Goal: Task Accomplishment & Management: Use online tool/utility

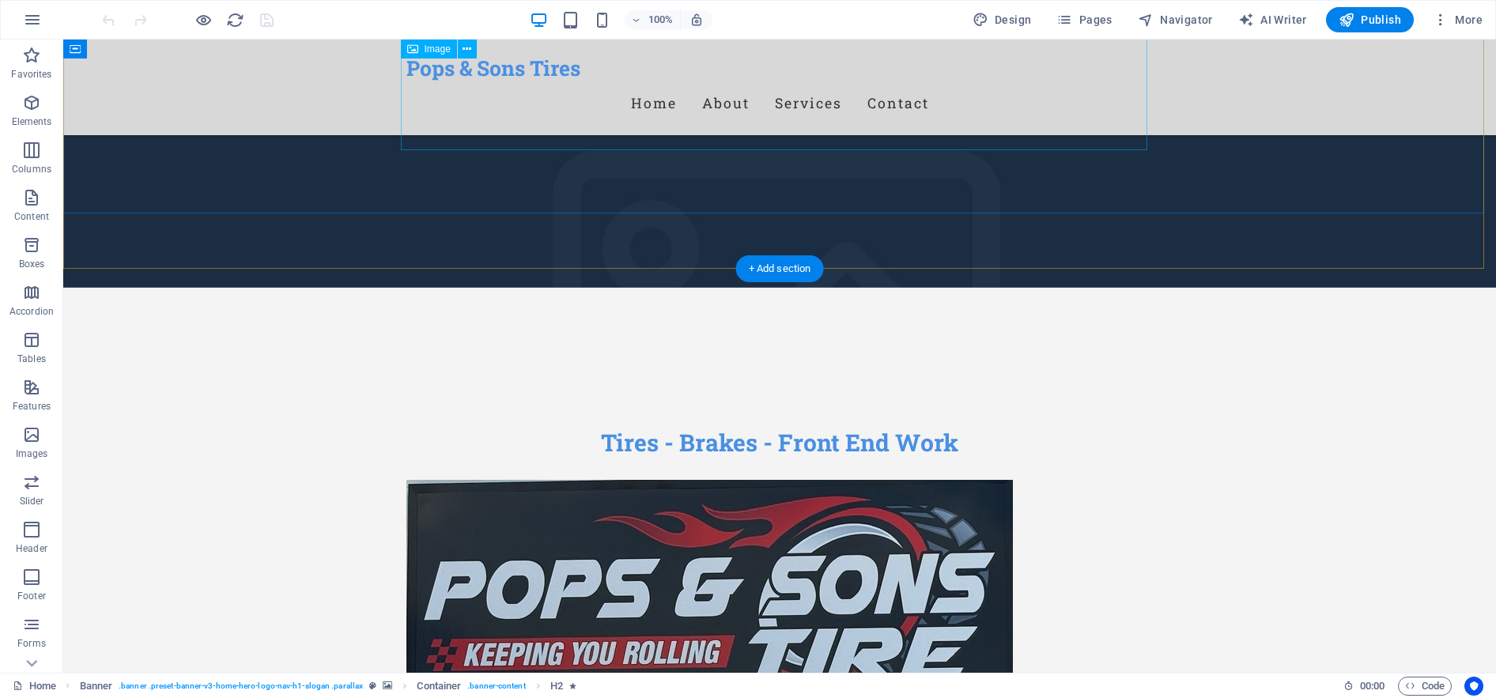
scroll to position [474, 0]
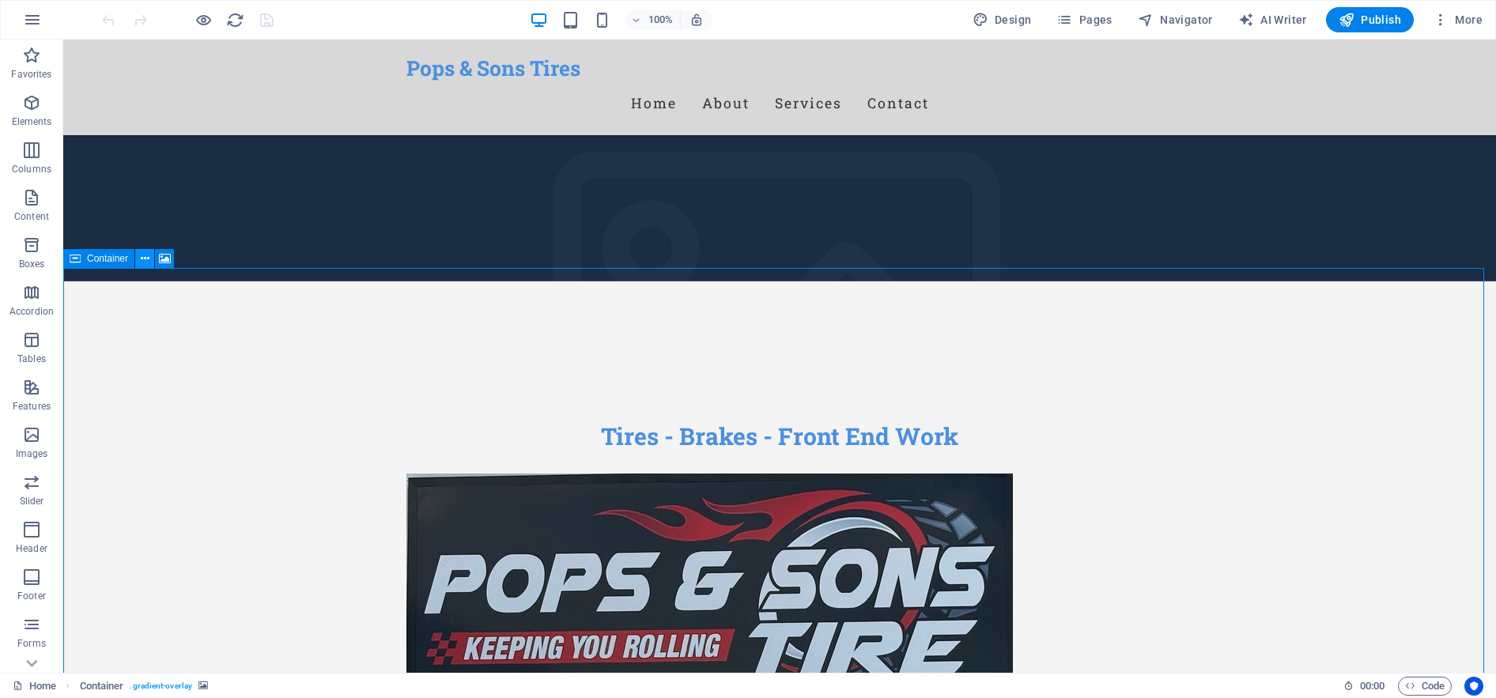
click at [142, 259] on icon at bounding box center [145, 259] width 9 height 17
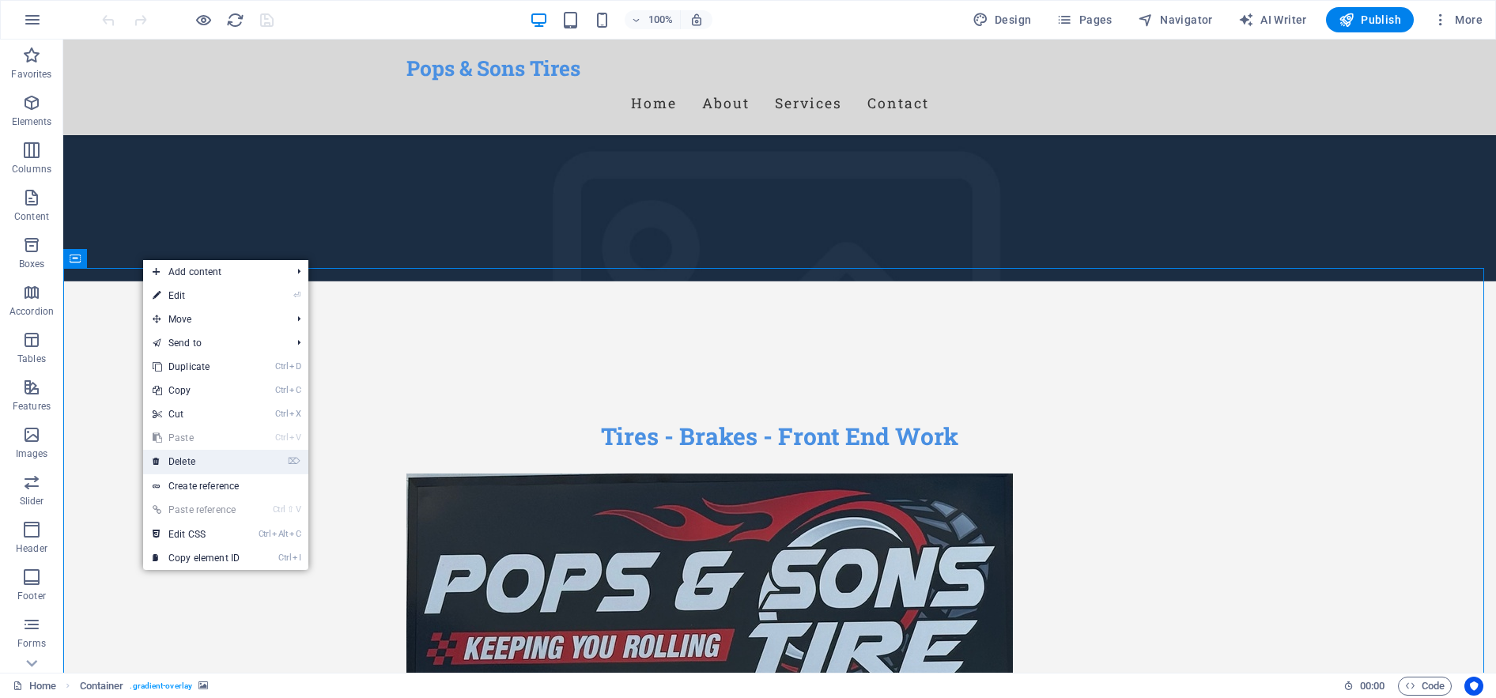
click at [225, 456] on link "⌦ Delete" at bounding box center [196, 462] width 106 height 24
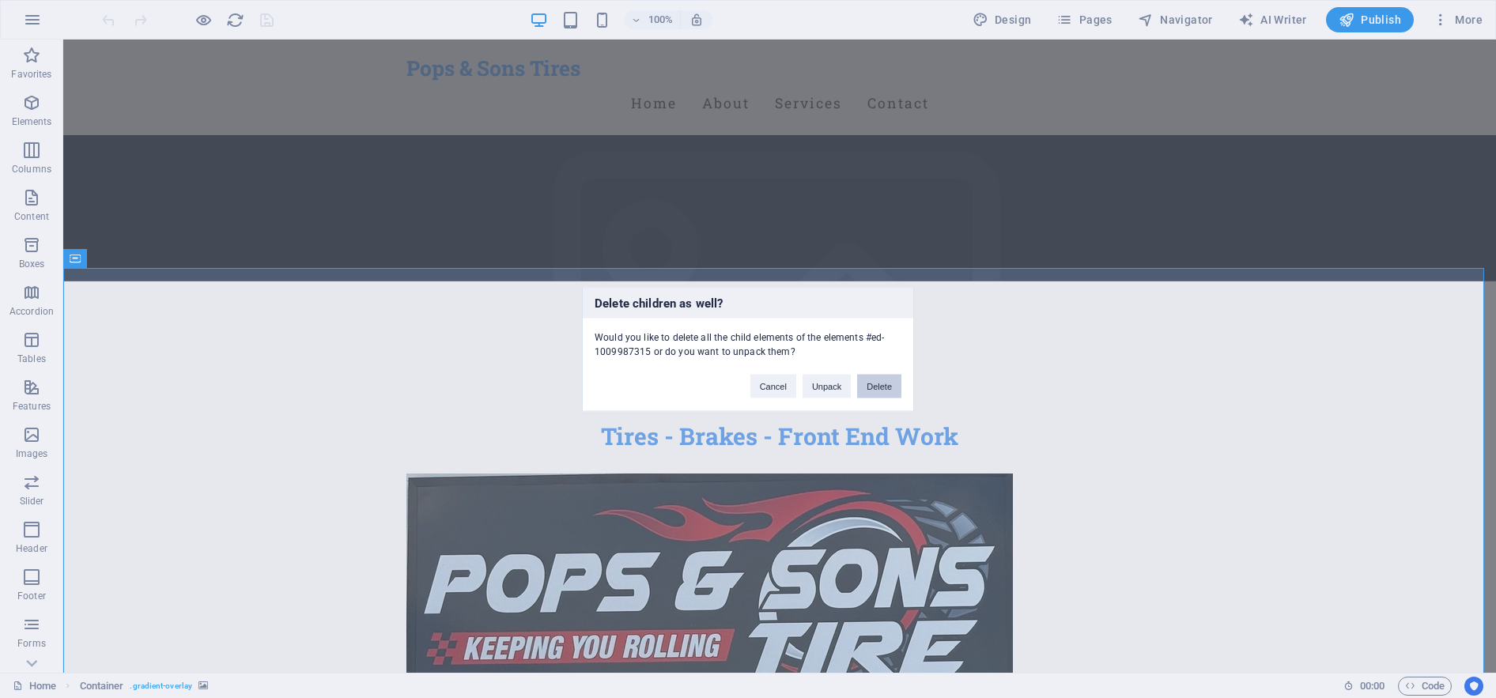
click at [884, 384] on button "Delete" at bounding box center [879, 386] width 44 height 24
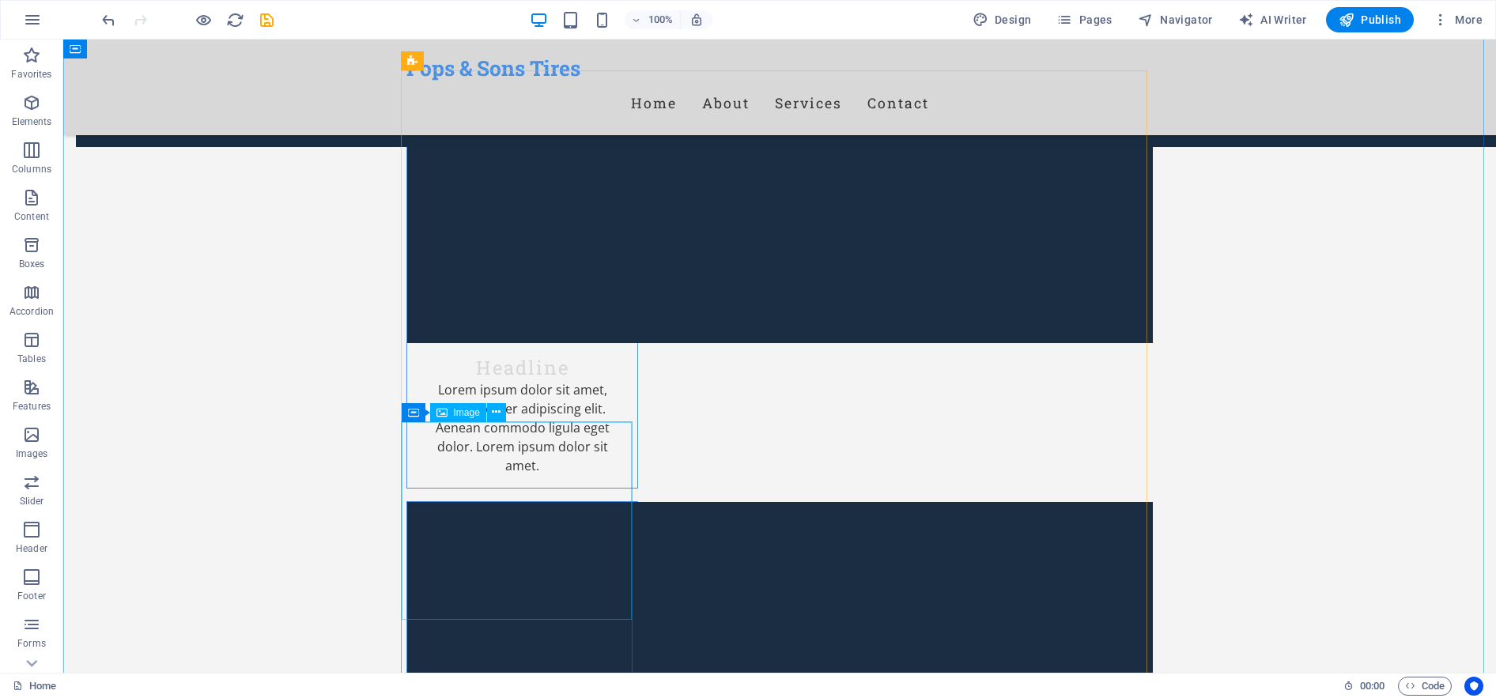
scroll to position [1976, 0]
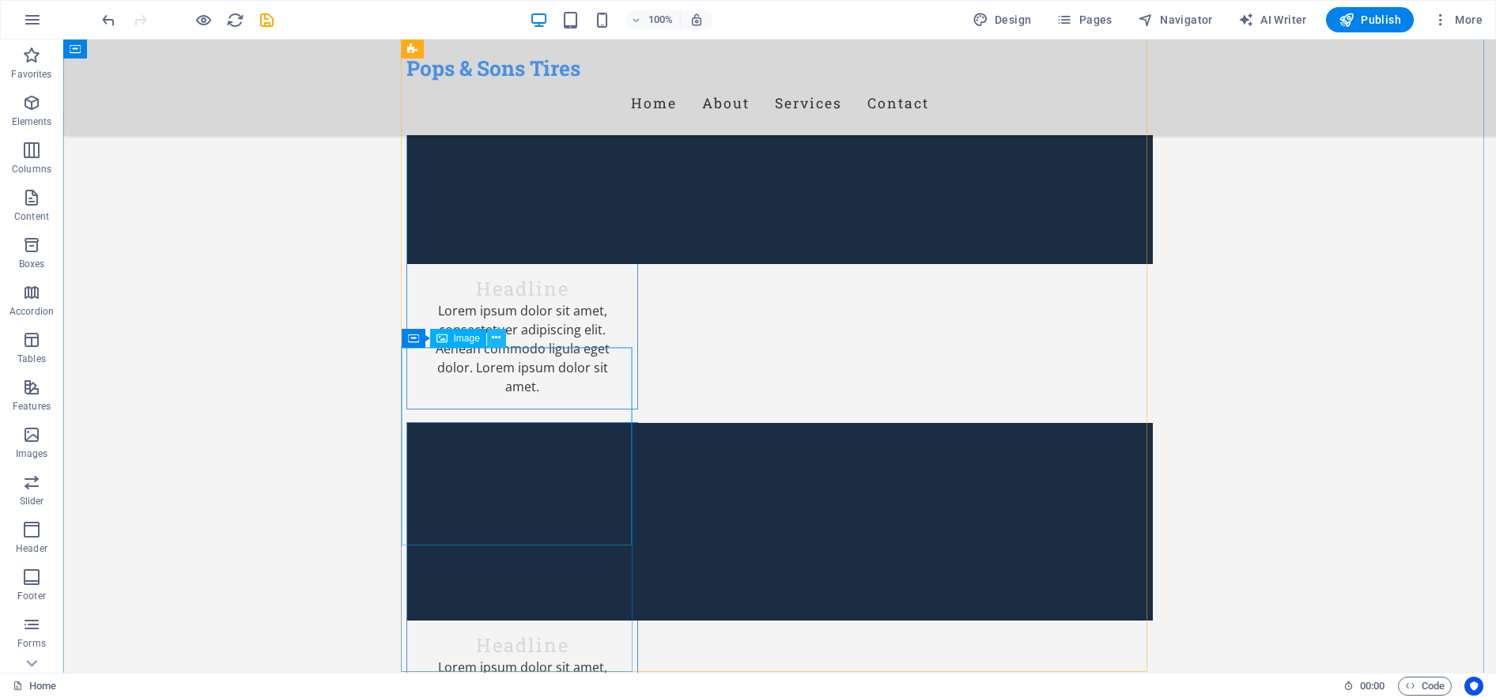
click at [500, 338] on icon at bounding box center [496, 338] width 9 height 17
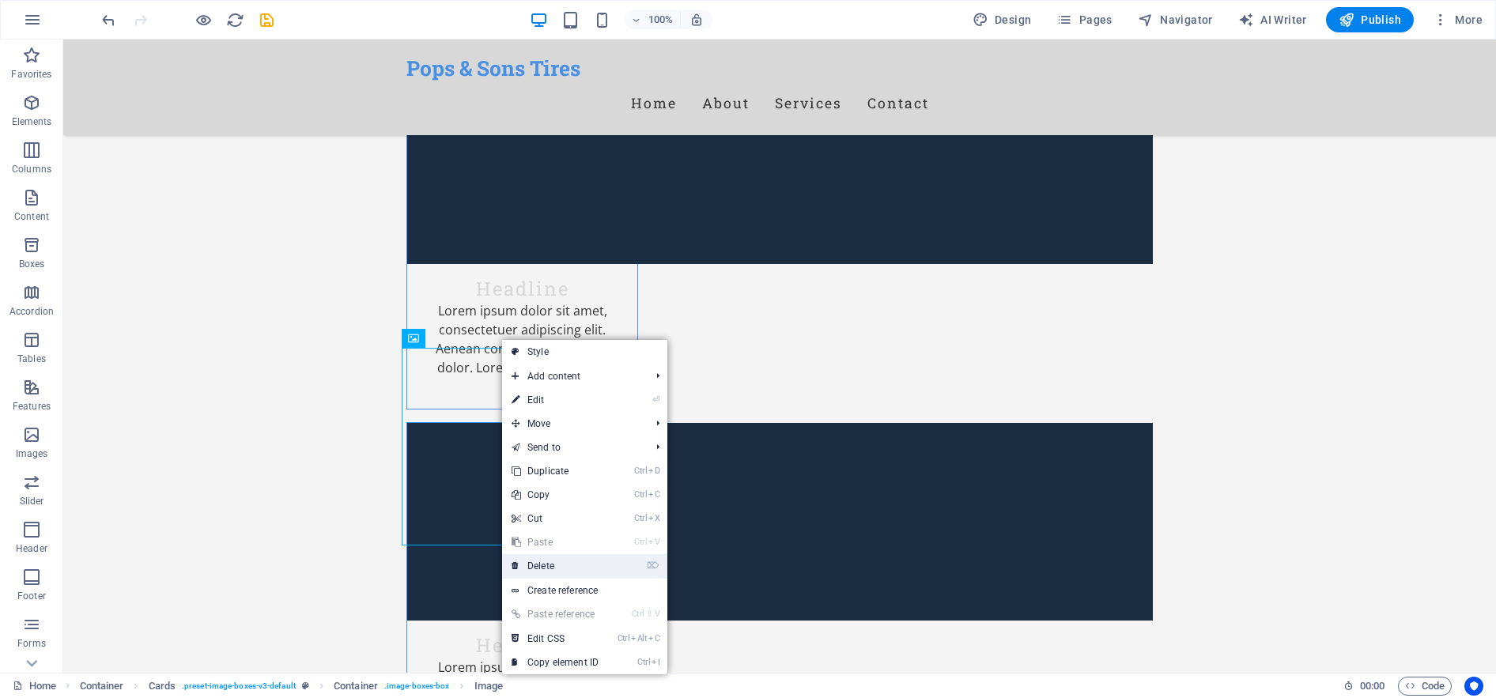
click at [551, 568] on link "⌦ Delete" at bounding box center [555, 566] width 106 height 24
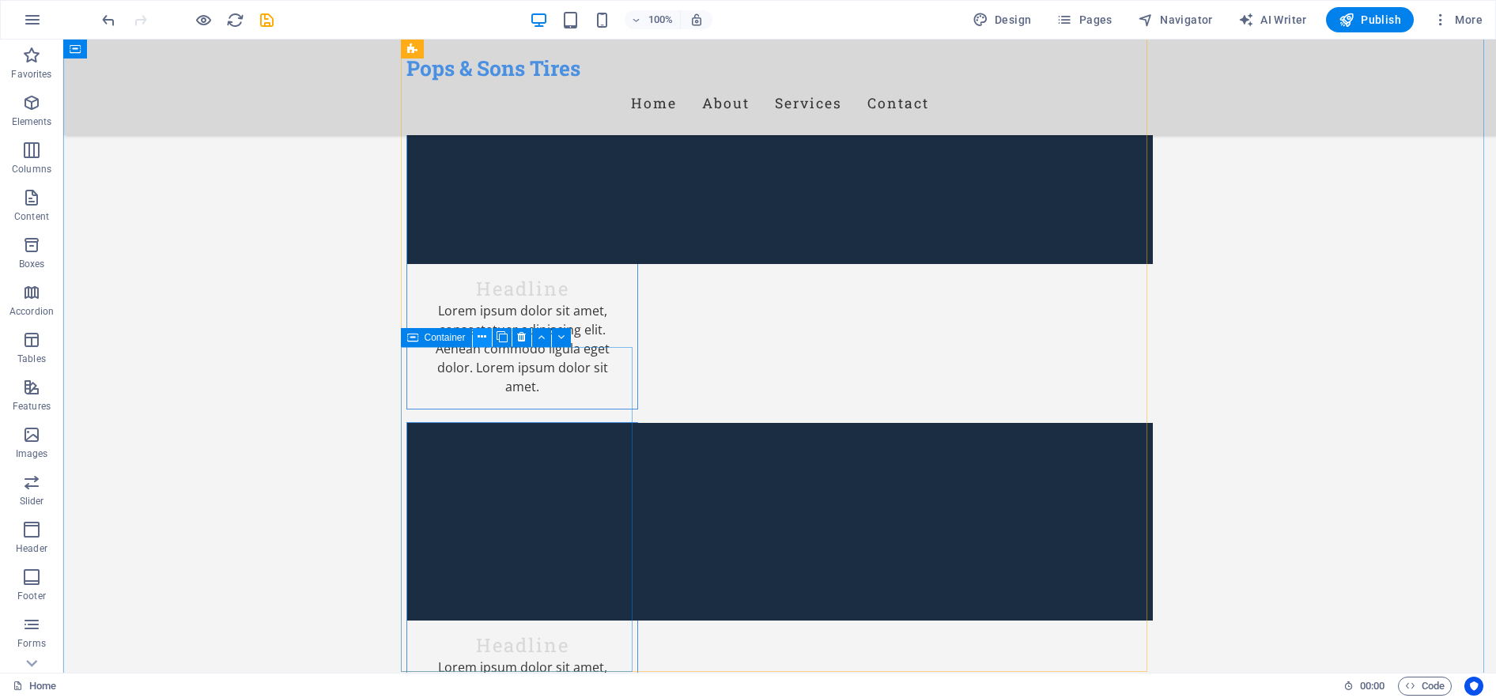
click at [482, 335] on icon at bounding box center [481, 337] width 9 height 17
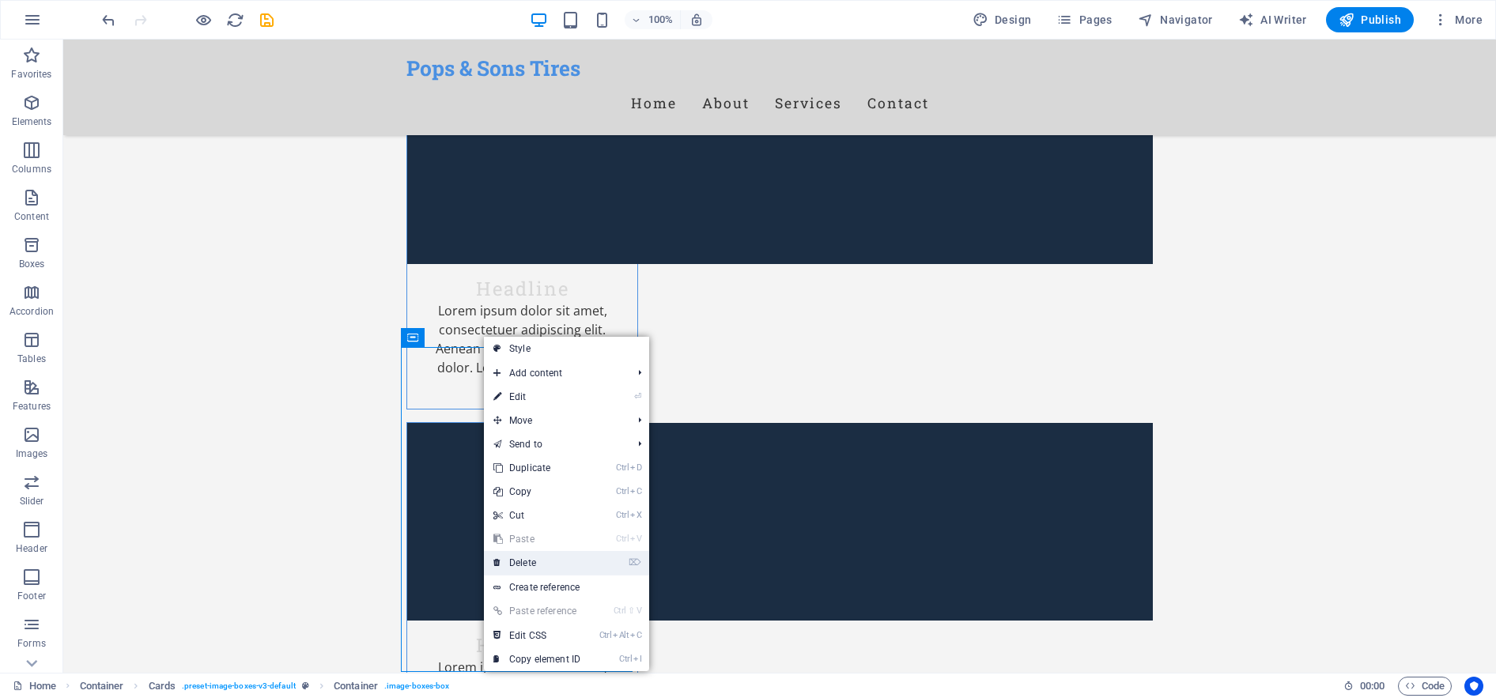
click at [527, 568] on link "⌦ Delete" at bounding box center [537, 563] width 106 height 24
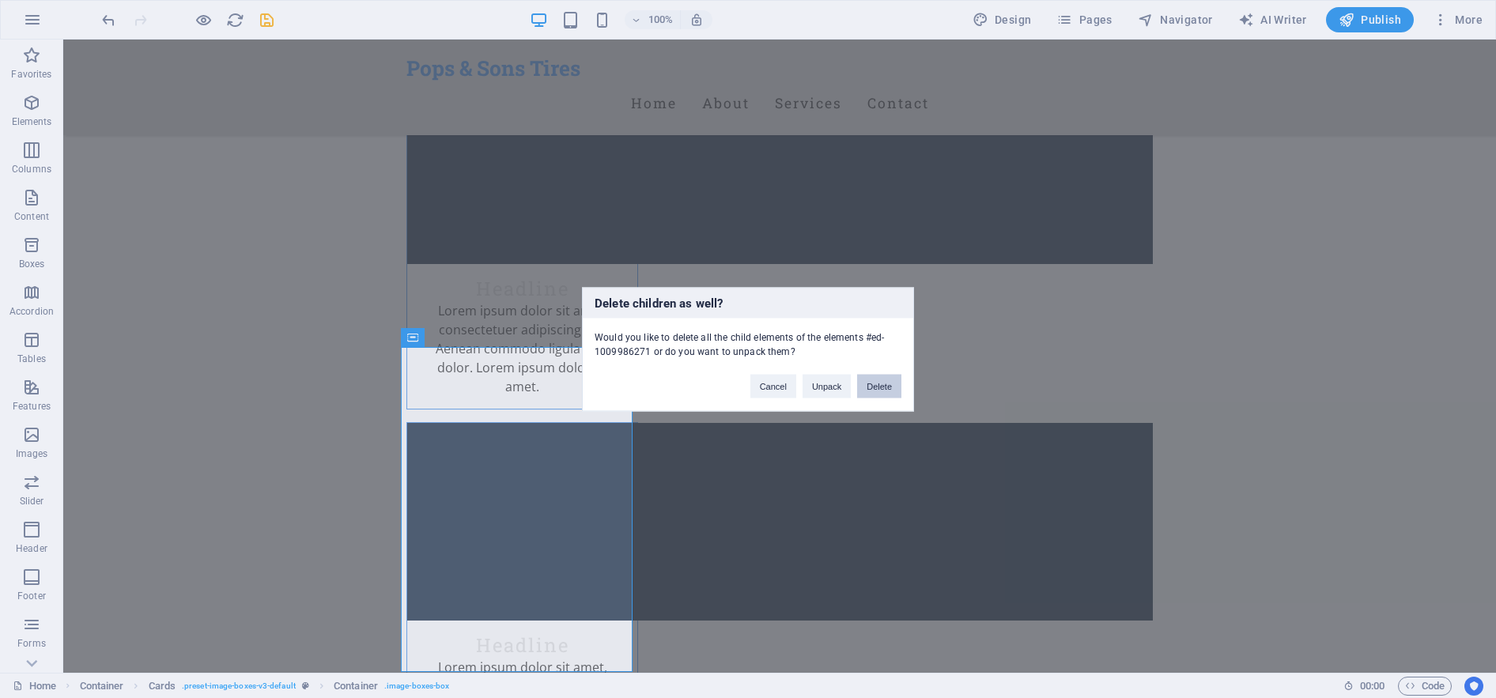
click at [881, 374] on button "Delete" at bounding box center [879, 386] width 44 height 24
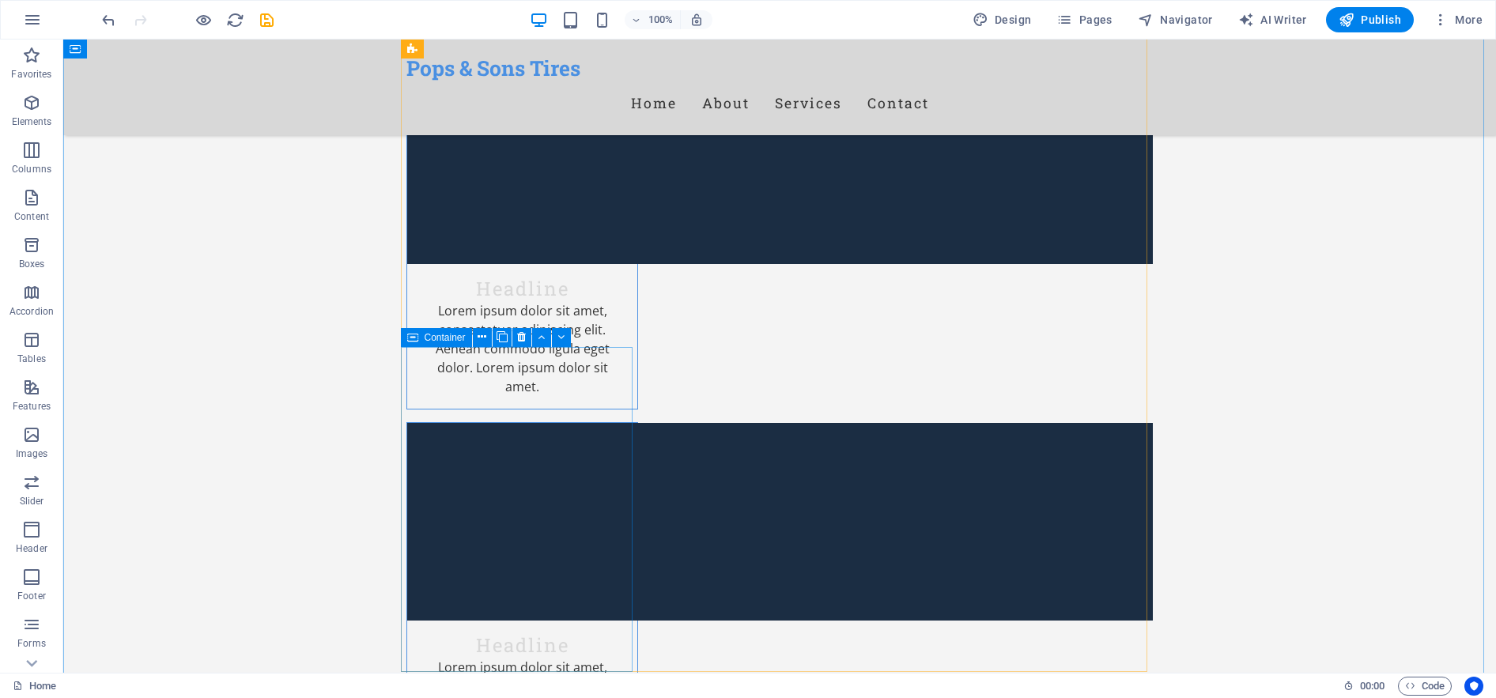
click at [415, 333] on icon at bounding box center [412, 337] width 11 height 19
click at [482, 340] on icon at bounding box center [481, 337] width 9 height 17
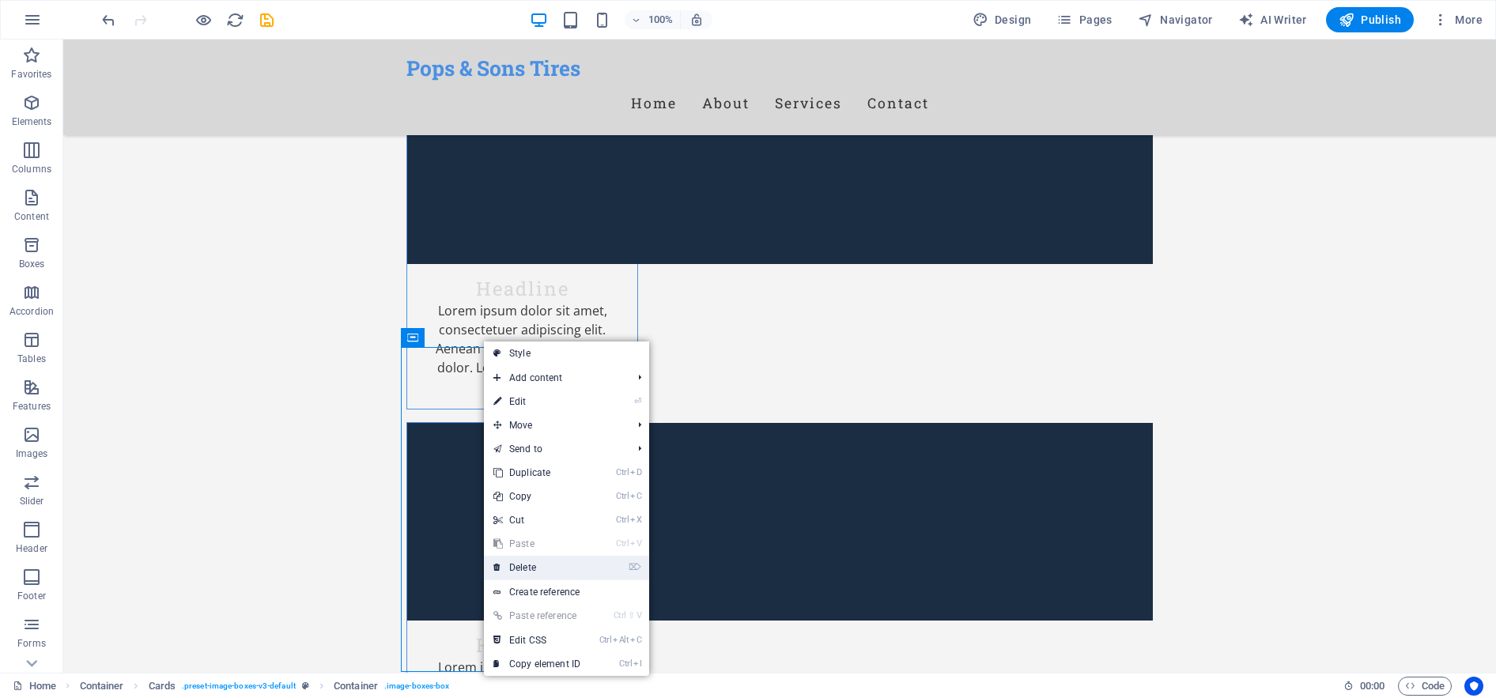
click at [542, 572] on link "⌦ Delete" at bounding box center [537, 568] width 106 height 24
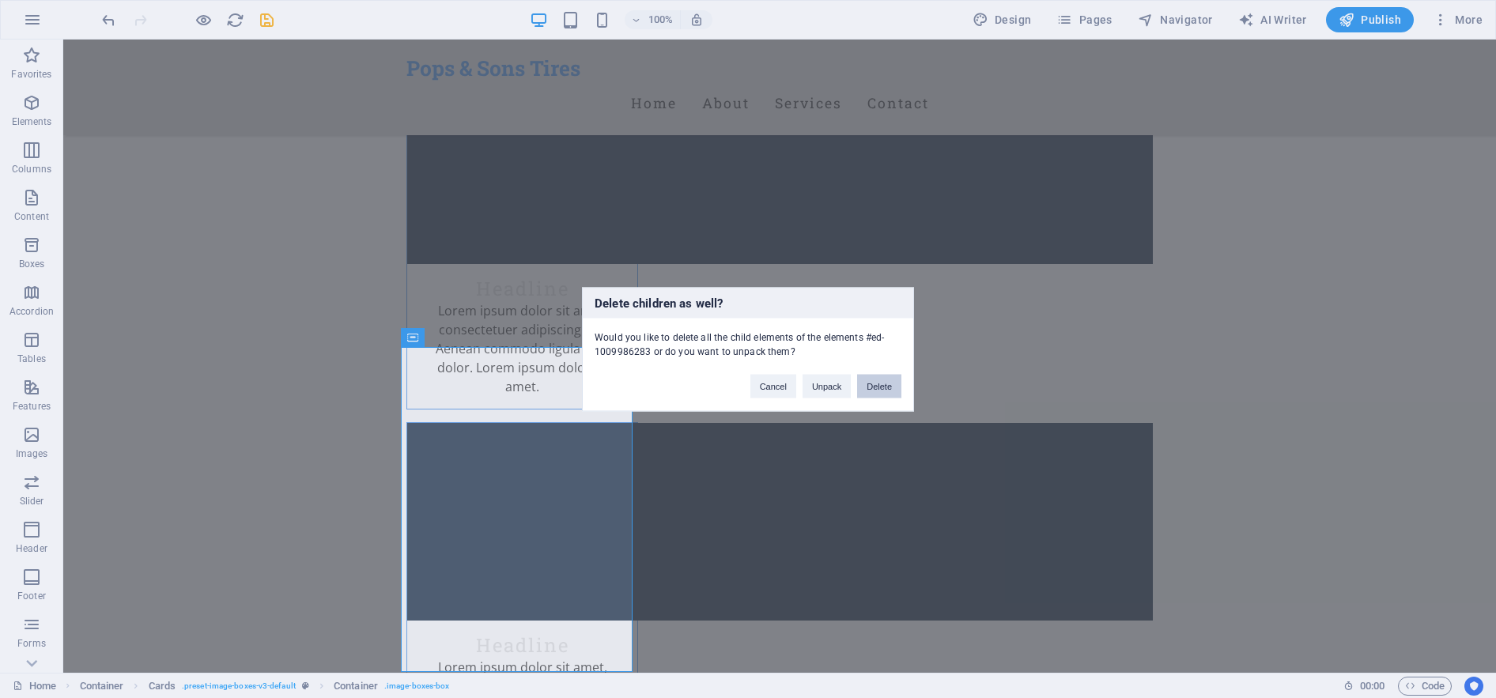
click at [891, 391] on button "Delete" at bounding box center [879, 386] width 44 height 24
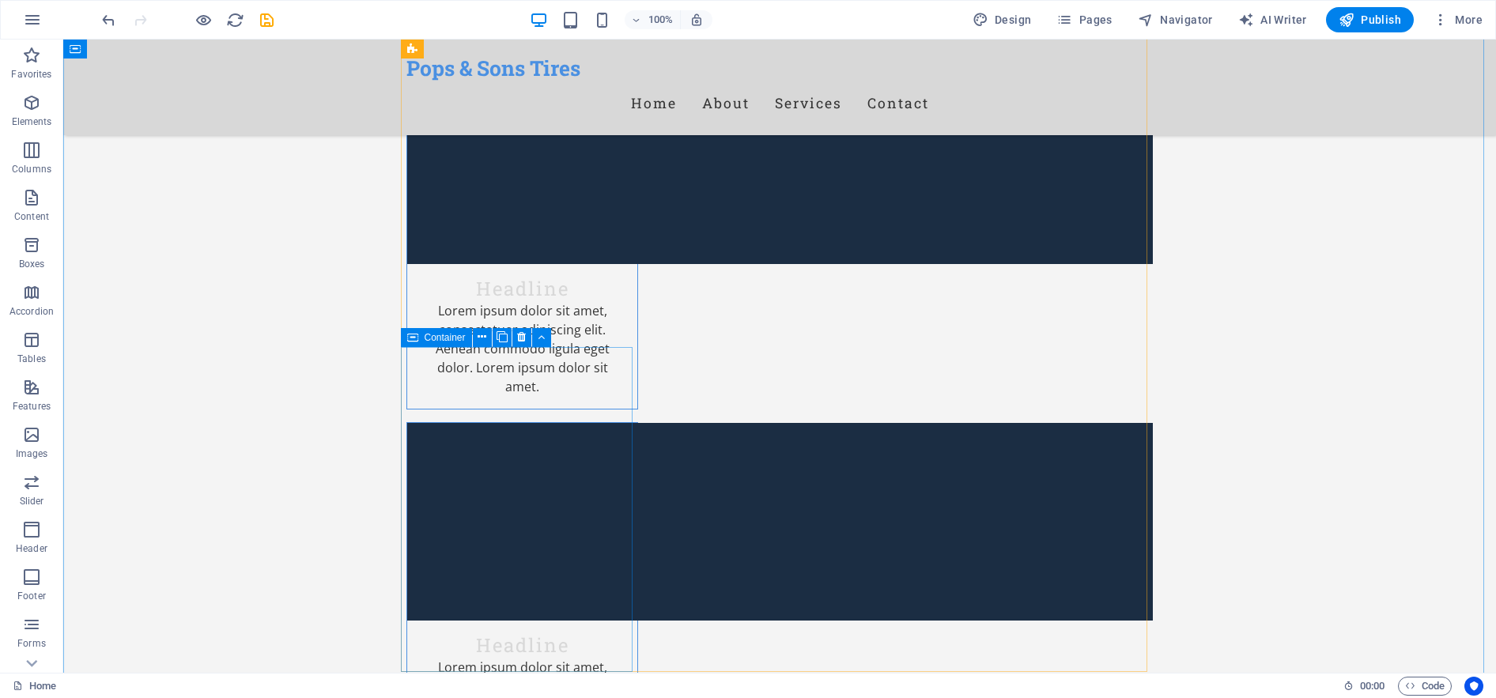
click at [437, 339] on span "Container" at bounding box center [445, 337] width 41 height 9
click at [481, 336] on icon at bounding box center [481, 337] width 9 height 17
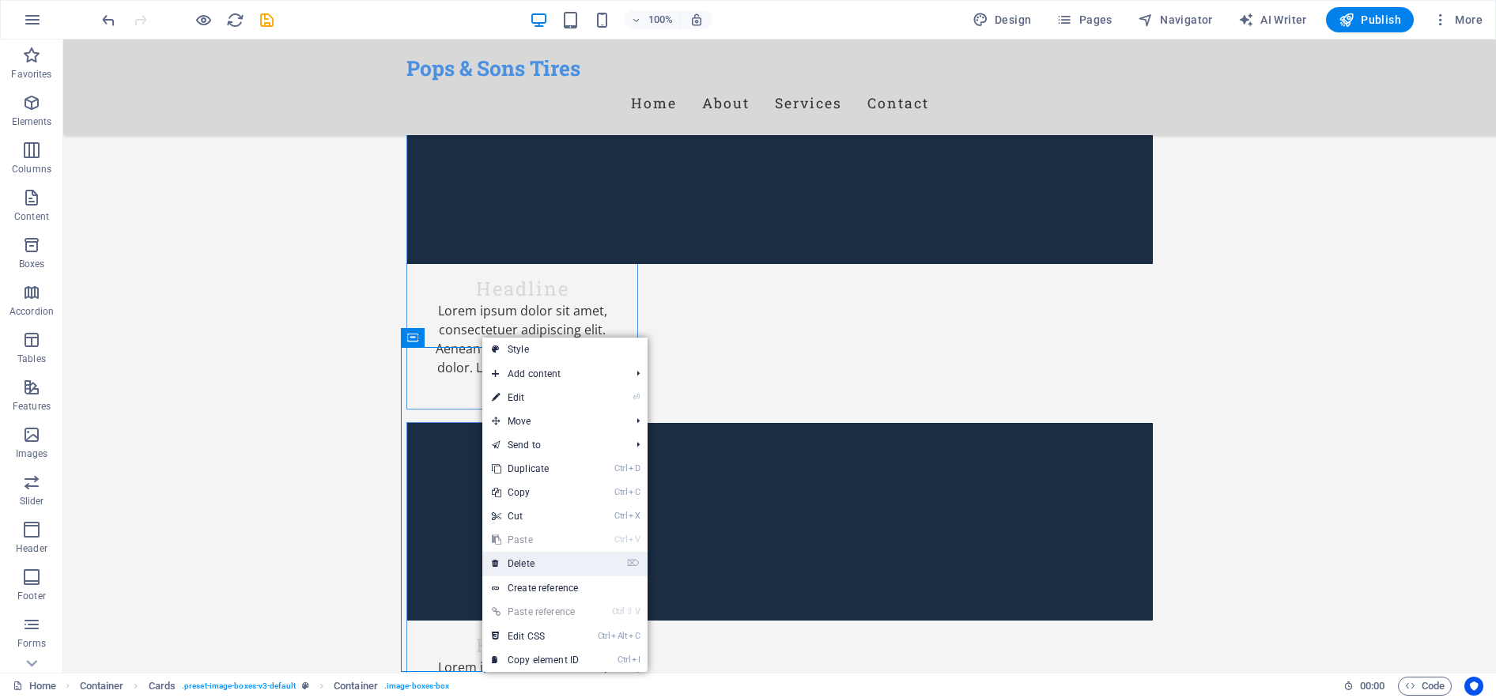
click at [535, 565] on link "⌦ Delete" at bounding box center [535, 564] width 106 height 24
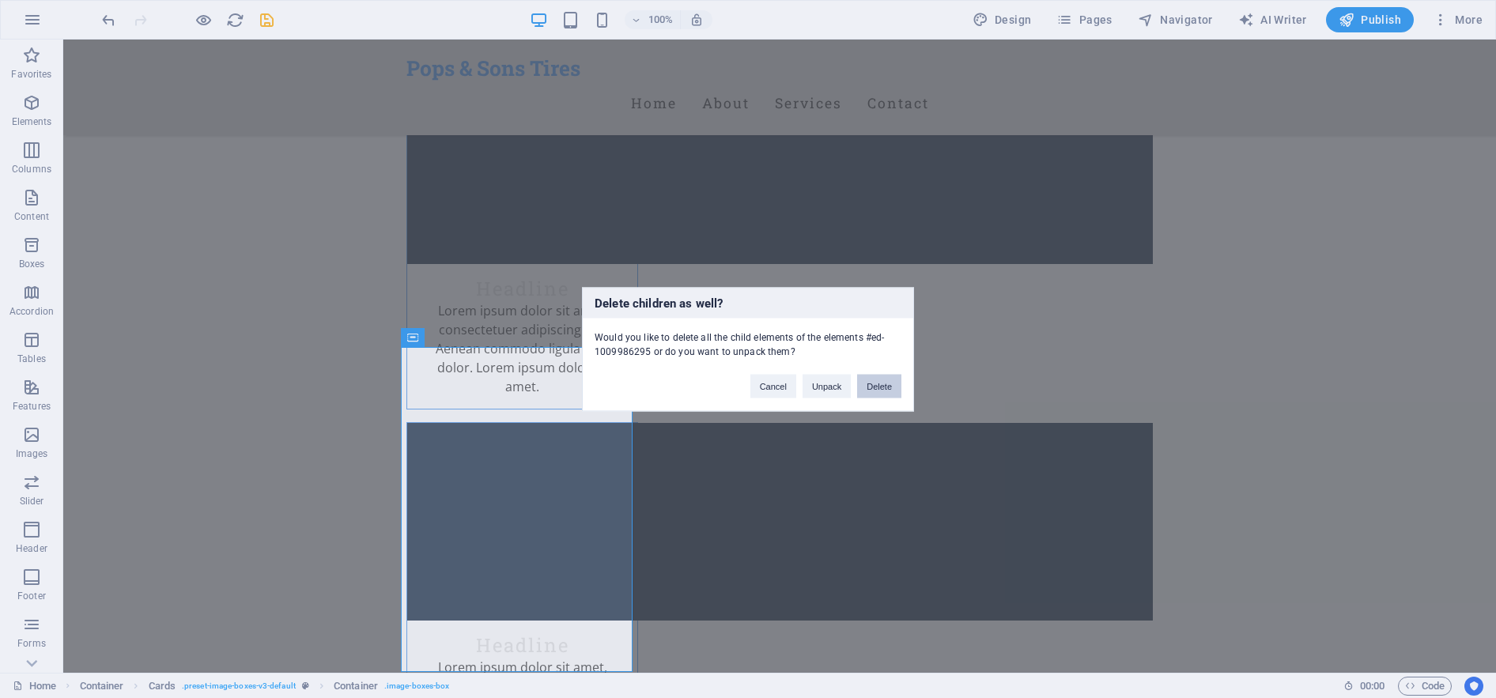
click at [876, 388] on button "Delete" at bounding box center [879, 386] width 44 height 24
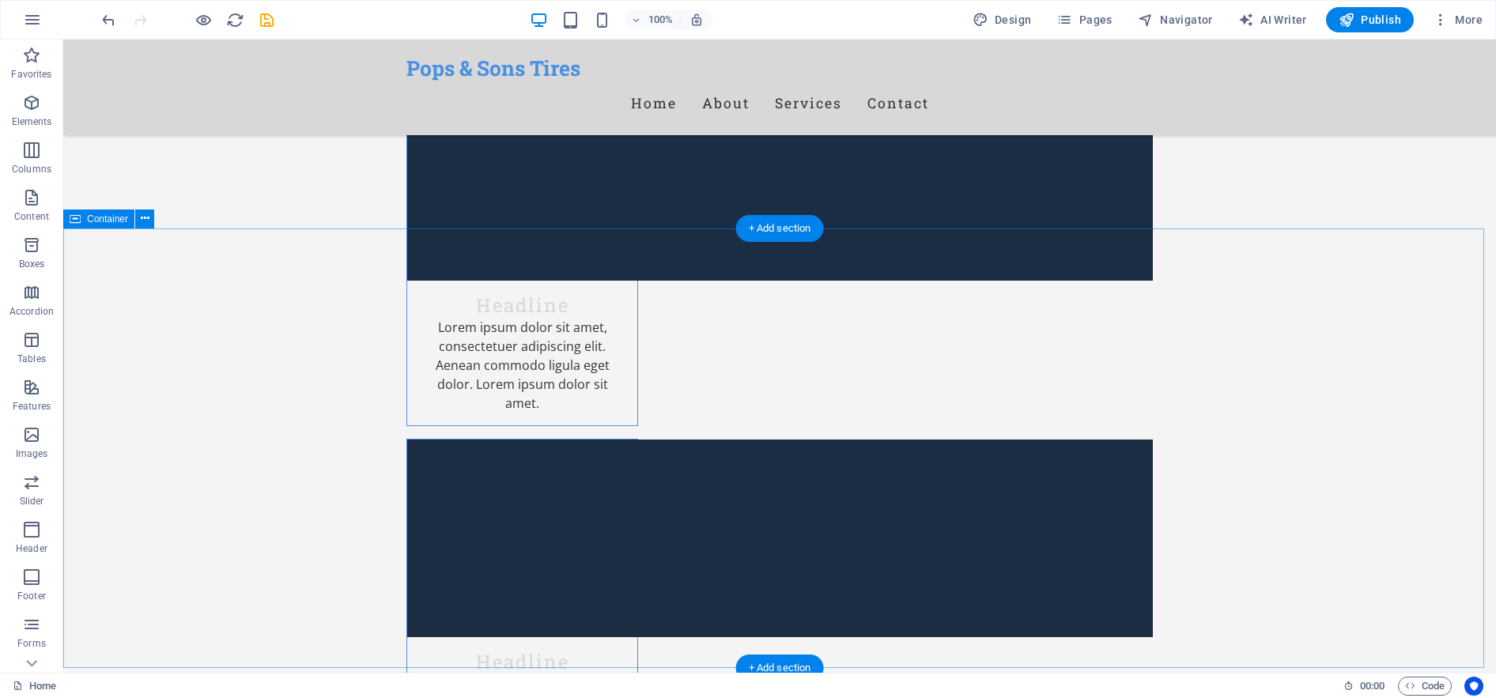
scroll to position [2293, 0]
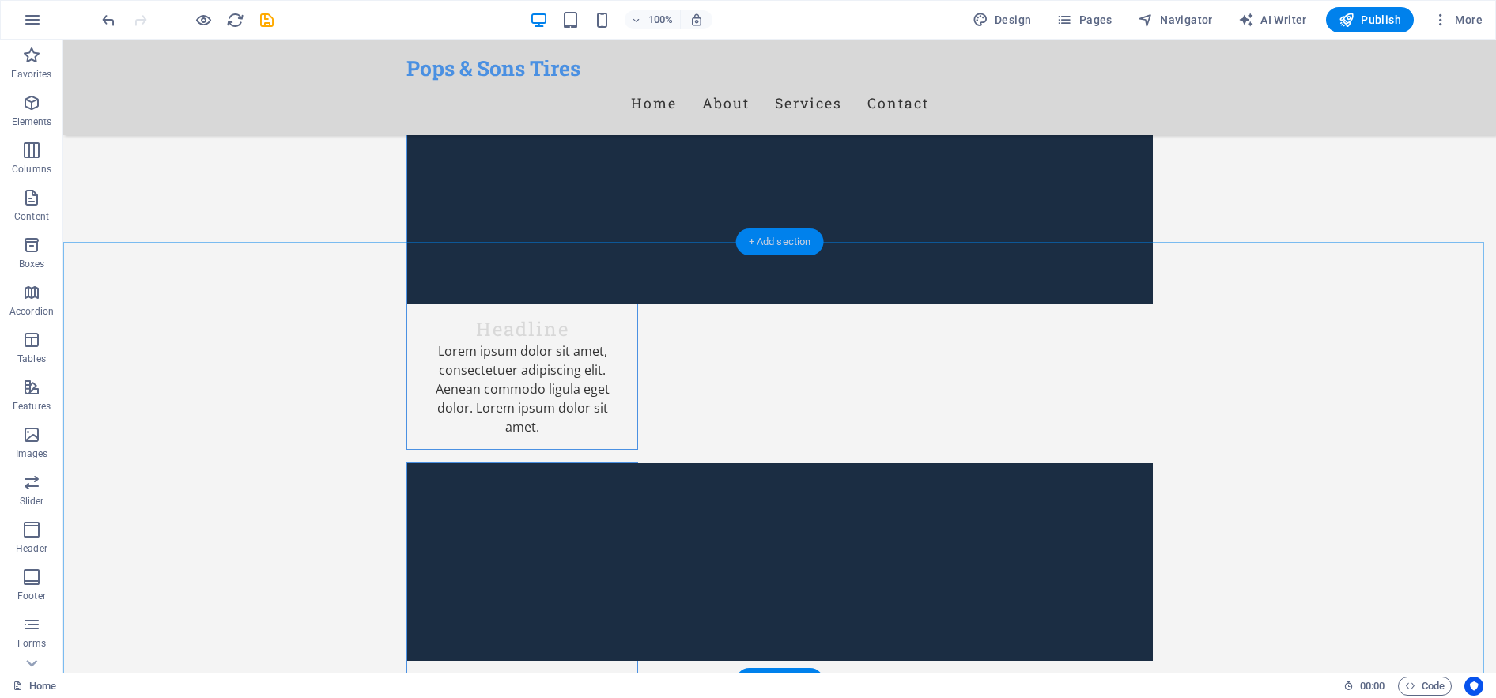
drag, startPoint x: 783, startPoint y: 238, endPoint x: 448, endPoint y: 198, distance: 337.6
click at [783, 238] on div "+ Add section" at bounding box center [780, 241] width 88 height 27
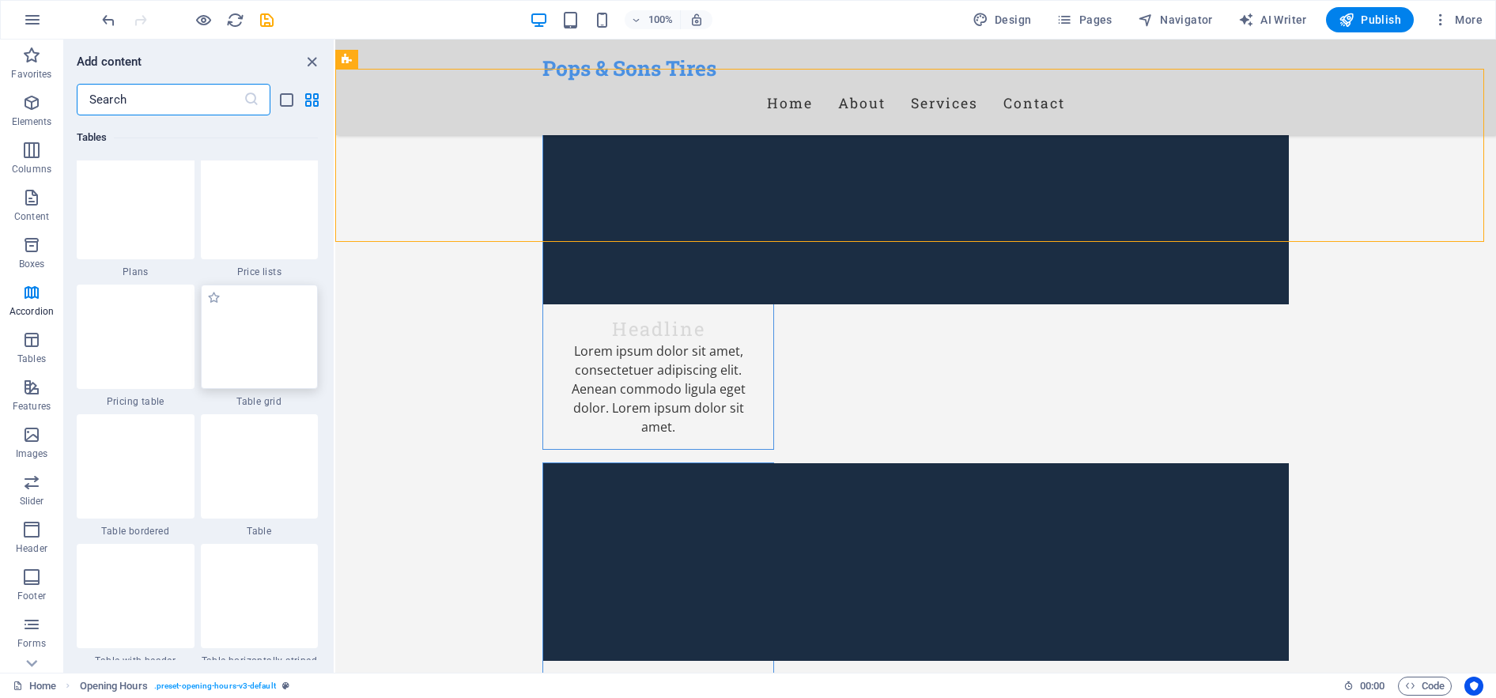
scroll to position [5375, 0]
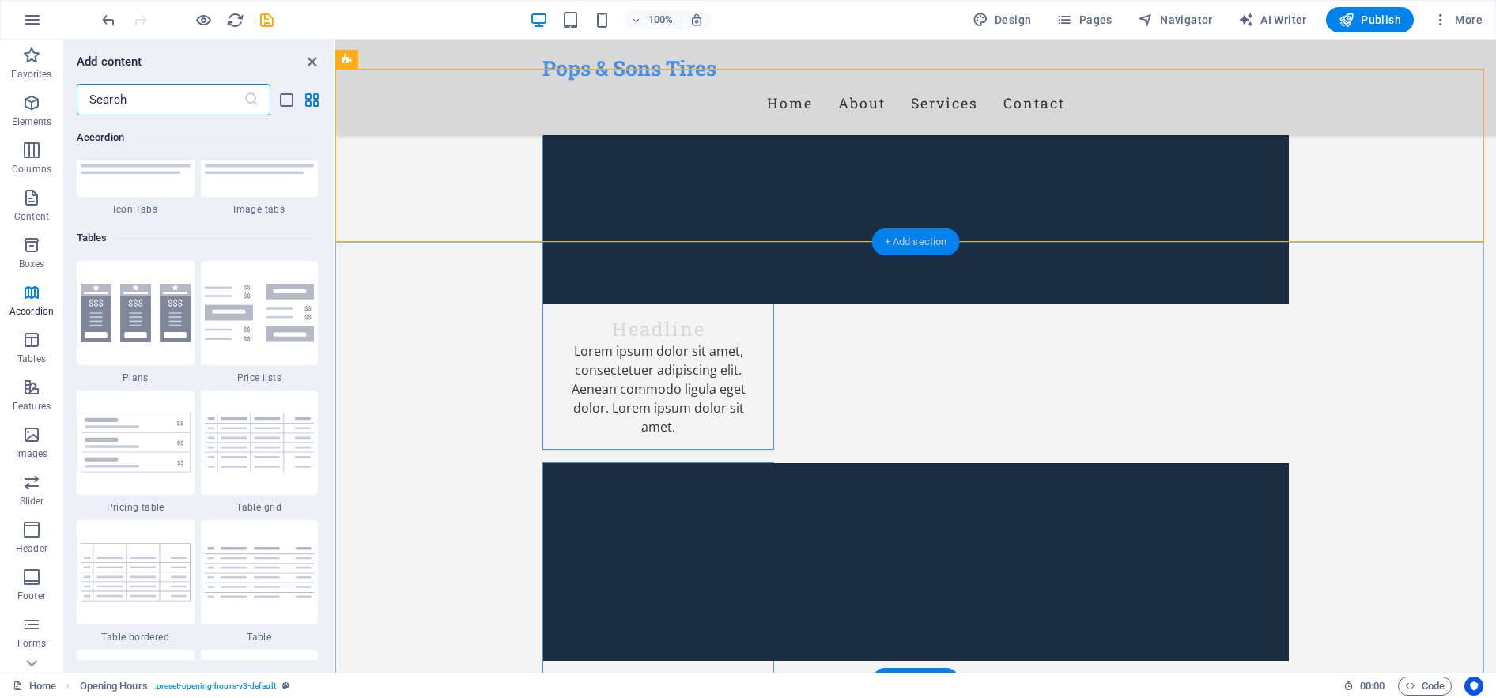
click at [910, 242] on div "+ Add section" at bounding box center [916, 241] width 88 height 27
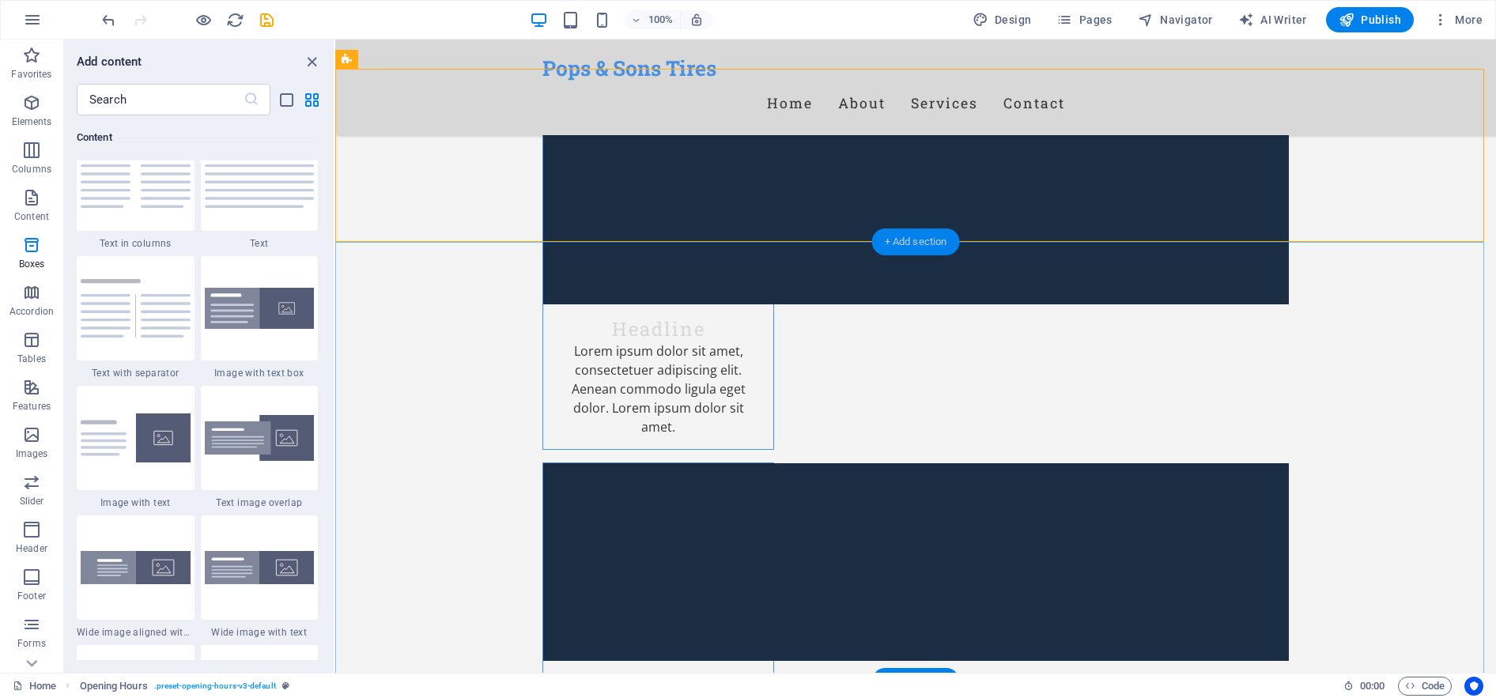
scroll to position [2766, 0]
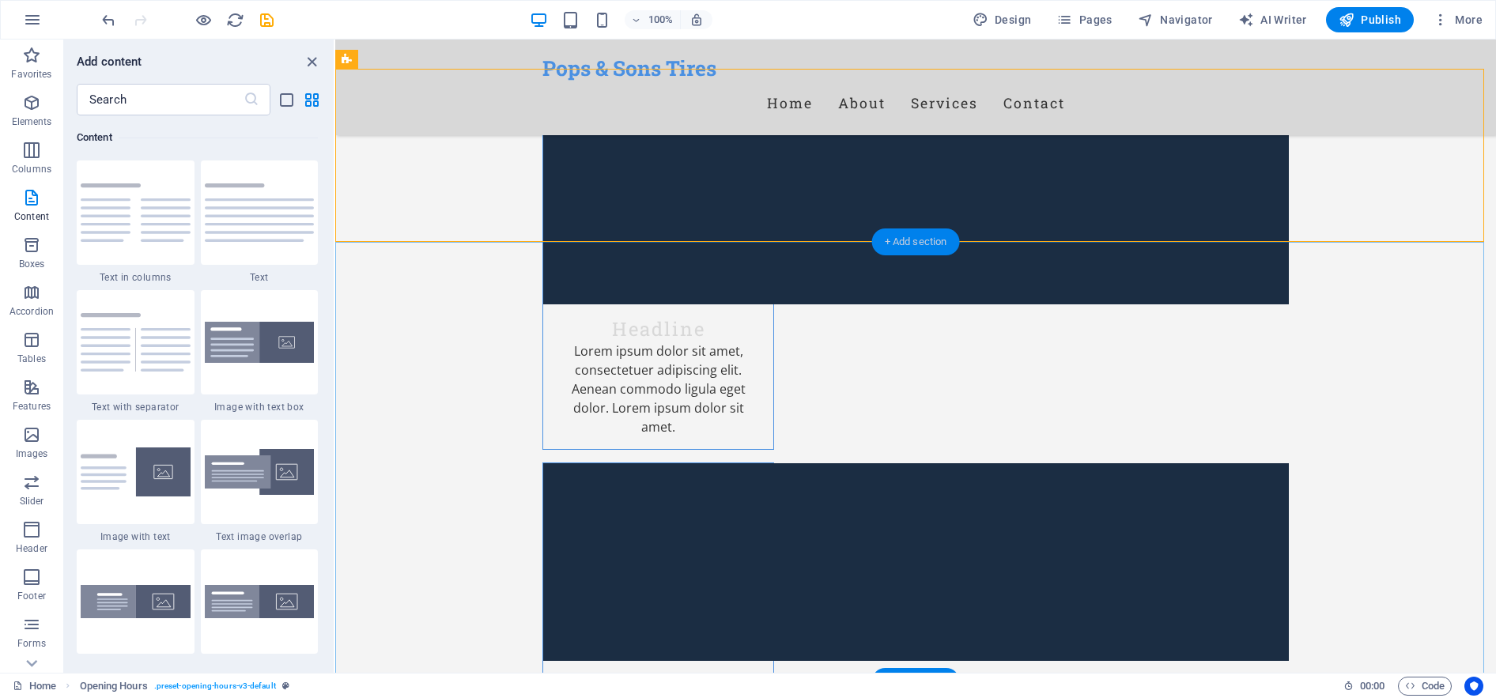
click at [885, 241] on div "+ Add section" at bounding box center [916, 241] width 88 height 27
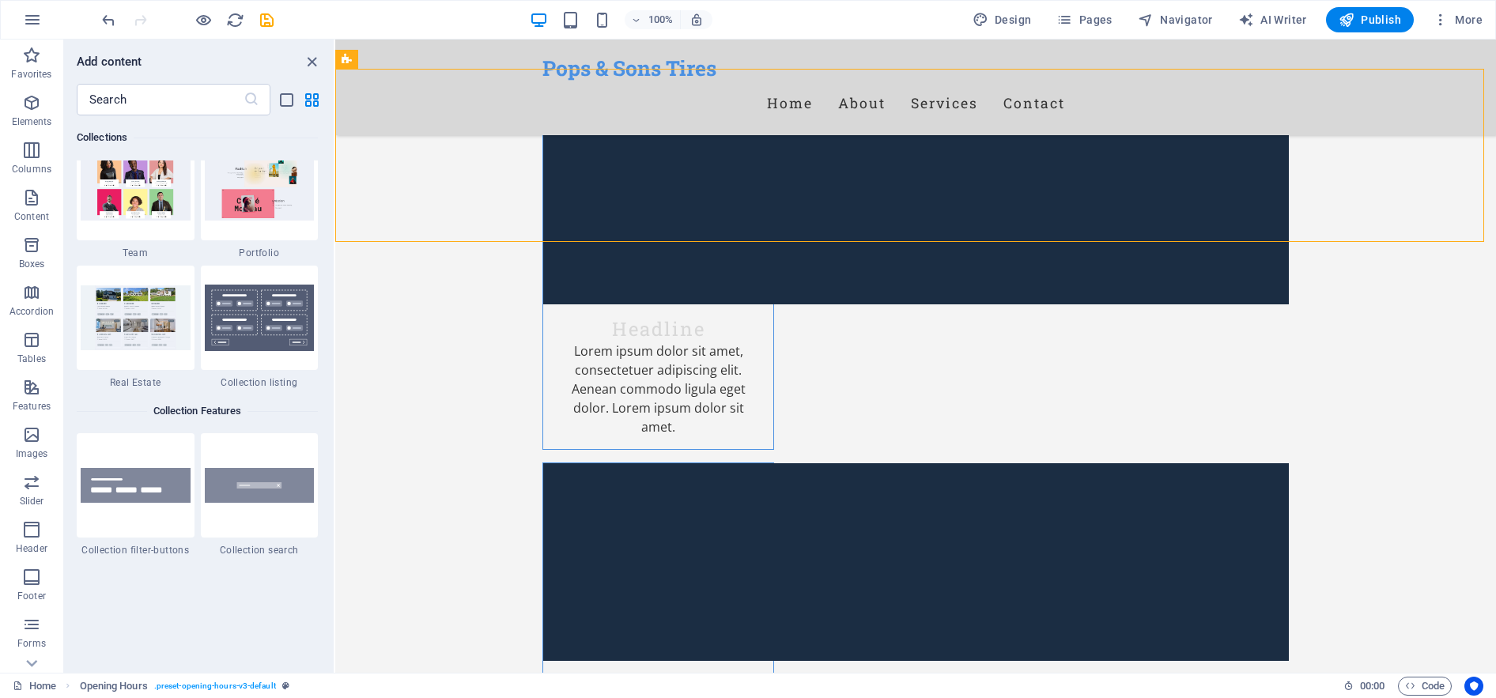
scroll to position [14940, 0]
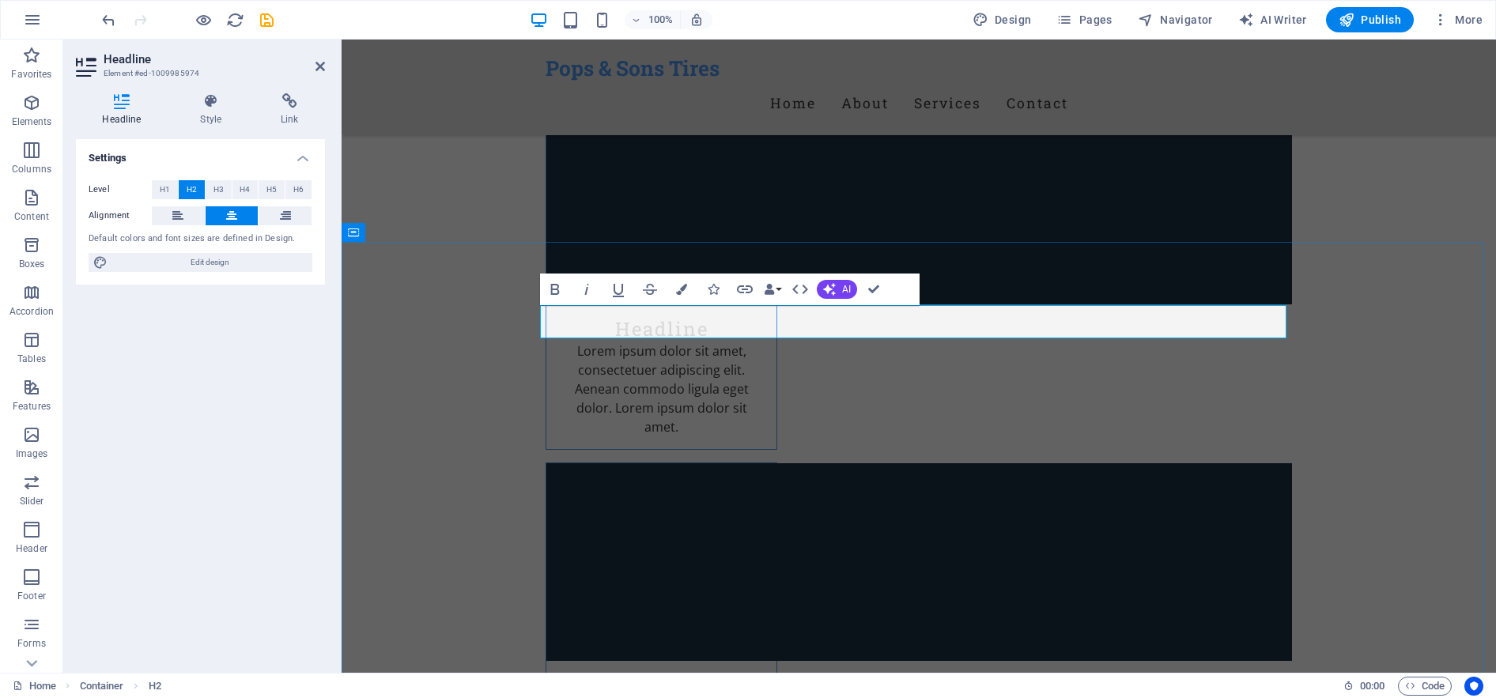
drag, startPoint x: 982, startPoint y: 323, endPoint x: 1013, endPoint y: 335, distance: 33.8
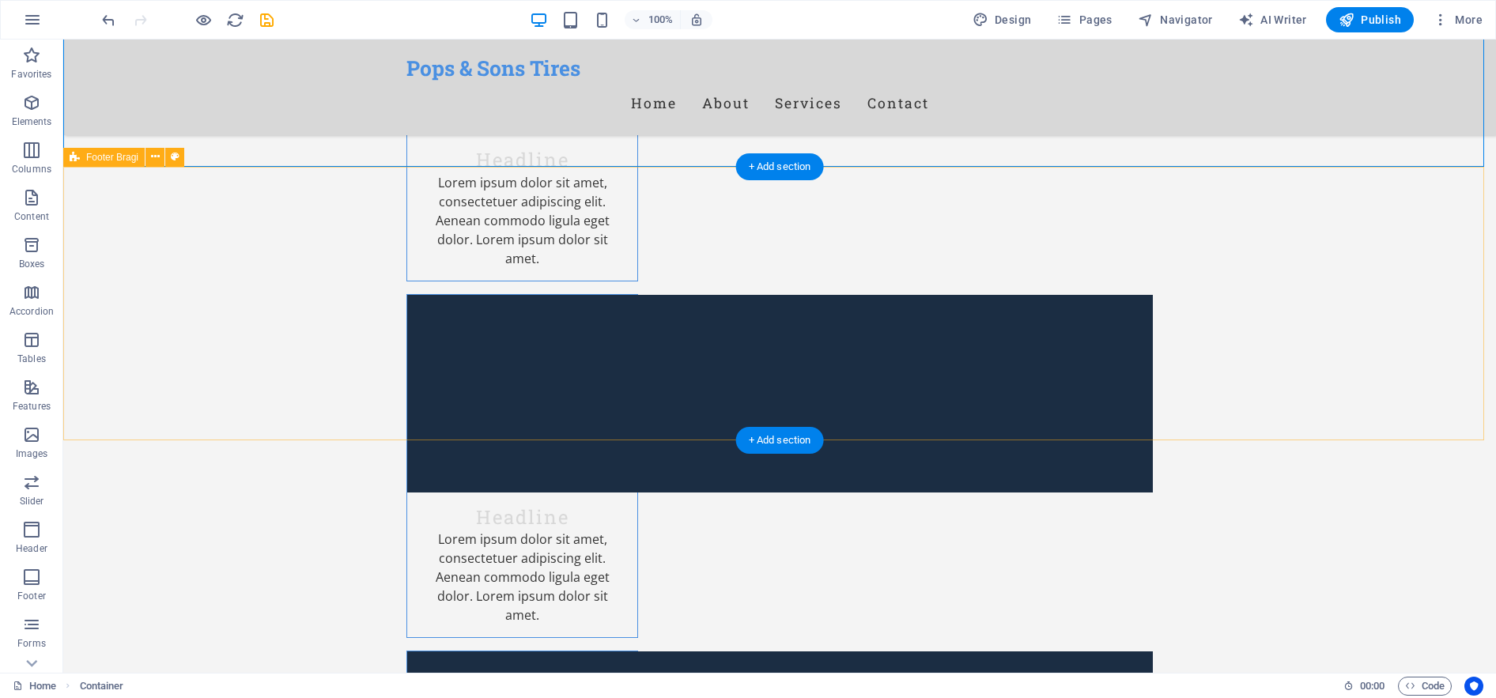
scroll to position [2846, 0]
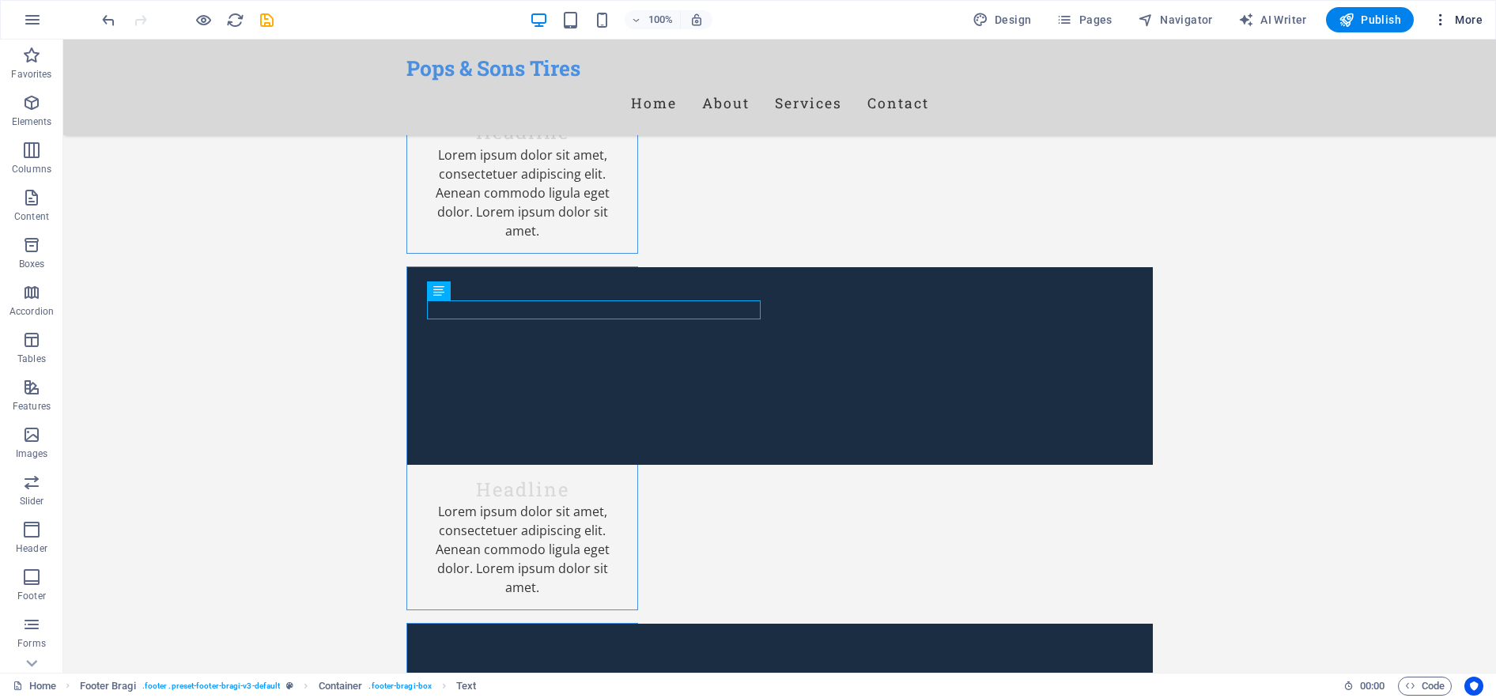
click at [1446, 17] on icon "button" at bounding box center [1440, 20] width 16 height 16
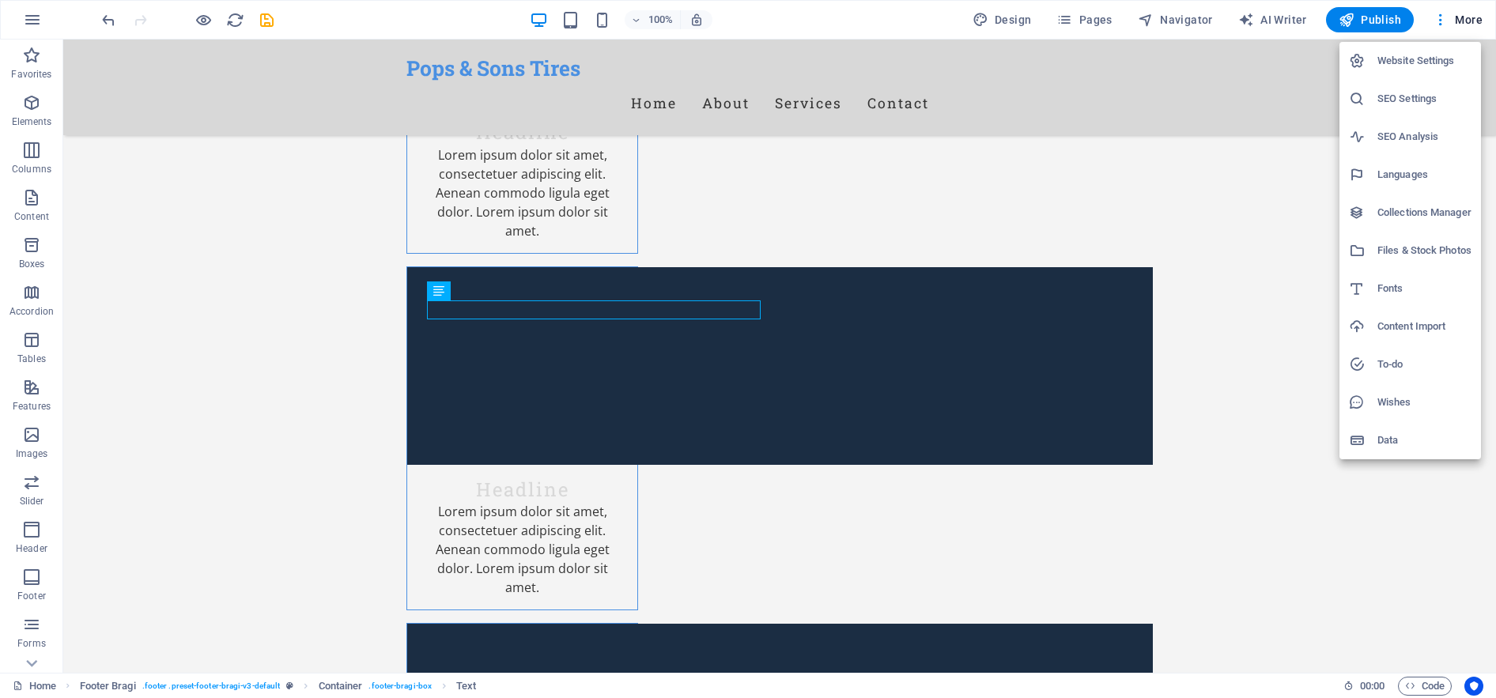
click at [1425, 92] on h6 "SEO Settings" at bounding box center [1424, 98] width 94 height 19
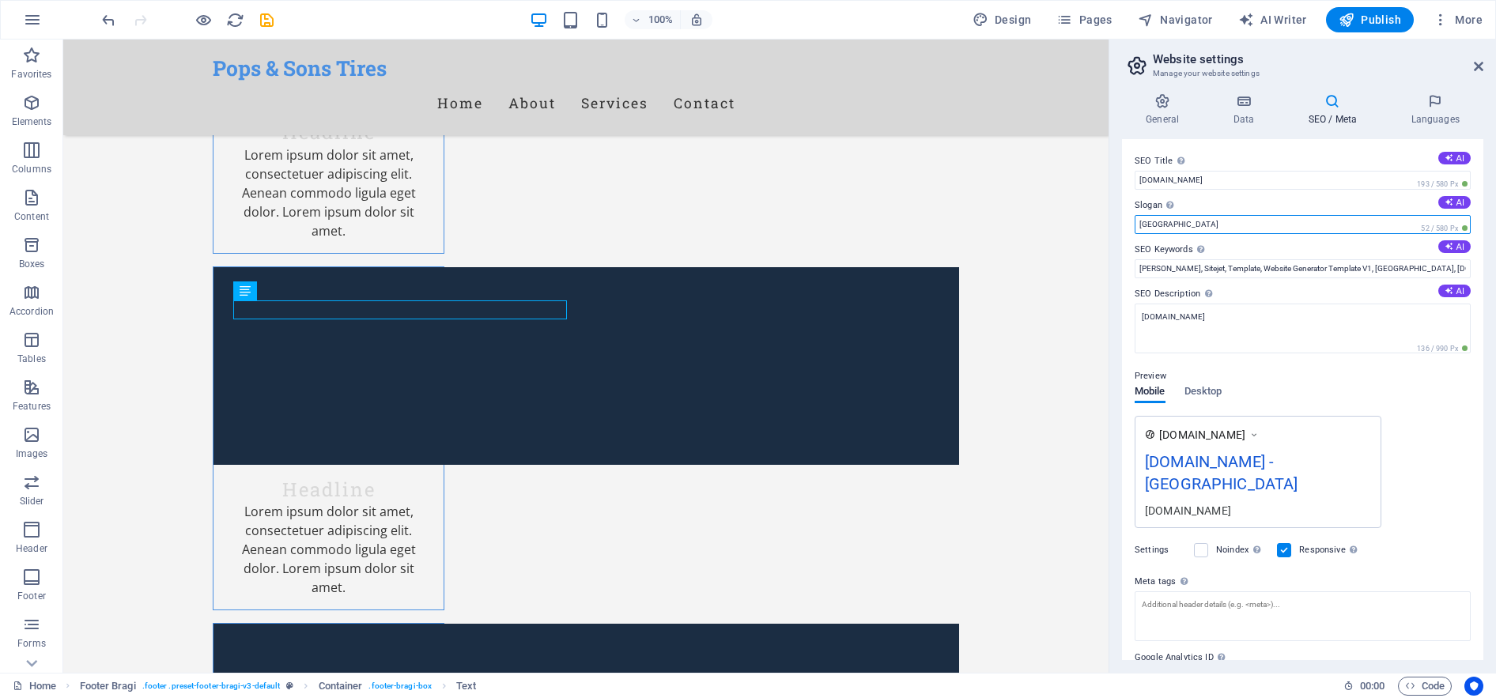
drag, startPoint x: 1215, startPoint y: 218, endPoint x: 1128, endPoint y: 229, distance: 87.7
click at [1128, 229] on div "SEO Title The title of your website - make it something that stands out in sear…" at bounding box center [1302, 399] width 361 height 521
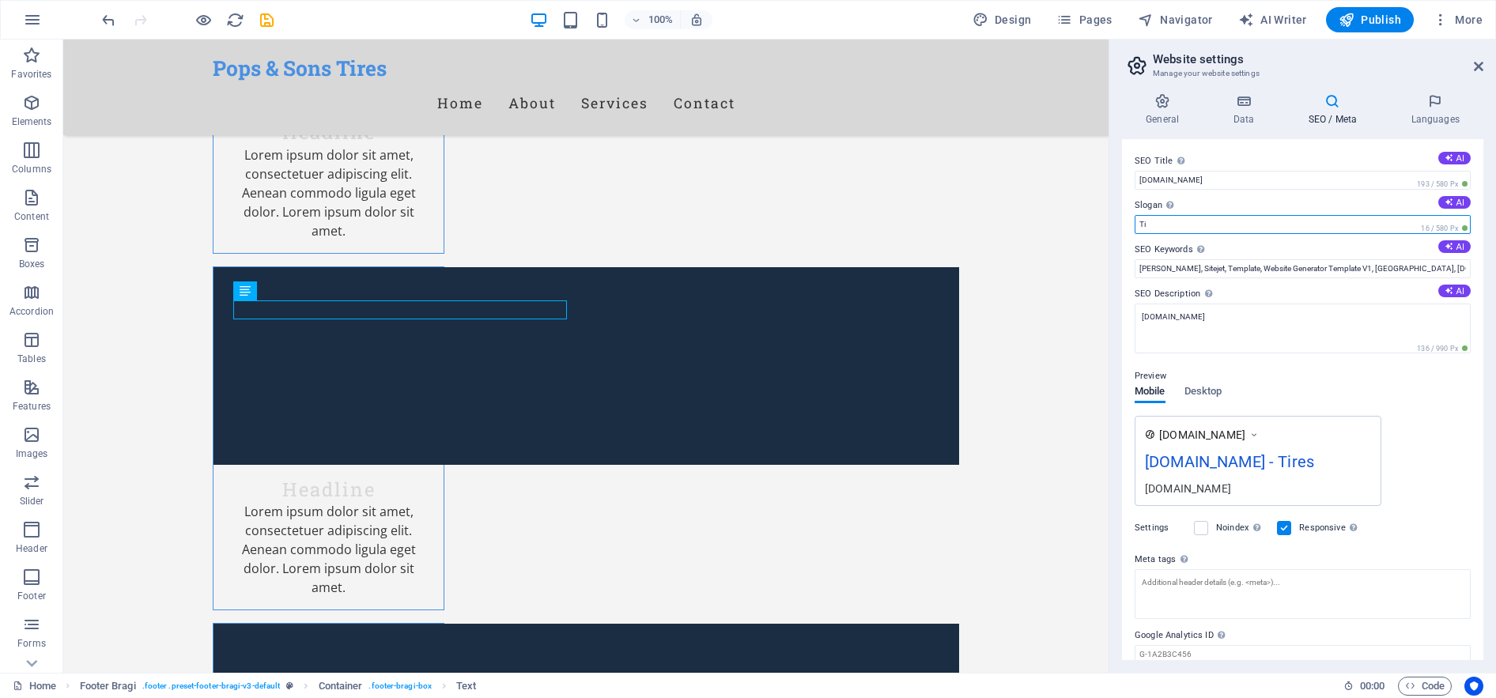
type input "T"
drag, startPoint x: 1190, startPoint y: 229, endPoint x: 1128, endPoint y: 223, distance: 62.0
click at [1128, 223] on div "SEO Title The title of your website - make it something that stands out in sear…" at bounding box center [1302, 399] width 361 height 521
drag, startPoint x: 1179, startPoint y: 227, endPoint x: 1132, endPoint y: 221, distance: 47.1
click at [1134, 220] on div "SEO Title The title of your website - make it something that stands out in sear…" at bounding box center [1302, 399] width 361 height 521
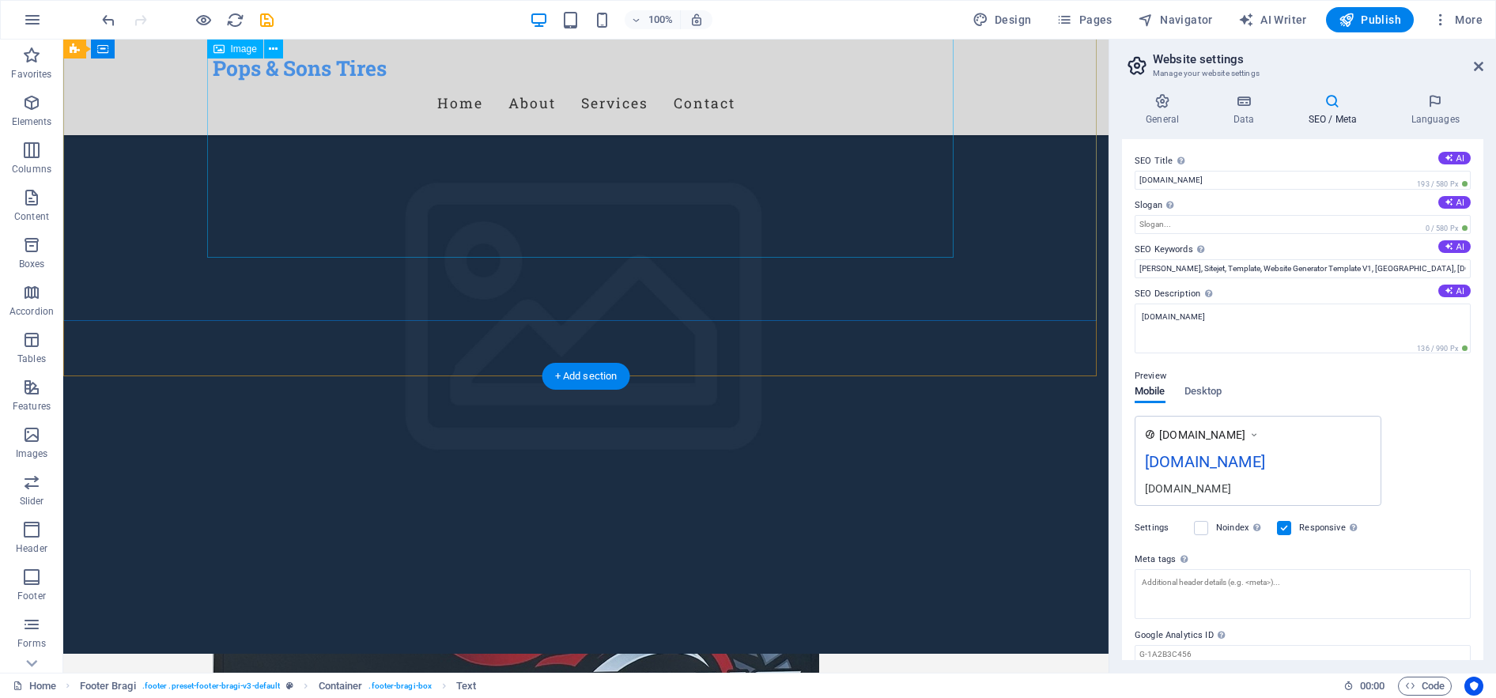
scroll to position [316, 0]
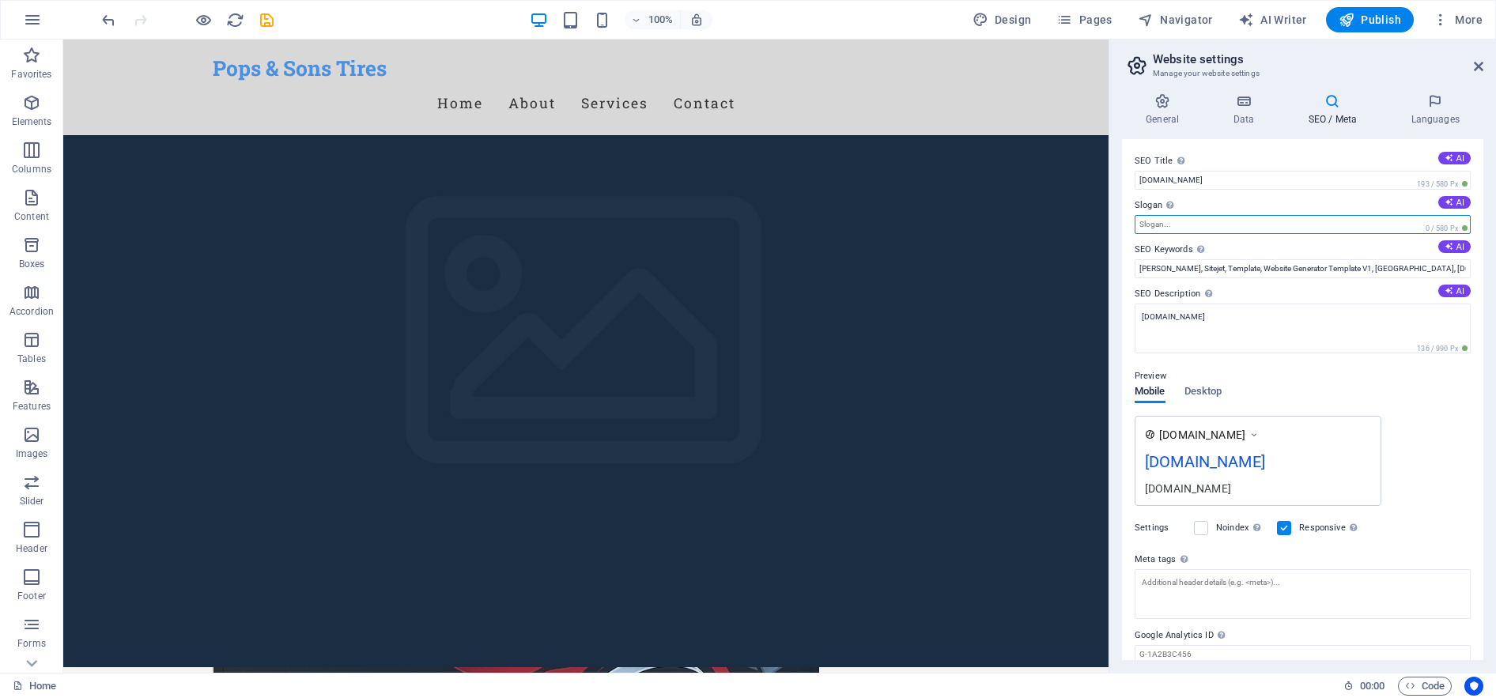
drag, startPoint x: 1185, startPoint y: 225, endPoint x: 1142, endPoint y: 223, distance: 42.7
click at [1142, 223] on input "Slogan The slogan of your website. AI" at bounding box center [1302, 224] width 336 height 19
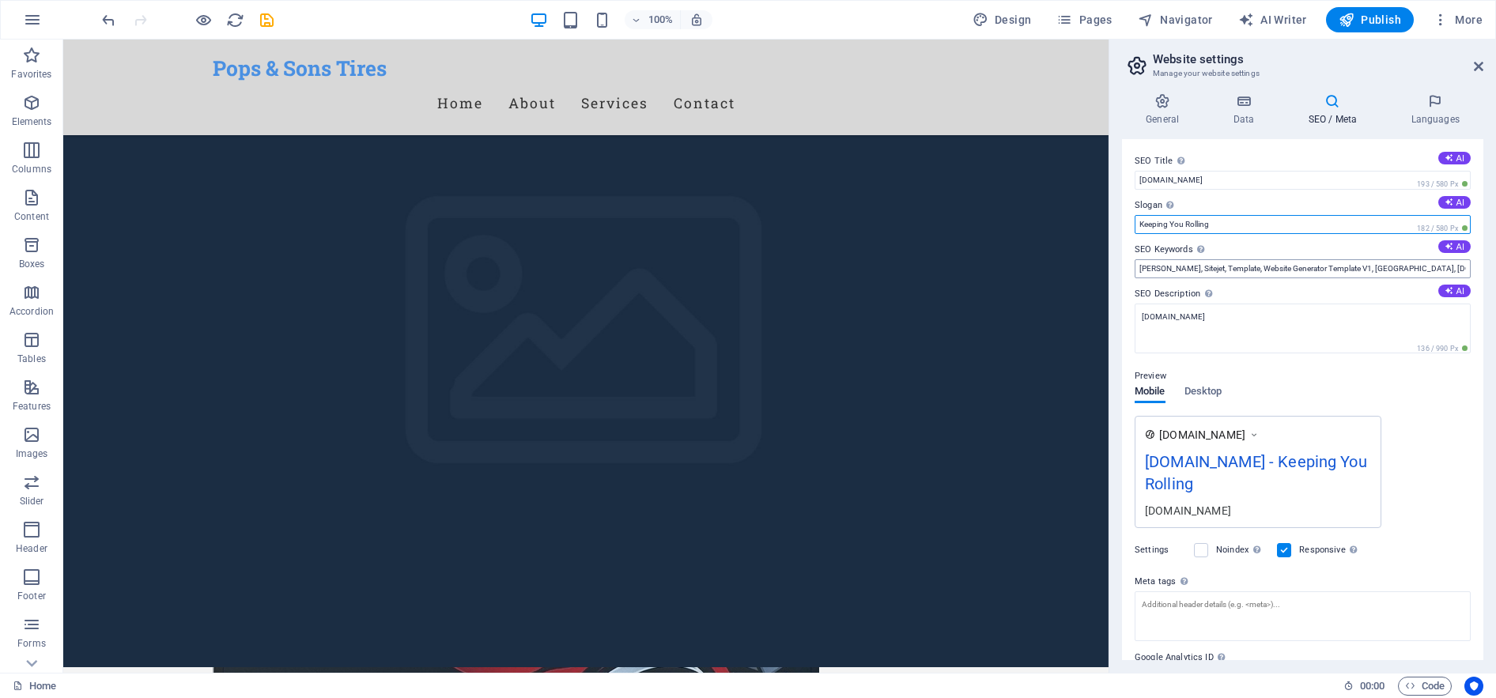
type input "Keeping You Rolling"
click at [1353, 269] on input "[PERSON_NAME], Sitejet, Template, Website Generator Template V1, [GEOGRAPHIC_DA…" at bounding box center [1302, 268] width 336 height 19
drag, startPoint x: 1372, startPoint y: 270, endPoint x: 1112, endPoint y: 264, distance: 259.4
click at [1118, 264] on div "General Data SEO / Meta Languages Website name [DOMAIN_NAME] Logo Drag files he…" at bounding box center [1302, 377] width 387 height 592
click at [1274, 269] on input "Tires, Brakes, Front End Work, Alignments [DOMAIN_NAME]" at bounding box center [1302, 268] width 336 height 19
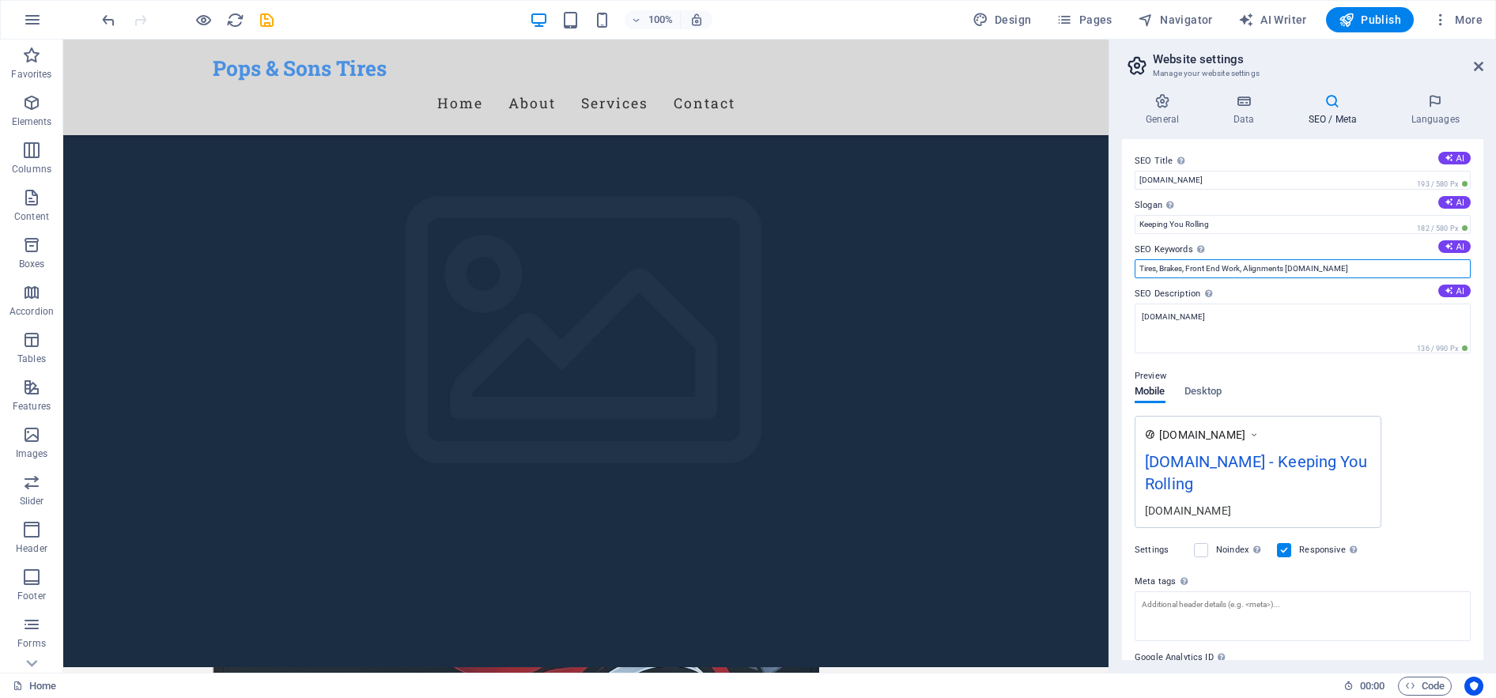
click at [1274, 269] on input "Tires, Brakes, Front End Work, Alignments [DOMAIN_NAME]" at bounding box center [1302, 268] width 336 height 19
click at [1285, 271] on input "Tires, Brakes, Front End Work, Alignments [DOMAIN_NAME]" at bounding box center [1302, 268] width 336 height 19
type input "Tires, Brakes, Front End Work, Alignments, car repair, Pops & Son Tires, [DOMAI…"
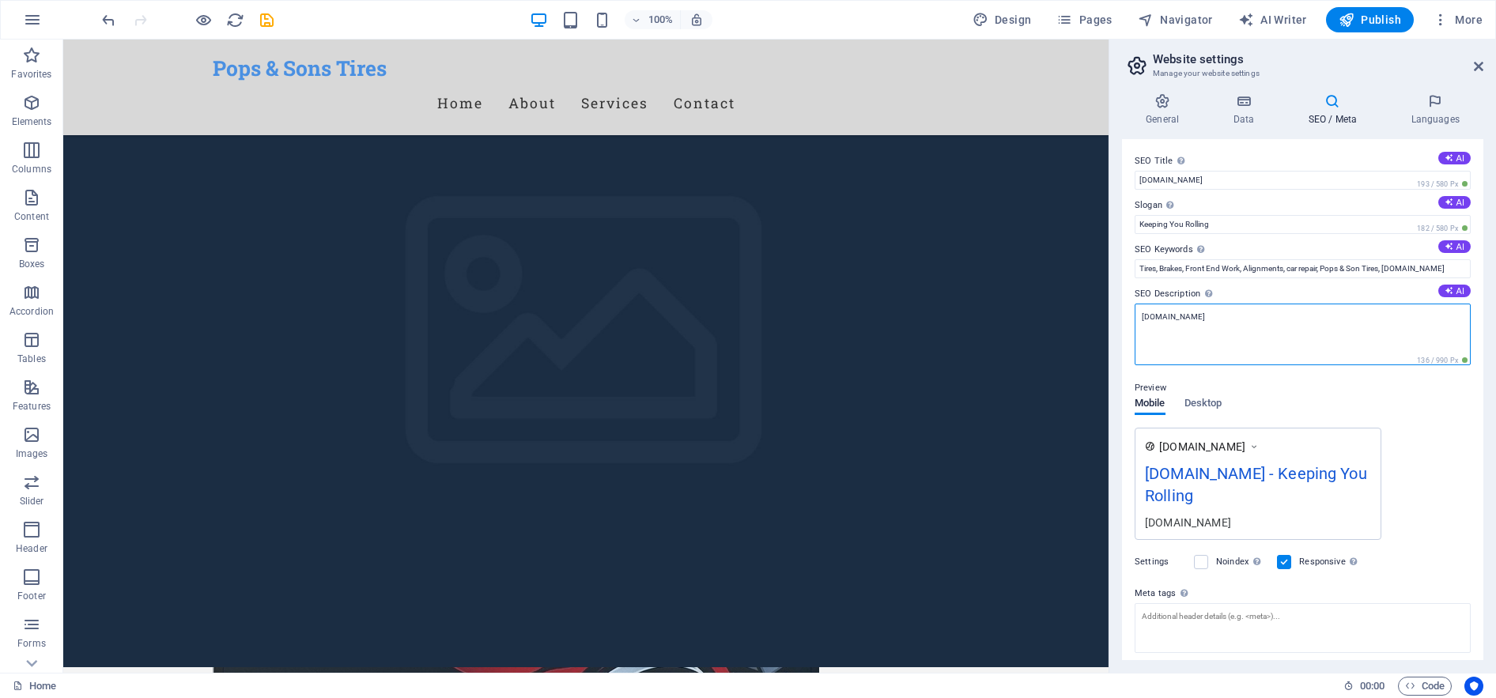
click at [1245, 318] on textarea "[DOMAIN_NAME]" at bounding box center [1302, 335] width 336 height 62
drag, startPoint x: 1245, startPoint y: 318, endPoint x: 1129, endPoint y: 321, distance: 116.3
click at [1129, 321] on div "SEO Title The title of your website - make it something that stands out in sear…" at bounding box center [1302, 399] width 361 height 521
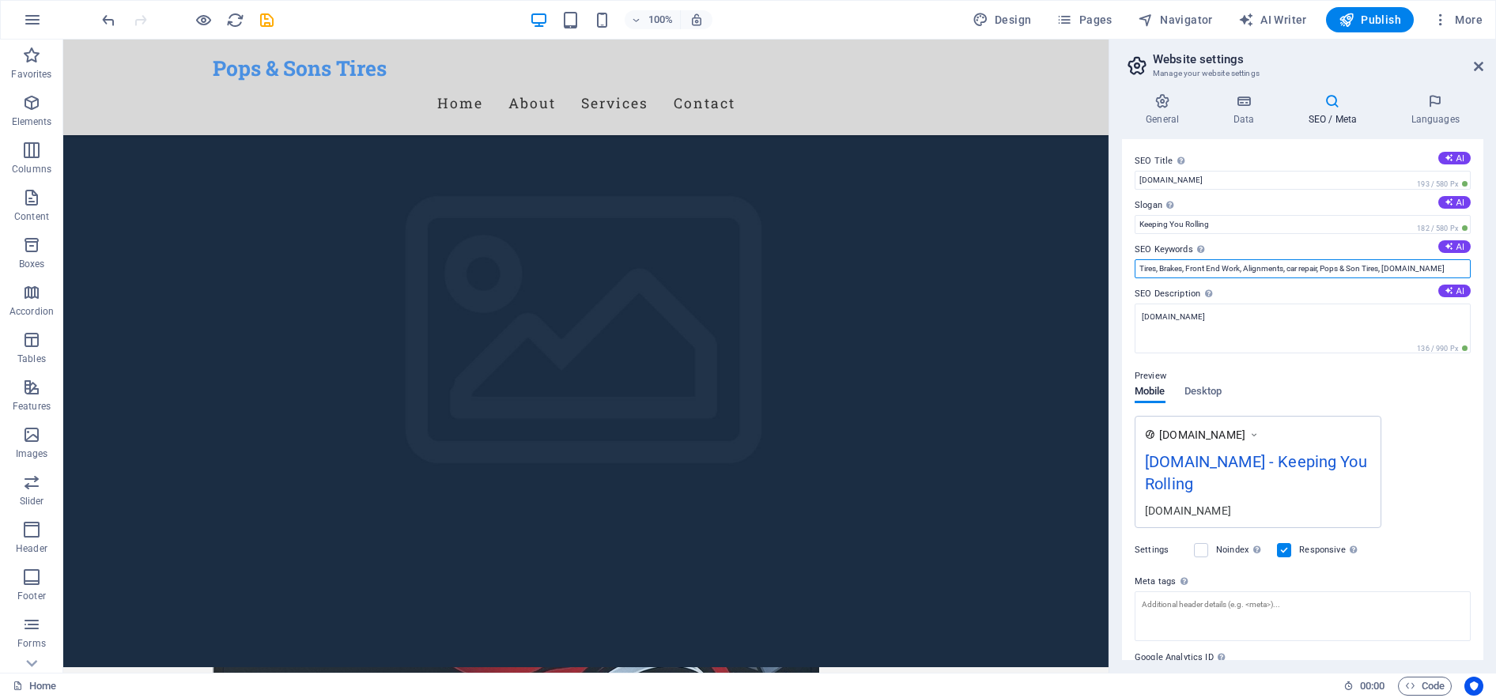
scroll to position [0, 2]
drag, startPoint x: 1141, startPoint y: 269, endPoint x: 1470, endPoint y: 270, distance: 328.9
click at [1470, 270] on div "SEO Title The title of your website - make it something that stands out in sear…" at bounding box center [1302, 399] width 361 height 521
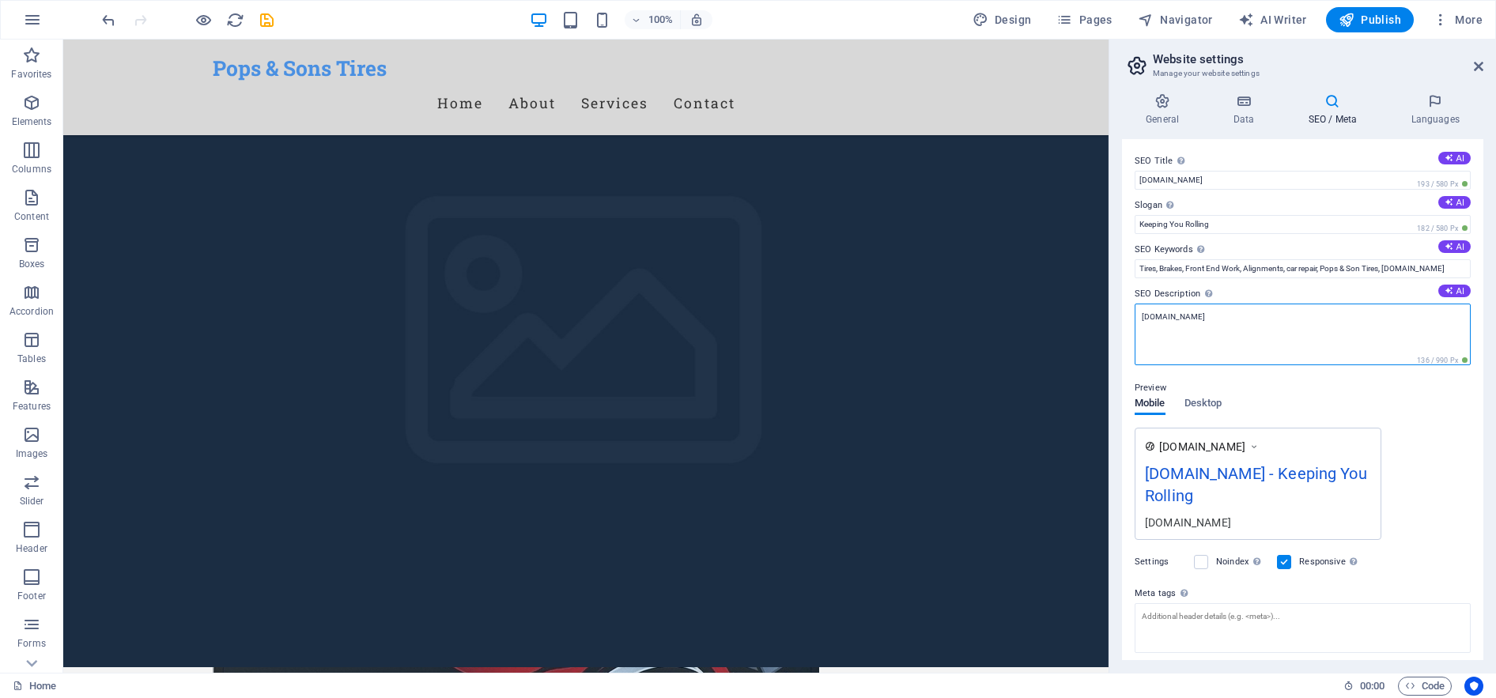
drag, startPoint x: 1245, startPoint y: 322, endPoint x: 1134, endPoint y: 327, distance: 110.8
click at [1134, 327] on textarea "[DOMAIN_NAME]" at bounding box center [1302, 335] width 336 height 62
paste textarea "Get expert Tires, Brakes, Front End Work, and Alignments at Pops & Son Tires — …"
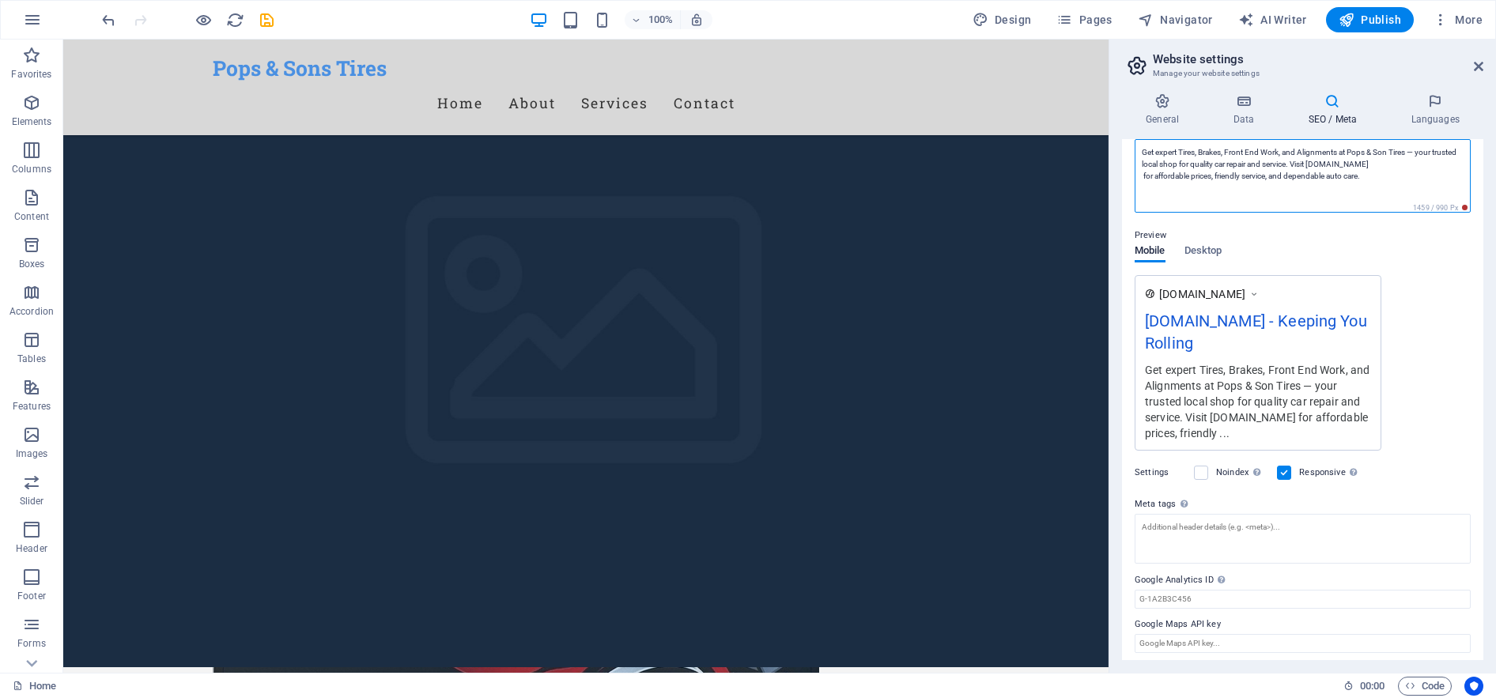
scroll to position [170, 0]
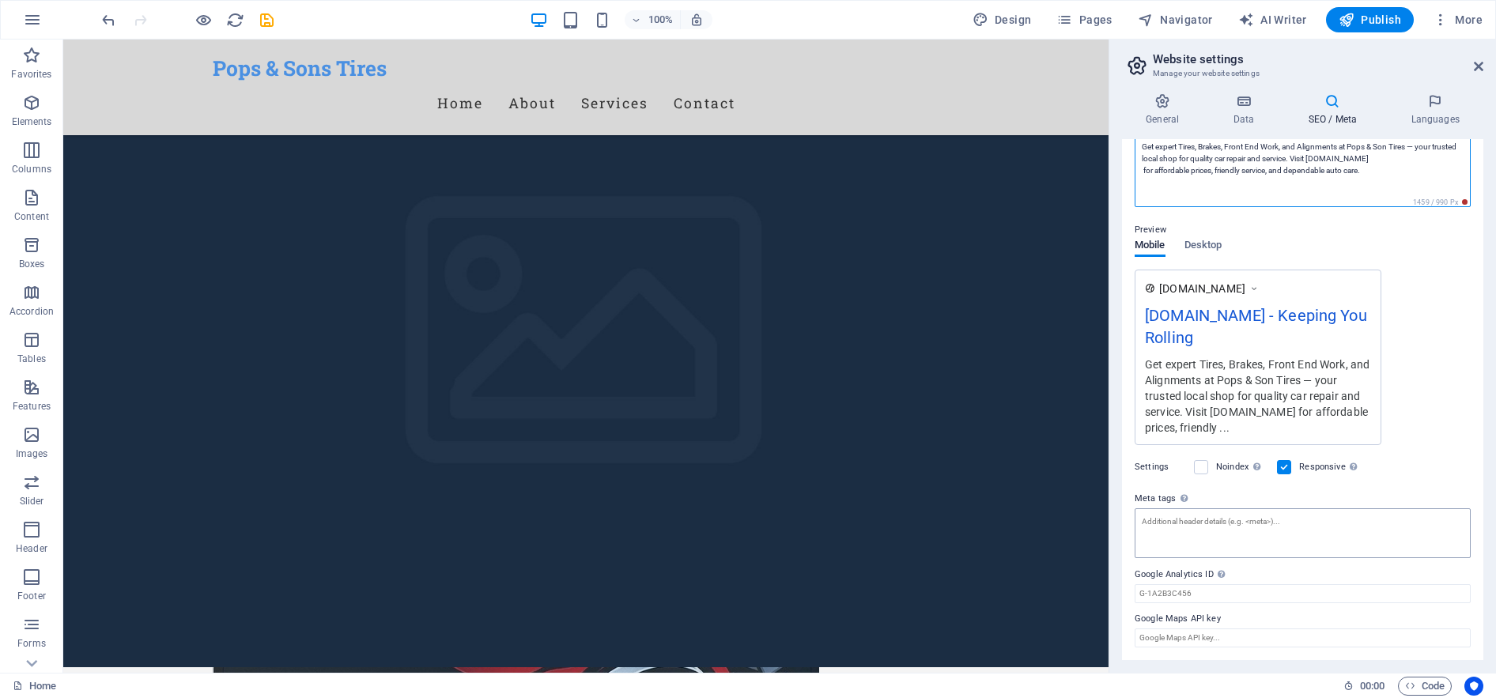
type textarea "Get expert Tires, Brakes, Front End Work, and Alignments at Pops & Son Tires — …"
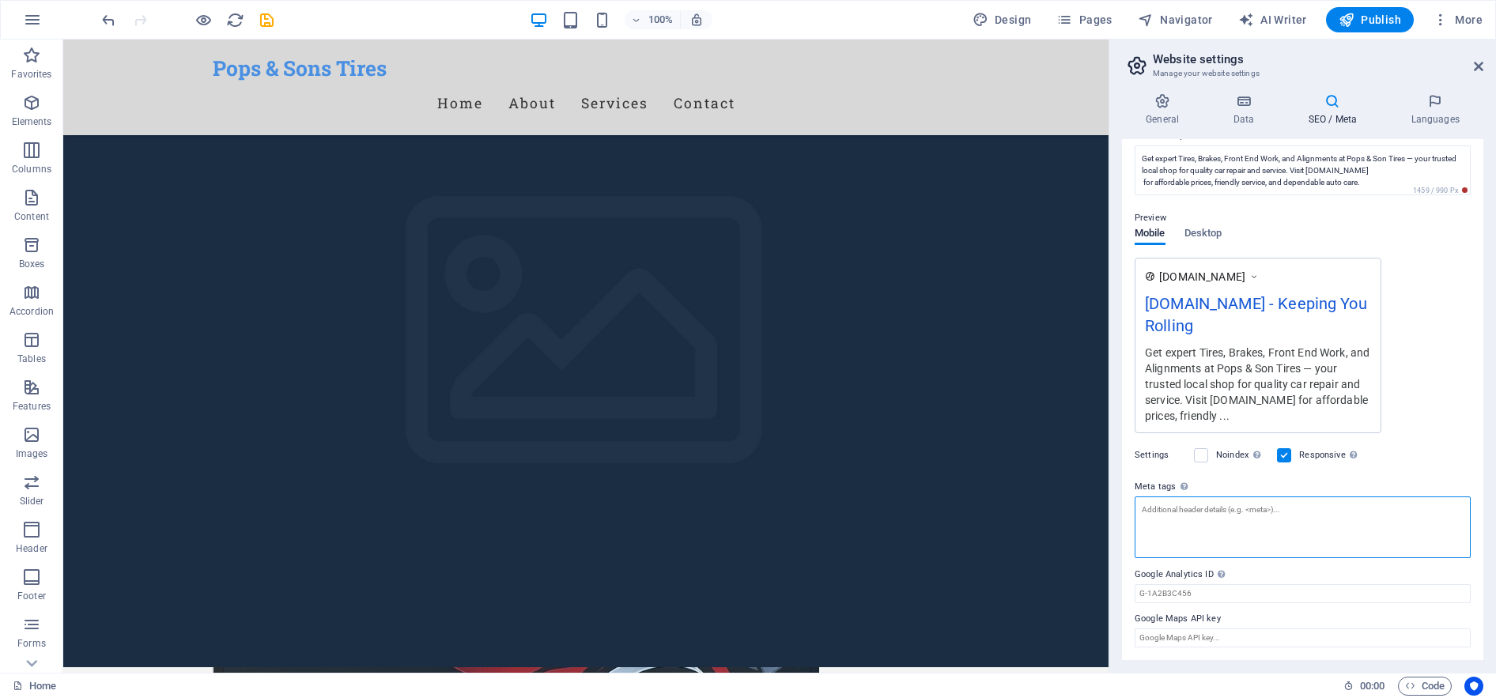
click at [1362, 532] on textarea "Meta tags Enter HTML code here that will be placed inside the tags of your webs…" at bounding box center [1302, 527] width 336 height 62
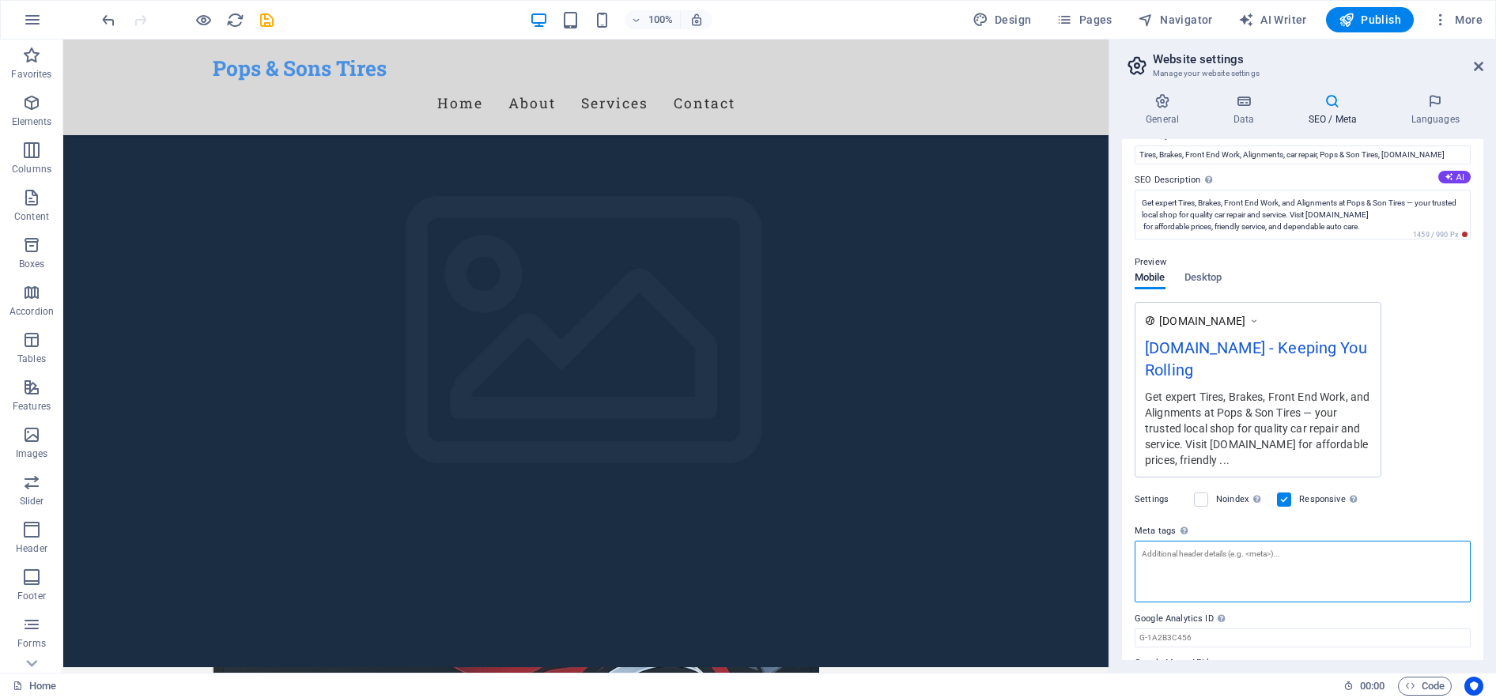
scroll to position [79, 0]
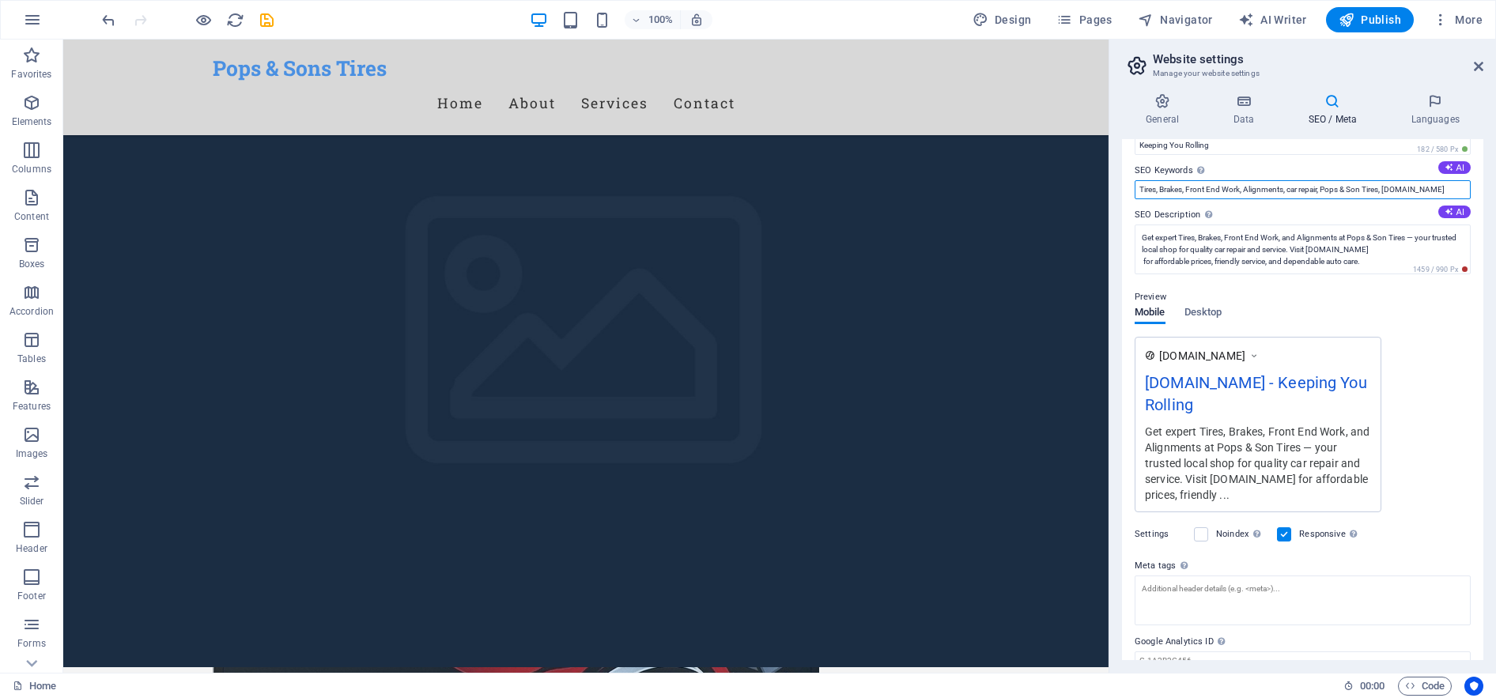
drag, startPoint x: 1289, startPoint y: 185, endPoint x: 1127, endPoint y: 187, distance: 162.1
click at [1127, 187] on div "SEO Title The title of your website - make it something that stands out in sear…" at bounding box center [1302, 399] width 361 height 521
drag, startPoint x: 1323, startPoint y: 192, endPoint x: 1132, endPoint y: 194, distance: 190.5
click at [1132, 194] on div "SEO Title The title of your website - make it something that stands out in sear…" at bounding box center [1302, 399] width 361 height 521
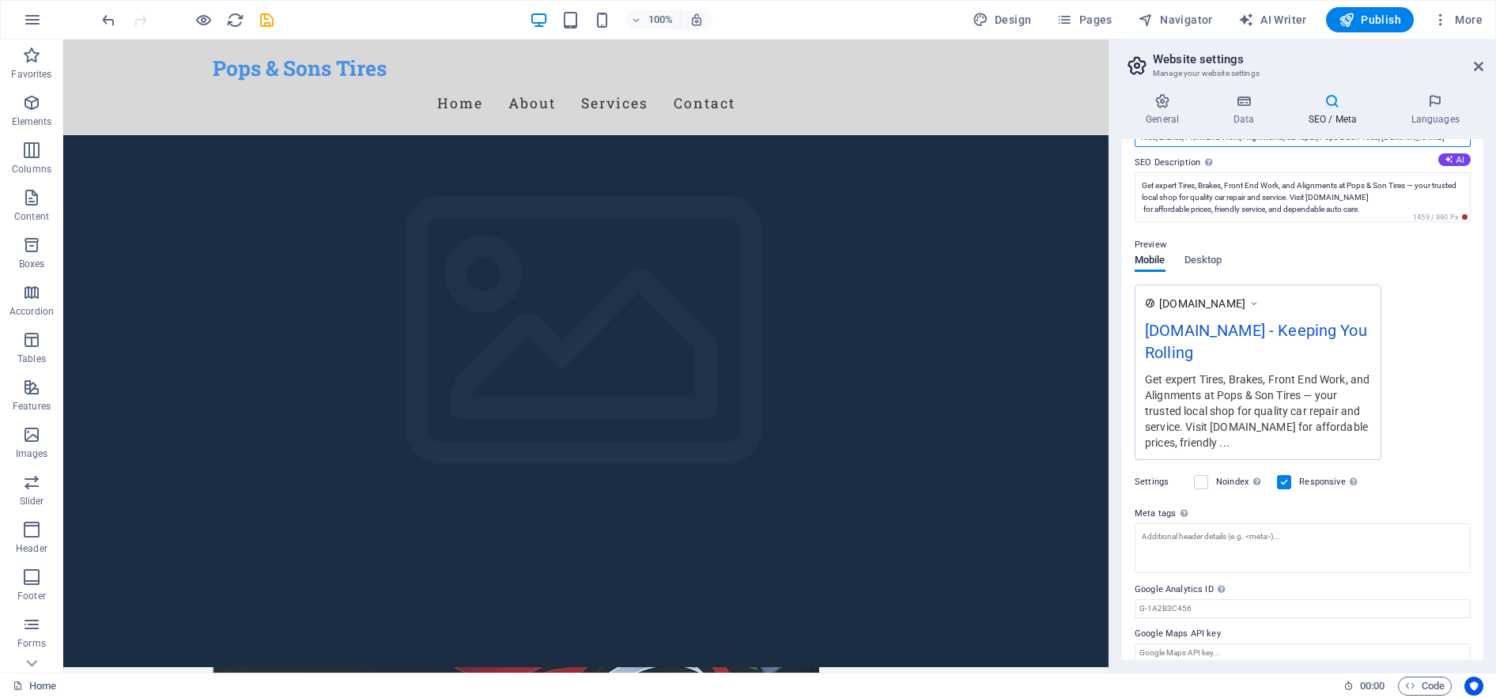
scroll to position [146, 0]
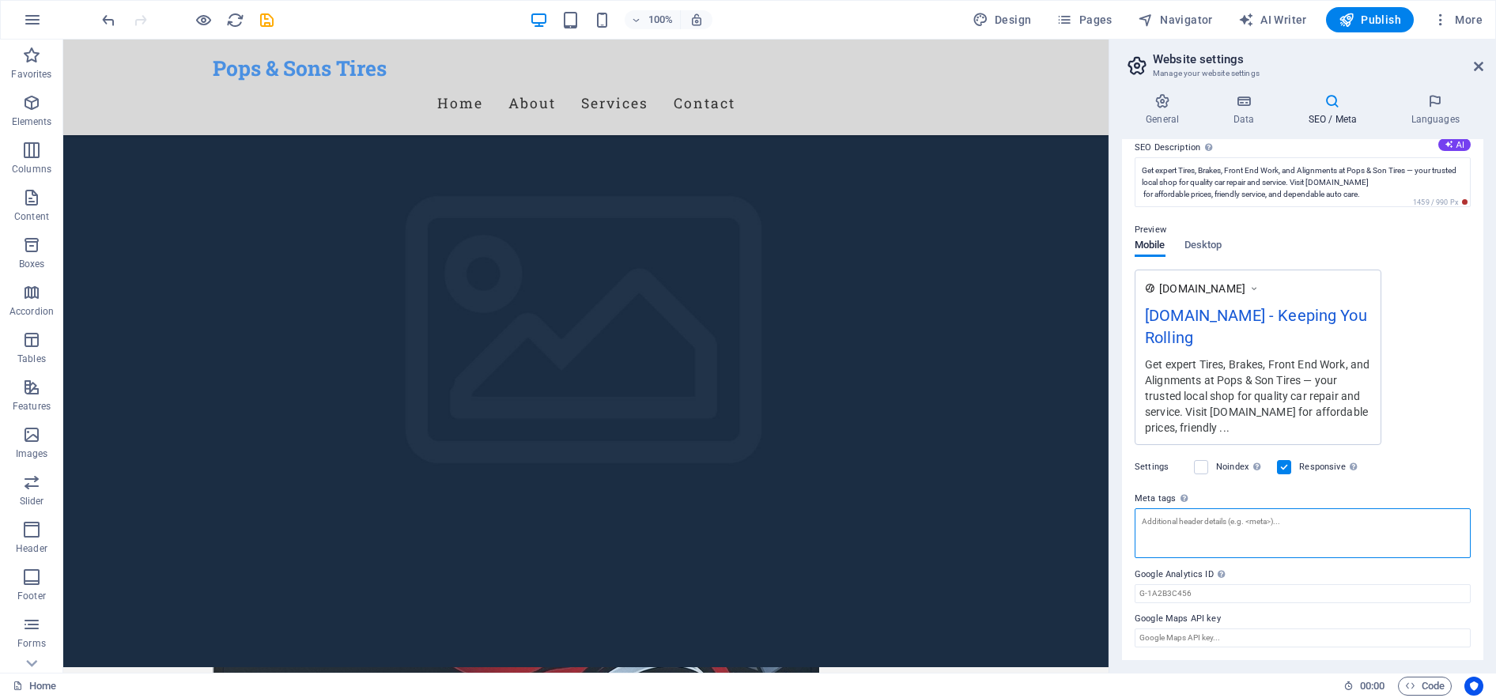
click at [1164, 528] on textarea "Meta tags Enter HTML code here that will be placed inside the tags of your webs…" at bounding box center [1302, 533] width 336 height 50
paste textarea "Tires, Brakes, Front End Work, Alignments, car repair,"
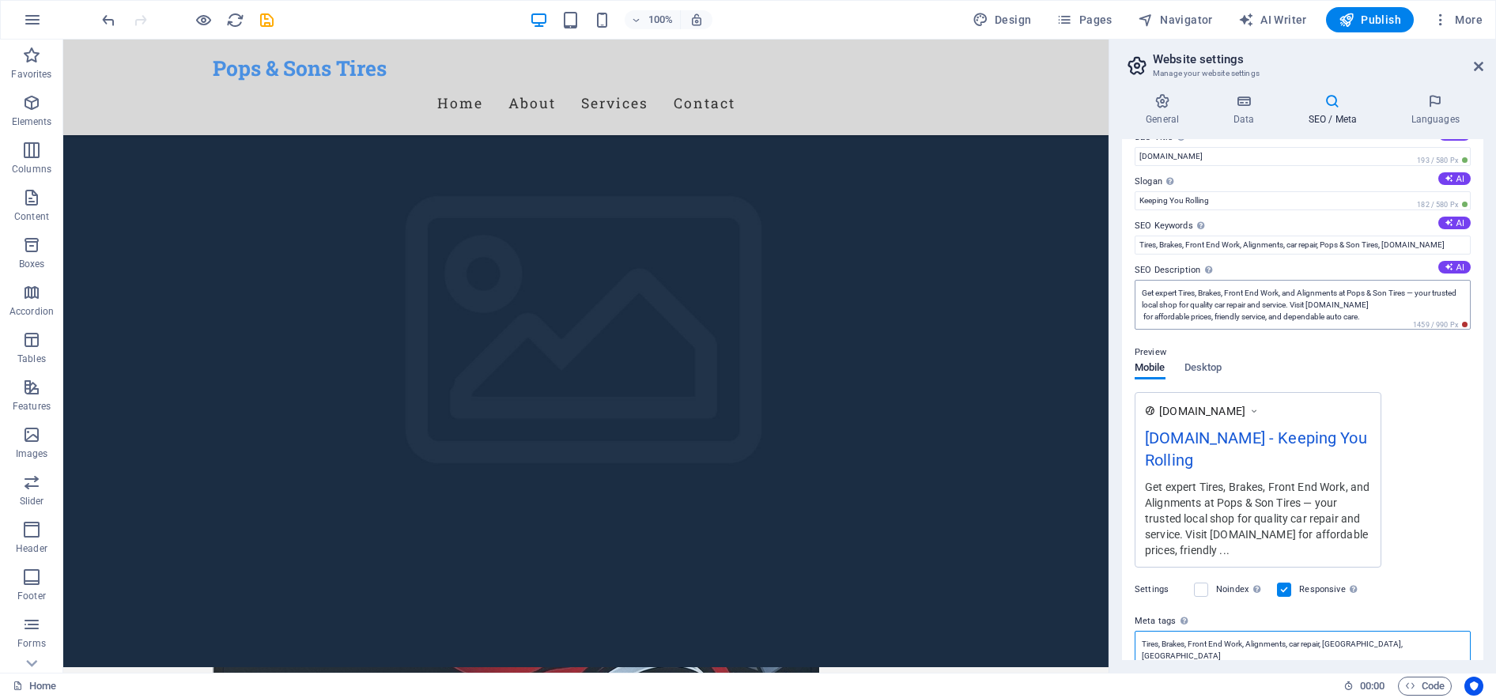
scroll to position [0, 0]
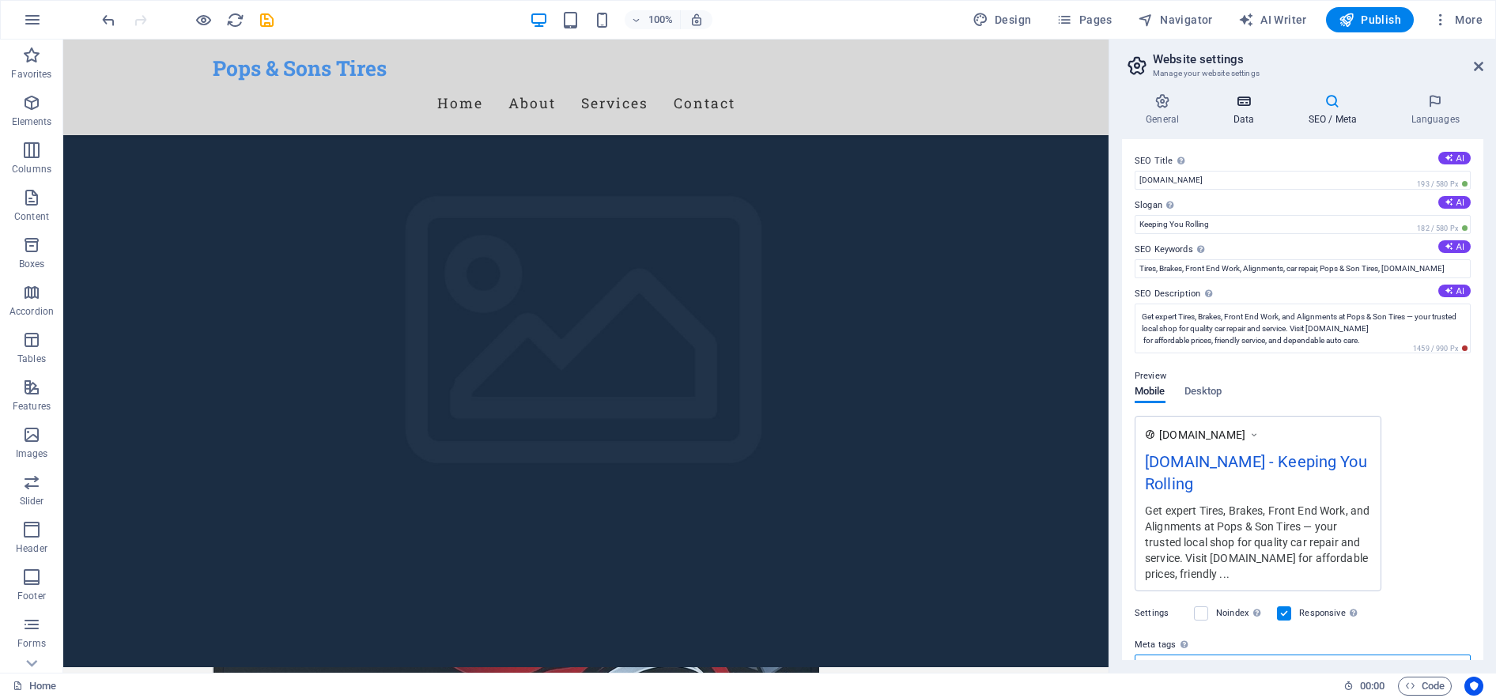
type textarea "Tires, Brakes, Front End Work, Alignments, car repair, [GEOGRAPHIC_DATA], [GEOG…"
click at [1249, 116] on body "Pops & Sons Tires Home Favorites Elements Columns Content Boxes Accordion Table…" at bounding box center [748, 349] width 1496 height 698
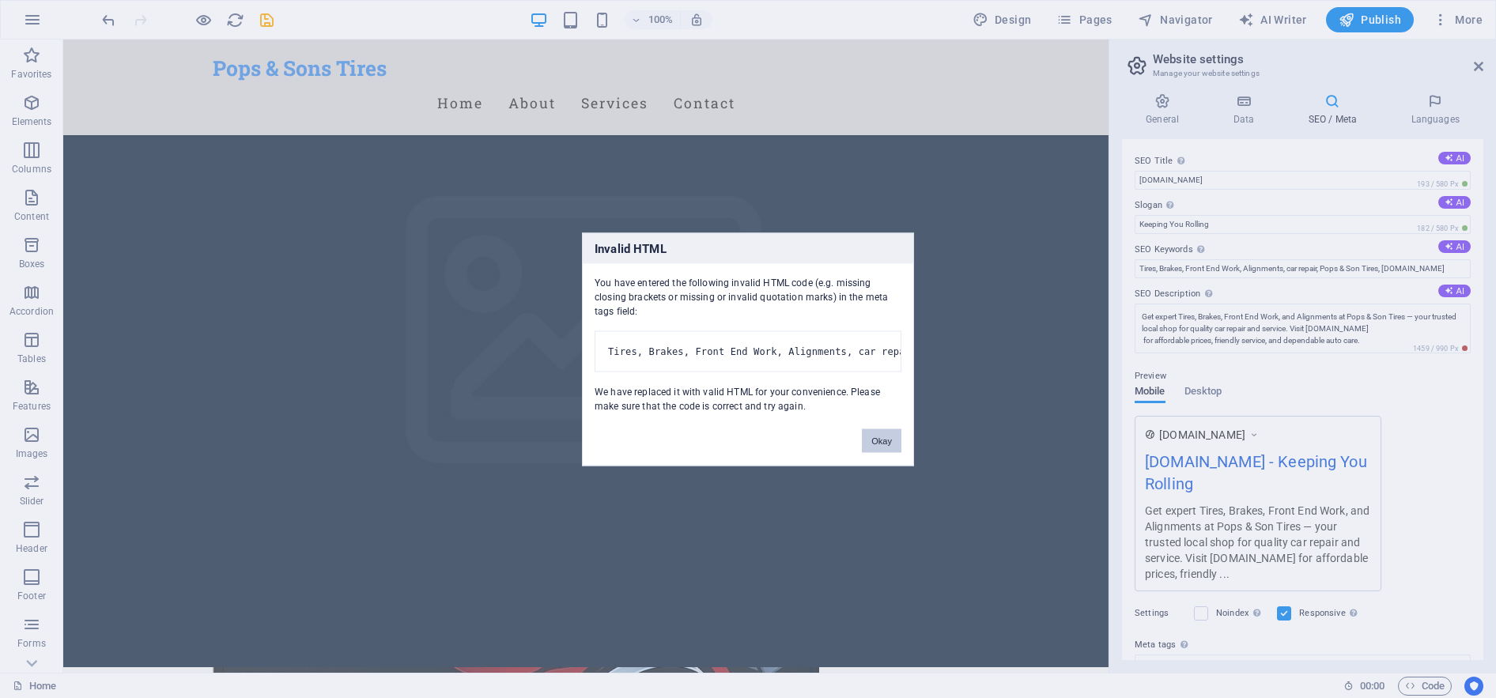
click at [888, 451] on button "Okay" at bounding box center [882, 440] width 40 height 24
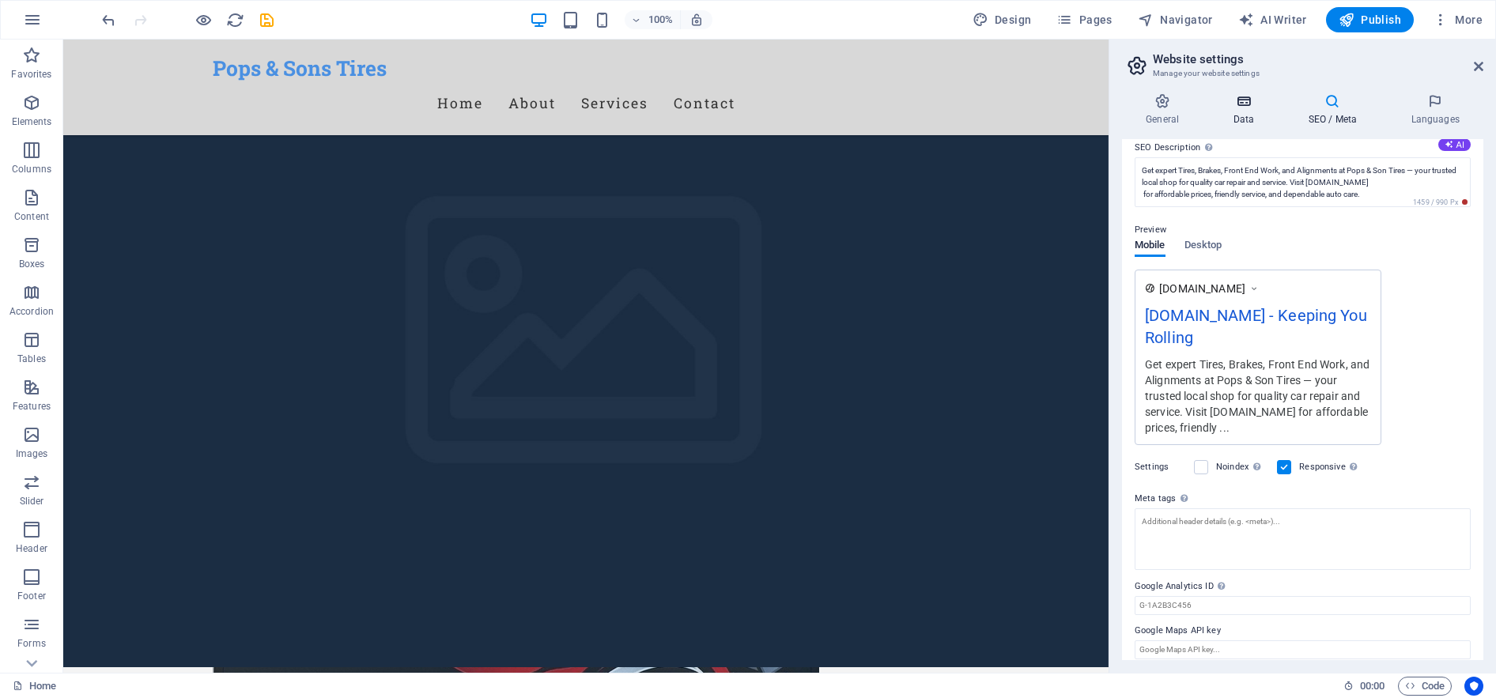
click at [1249, 112] on h4 "Data" at bounding box center [1246, 109] width 75 height 33
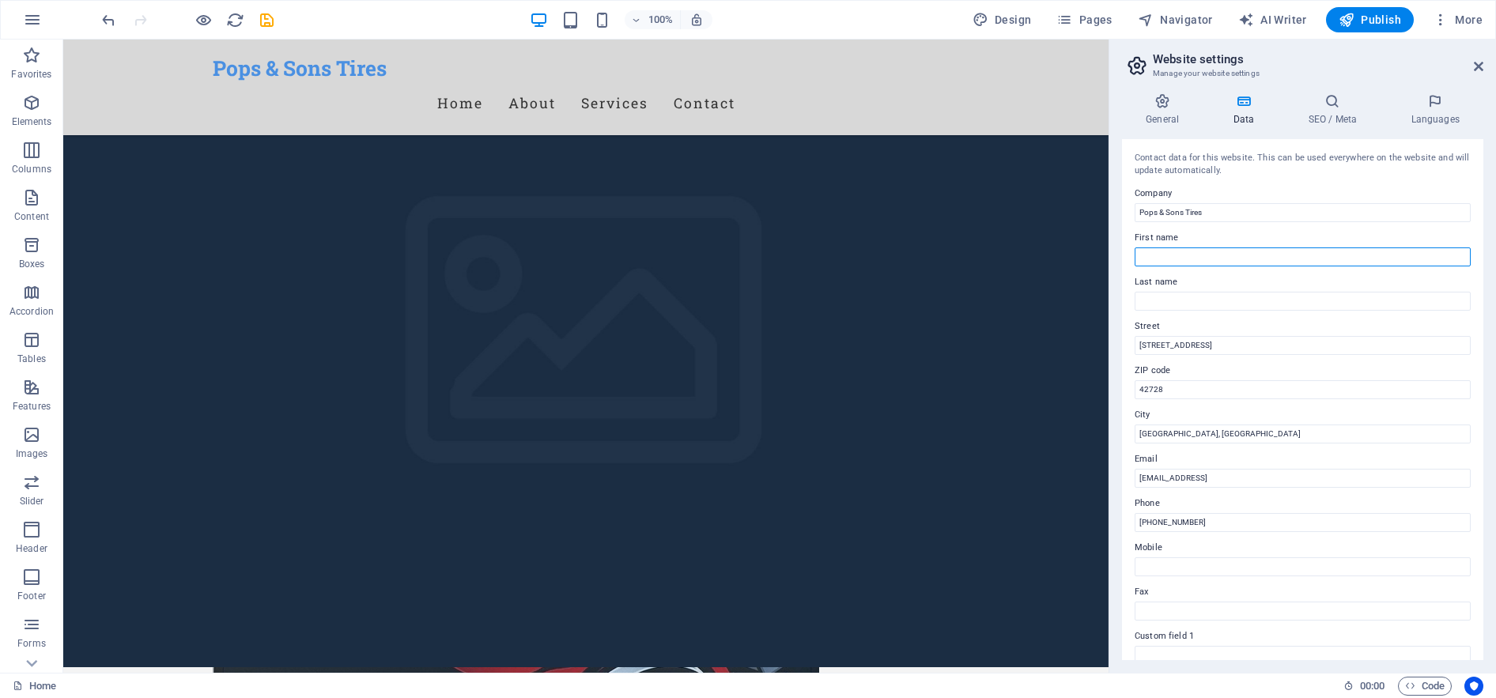
click at [1202, 259] on input "First name" at bounding box center [1302, 256] width 336 height 19
type input "[PERSON_NAME]"
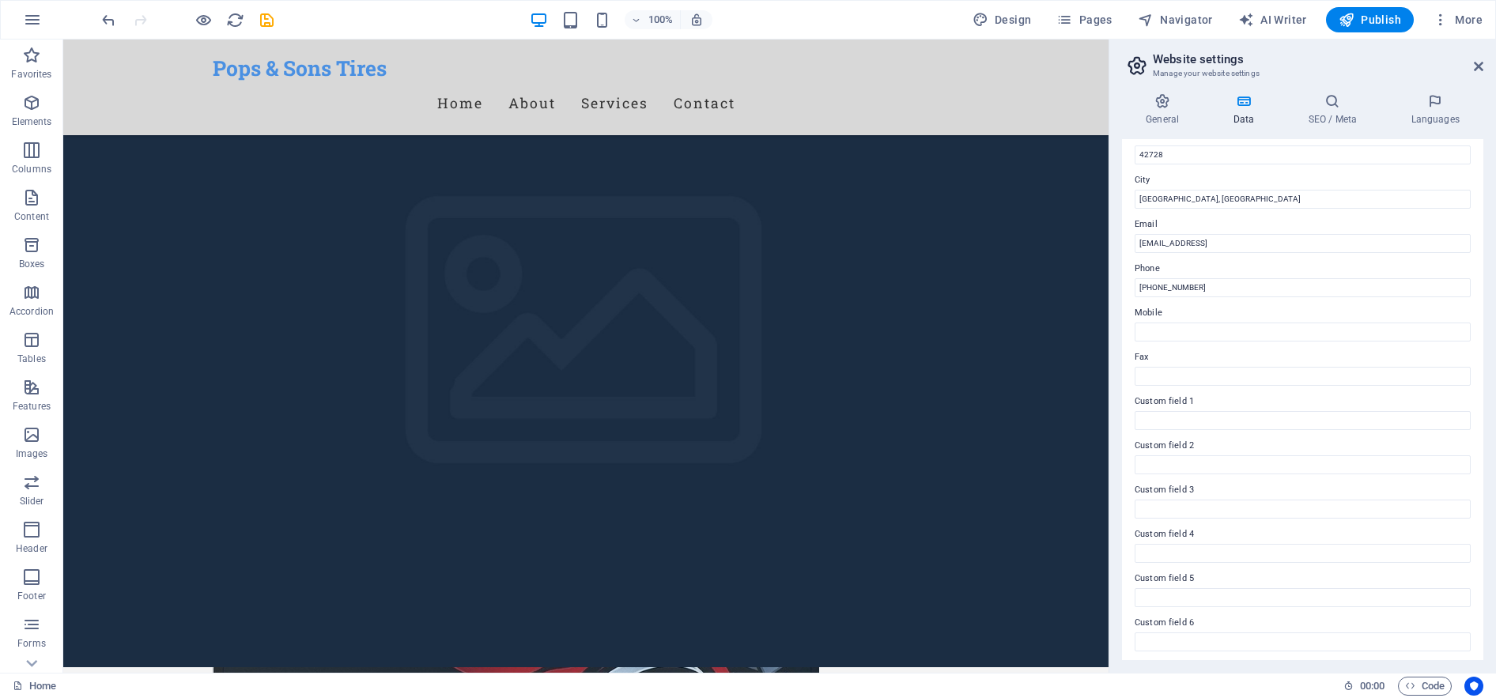
scroll to position [237, 0]
type input "[PERSON_NAME]"
drag, startPoint x: 1325, startPoint y: 242, endPoint x: 1134, endPoint y: 238, distance: 190.6
click at [1134, 238] on input "[EMAIL_ADDRESS]" at bounding box center [1302, 241] width 336 height 19
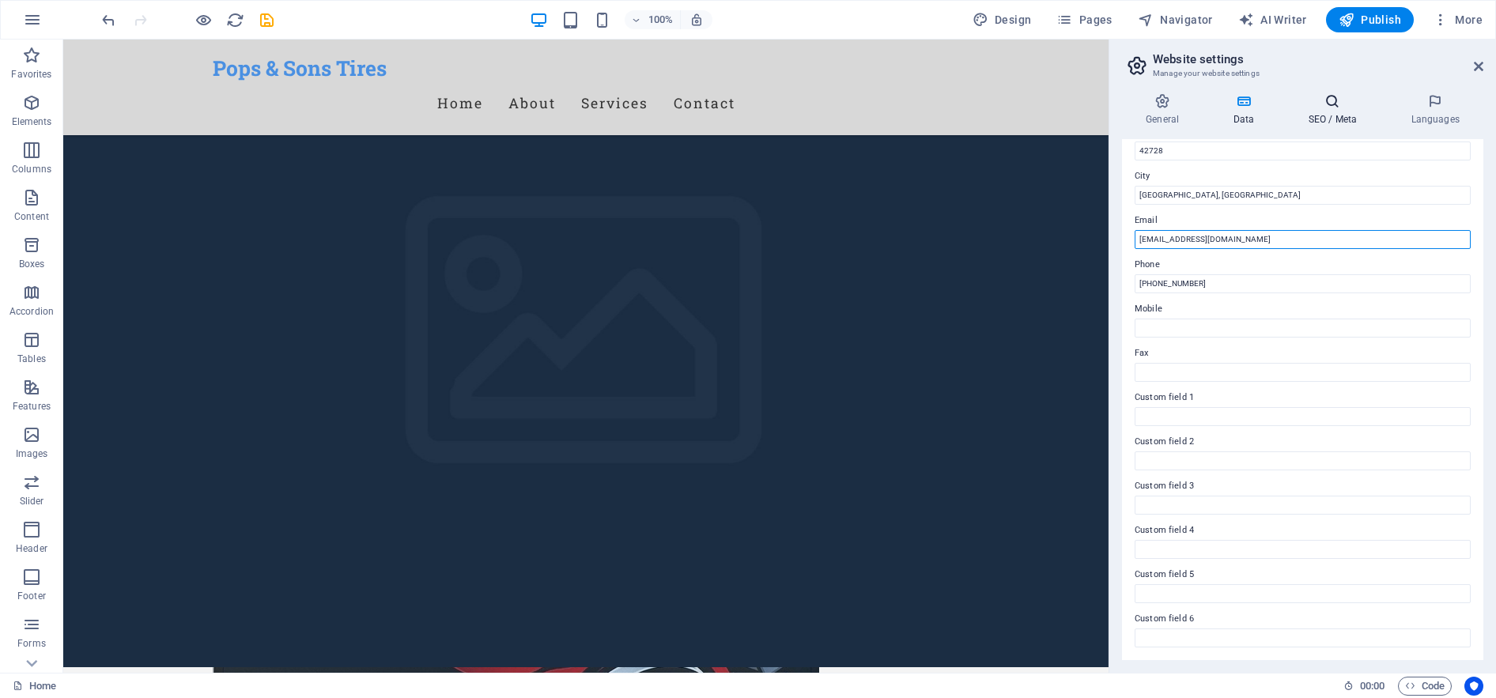
type input "[EMAIL_ADDRESS][DOMAIN_NAME]"
click at [1334, 110] on h4 "SEO / Meta" at bounding box center [1335, 109] width 103 height 33
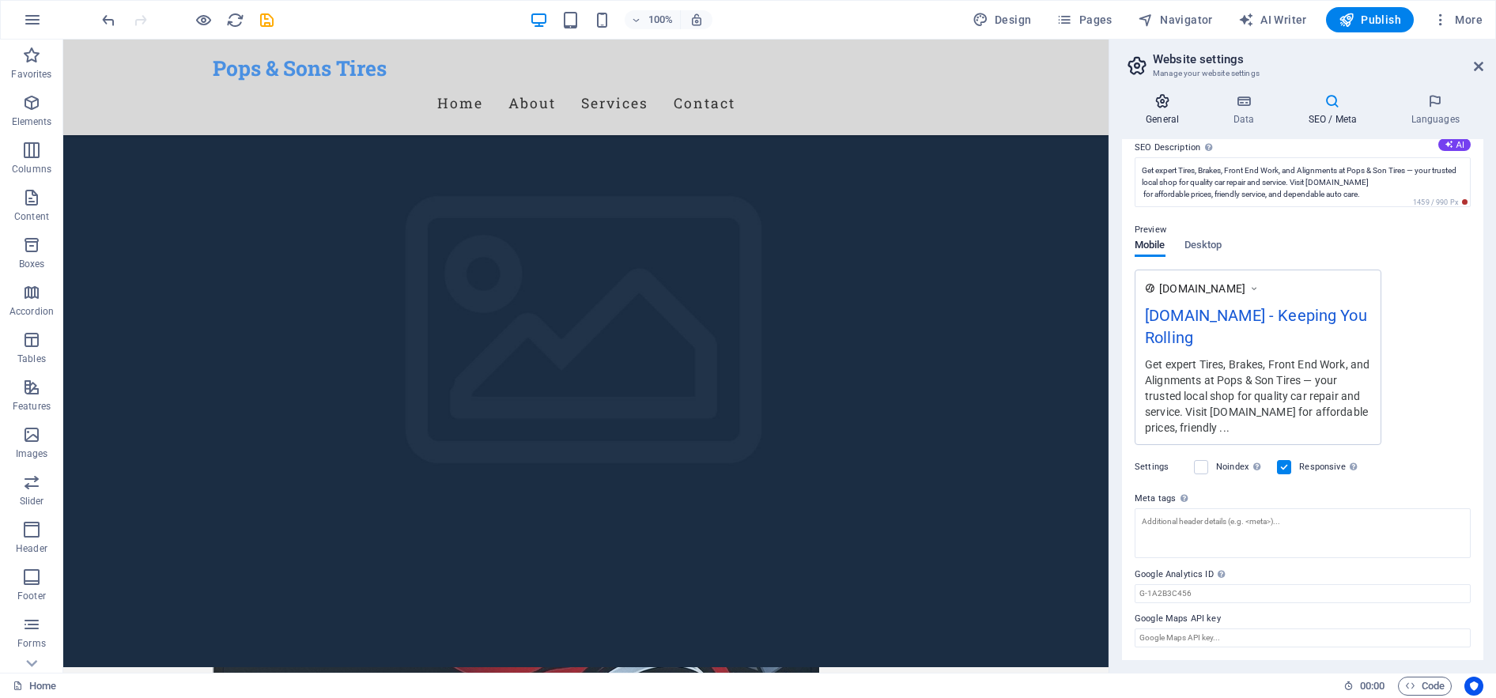
click at [1154, 107] on icon at bounding box center [1162, 101] width 81 height 16
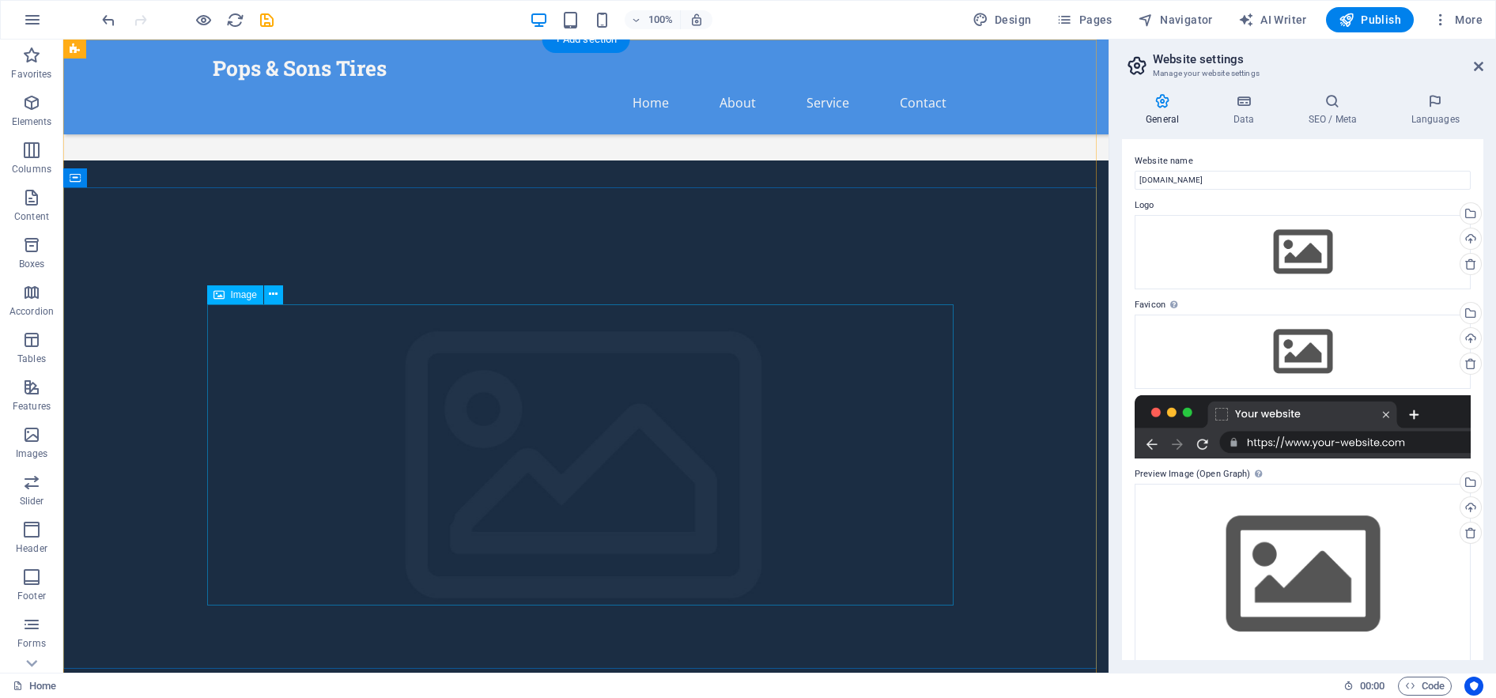
scroll to position [0, 0]
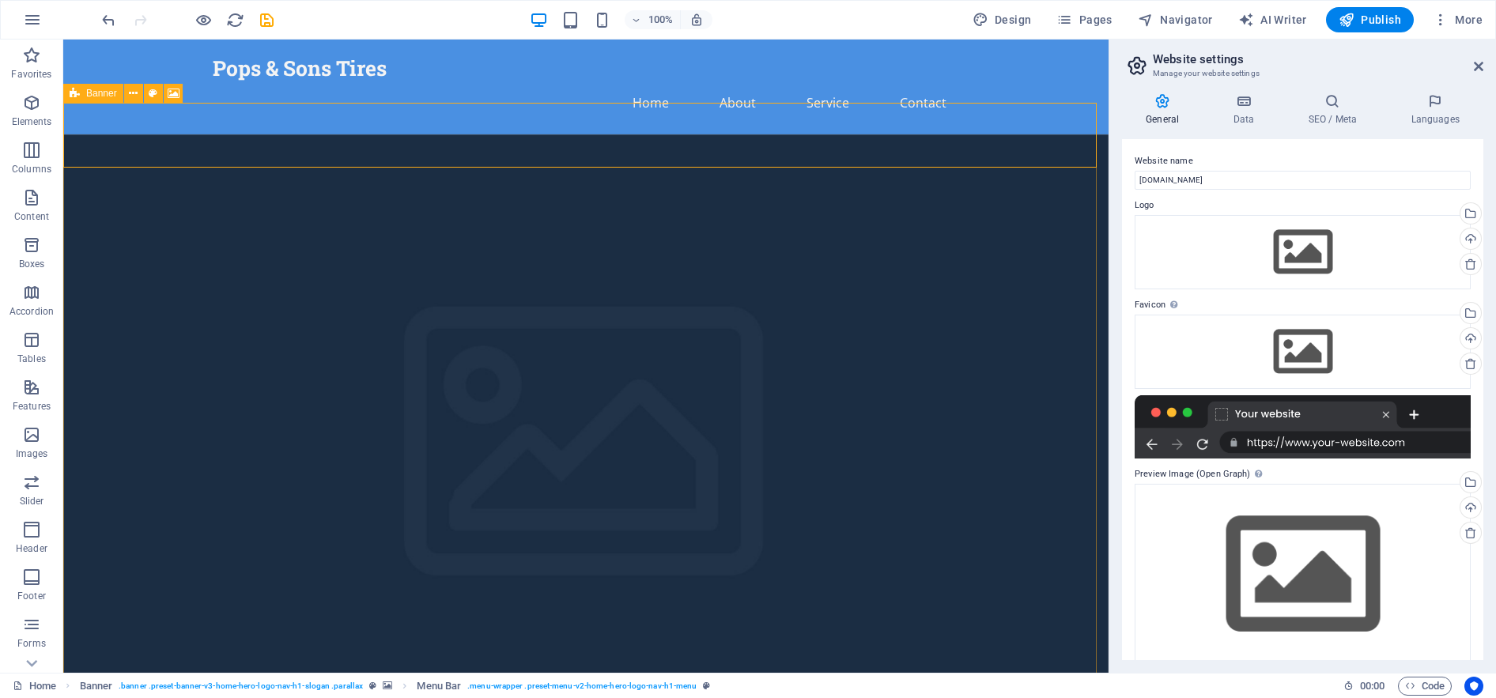
click at [105, 91] on span "Banner" at bounding box center [101, 93] width 31 height 9
click at [172, 92] on icon at bounding box center [172, 93] width 9 height 17
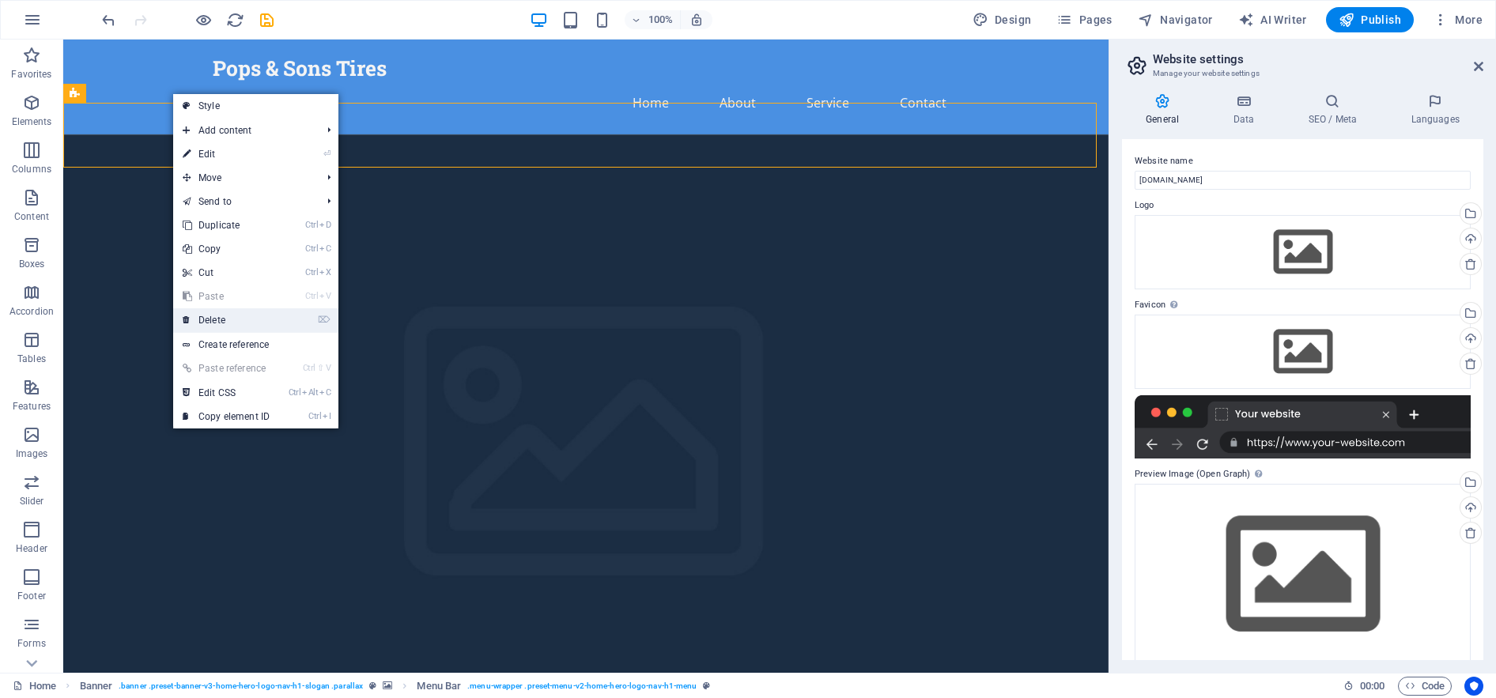
click at [264, 321] on link "⌦ Delete" at bounding box center [226, 320] width 106 height 24
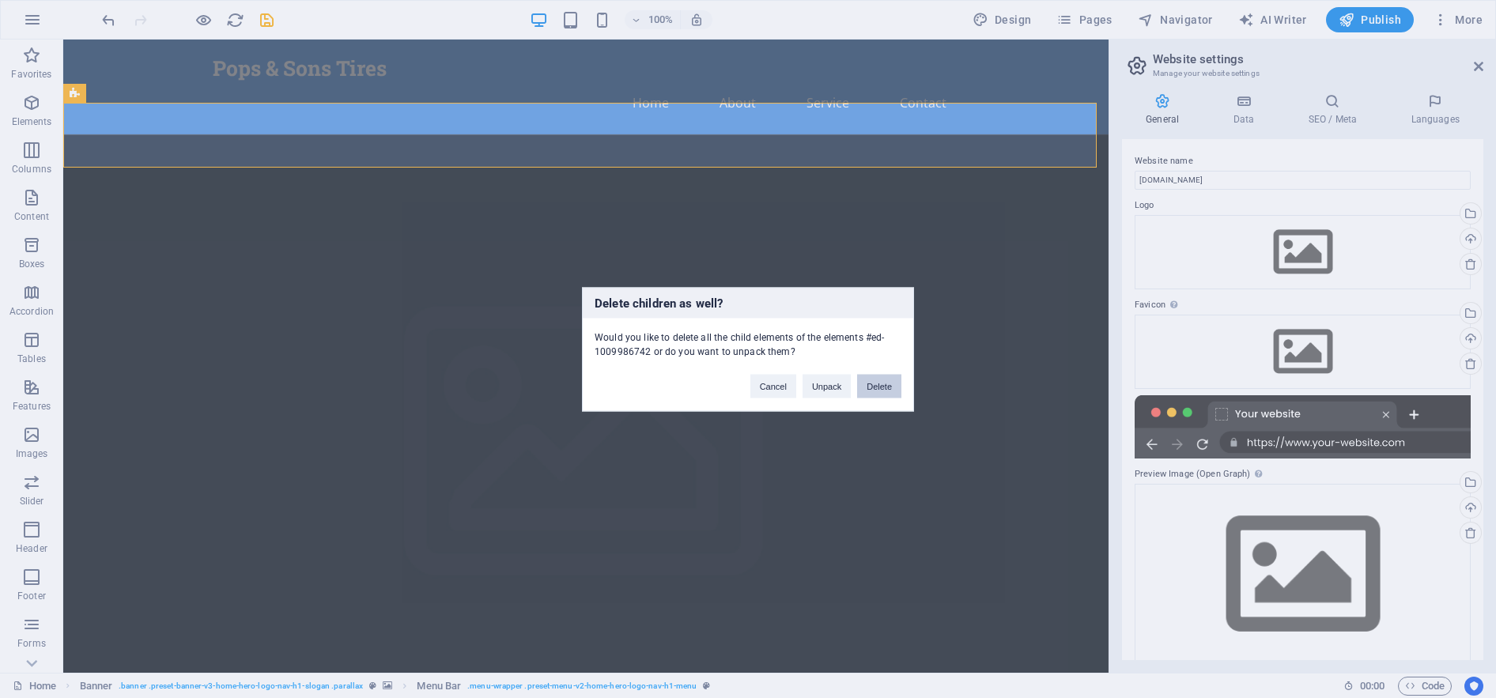
click at [885, 389] on button "Delete" at bounding box center [879, 386] width 44 height 24
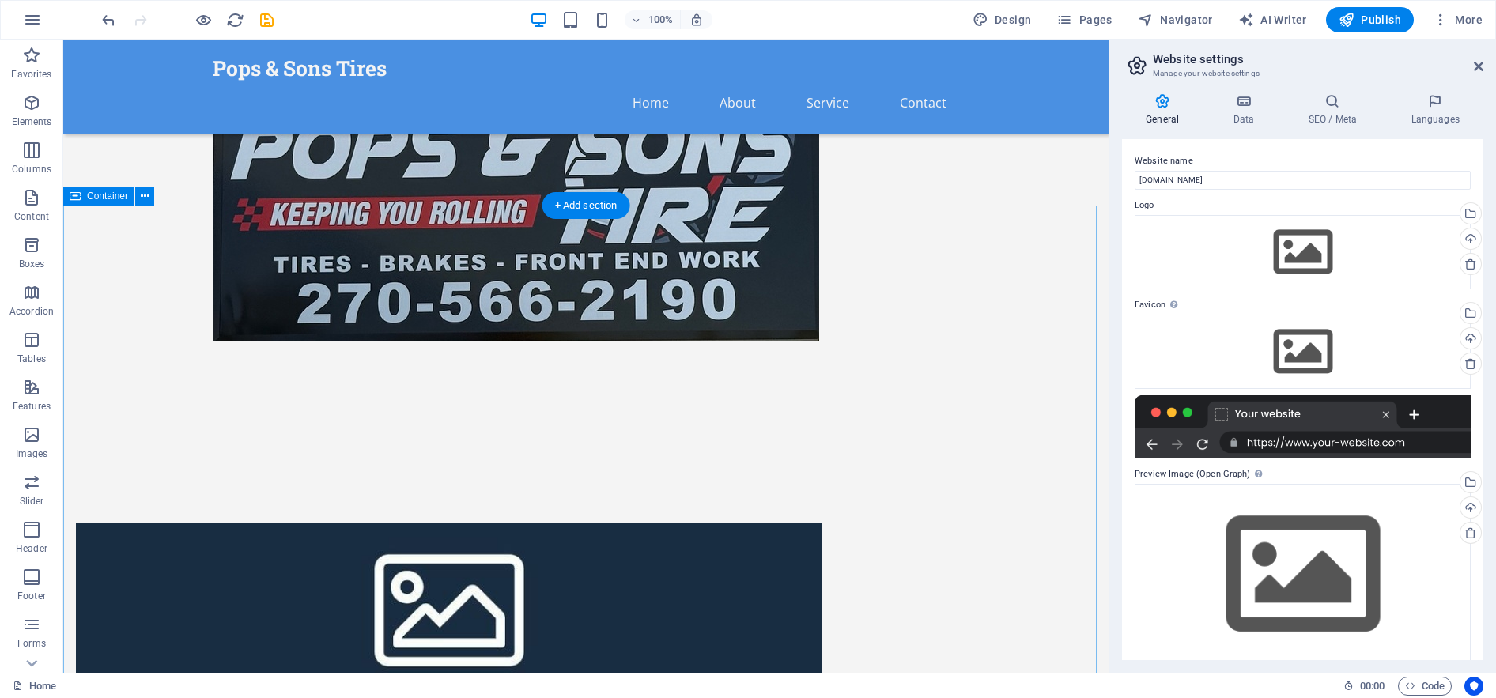
scroll to position [791, 0]
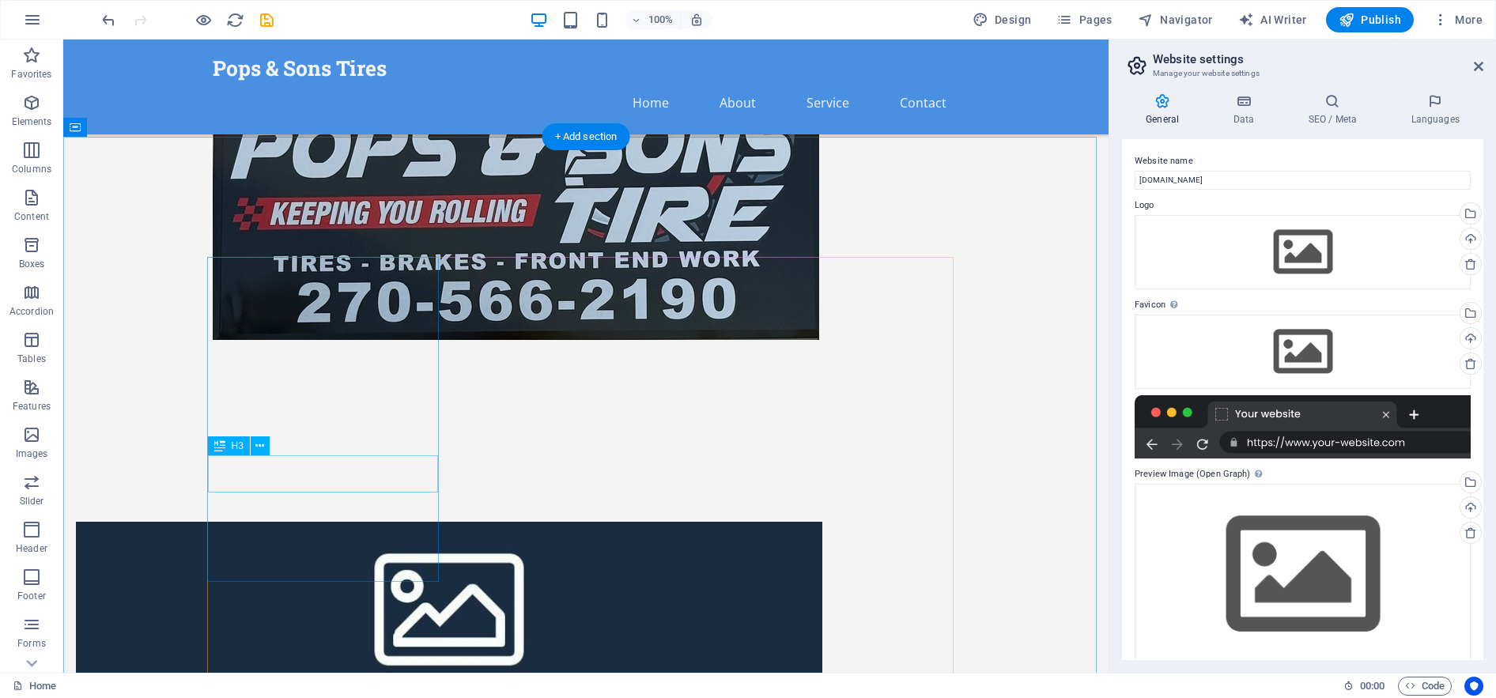
click at [257, 444] on icon at bounding box center [259, 446] width 9 height 17
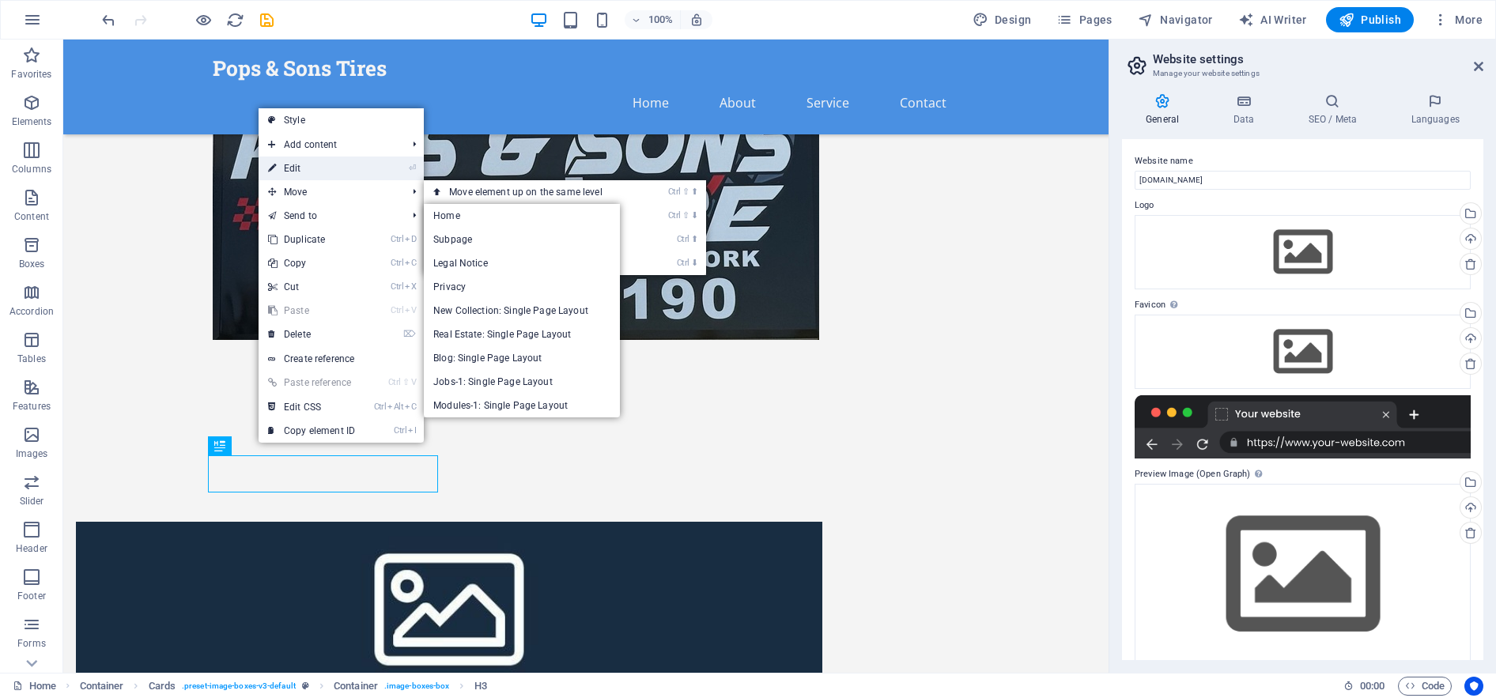
click at [312, 161] on link "⏎ Edit" at bounding box center [312, 169] width 106 height 24
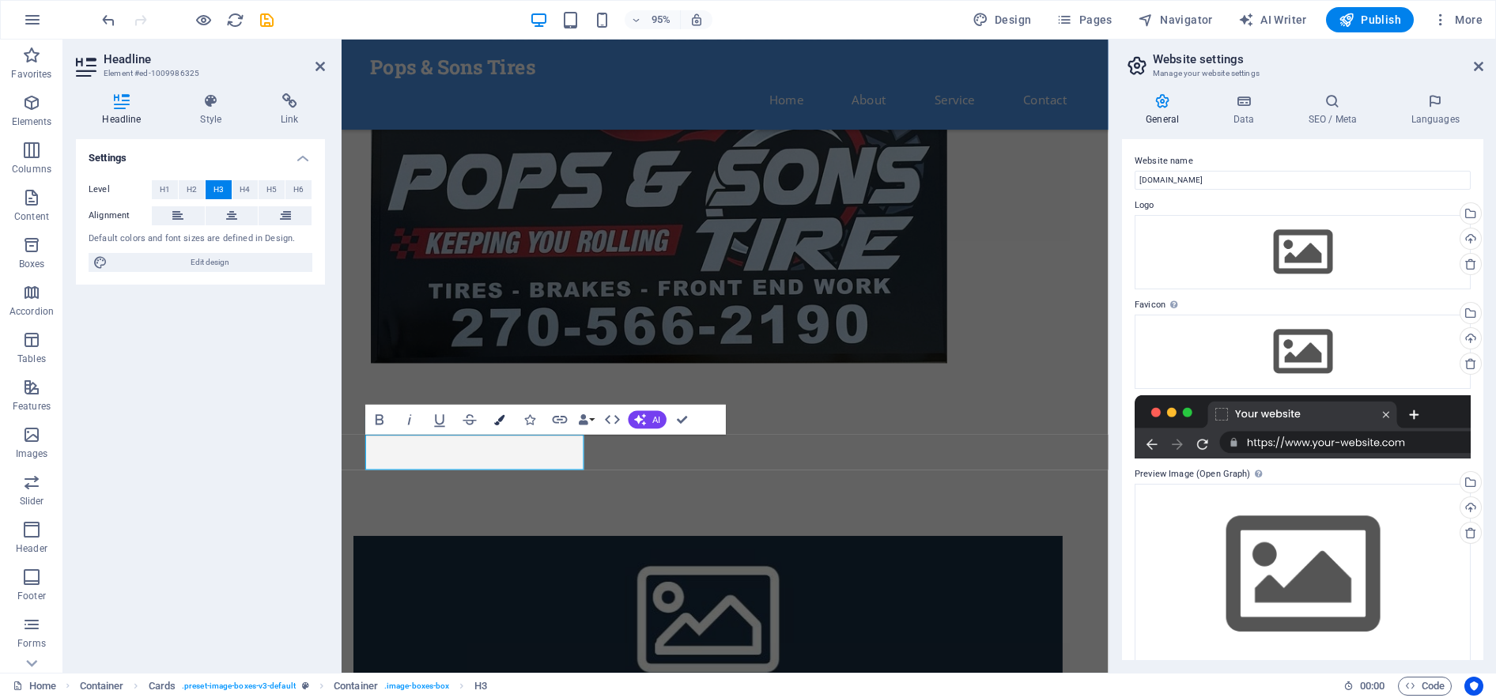
click at [502, 420] on icon "button" at bounding box center [500, 419] width 10 height 10
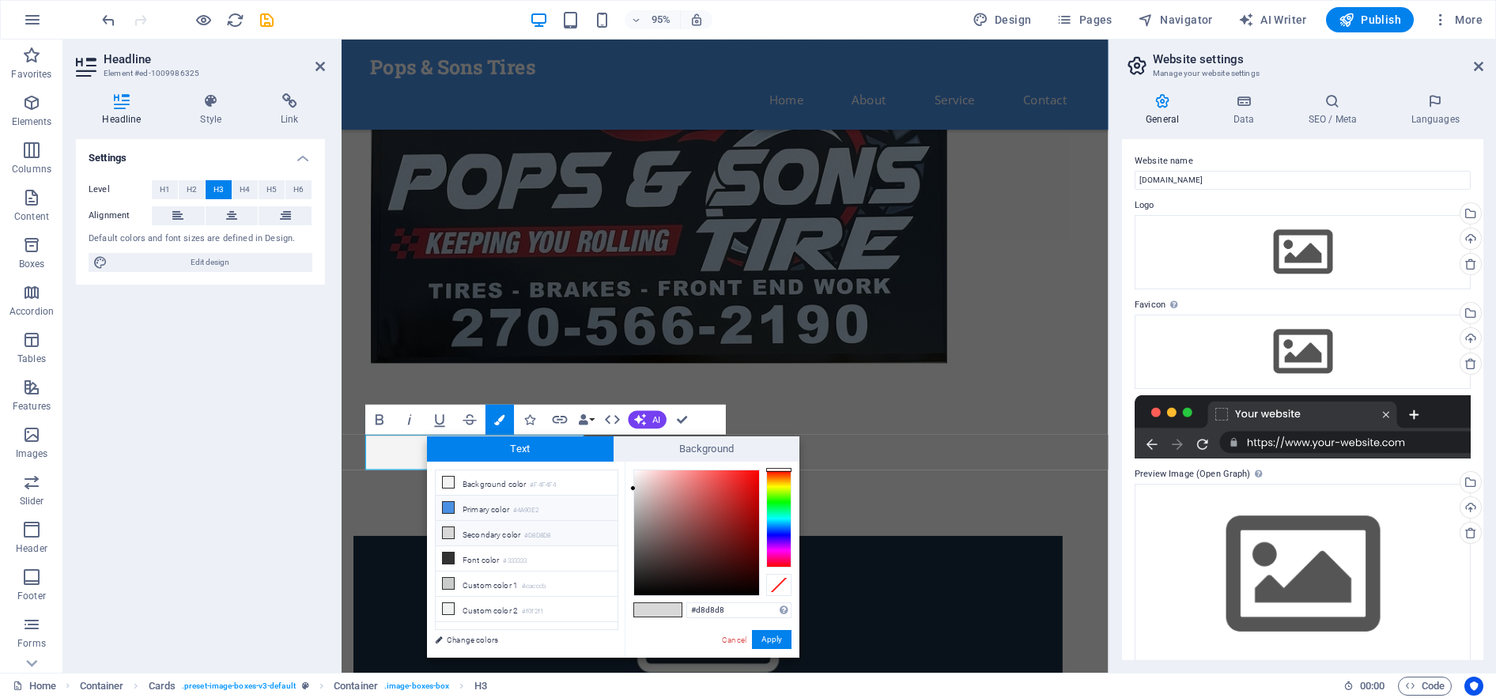
click at [484, 506] on li "Primary color #4A90E2" at bounding box center [527, 508] width 182 height 25
type input "#4a90e2"
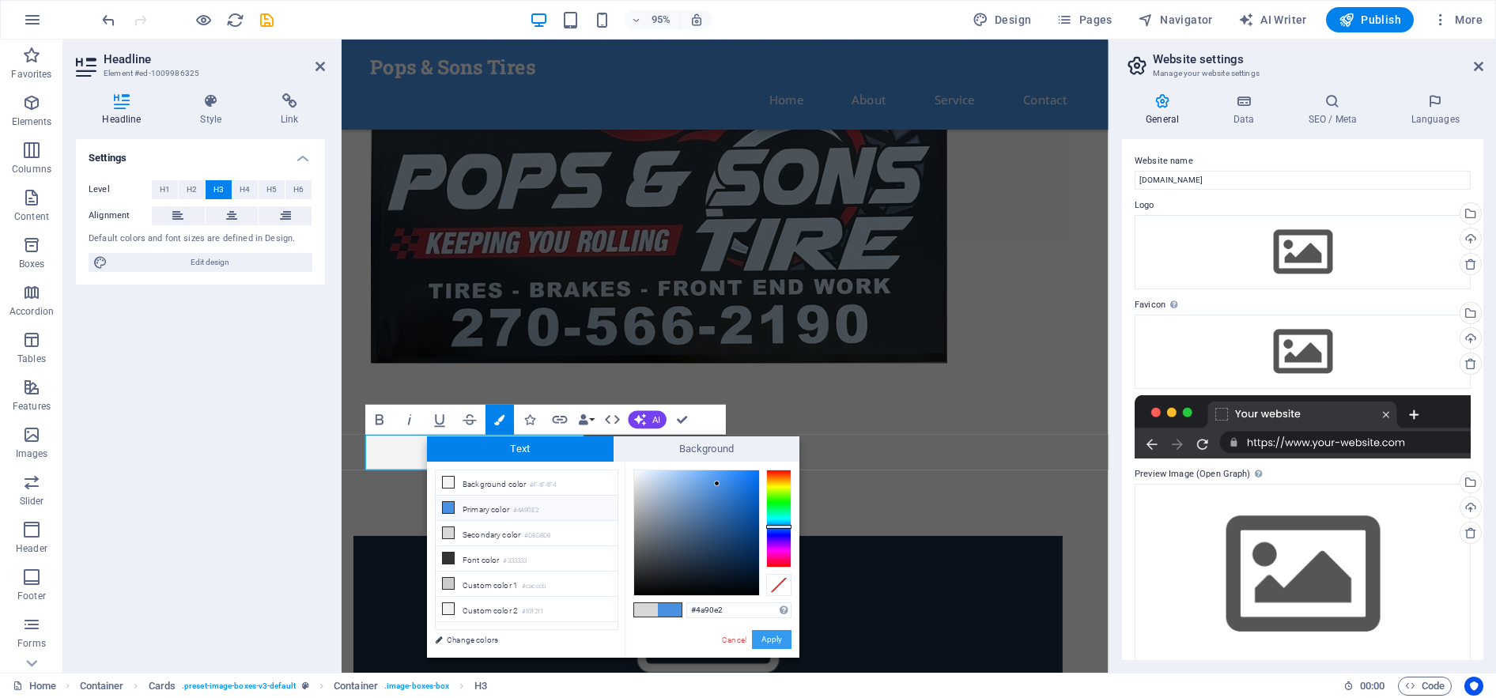
click at [772, 640] on button "Apply" at bounding box center [772, 639] width 40 height 19
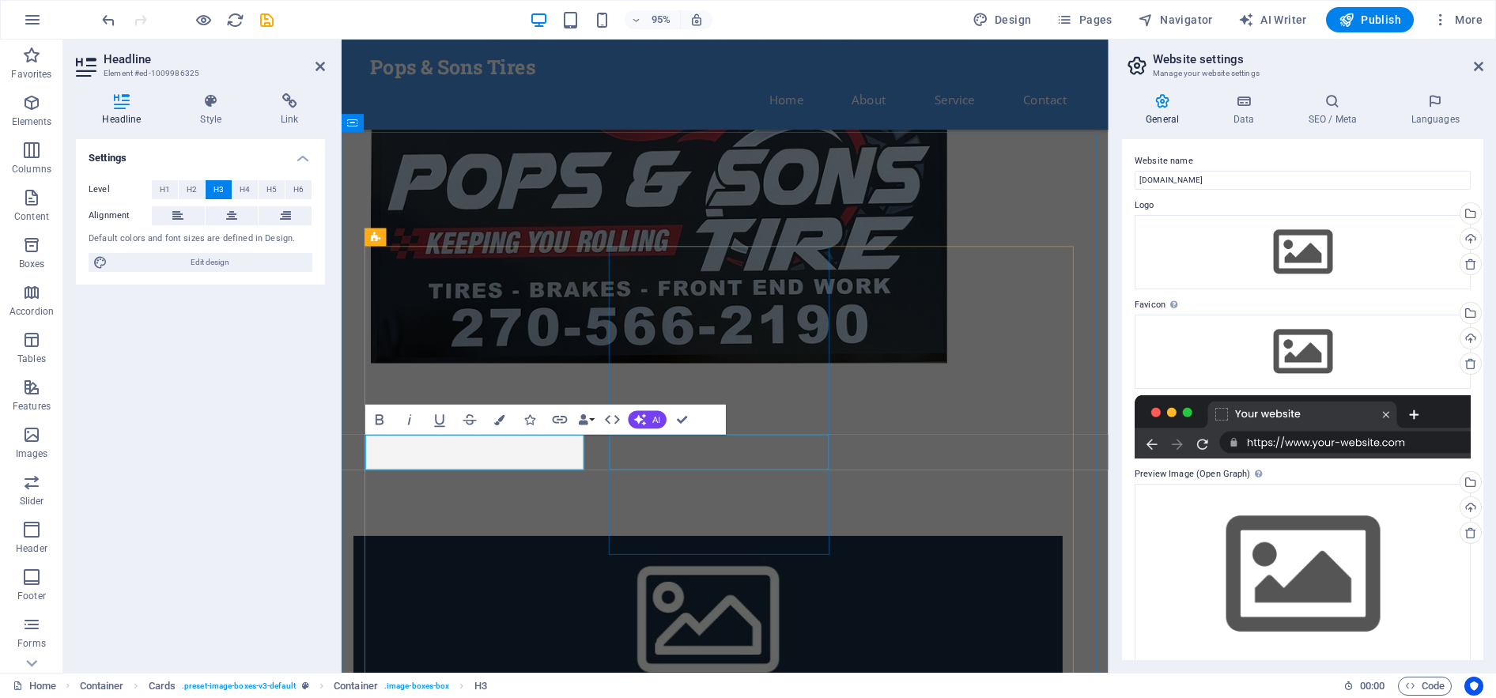
drag, startPoint x: 752, startPoint y: 481, endPoint x: 1010, endPoint y: 459, distance: 259.4
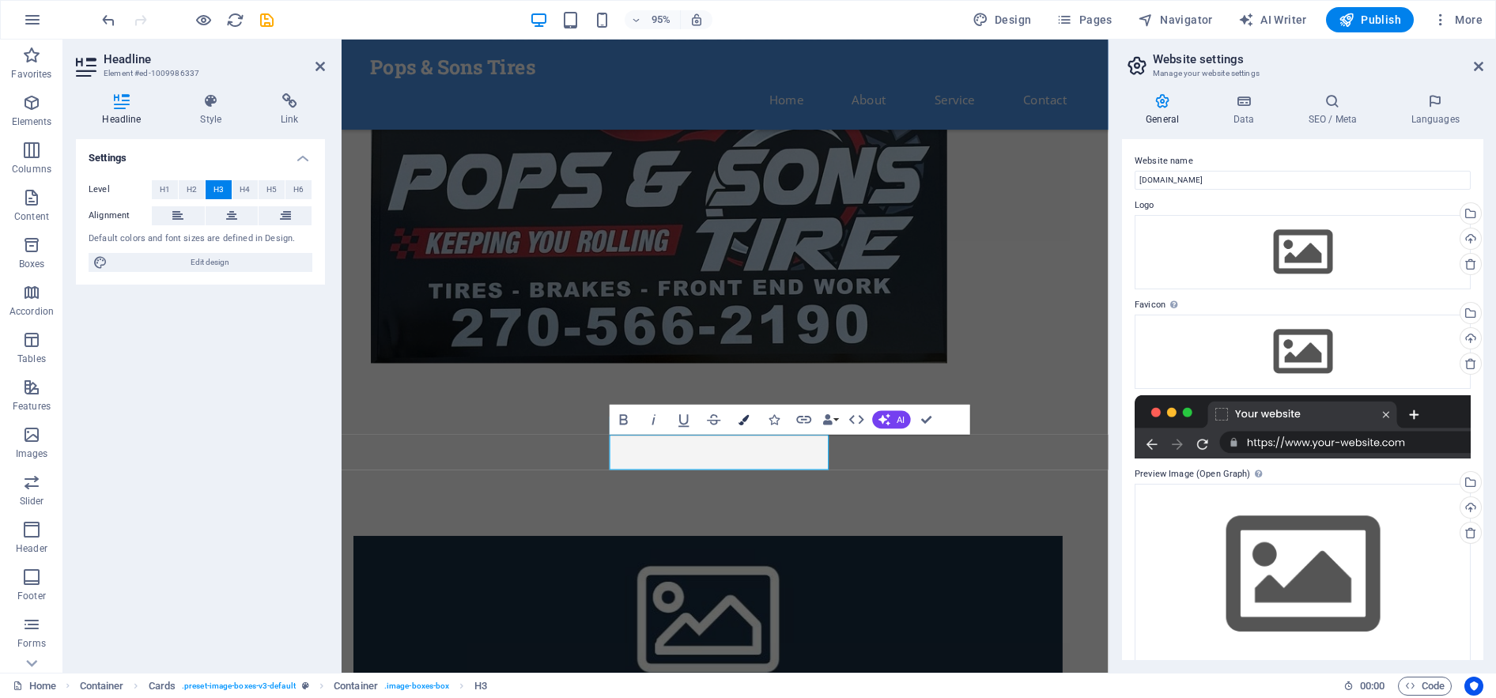
click at [745, 417] on icon "button" at bounding box center [744, 419] width 10 height 10
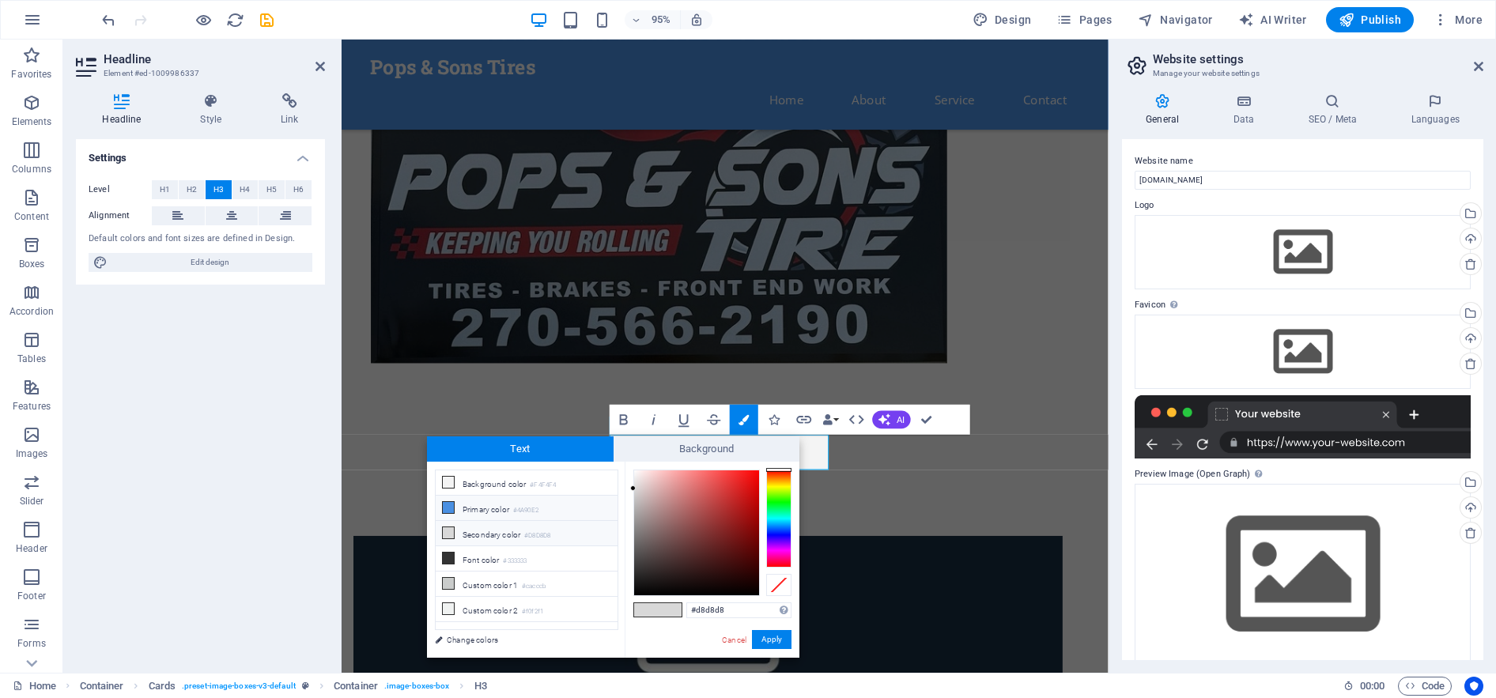
click at [499, 508] on li "Primary color #4A90E2" at bounding box center [527, 508] width 182 height 25
type input "#4a90e2"
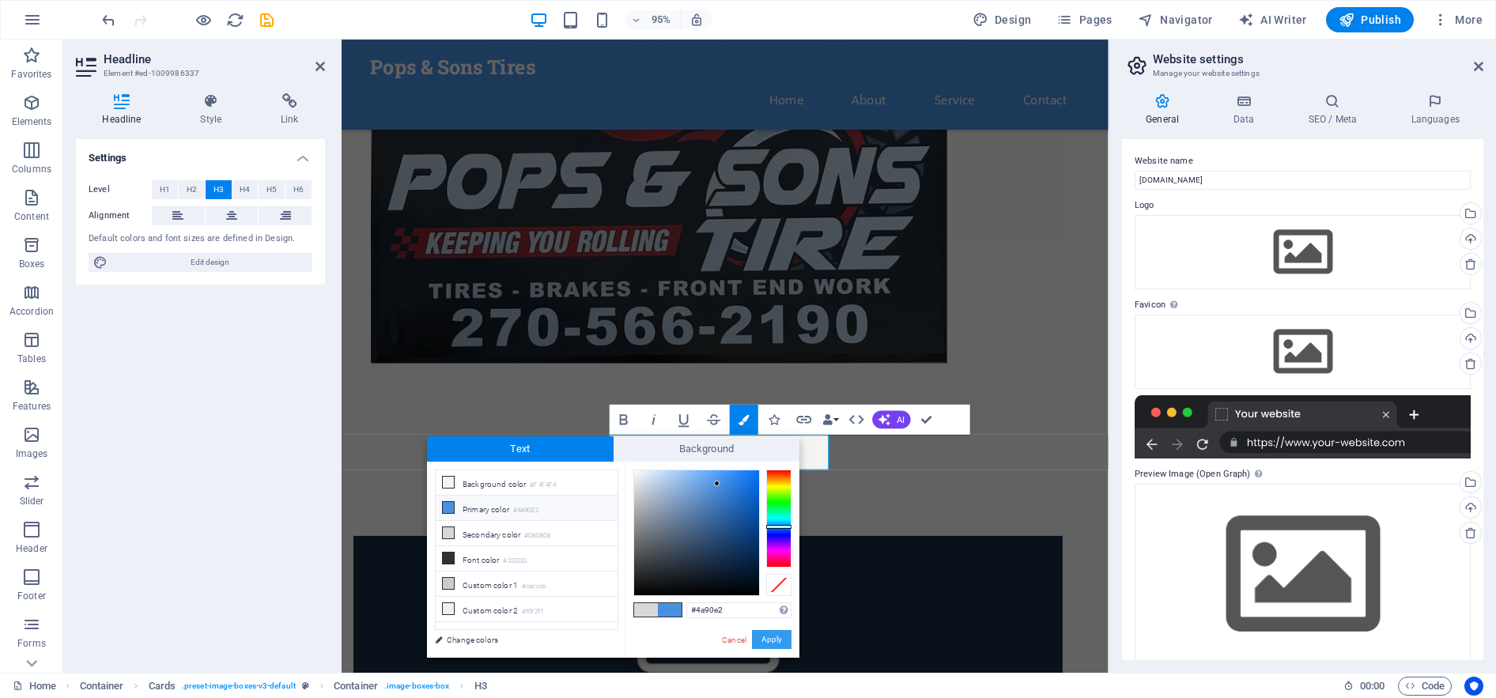
click at [769, 643] on button "Apply" at bounding box center [772, 639] width 40 height 19
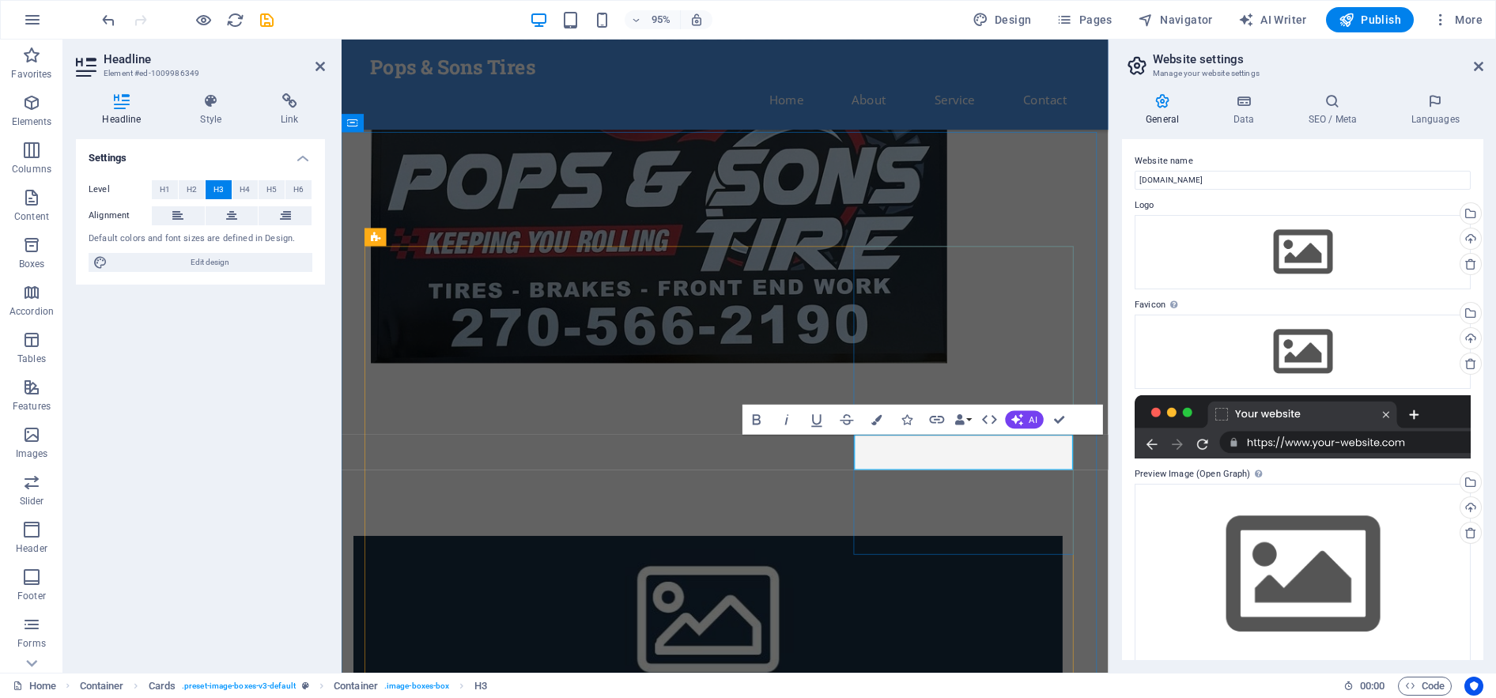
click at [878, 417] on icon "button" at bounding box center [876, 419] width 10 height 10
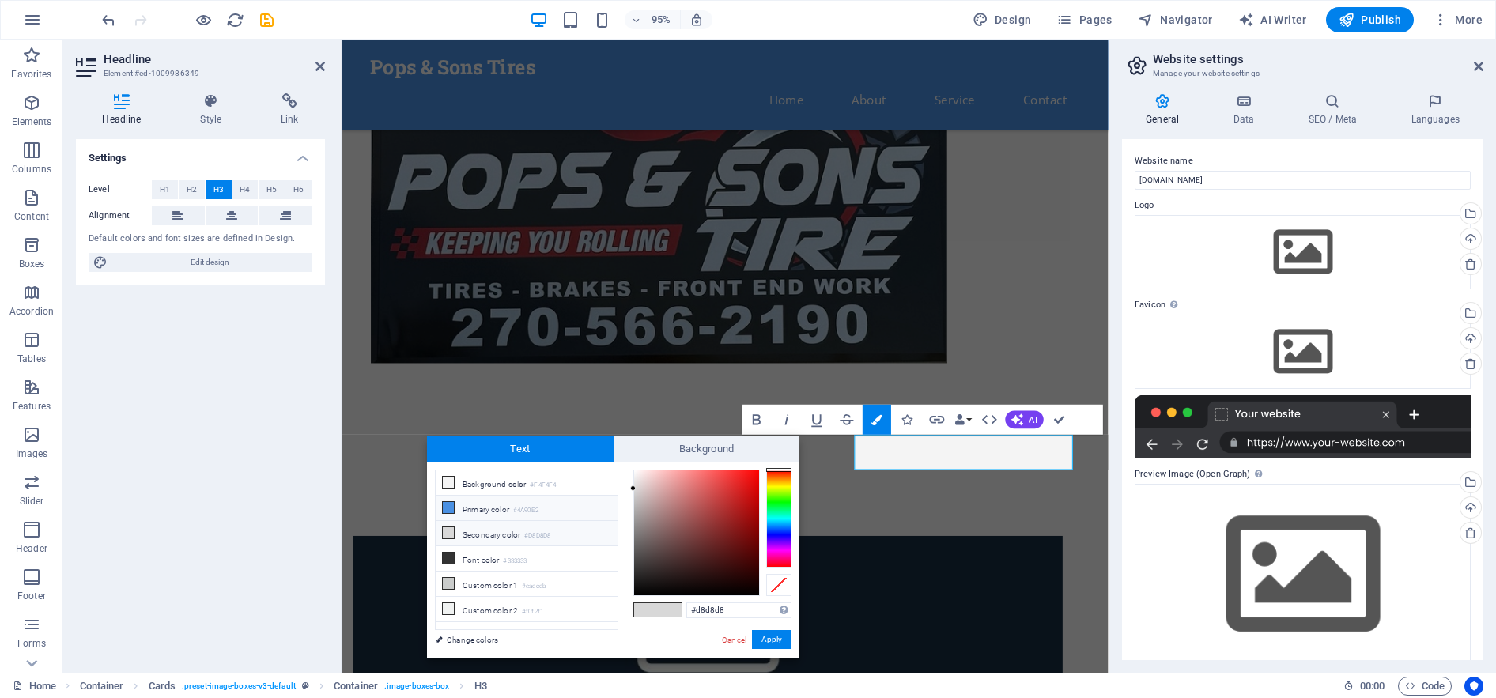
click at [500, 510] on li "Primary color #4A90E2" at bounding box center [527, 508] width 182 height 25
type input "#4a90e2"
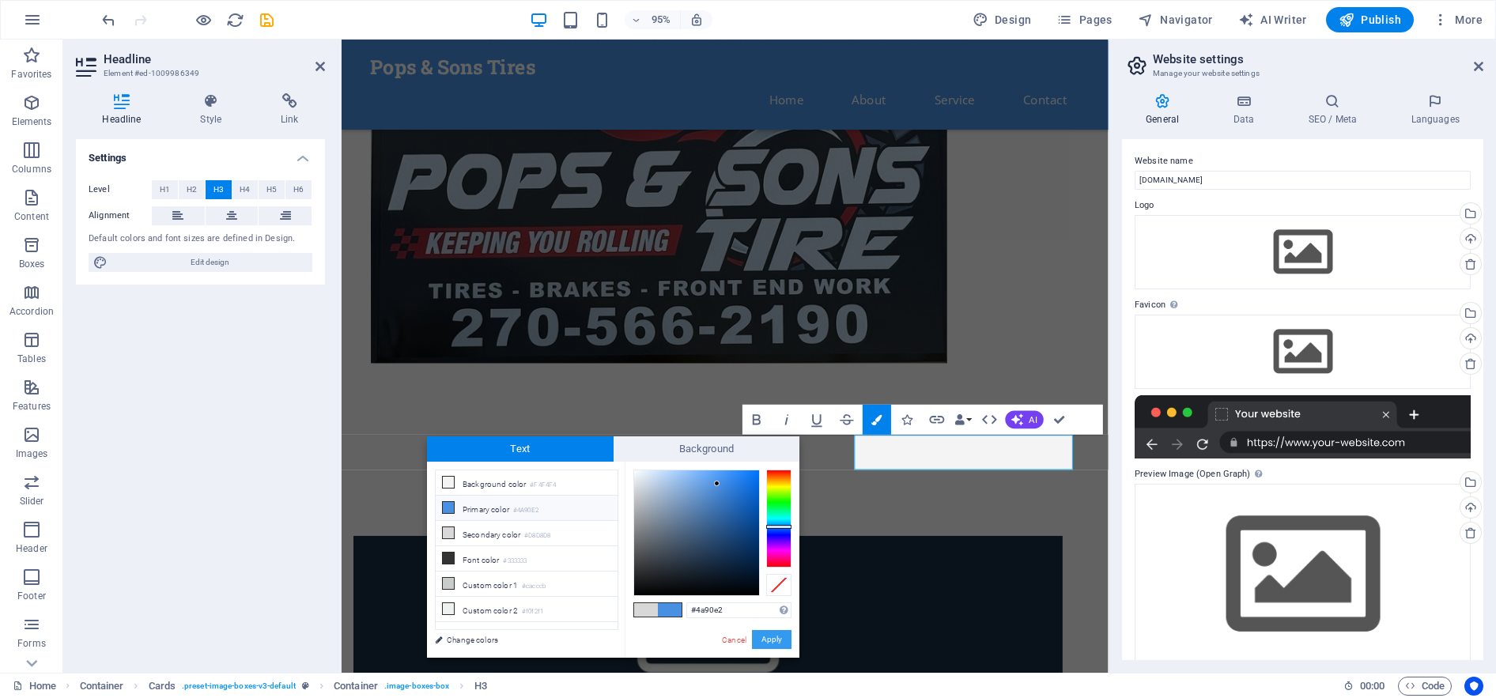
click at [772, 639] on button "Apply" at bounding box center [772, 639] width 40 height 19
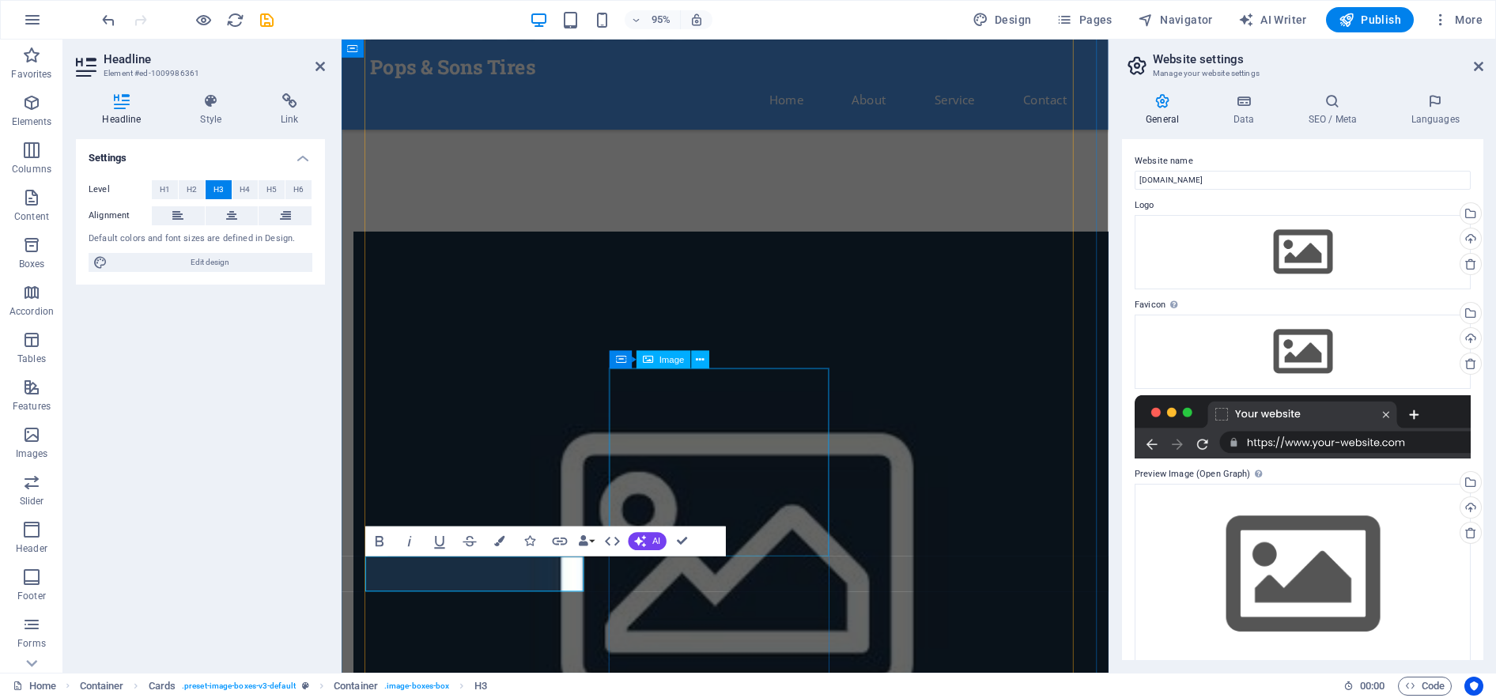
scroll to position [1129, 0]
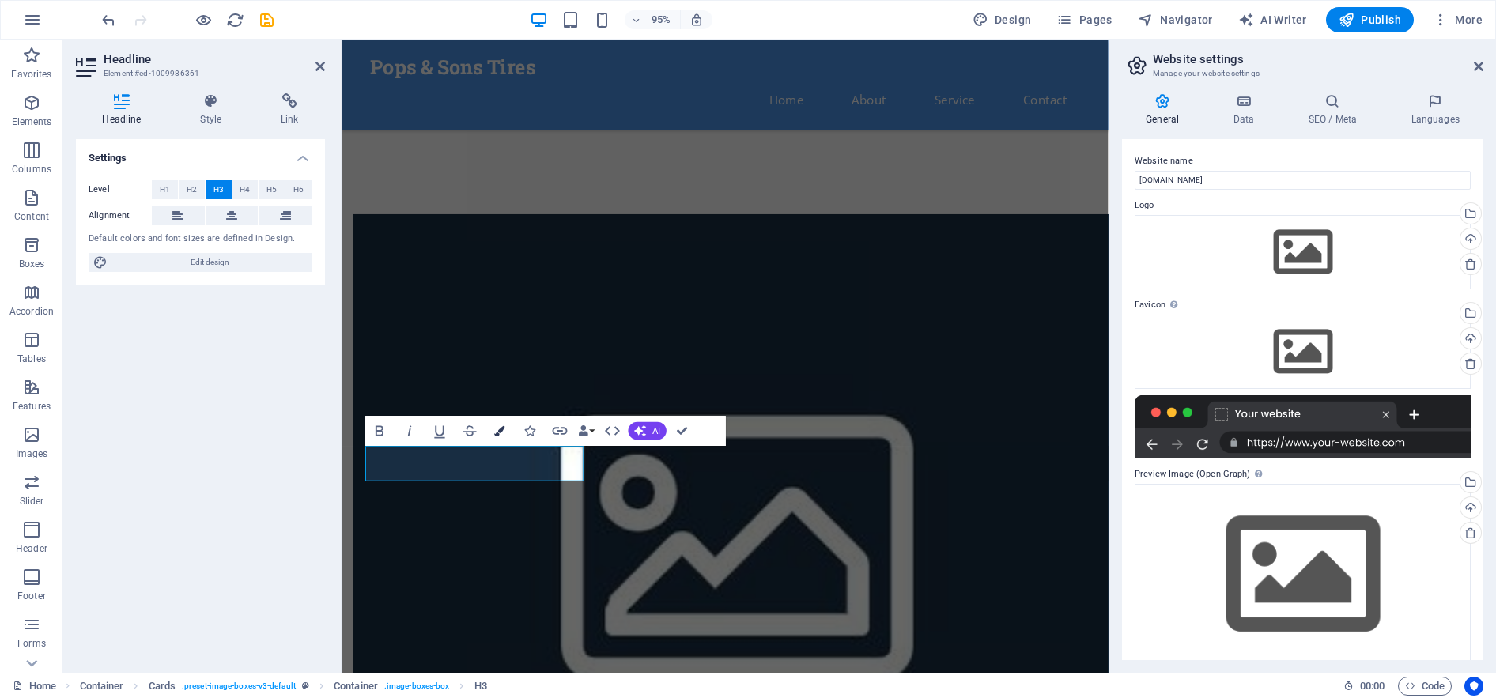
click at [505, 432] on button "Colors" at bounding box center [499, 431] width 28 height 30
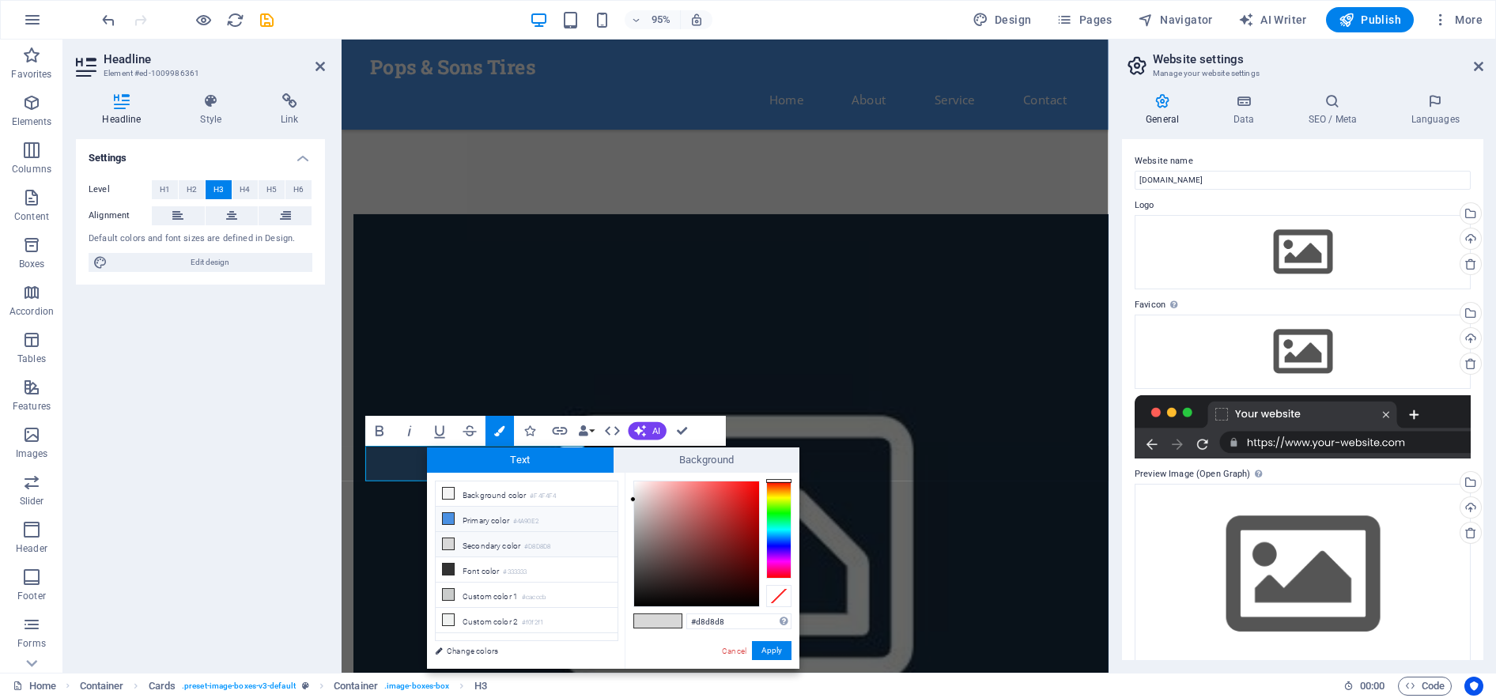
click at [530, 516] on small "#4A90E2" at bounding box center [525, 521] width 25 height 11
type input "#4a90e2"
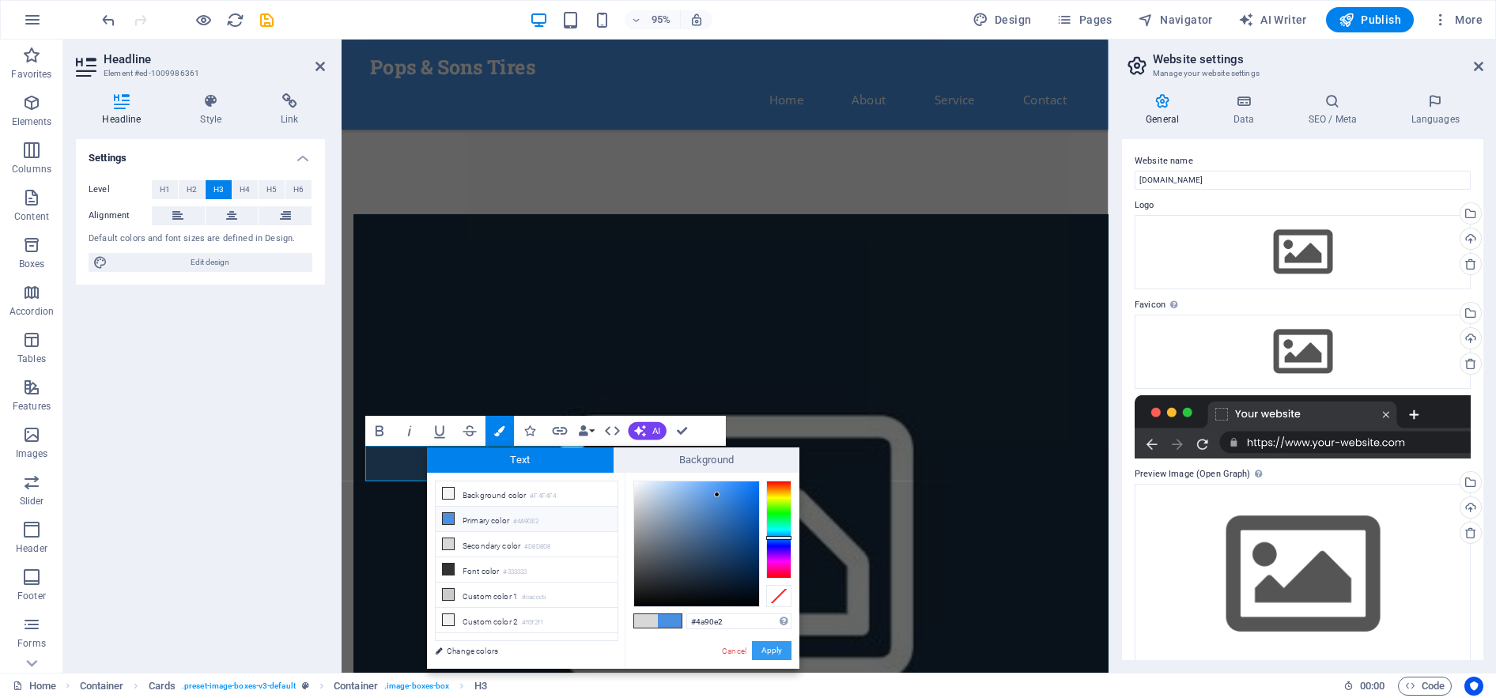
click at [779, 652] on button "Apply" at bounding box center [772, 650] width 40 height 19
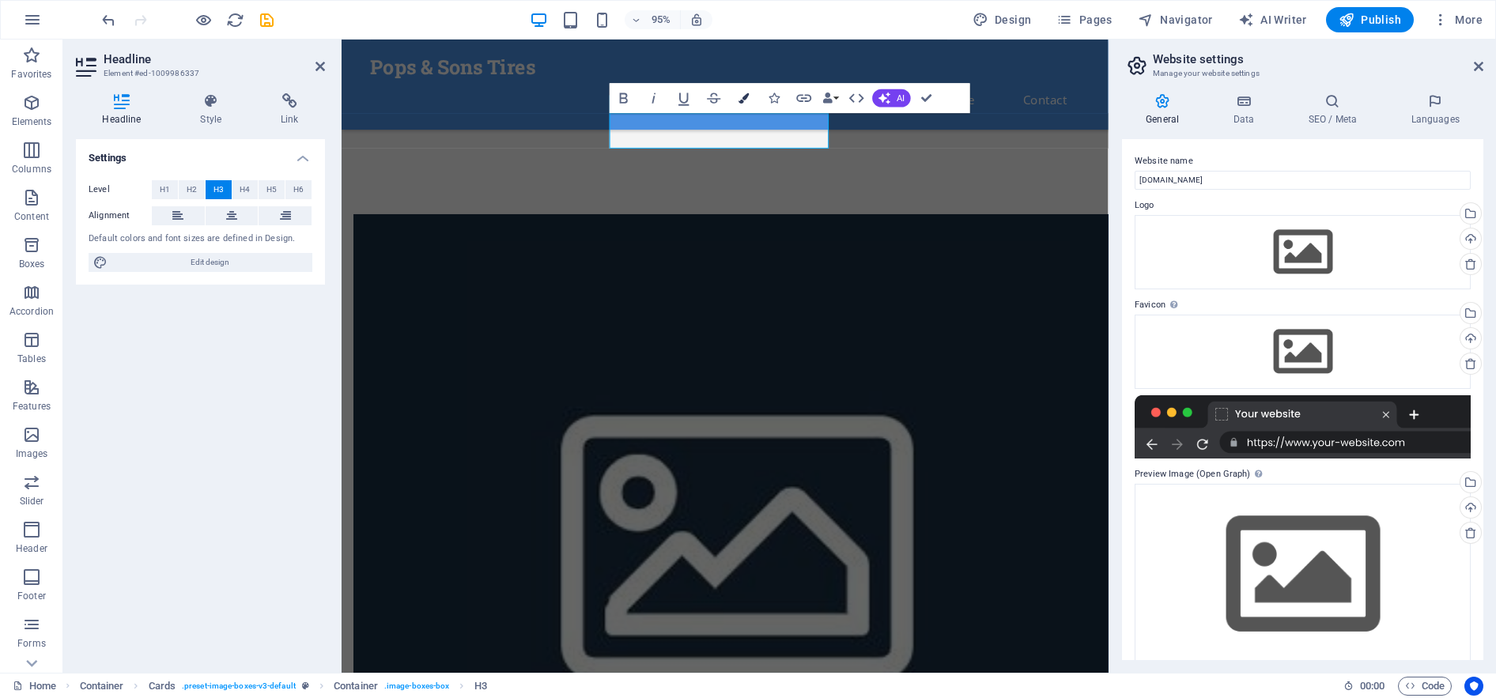
click at [750, 98] on button "Colors" at bounding box center [744, 98] width 28 height 30
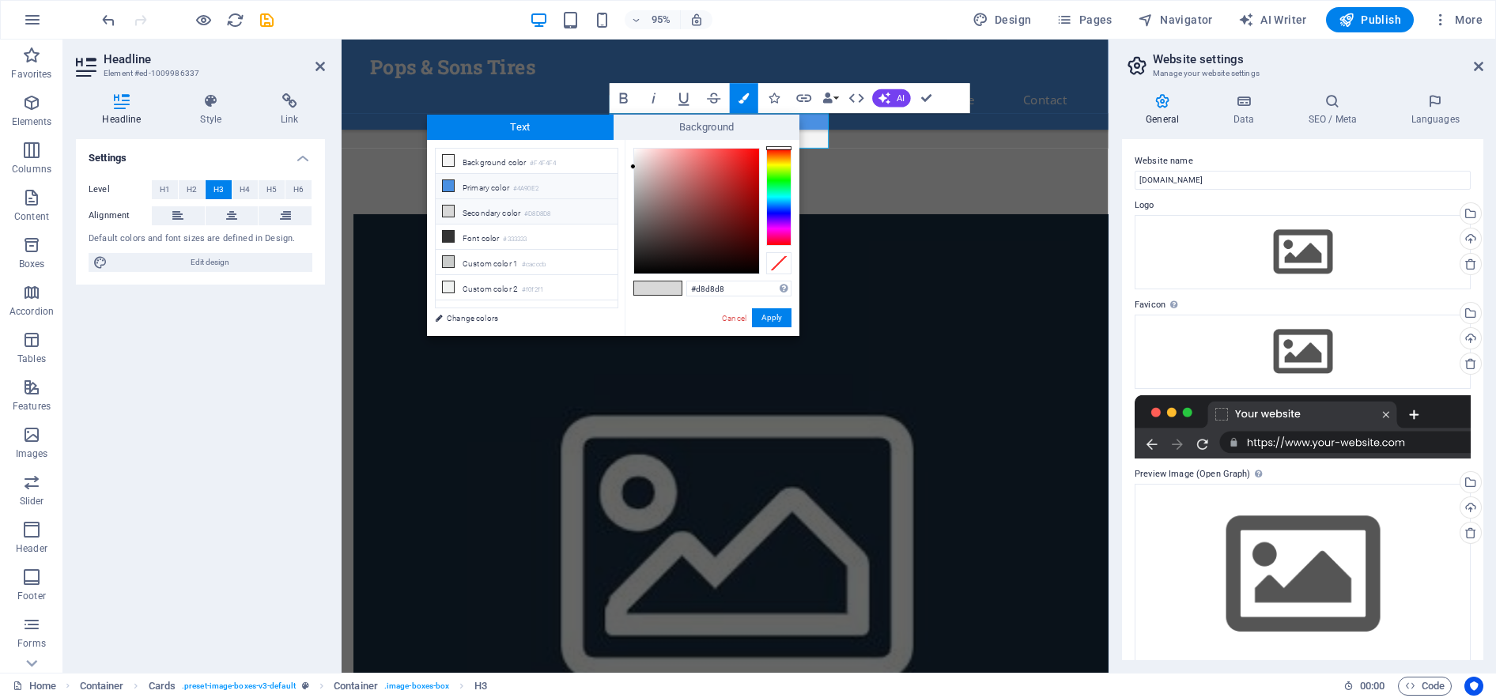
click at [480, 183] on li "Primary color #4A90E2" at bounding box center [527, 186] width 182 height 25
type input "#4a90e2"
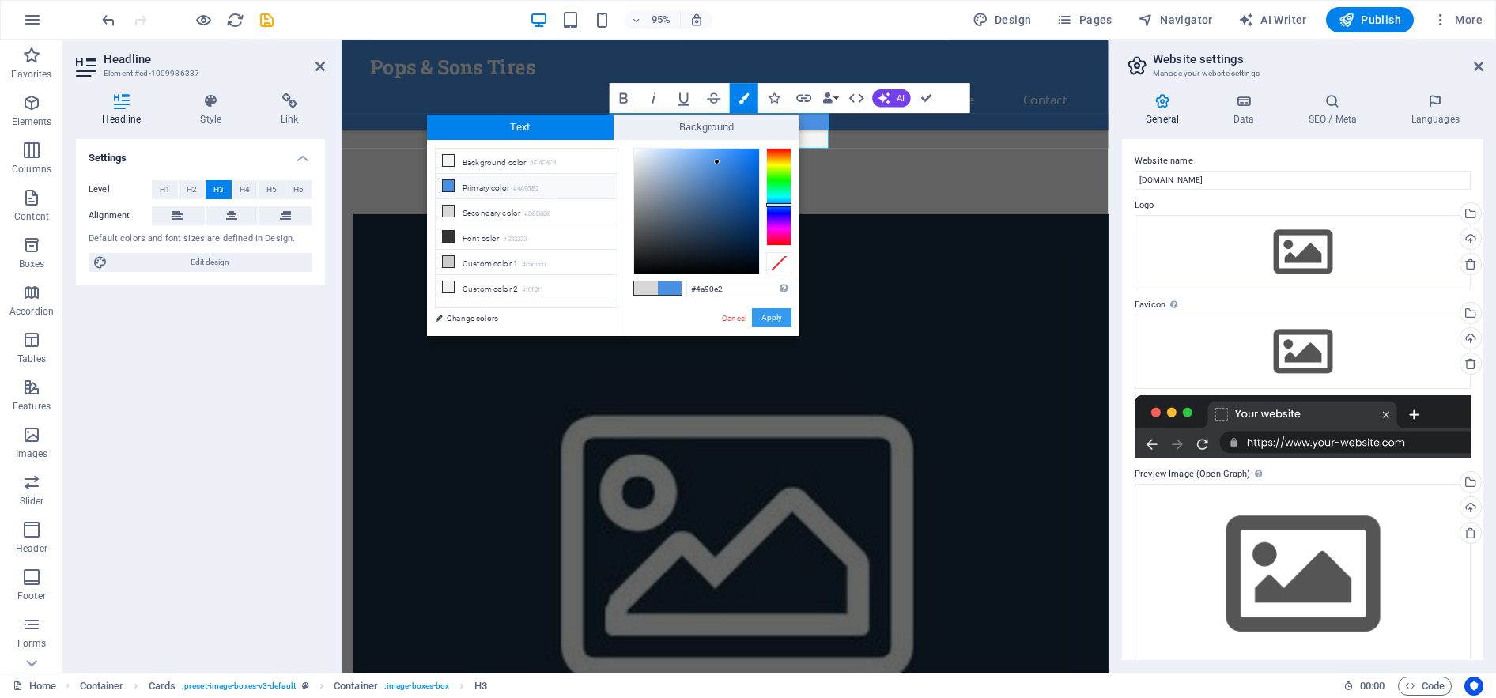
click at [768, 315] on button "Apply" at bounding box center [772, 317] width 40 height 19
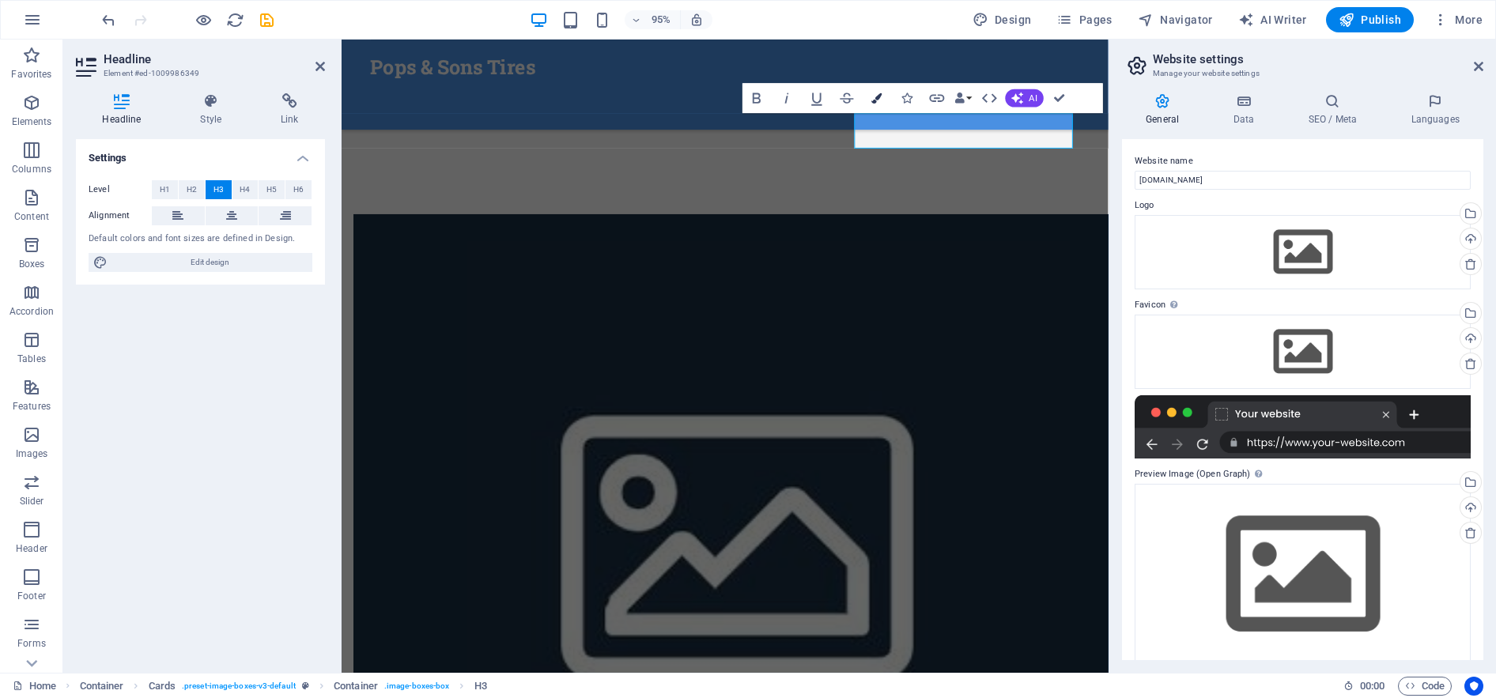
click at [877, 93] on icon "button" at bounding box center [876, 97] width 10 height 10
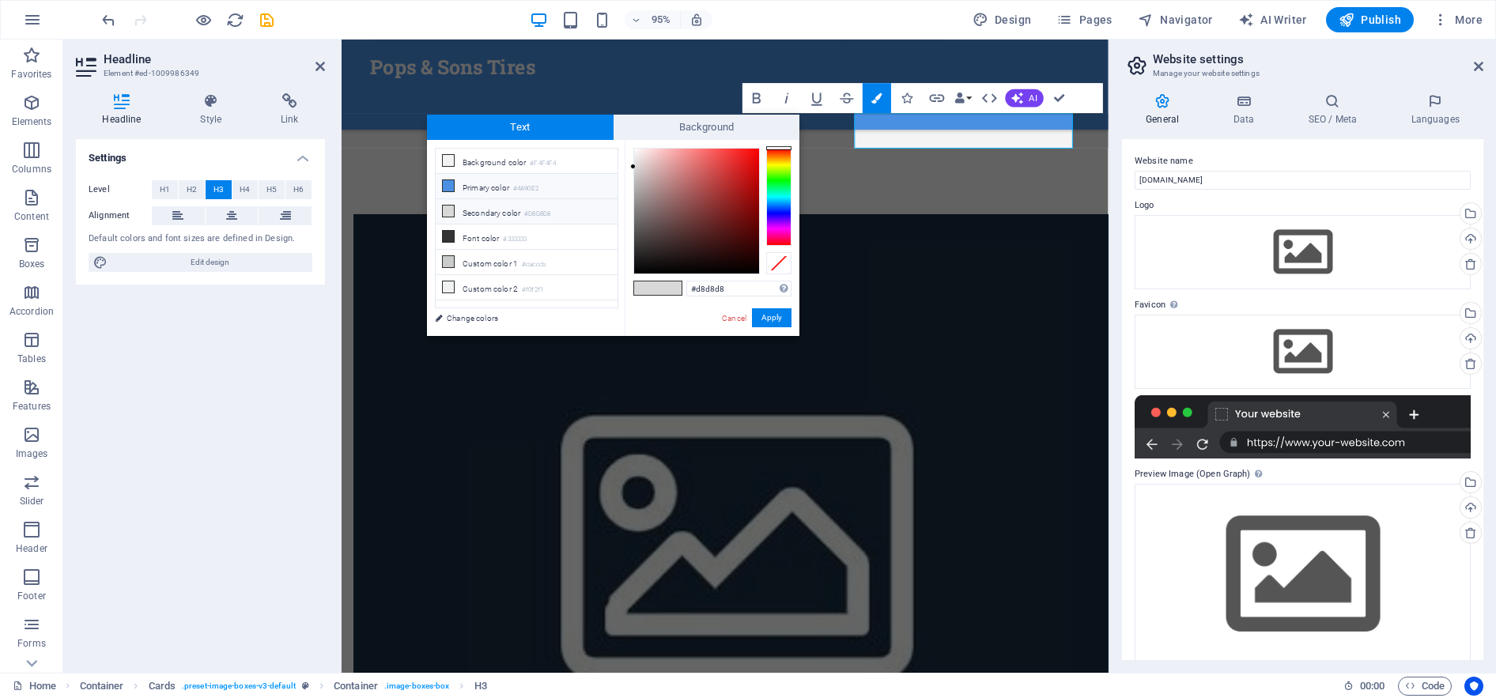
click at [517, 191] on li "Primary color #4A90E2" at bounding box center [527, 186] width 182 height 25
type input "#4a90e2"
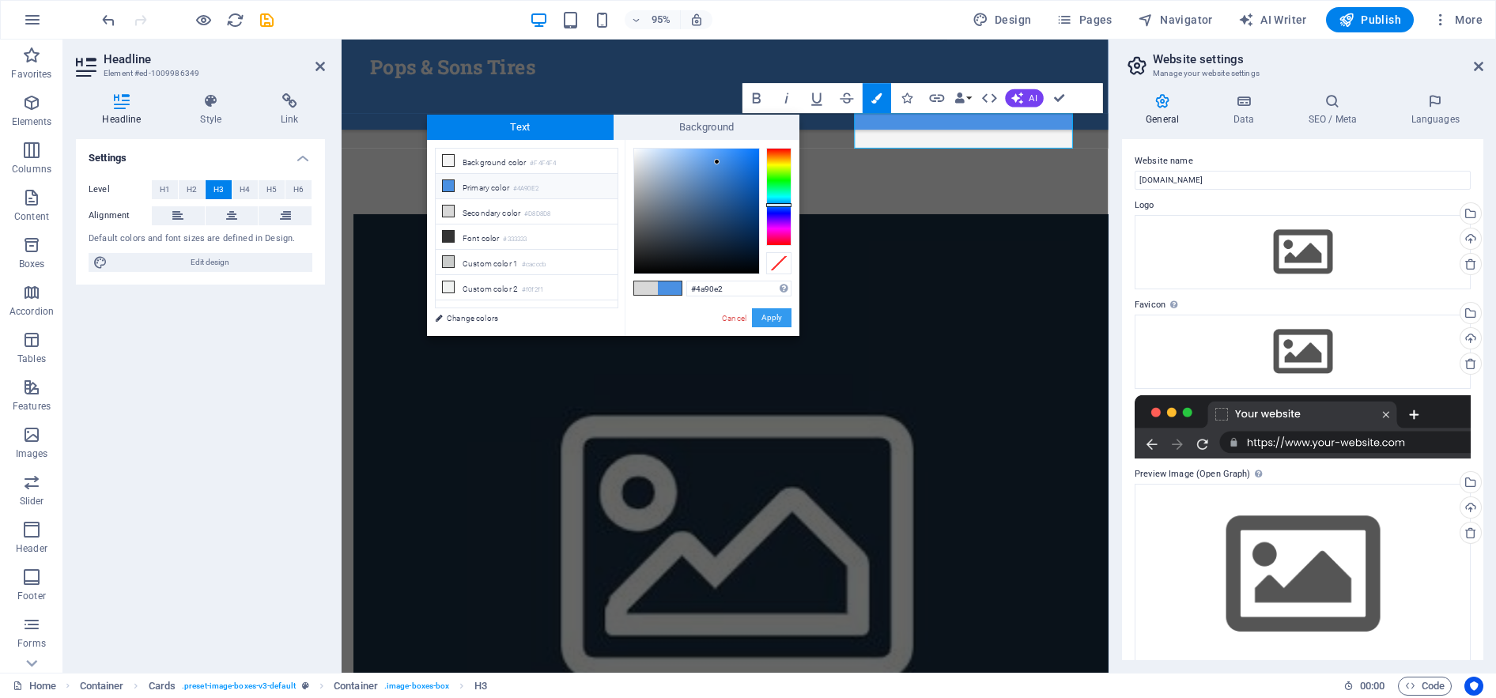
click at [769, 319] on button "Apply" at bounding box center [772, 317] width 40 height 19
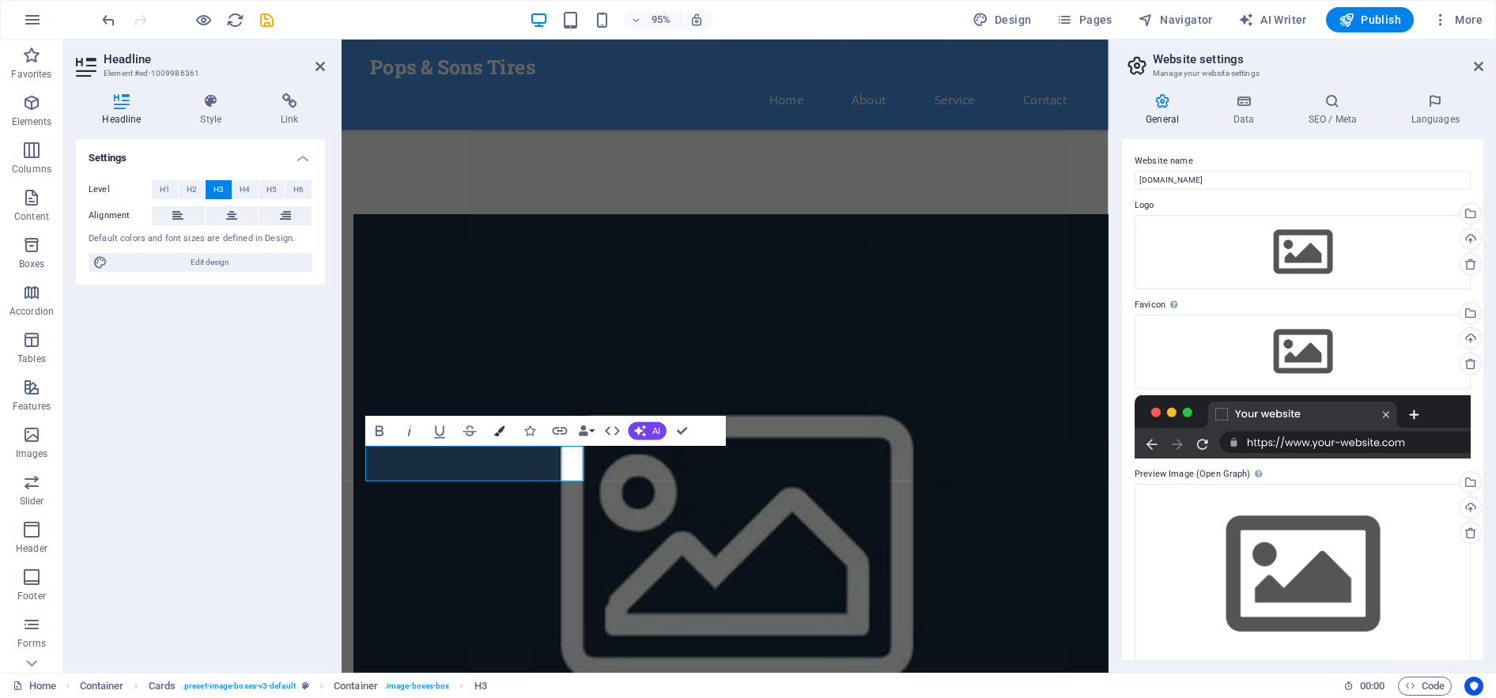
click at [498, 426] on icon "button" at bounding box center [500, 430] width 10 height 10
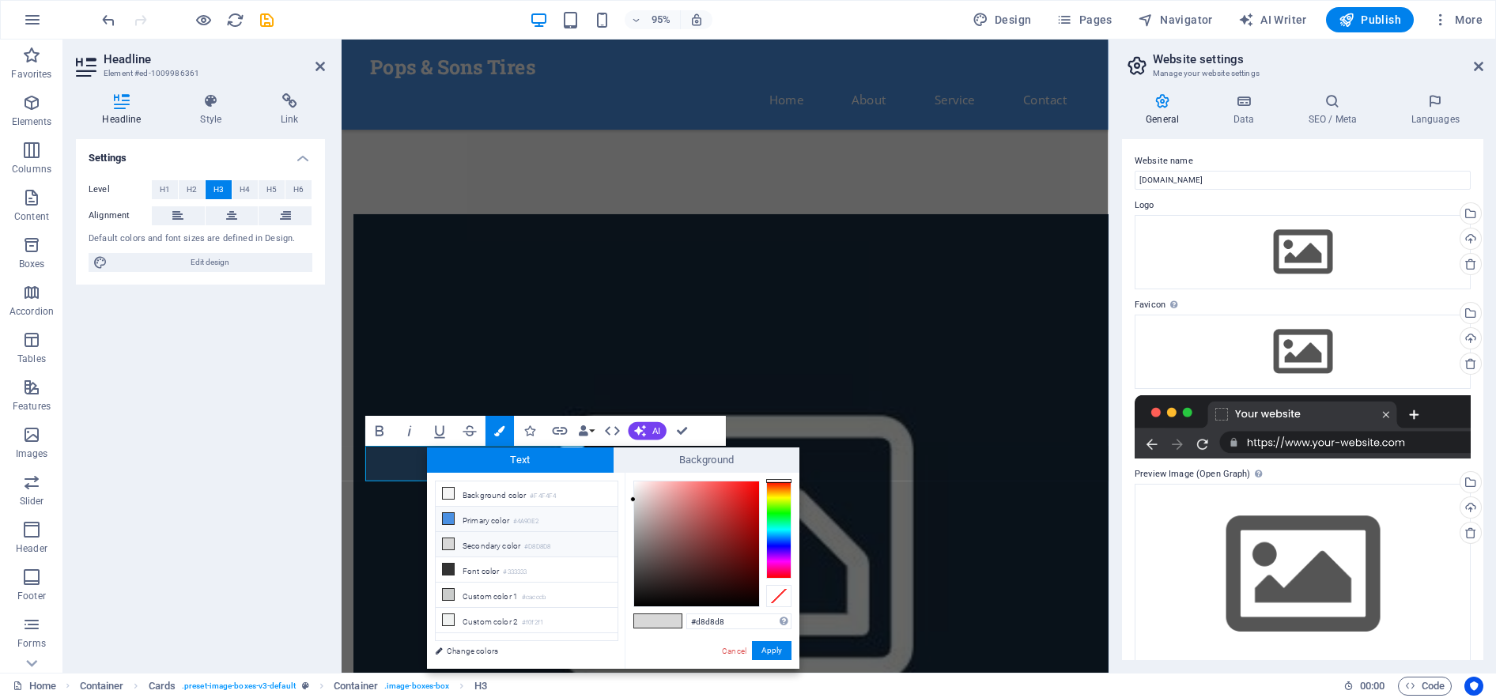
click at [515, 517] on li "Primary color #4A90E2" at bounding box center [527, 519] width 182 height 25
type input "#4a90e2"
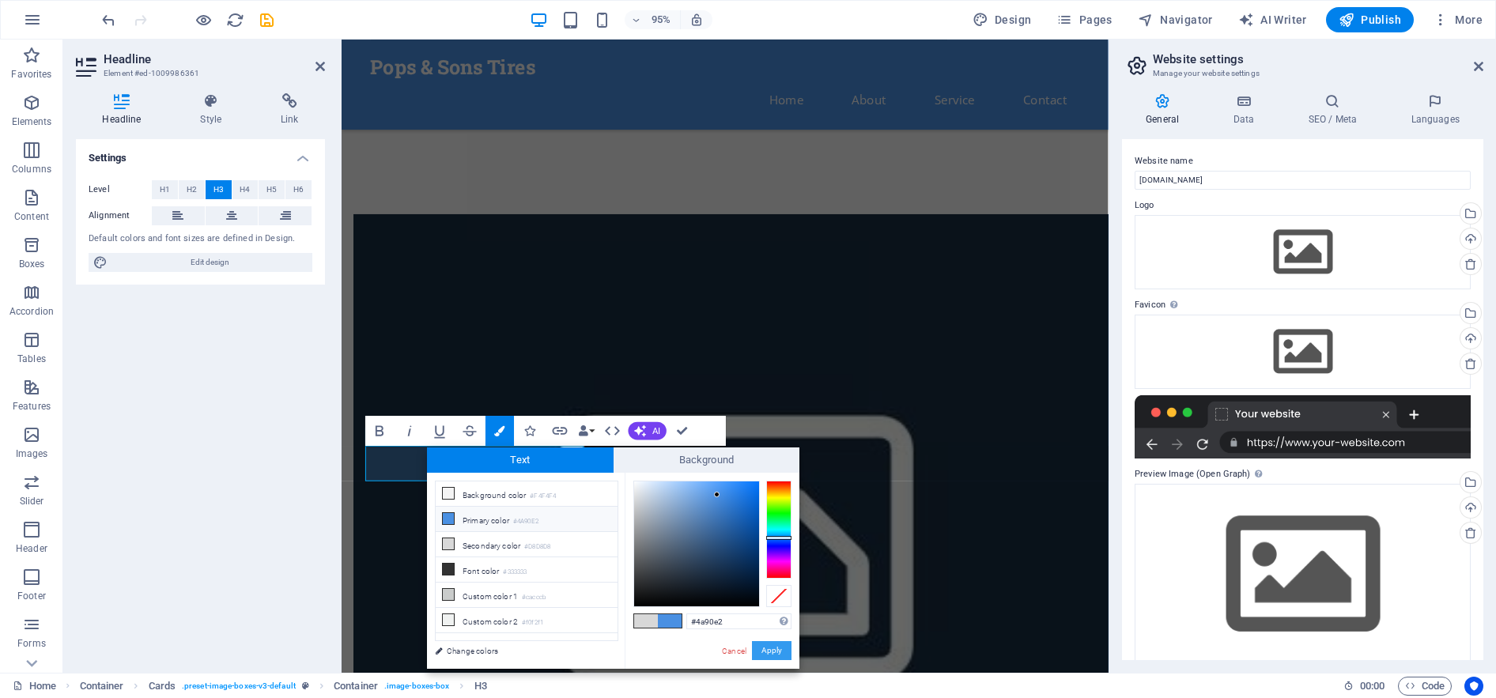
click at [770, 651] on button "Apply" at bounding box center [772, 650] width 40 height 19
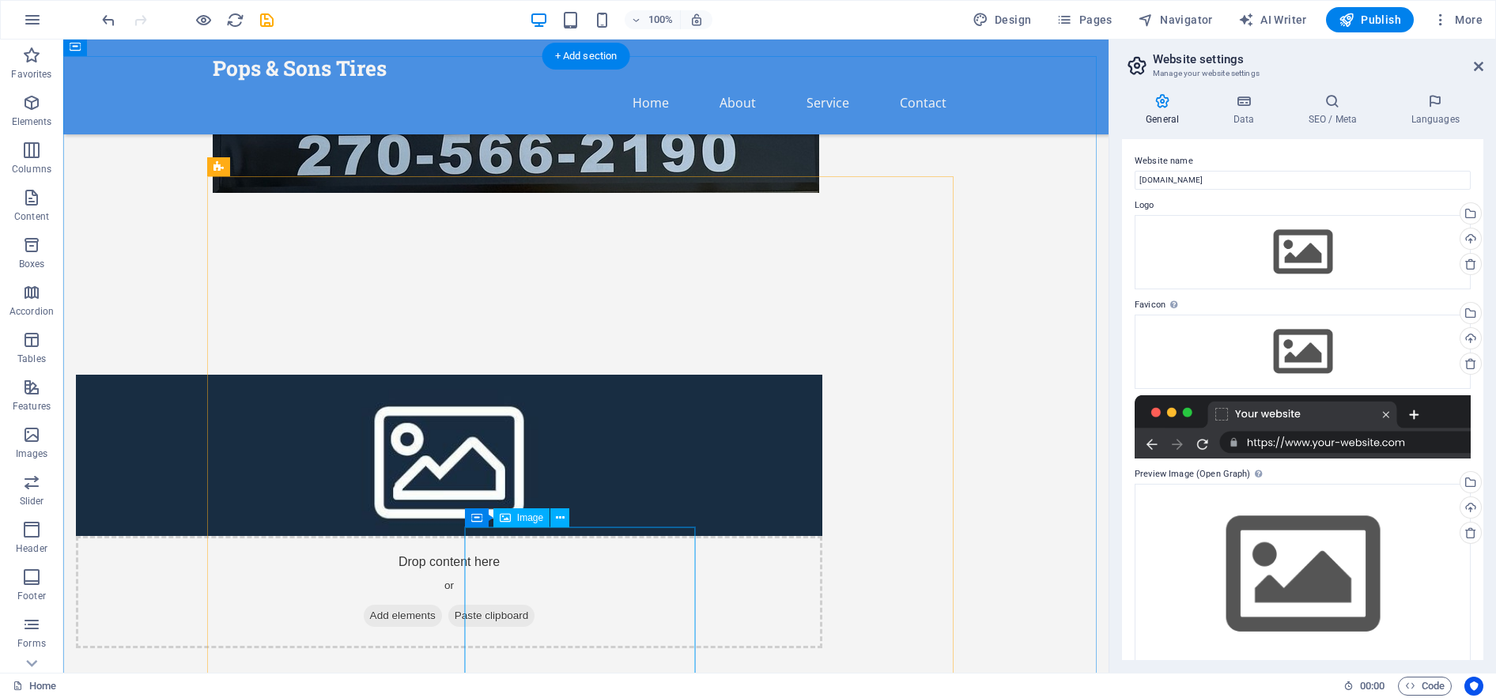
scroll to position [971, 0]
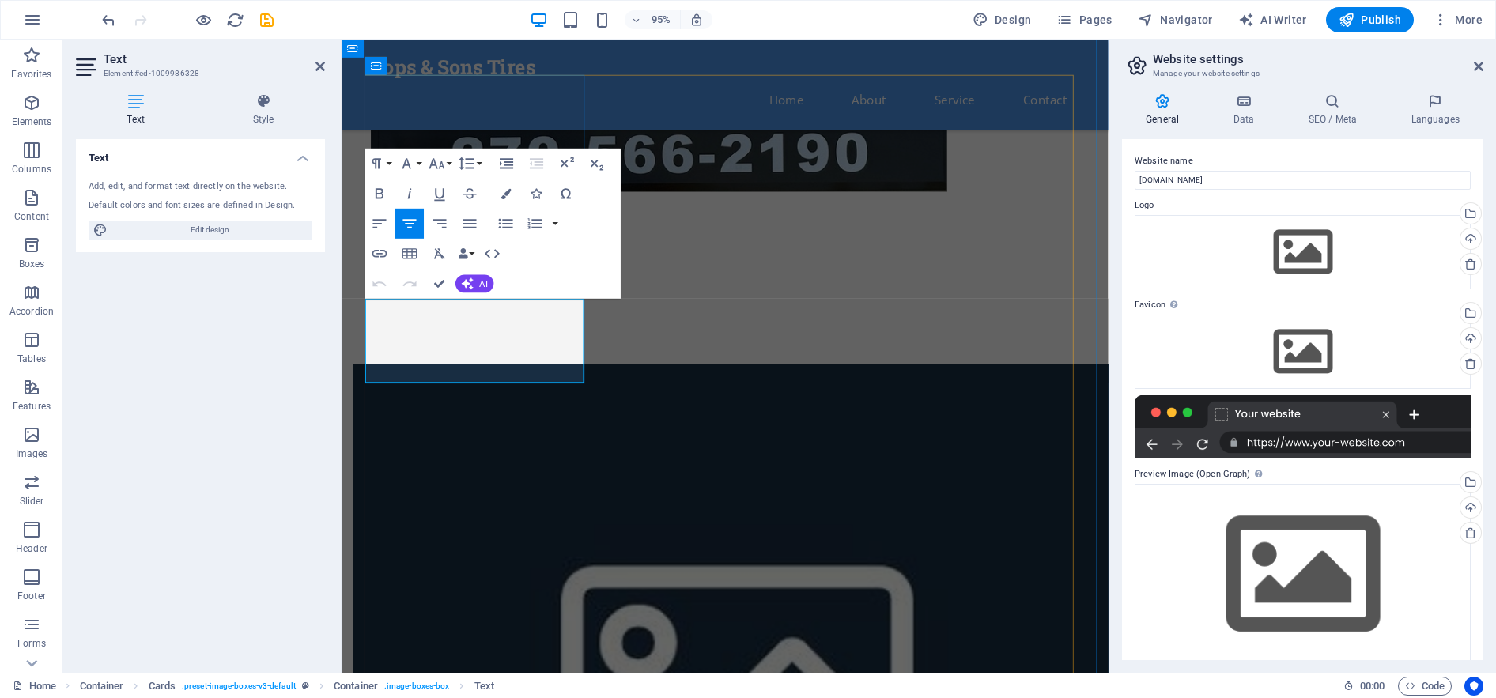
drag, startPoint x: 581, startPoint y: 380, endPoint x: 398, endPoint y: 327, distance: 190.1
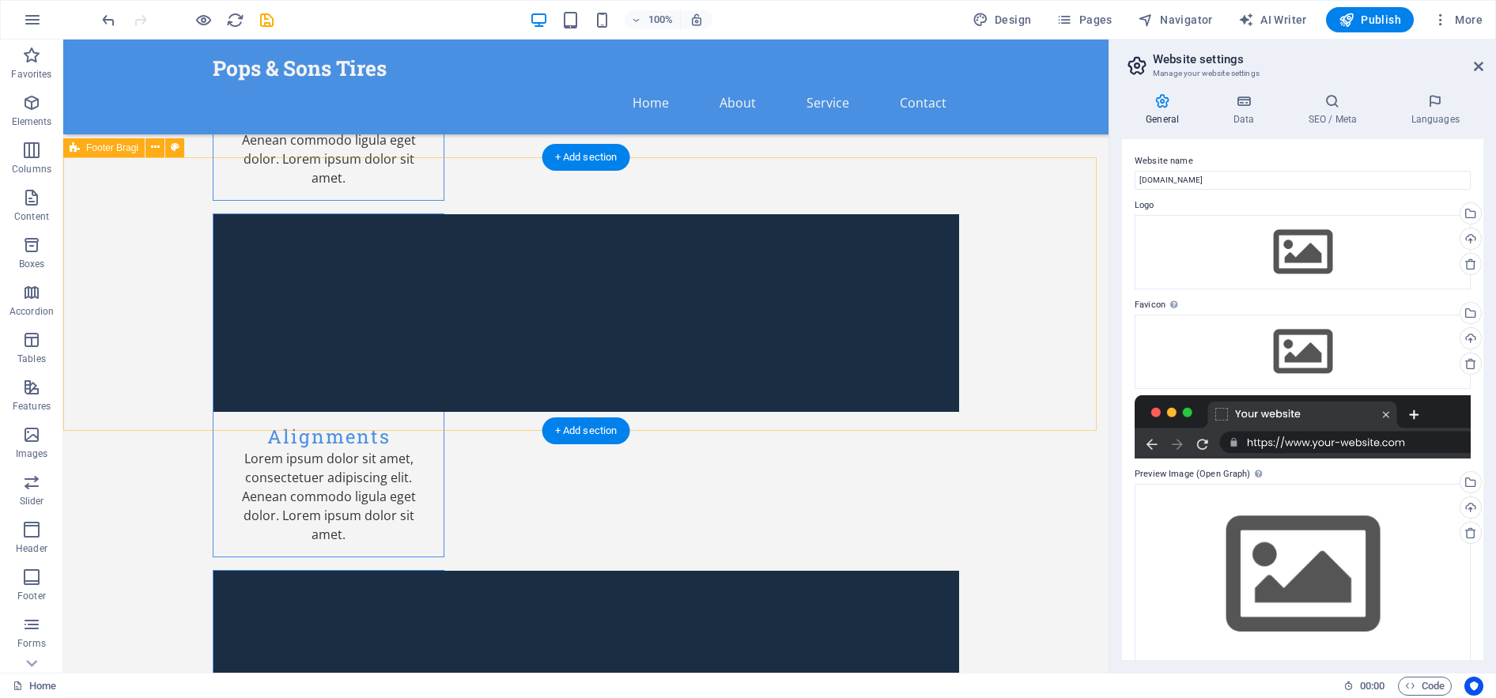
scroll to position [2786, 0]
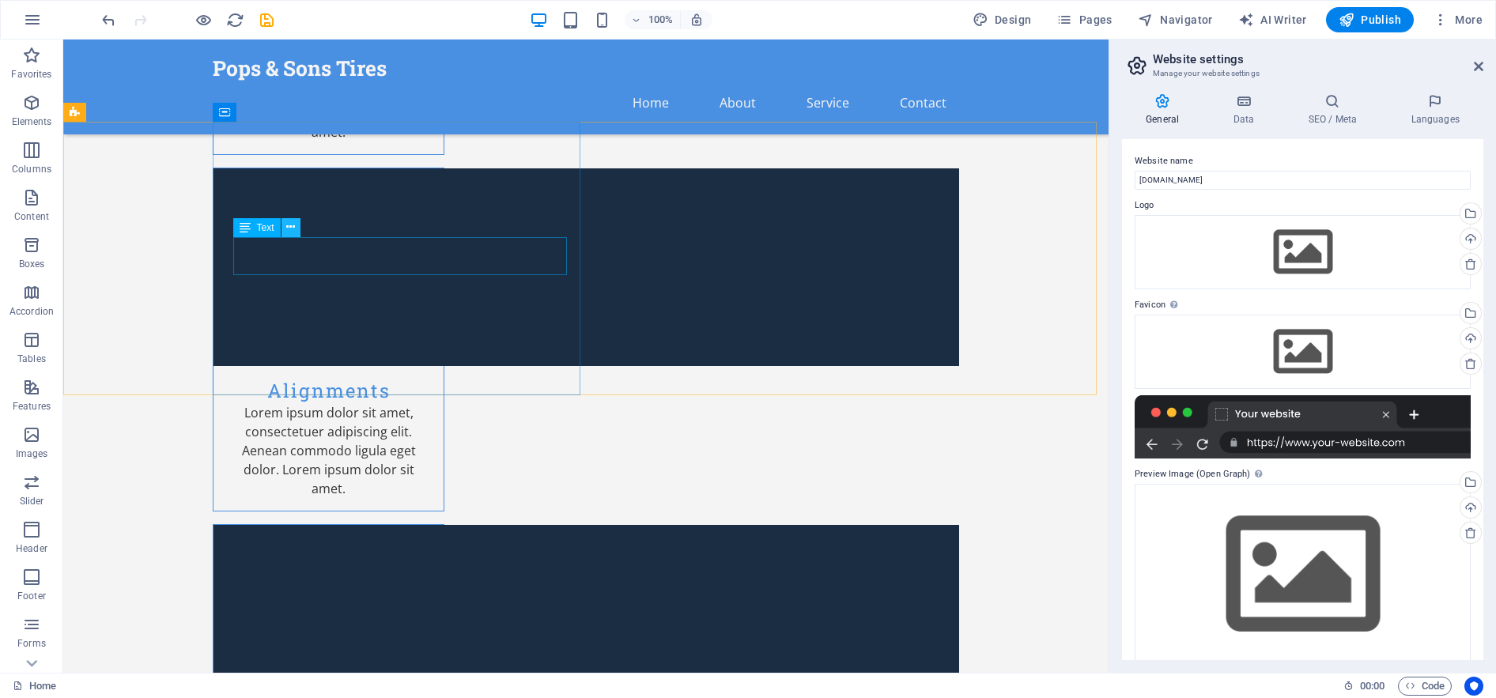
click at [294, 230] on icon at bounding box center [290, 227] width 9 height 17
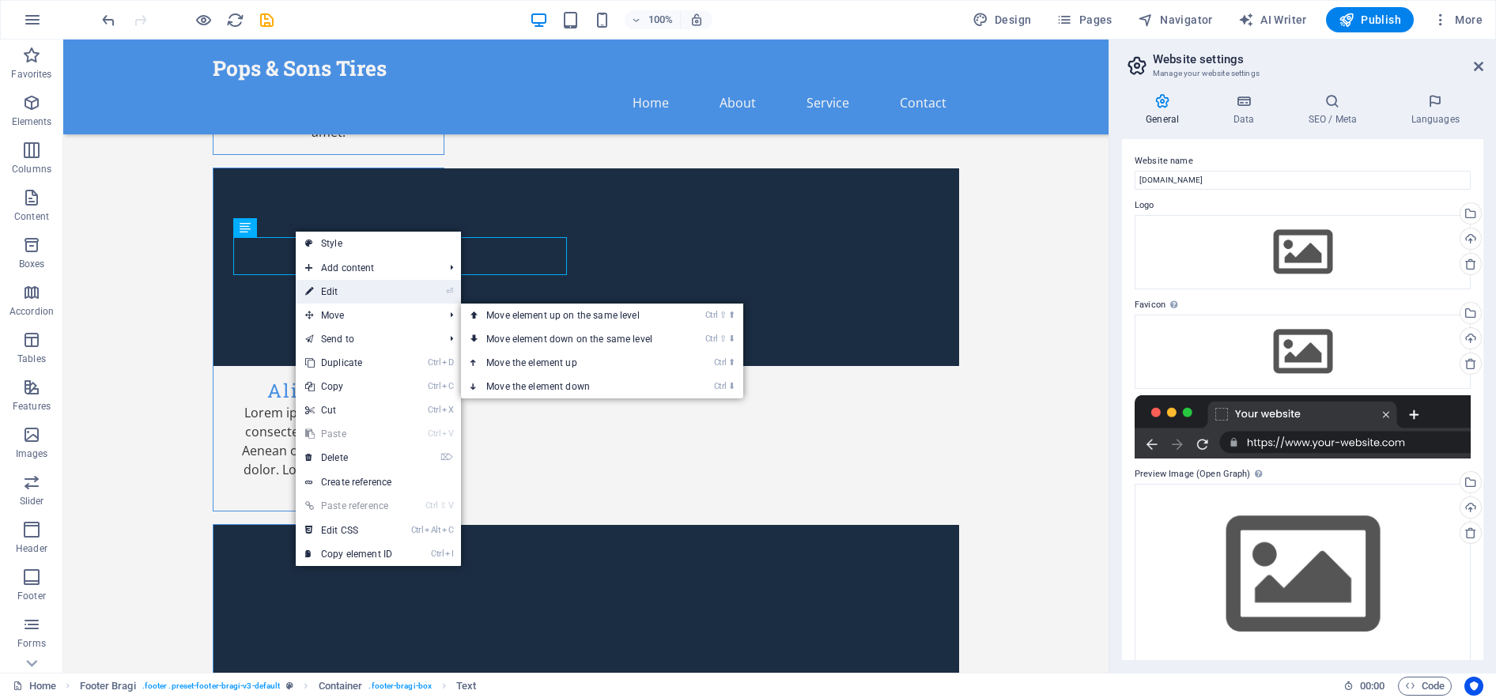
click at [342, 290] on link "⏎ Edit" at bounding box center [349, 292] width 106 height 24
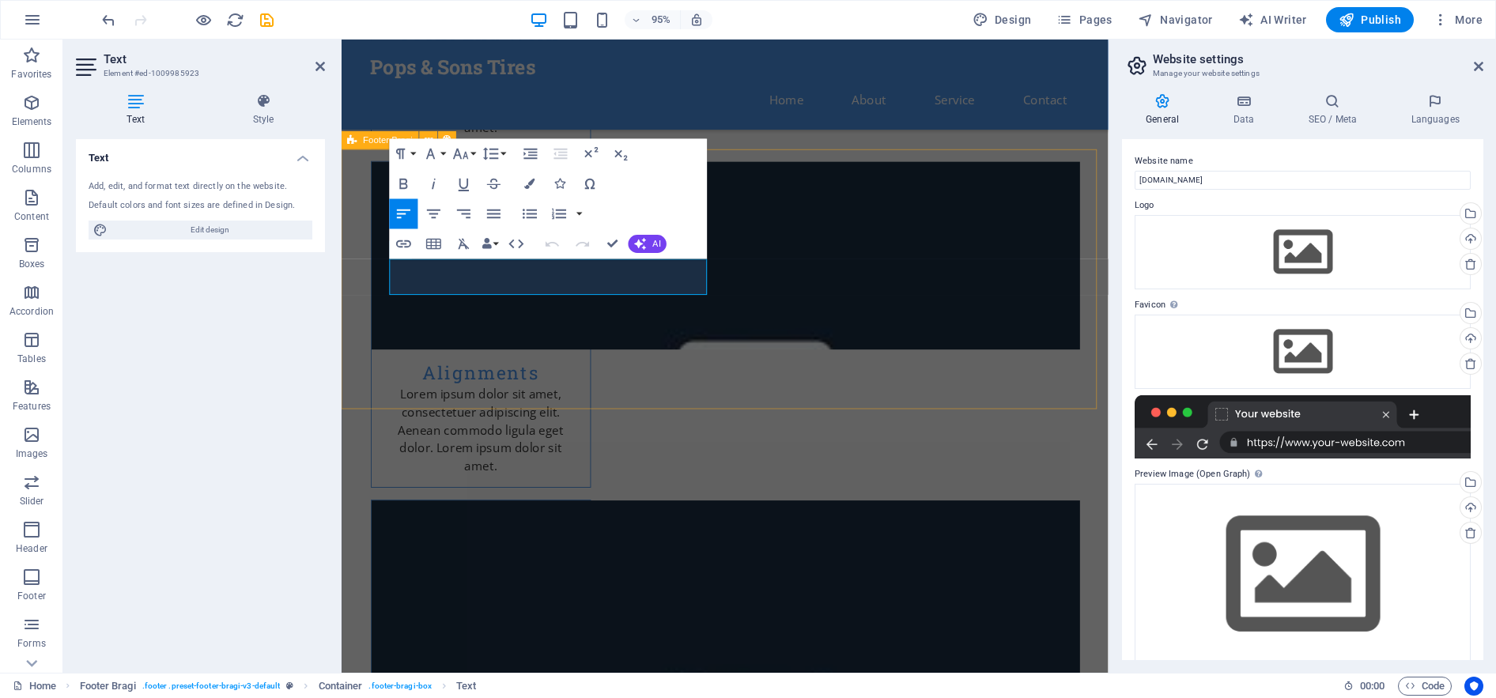
scroll to position [2753, 0]
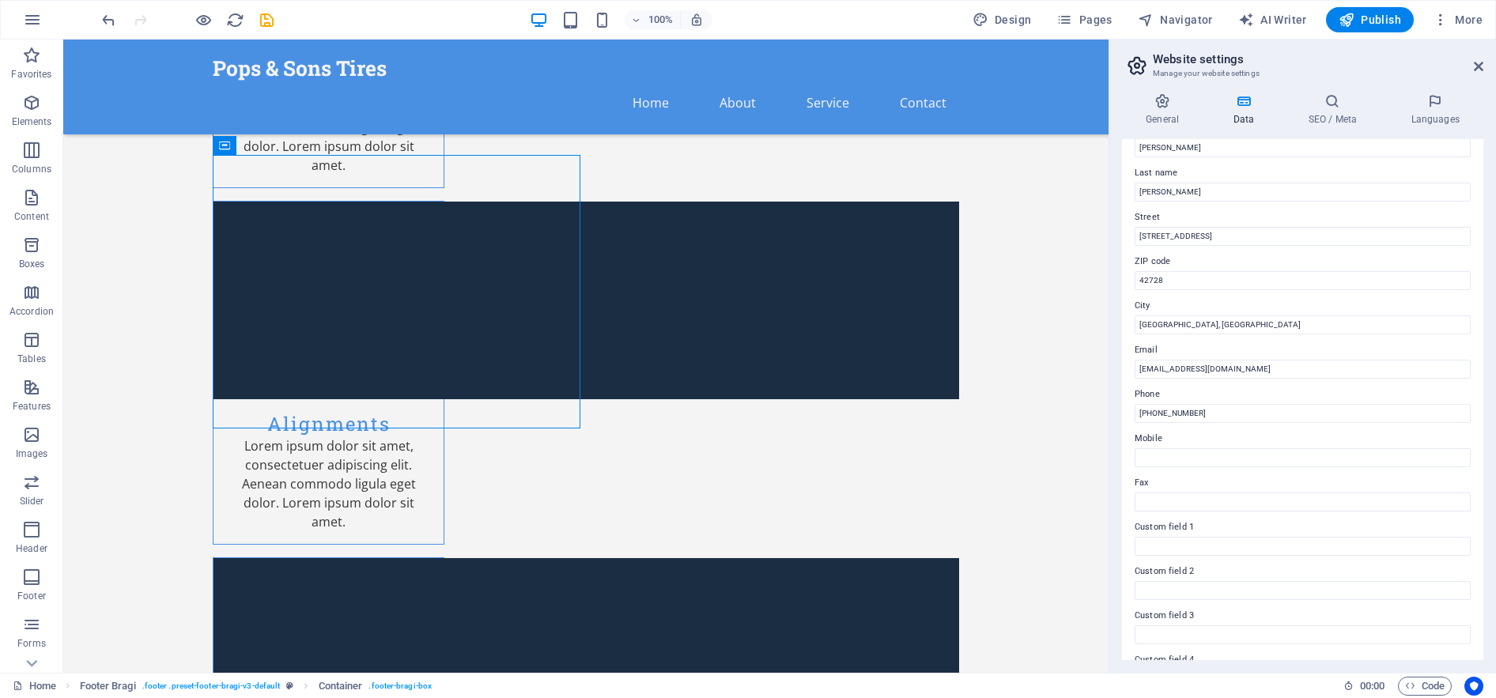
scroll to position [81, 0]
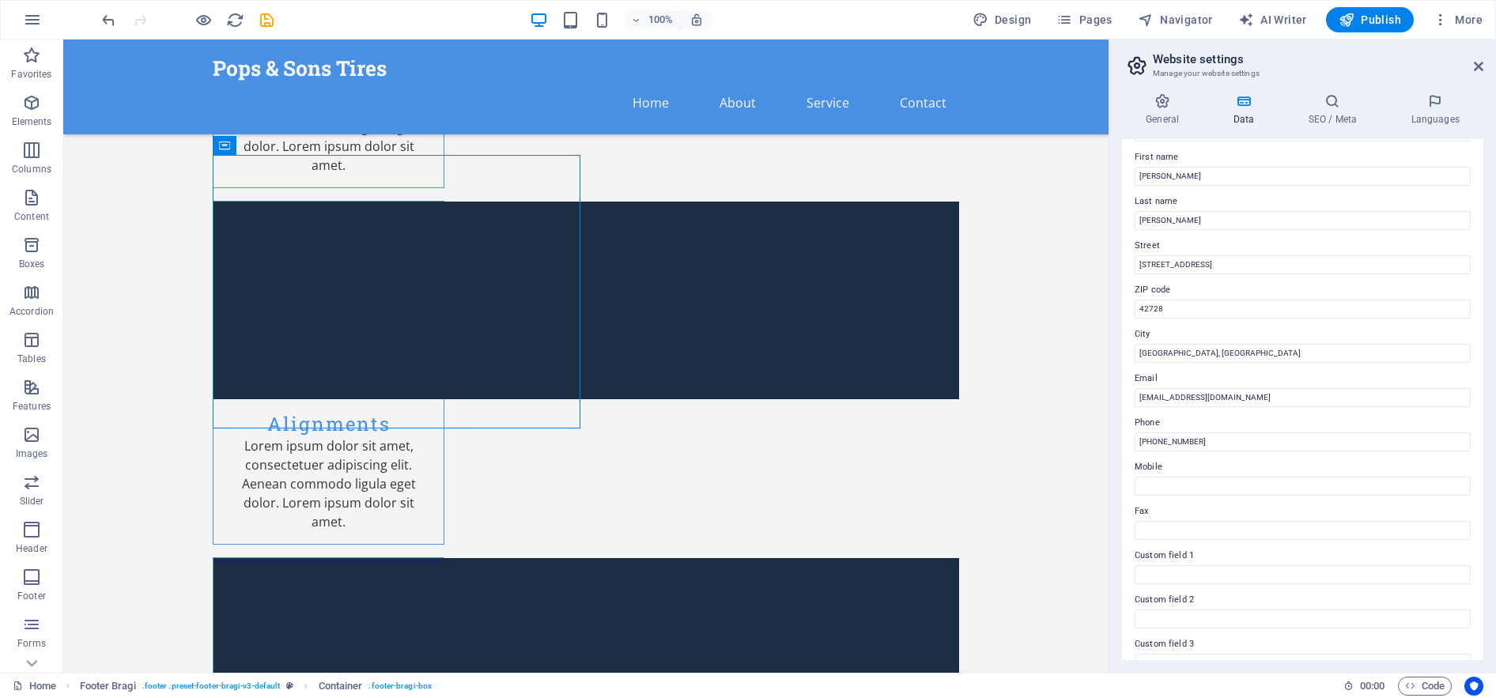
drag, startPoint x: 1141, startPoint y: 336, endPoint x: 1147, endPoint y: 367, distance: 31.5
click at [1147, 367] on div "Contact data for this website. This can be used everywhere on the website and w…" at bounding box center [1302, 399] width 361 height 521
click at [1352, 17] on icon "button" at bounding box center [1346, 20] width 16 height 16
checkbox input "false"
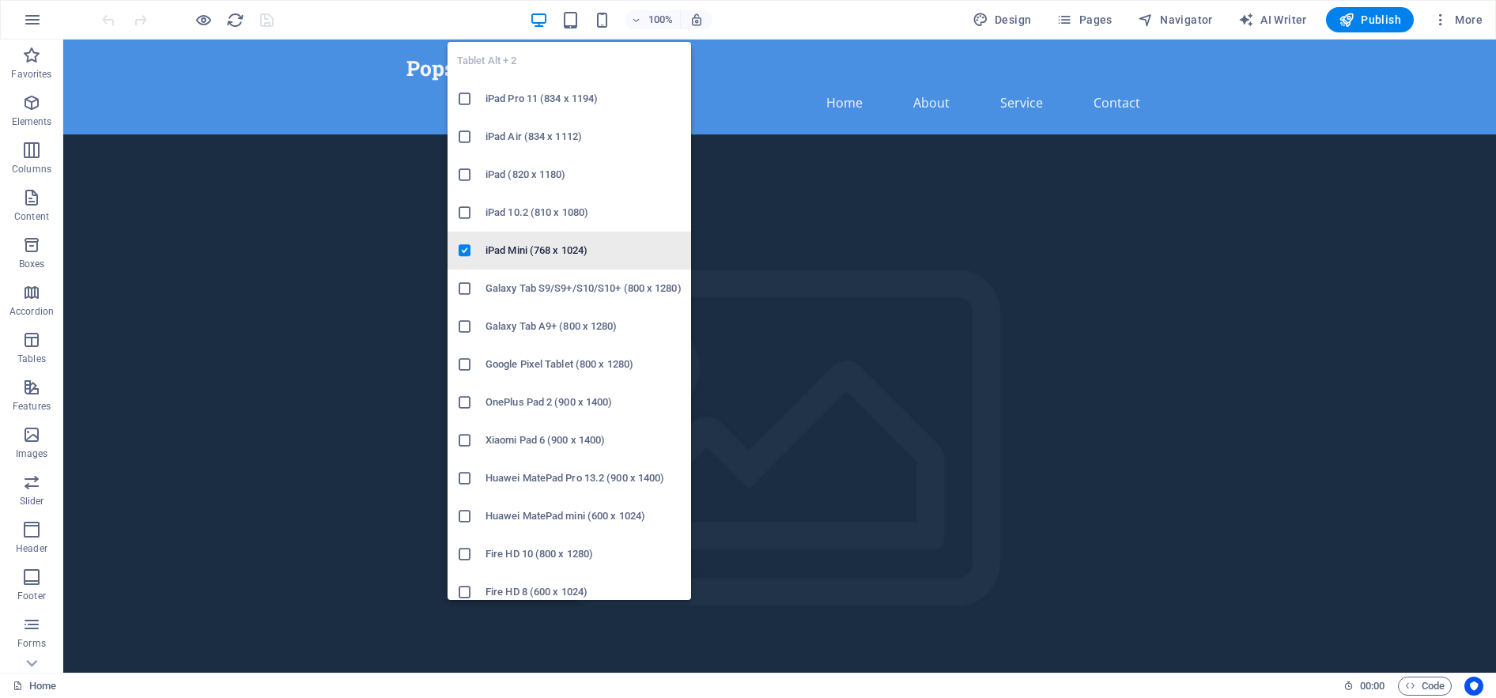
click at [547, 249] on h6 "iPad Mini (768 x 1024)" at bounding box center [583, 250] width 196 height 19
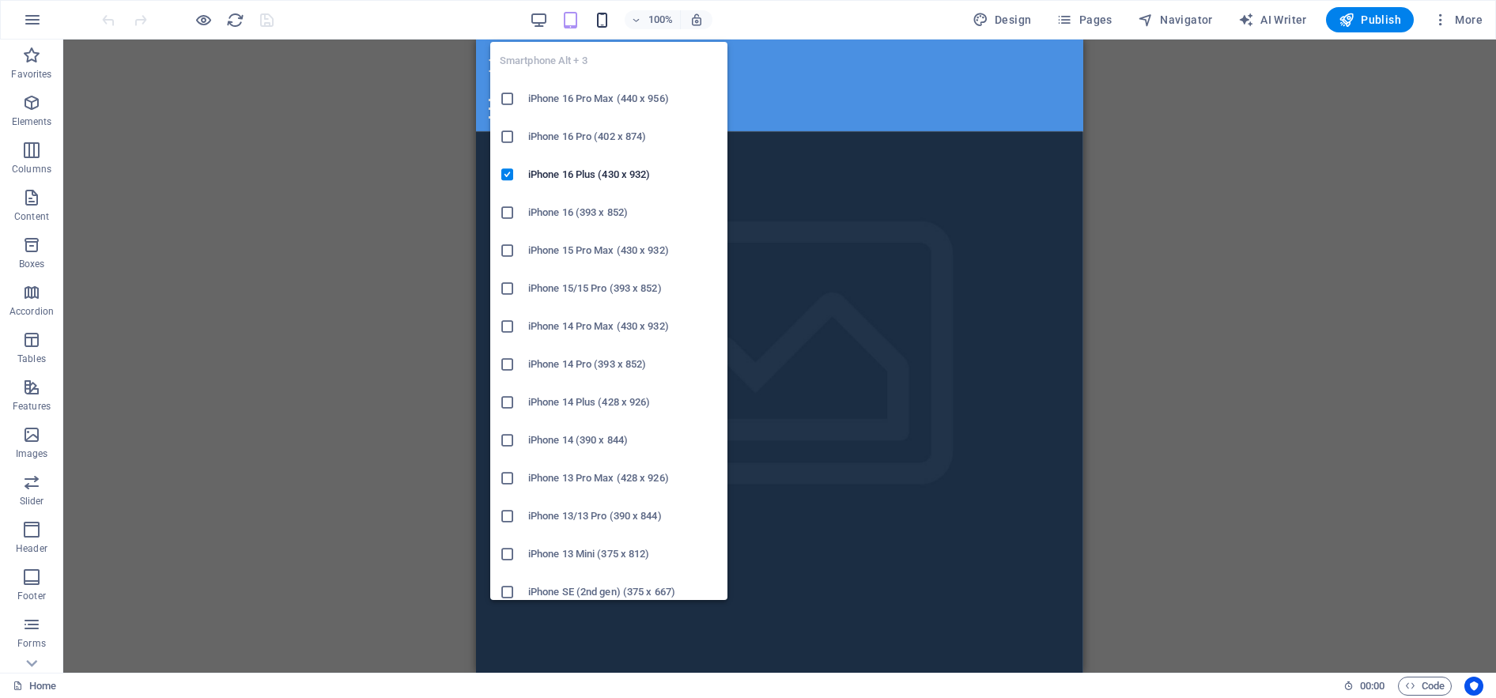
click at [609, 18] on icon "button" at bounding box center [602, 20] width 18 height 18
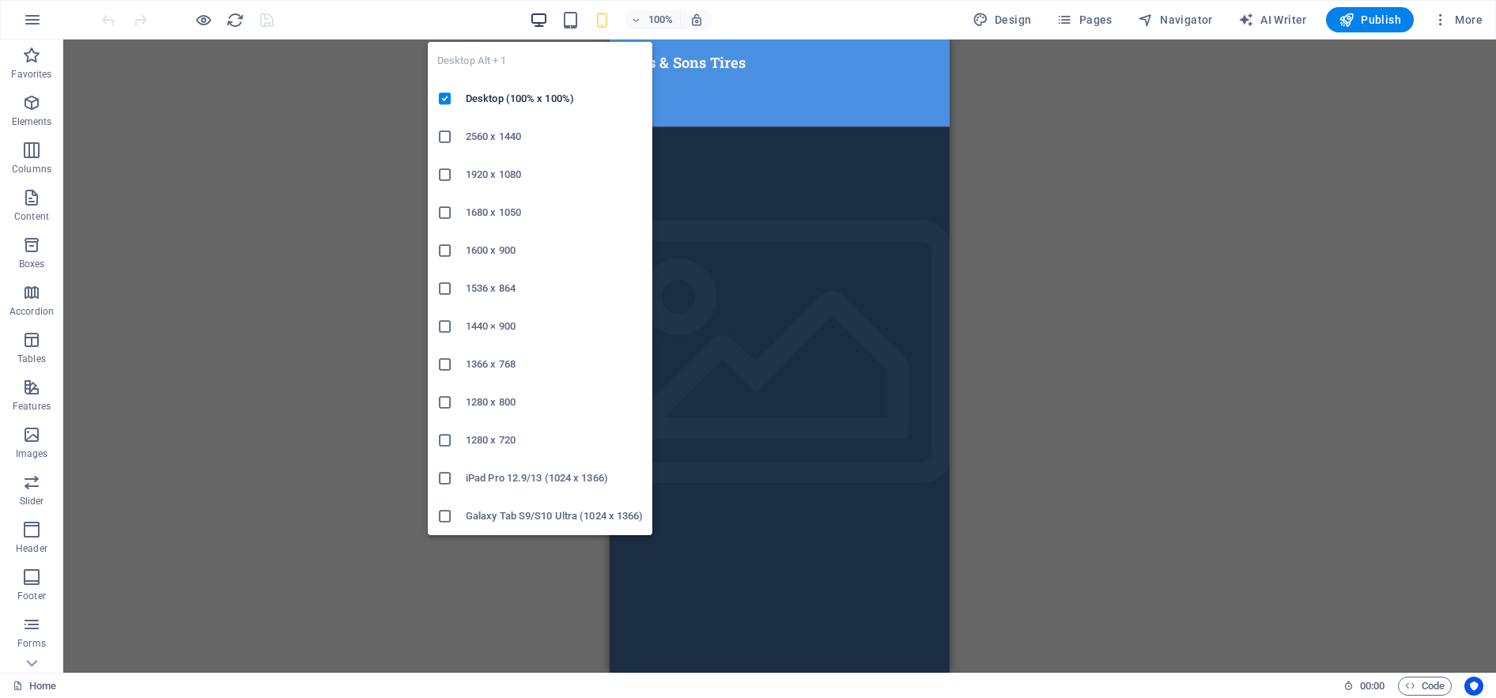
click at [545, 19] on icon "button" at bounding box center [539, 20] width 18 height 18
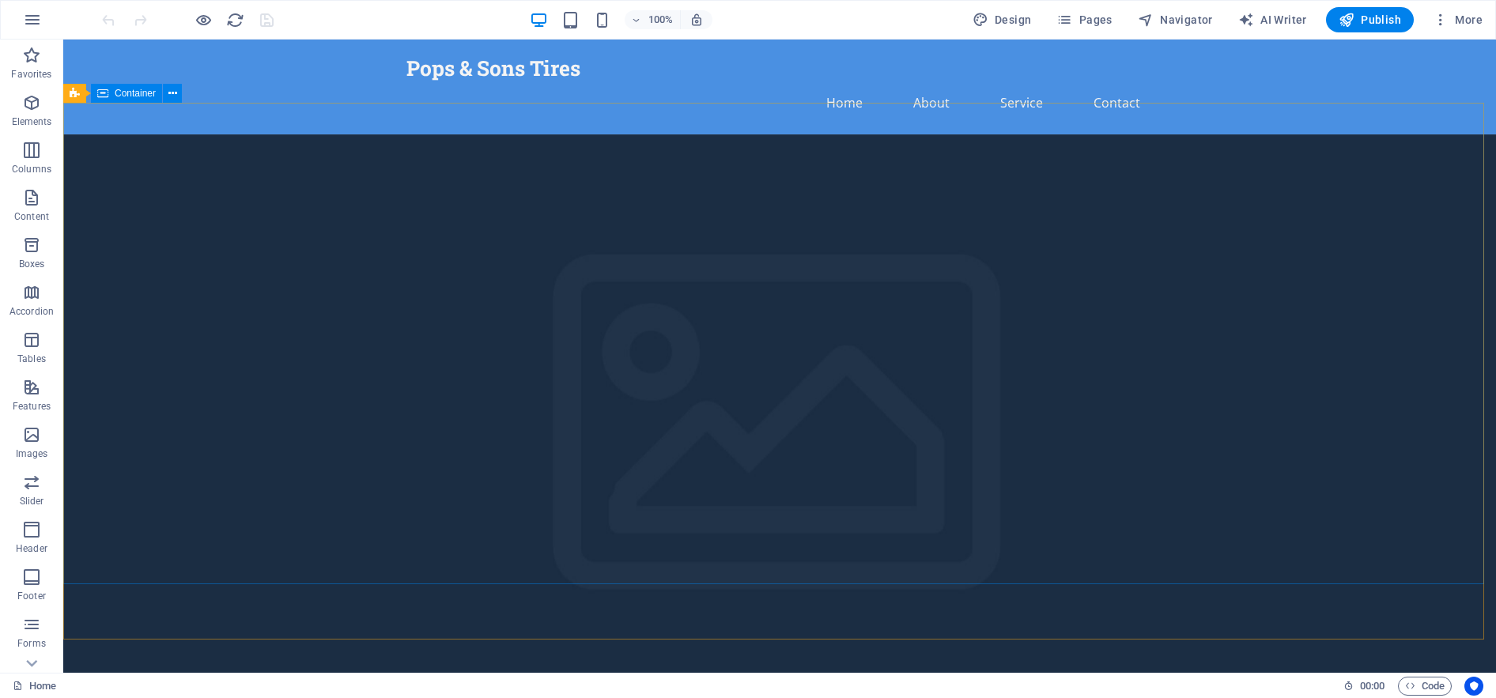
click at [100, 88] on icon at bounding box center [102, 93] width 11 height 19
click at [172, 88] on icon at bounding box center [172, 93] width 9 height 17
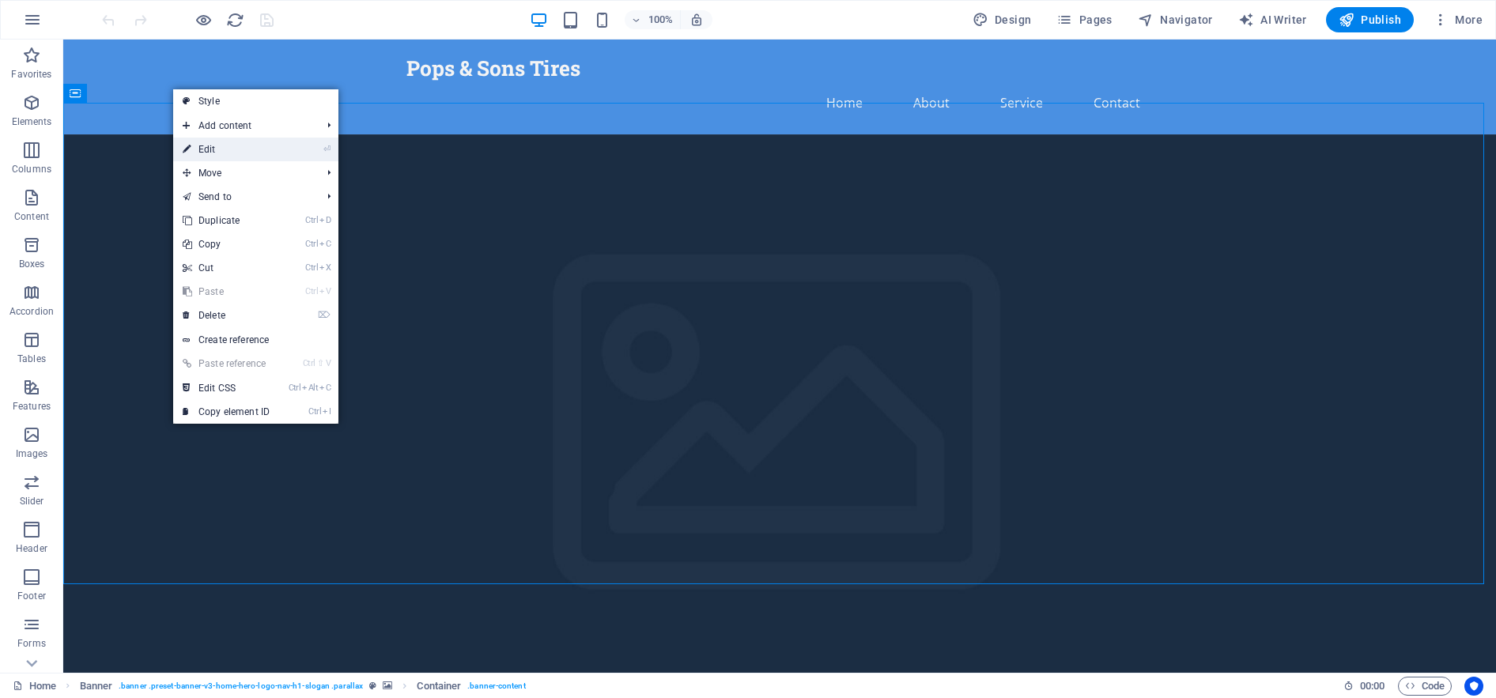
click at [210, 145] on link "⏎ Edit" at bounding box center [226, 150] width 106 height 24
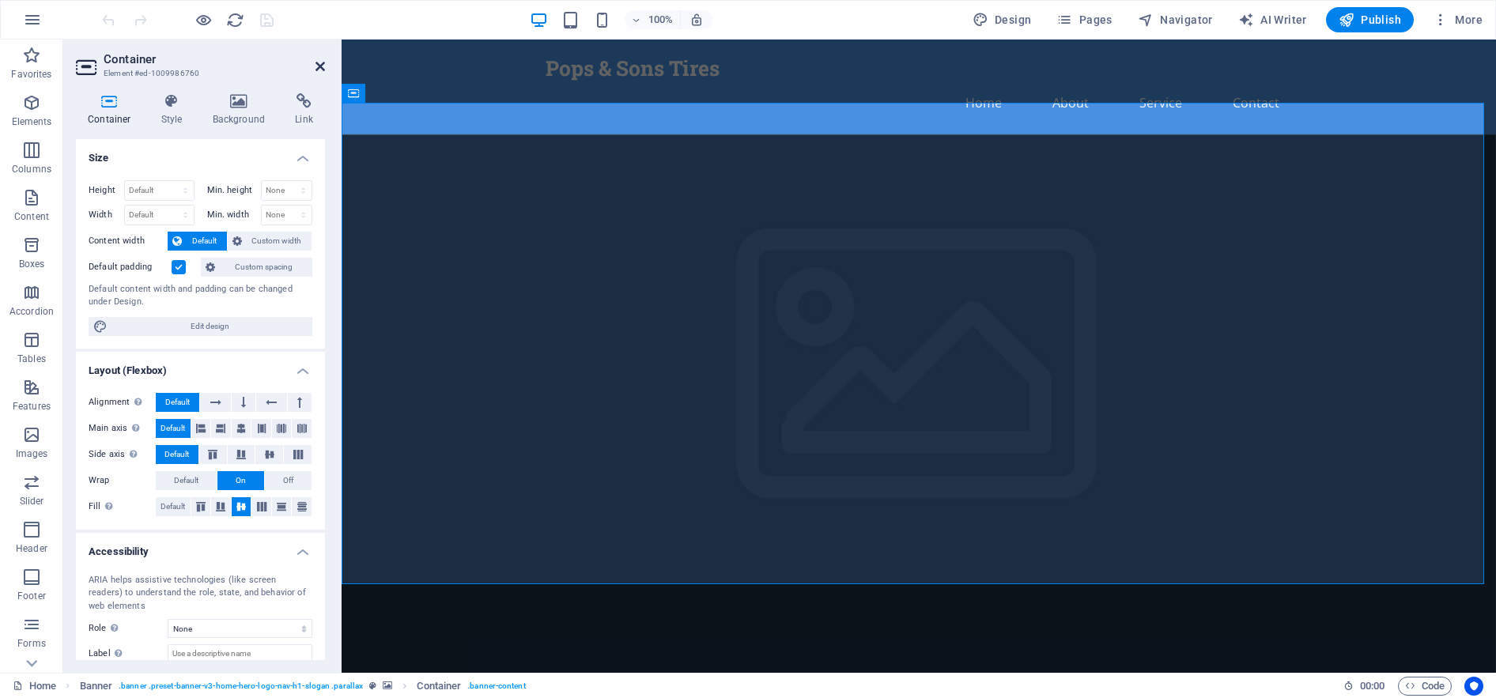
click at [318, 64] on icon at bounding box center [319, 66] width 9 height 13
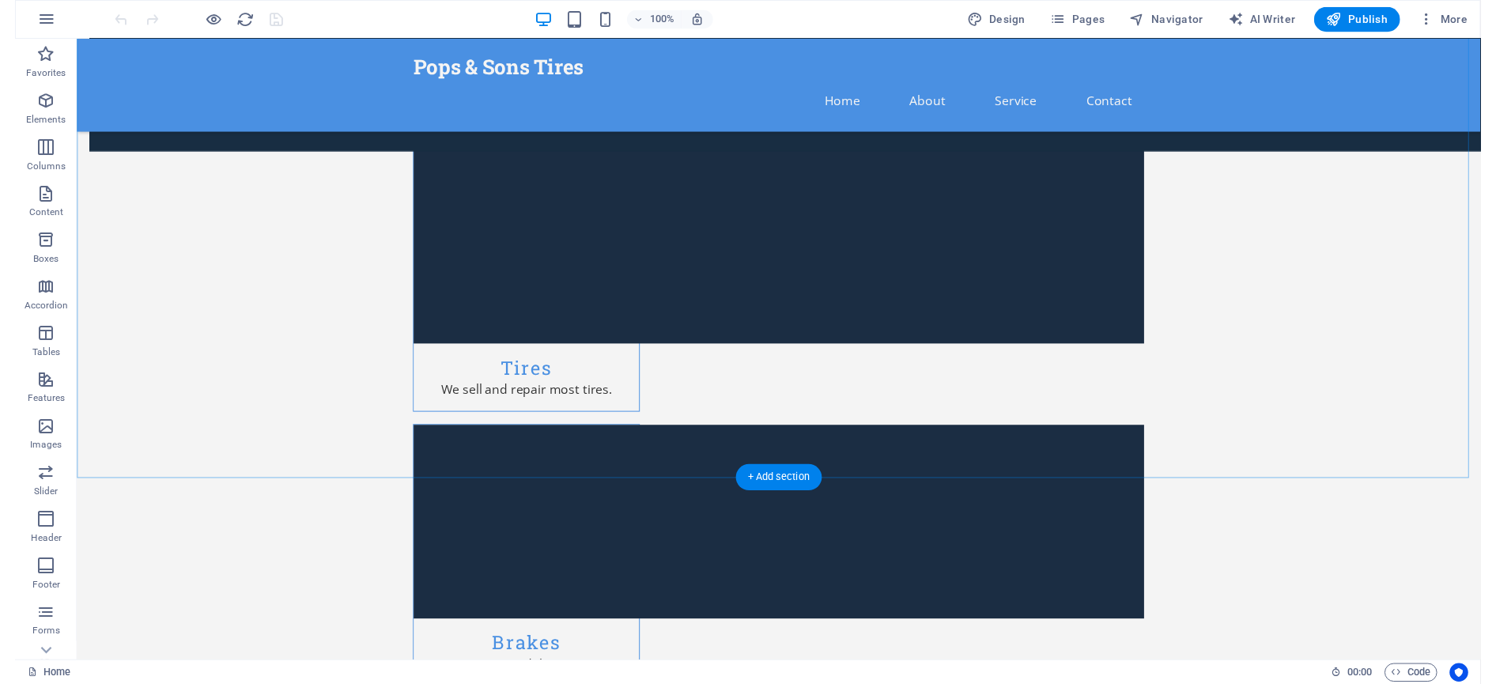
scroll to position [1897, 0]
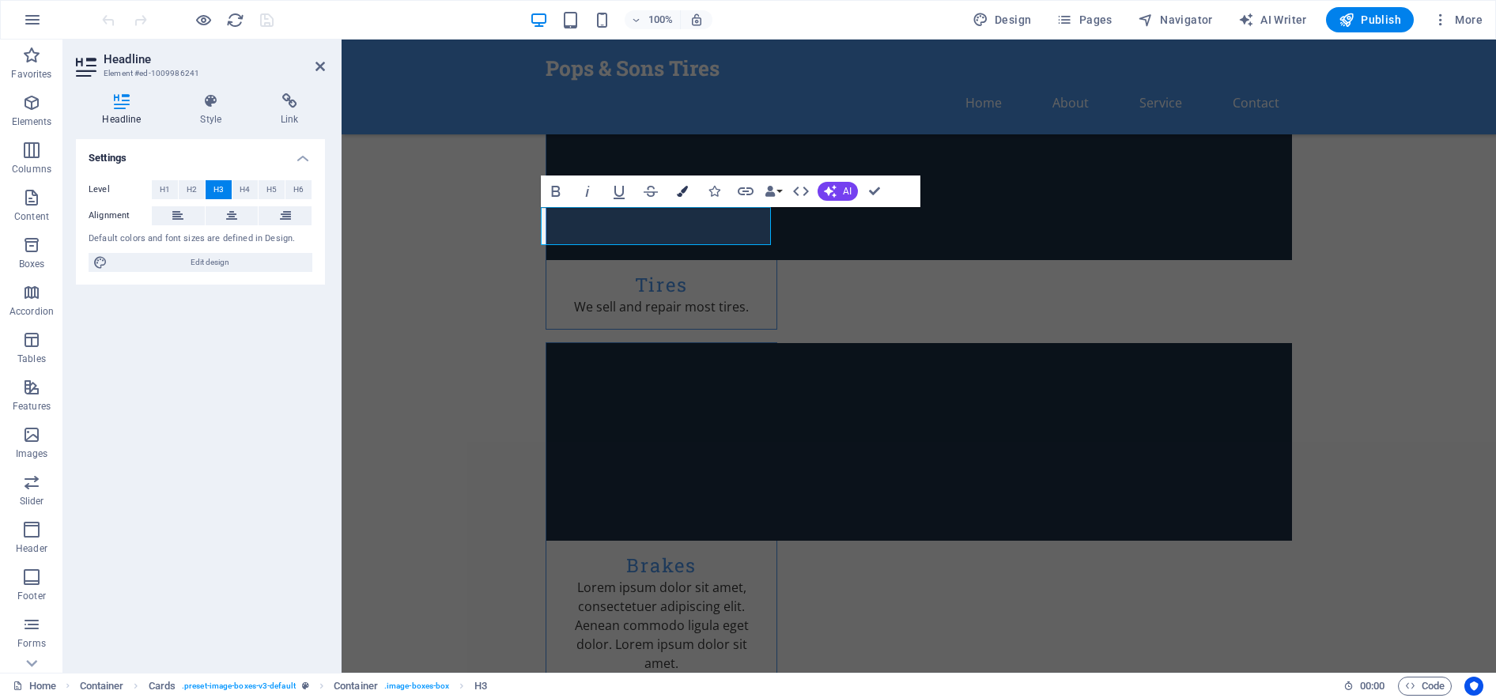
click at [683, 195] on icon "button" at bounding box center [682, 191] width 11 height 11
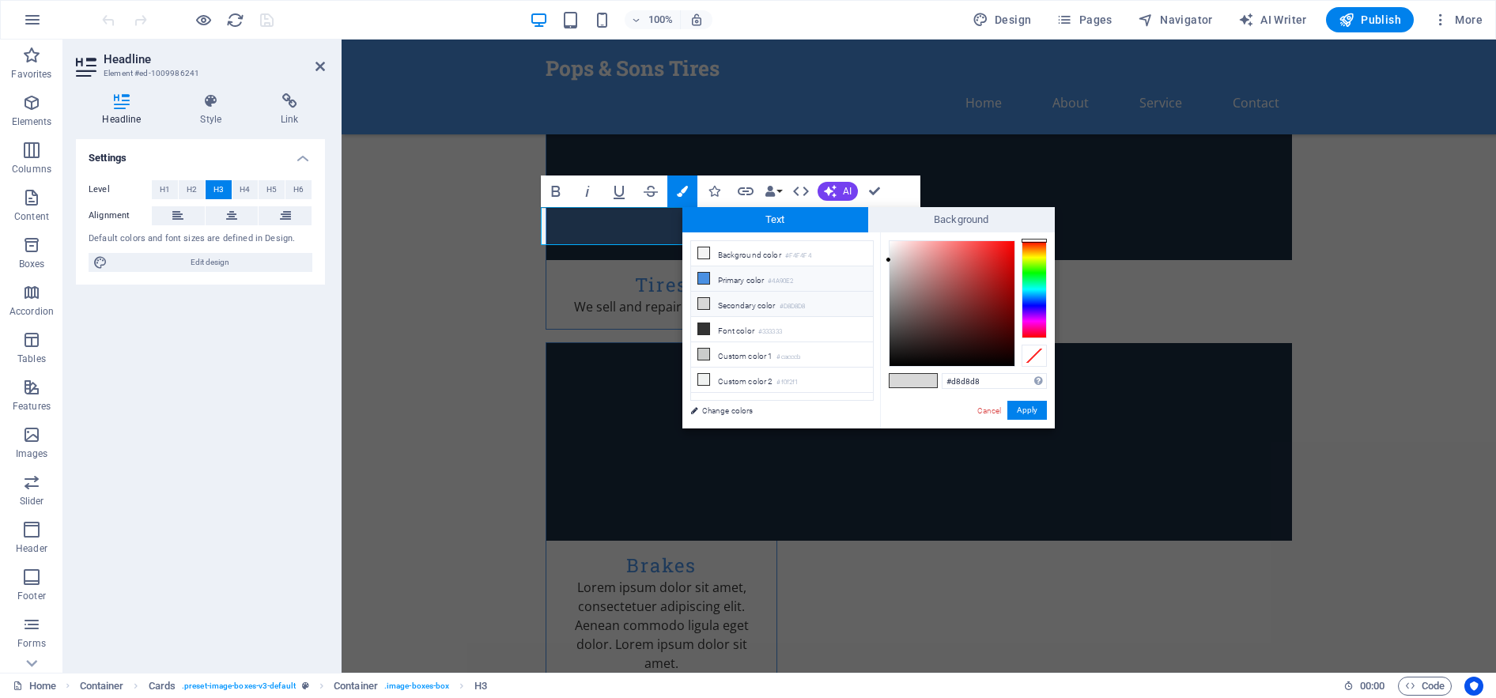
click at [707, 279] on icon at bounding box center [703, 278] width 11 height 11
type input "#4a90e2"
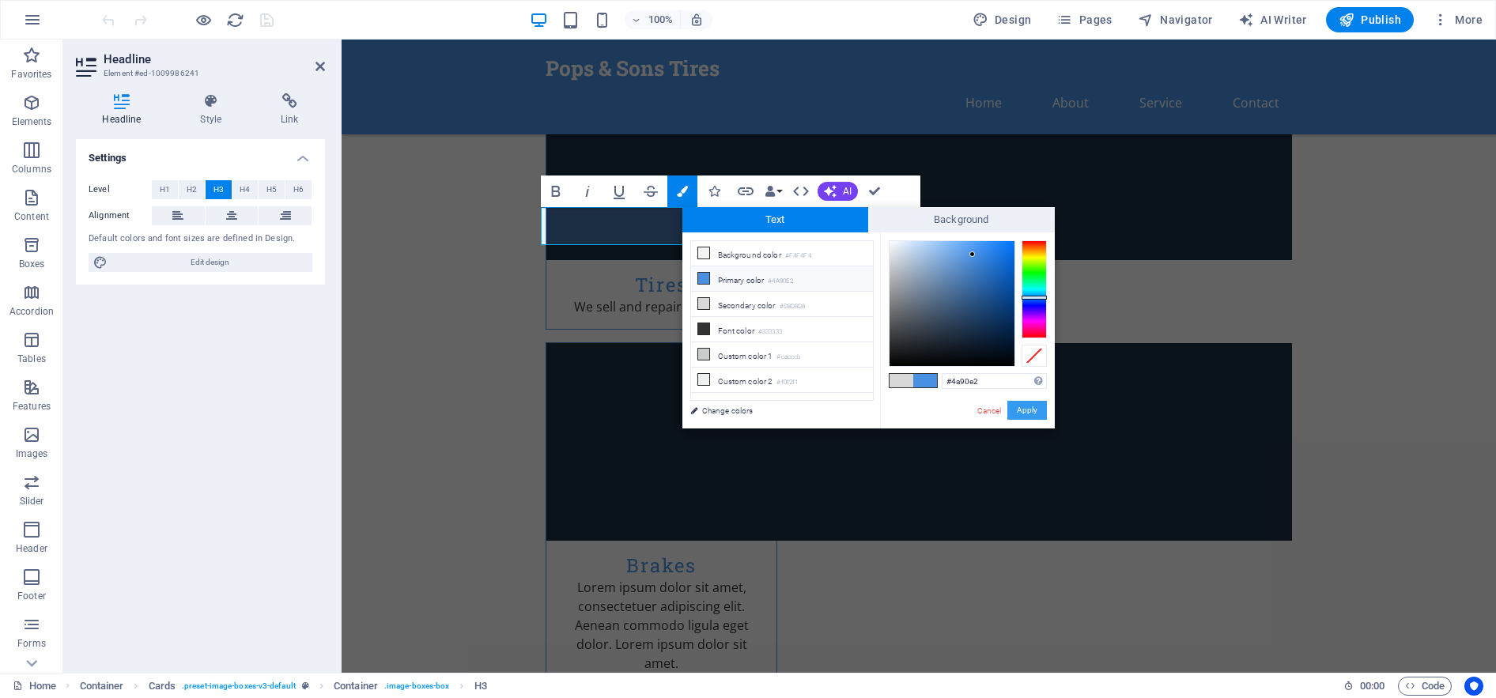
drag, startPoint x: 1030, startPoint y: 413, endPoint x: 689, endPoint y: 368, distance: 344.4
click at [1030, 413] on button "Apply" at bounding box center [1027, 410] width 40 height 19
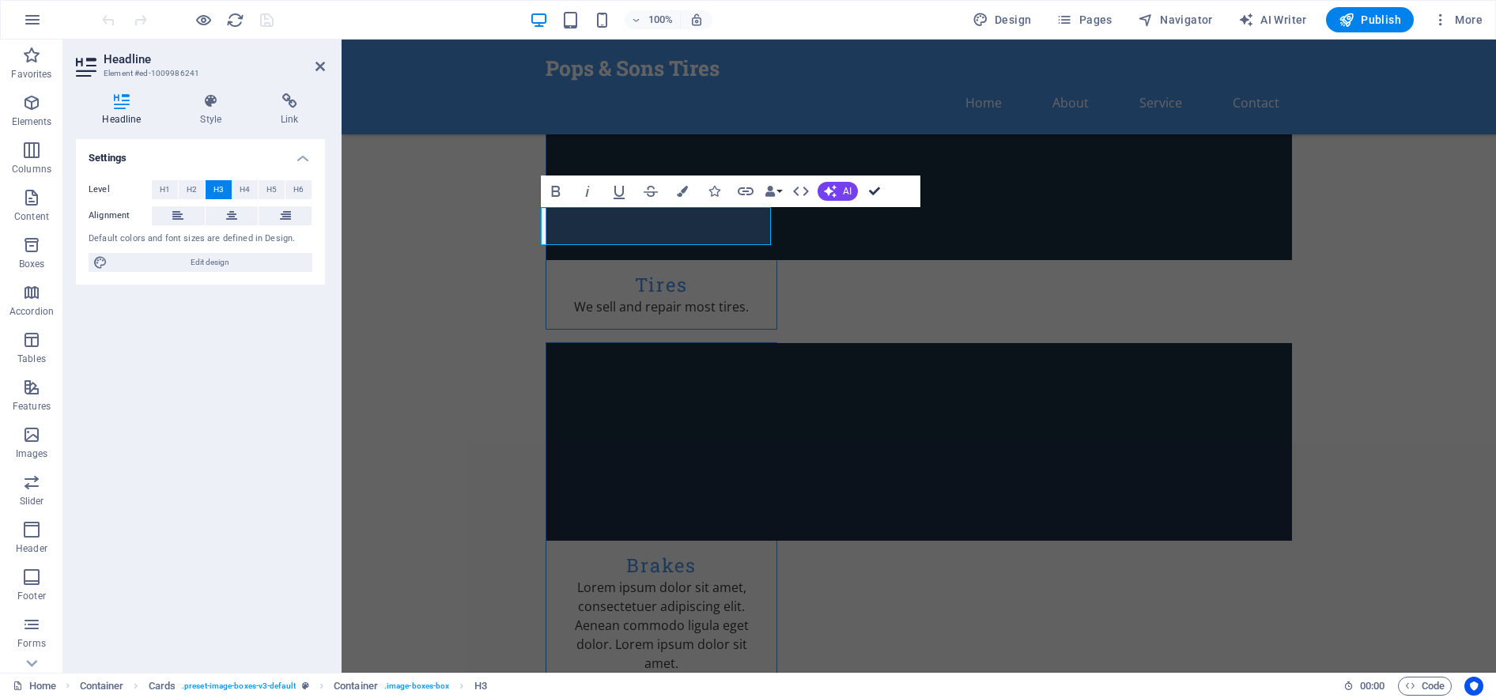
drag, startPoint x: 876, startPoint y: 191, endPoint x: 813, endPoint y: 151, distance: 74.6
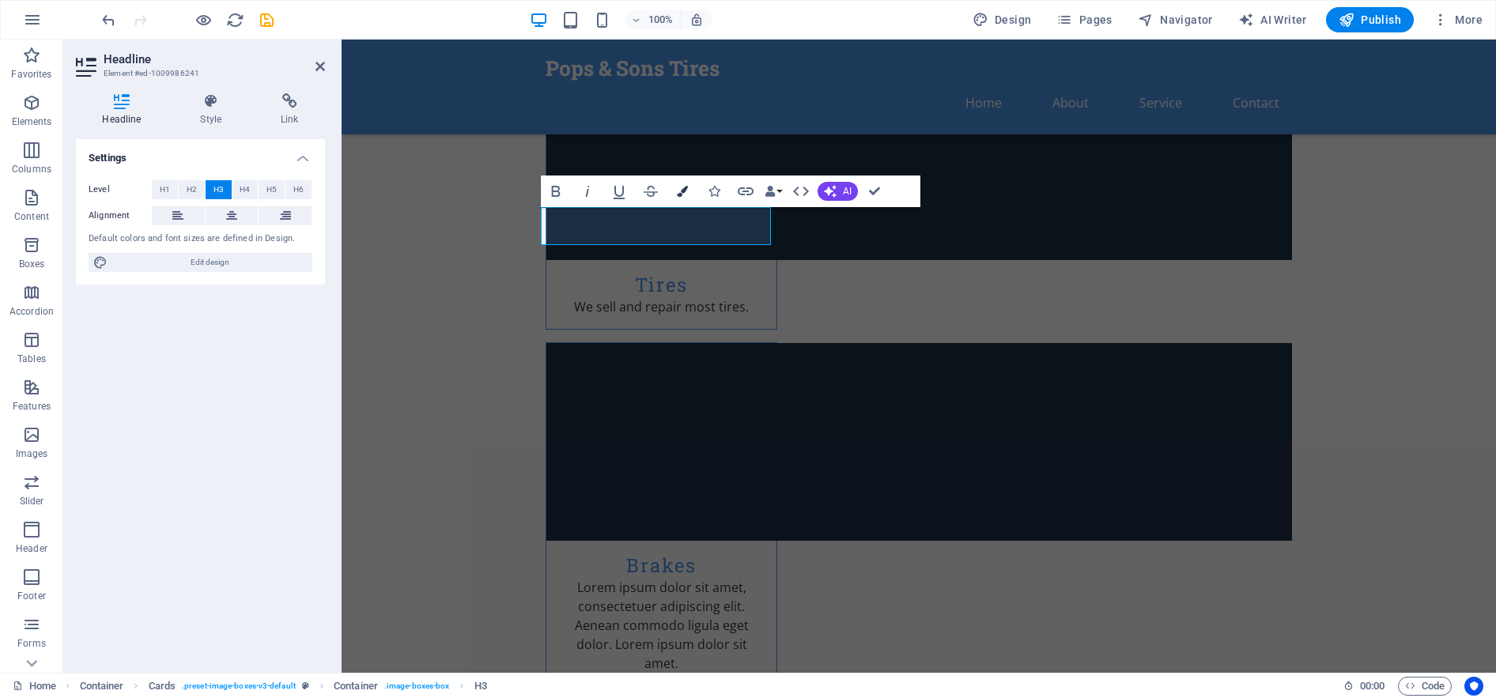
click at [677, 188] on icon "button" at bounding box center [682, 191] width 11 height 11
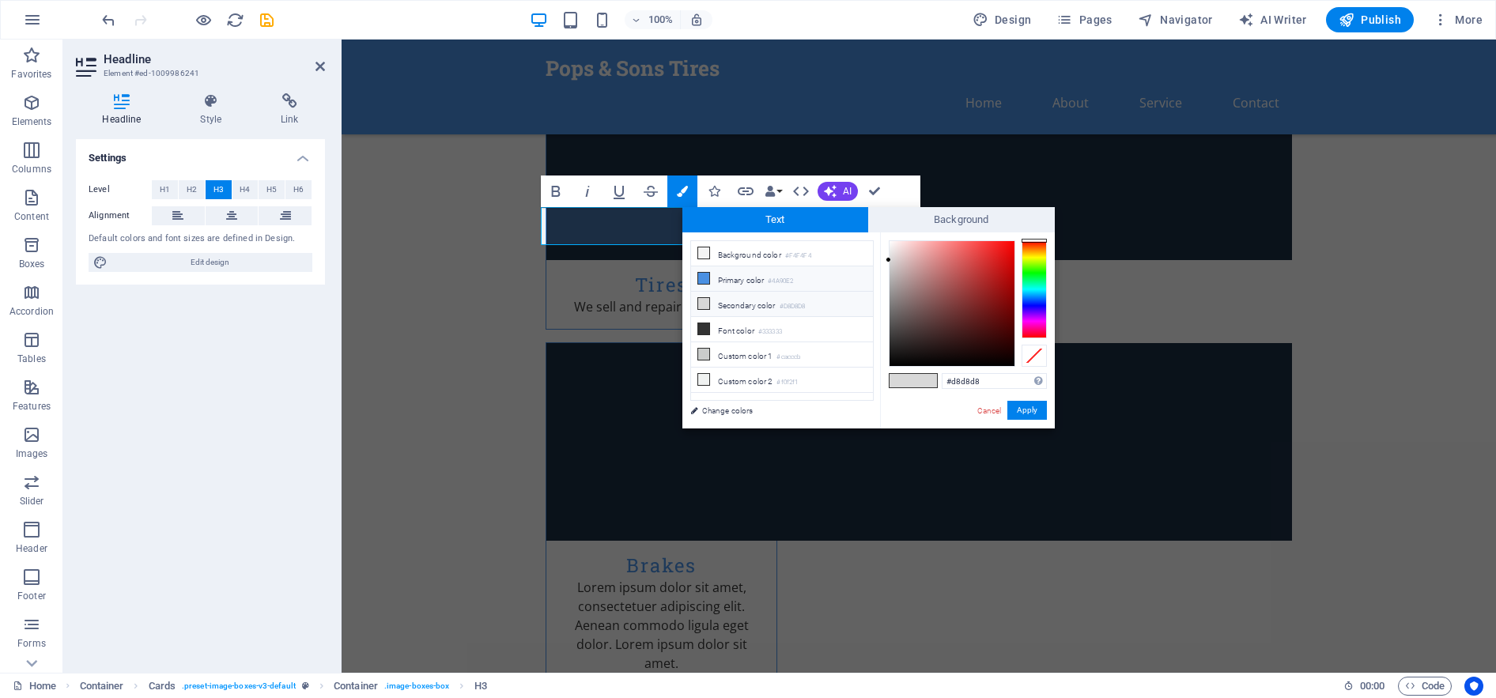
click at [713, 277] on li "Primary color #4A90E2" at bounding box center [782, 278] width 182 height 25
type input "#4a90e2"
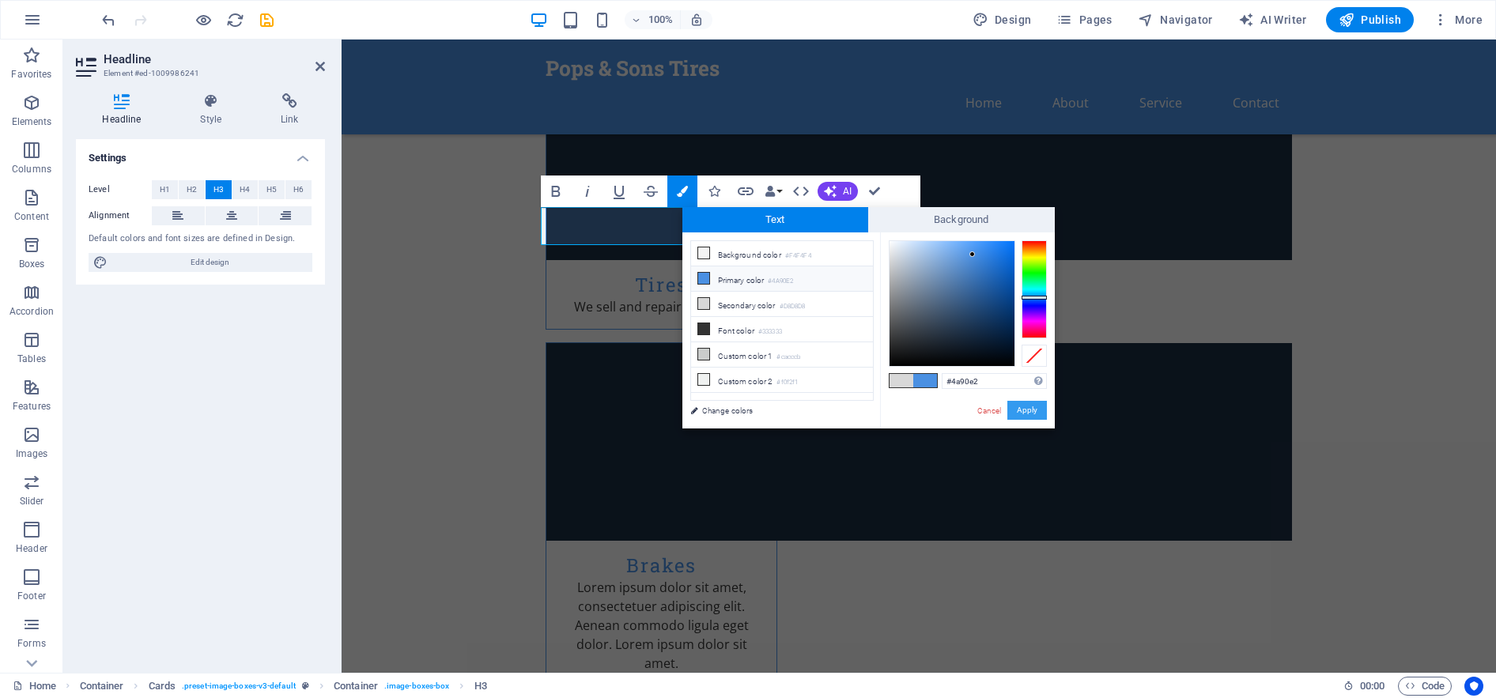
click at [1019, 409] on button "Apply" at bounding box center [1027, 410] width 40 height 19
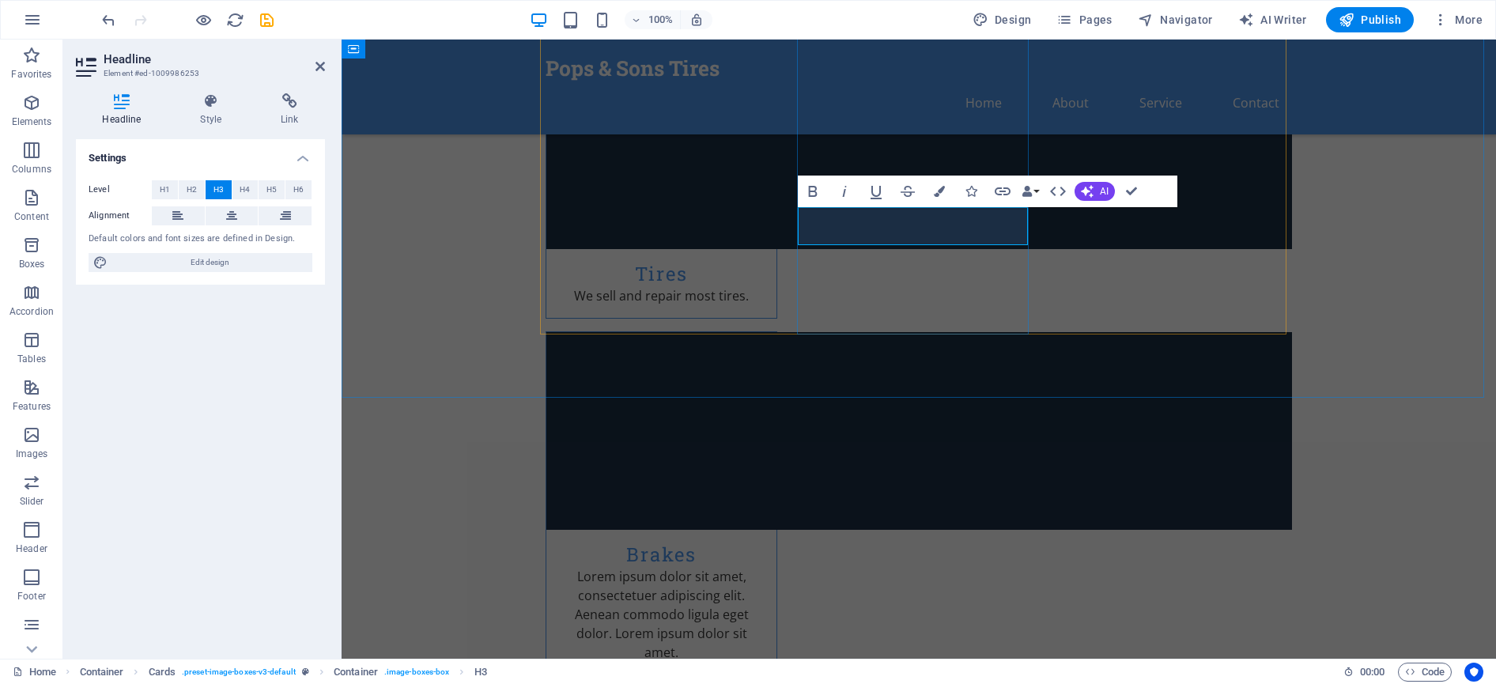
drag, startPoint x: 972, startPoint y: 228, endPoint x: 874, endPoint y: 225, distance: 97.3
click at [939, 191] on icon "button" at bounding box center [939, 191] width 11 height 11
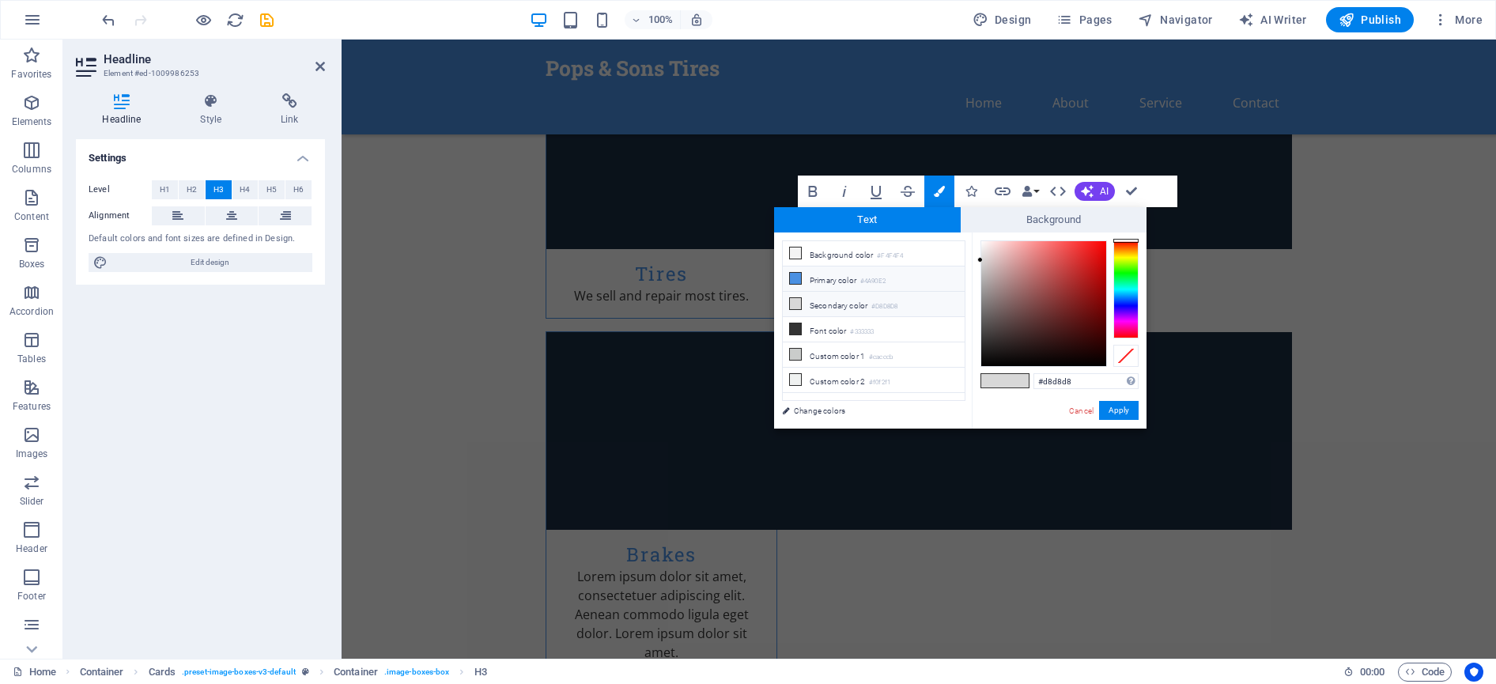
click at [870, 278] on small "#4A90E2" at bounding box center [872, 281] width 25 height 11
type input "#4a90e2"
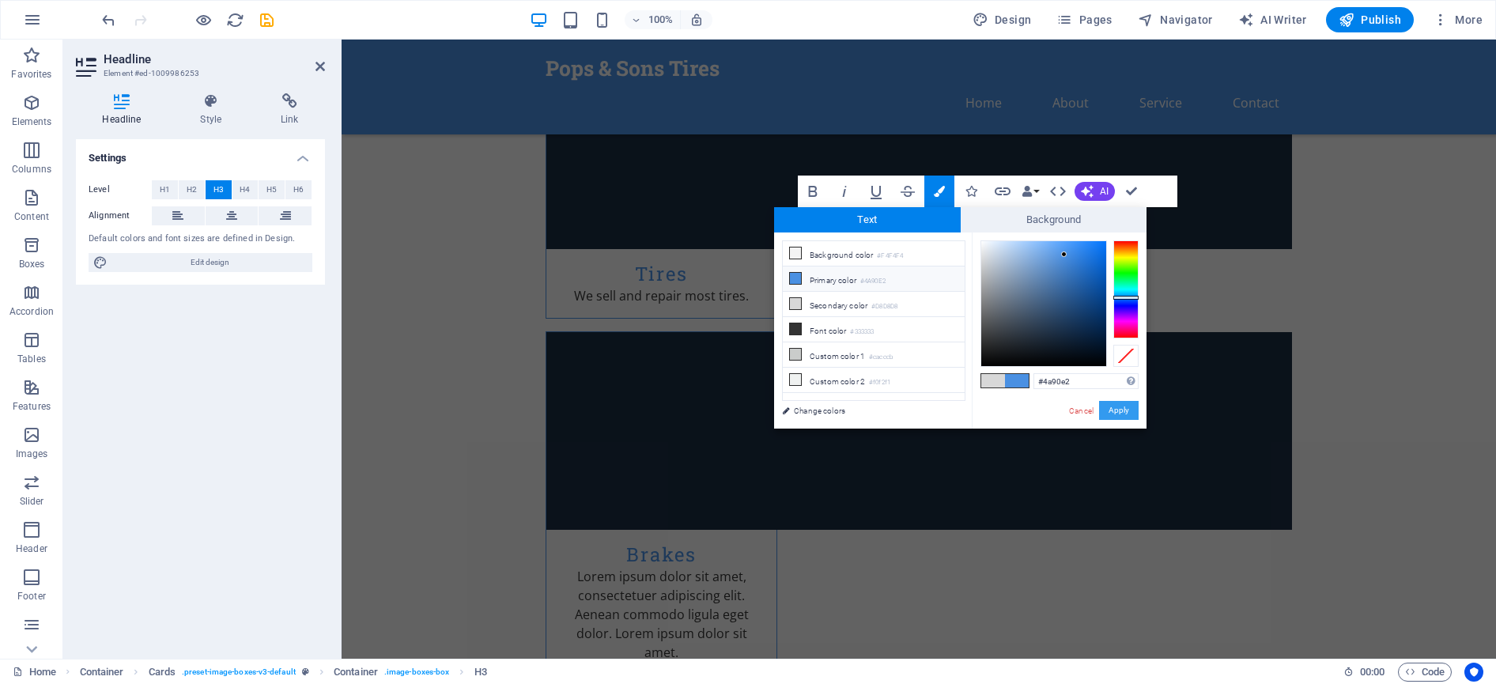
click at [1119, 410] on button "Apply" at bounding box center [1119, 410] width 40 height 19
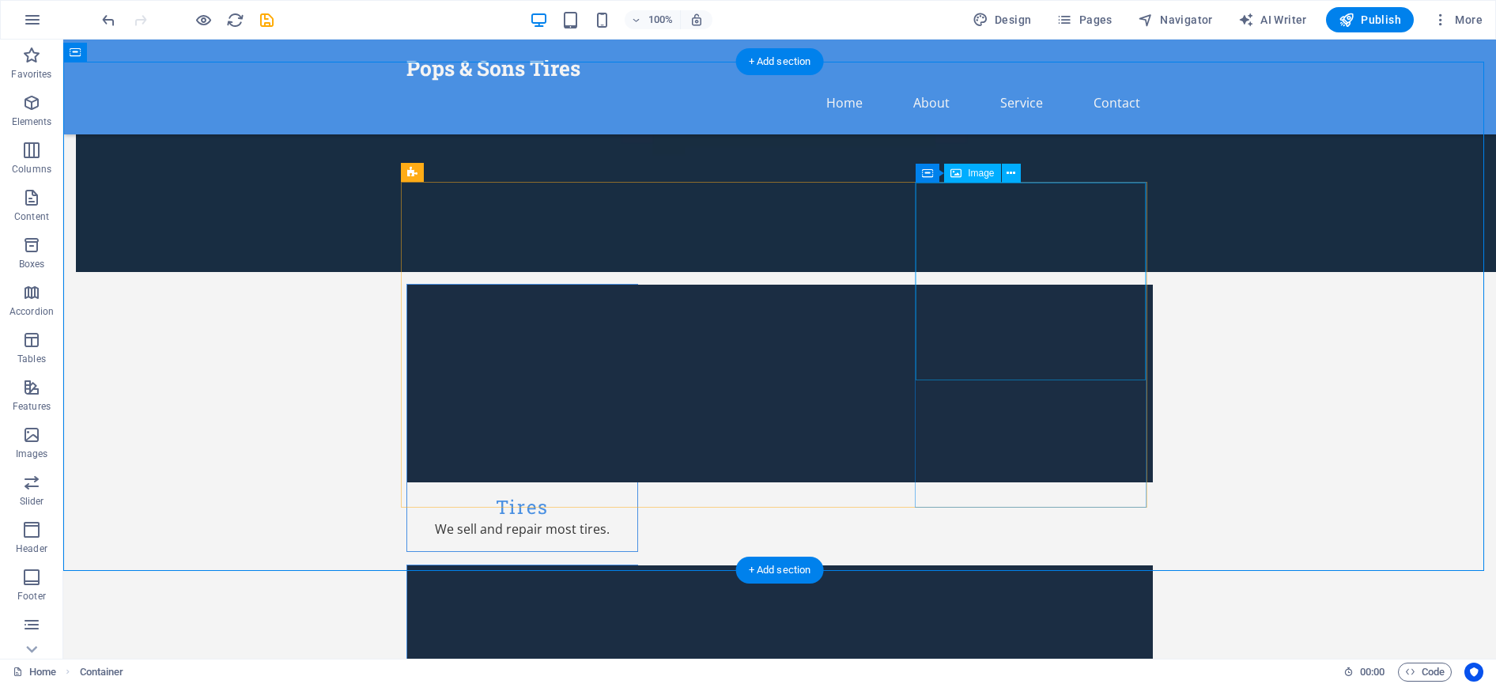
scroll to position [1660, 0]
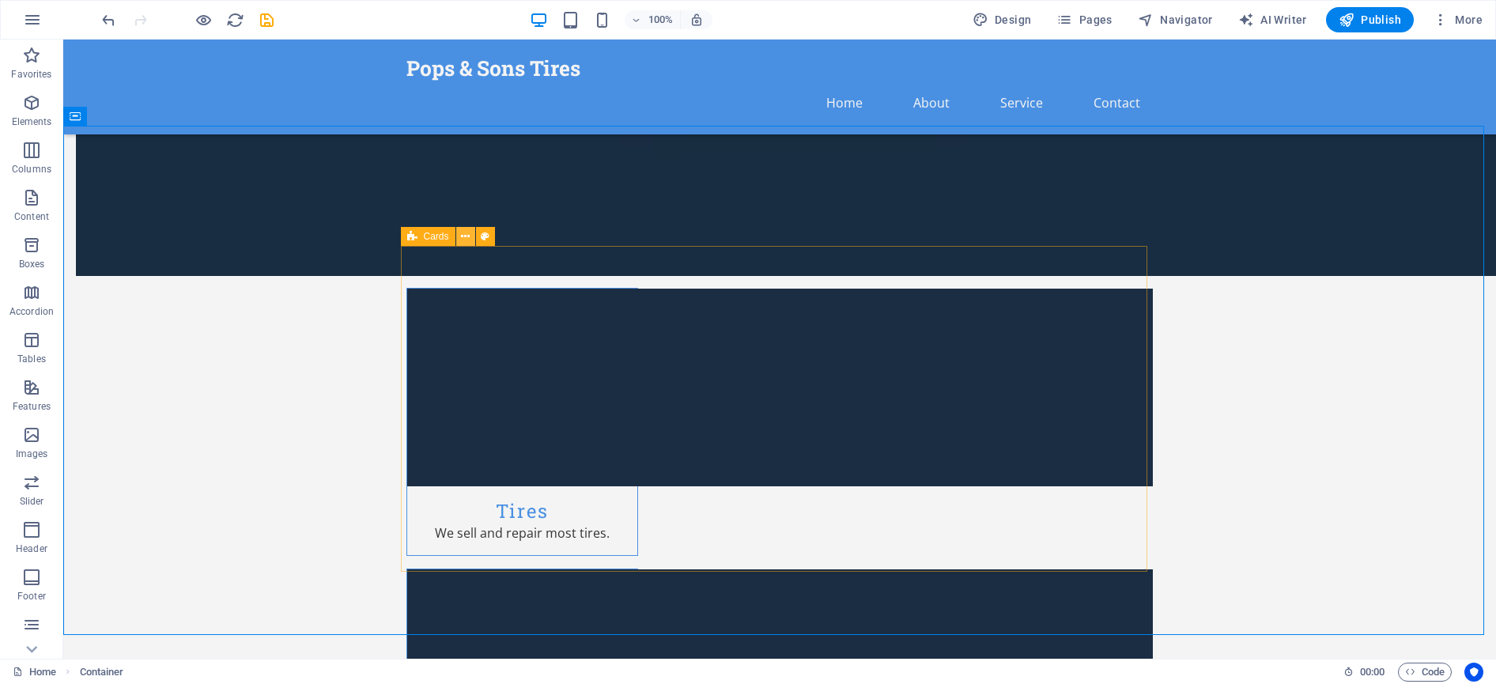
click at [464, 236] on icon at bounding box center [465, 236] width 9 height 17
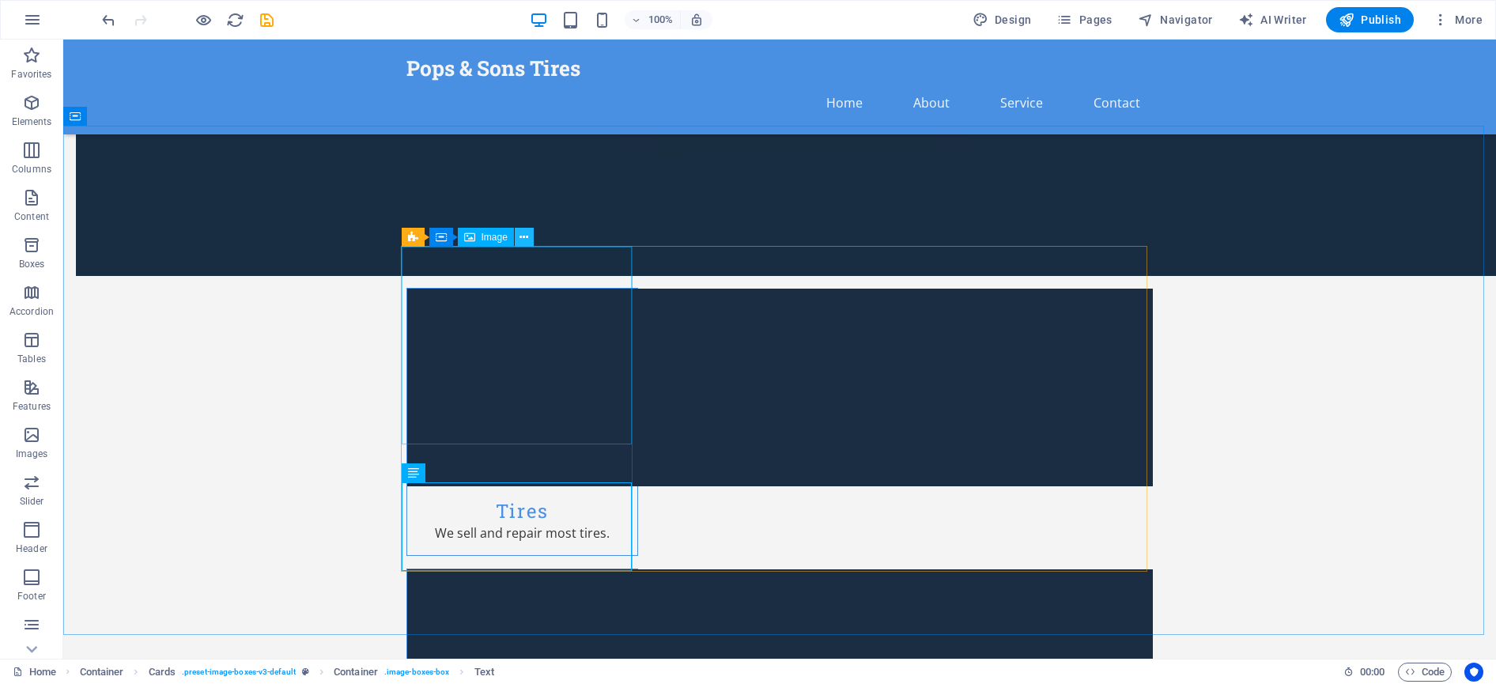
click at [526, 231] on icon at bounding box center [523, 237] width 9 height 17
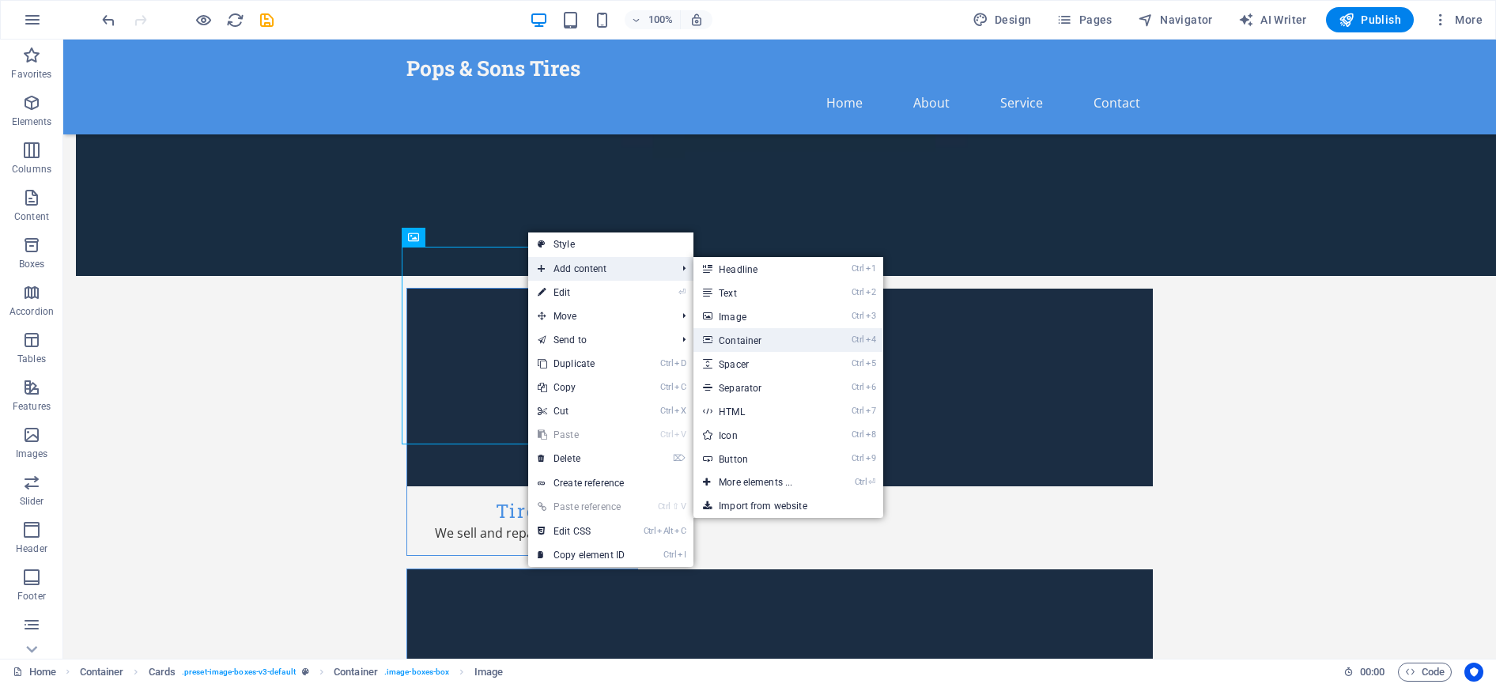
click at [798, 345] on link "Ctrl 4 Container" at bounding box center [758, 340] width 130 height 24
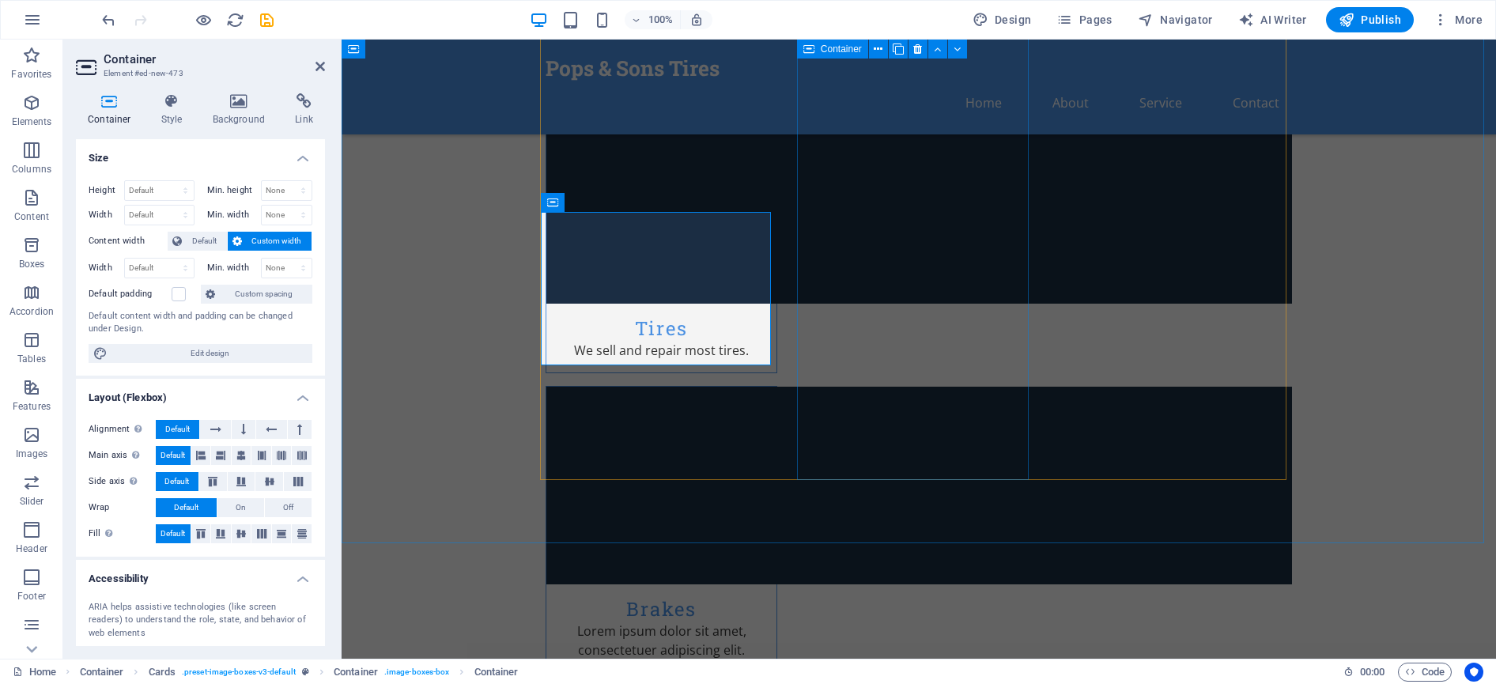
scroll to position [1818, 0]
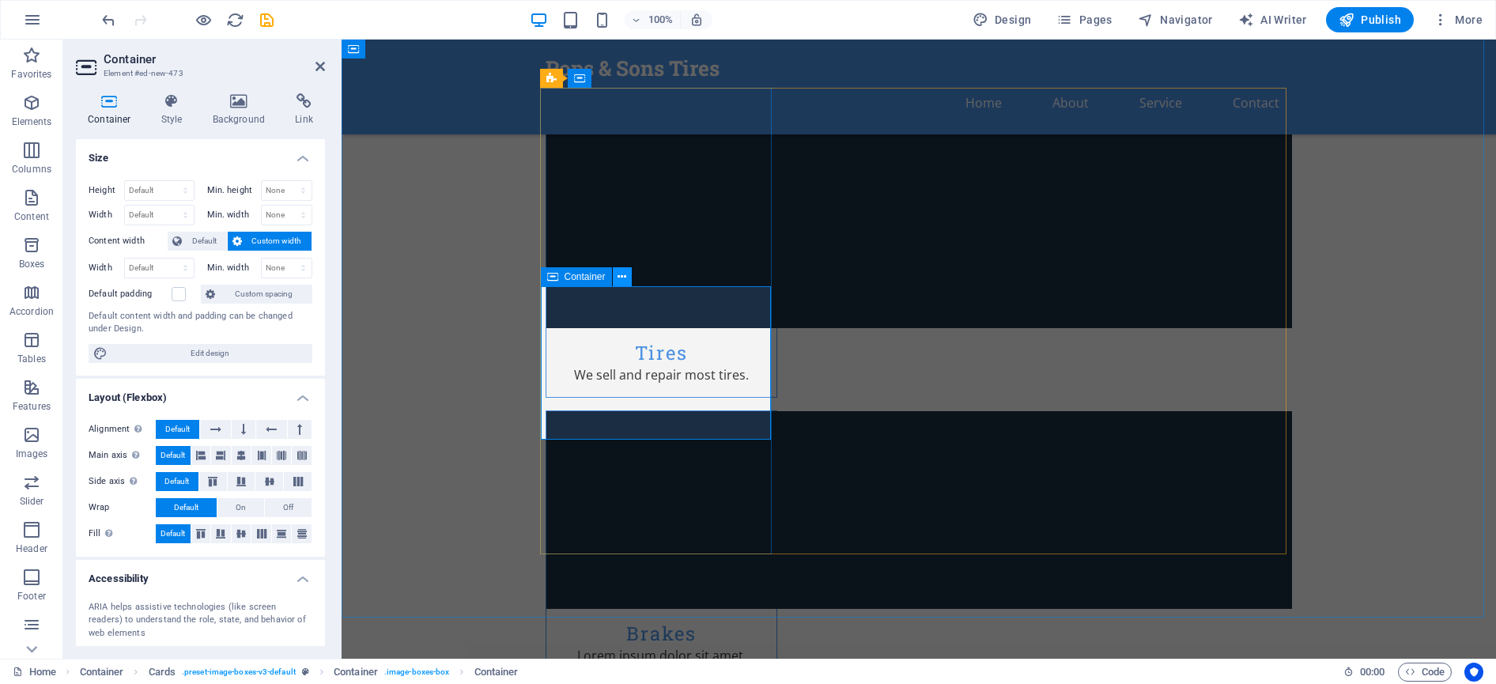
click at [625, 273] on icon at bounding box center [621, 277] width 9 height 17
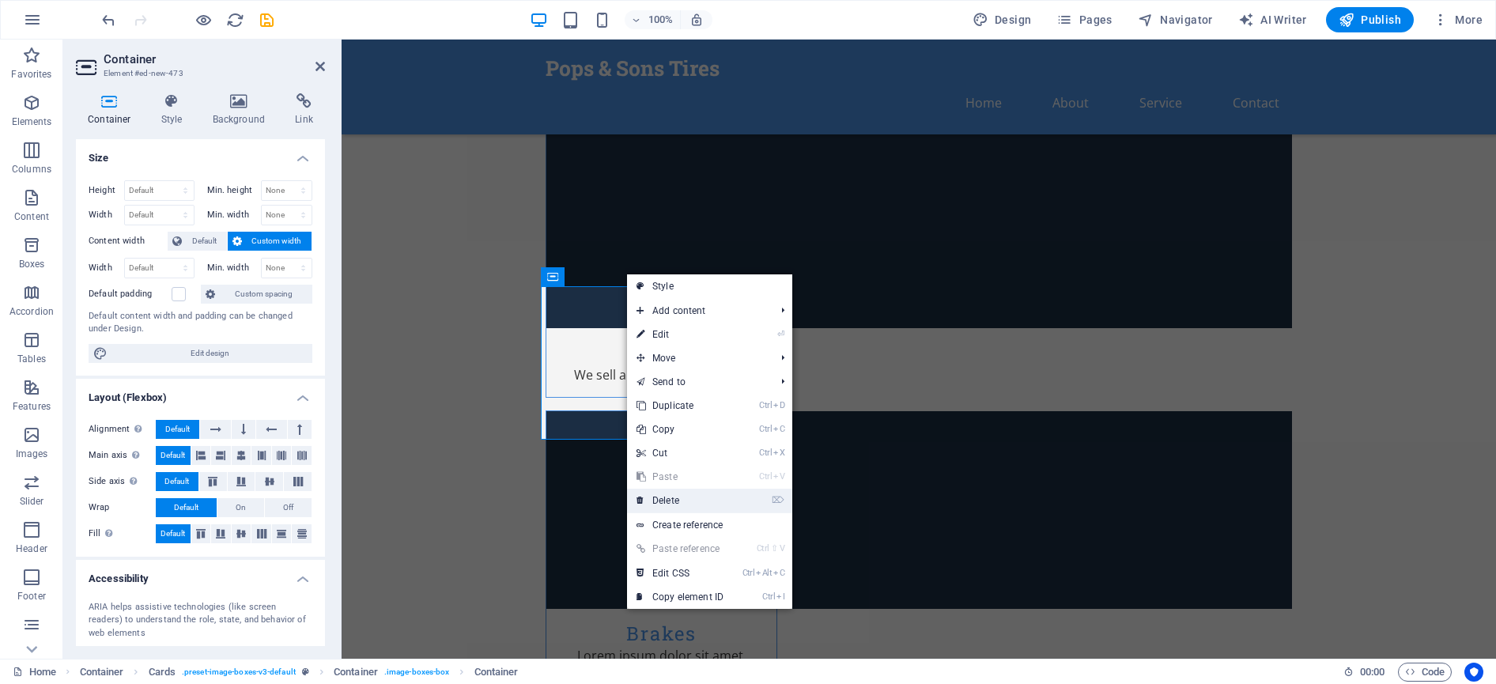
click at [701, 504] on link "⌦ Delete" at bounding box center [680, 501] width 106 height 24
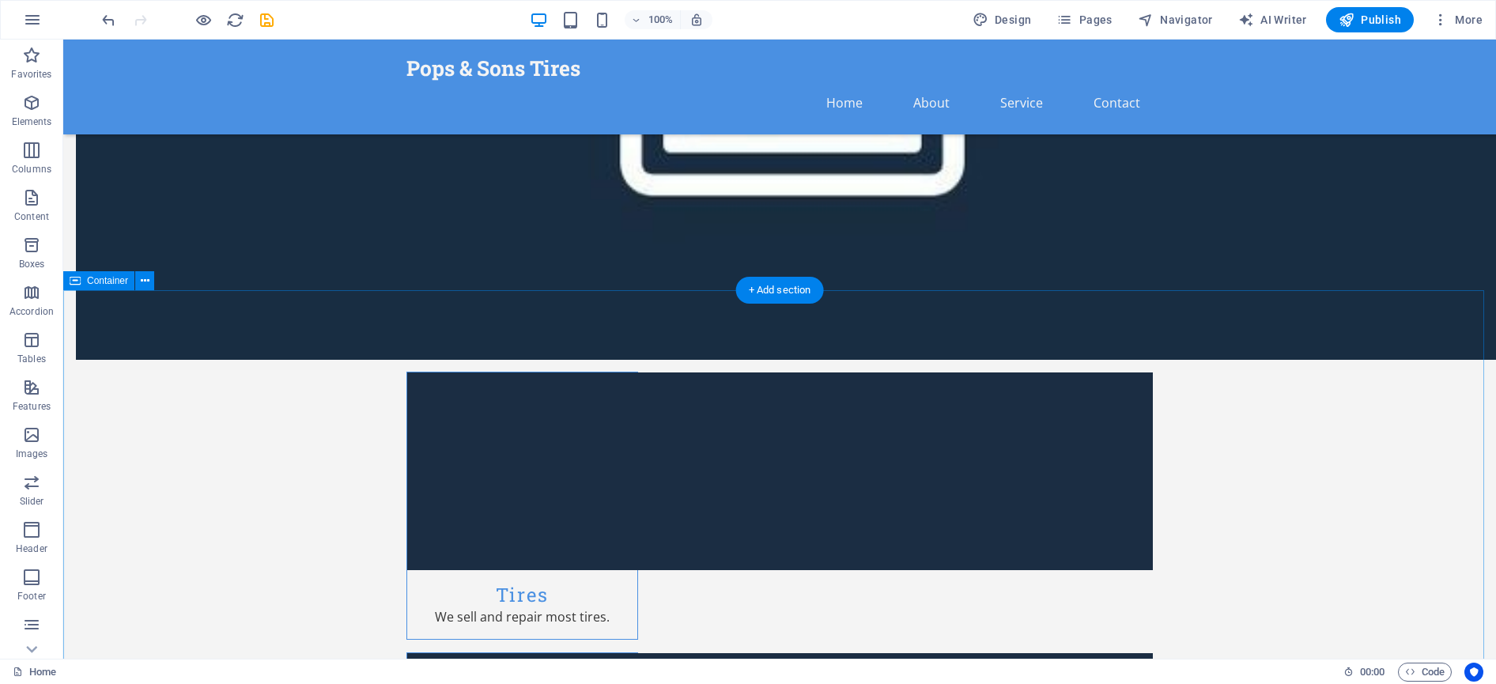
scroll to position [1581, 0]
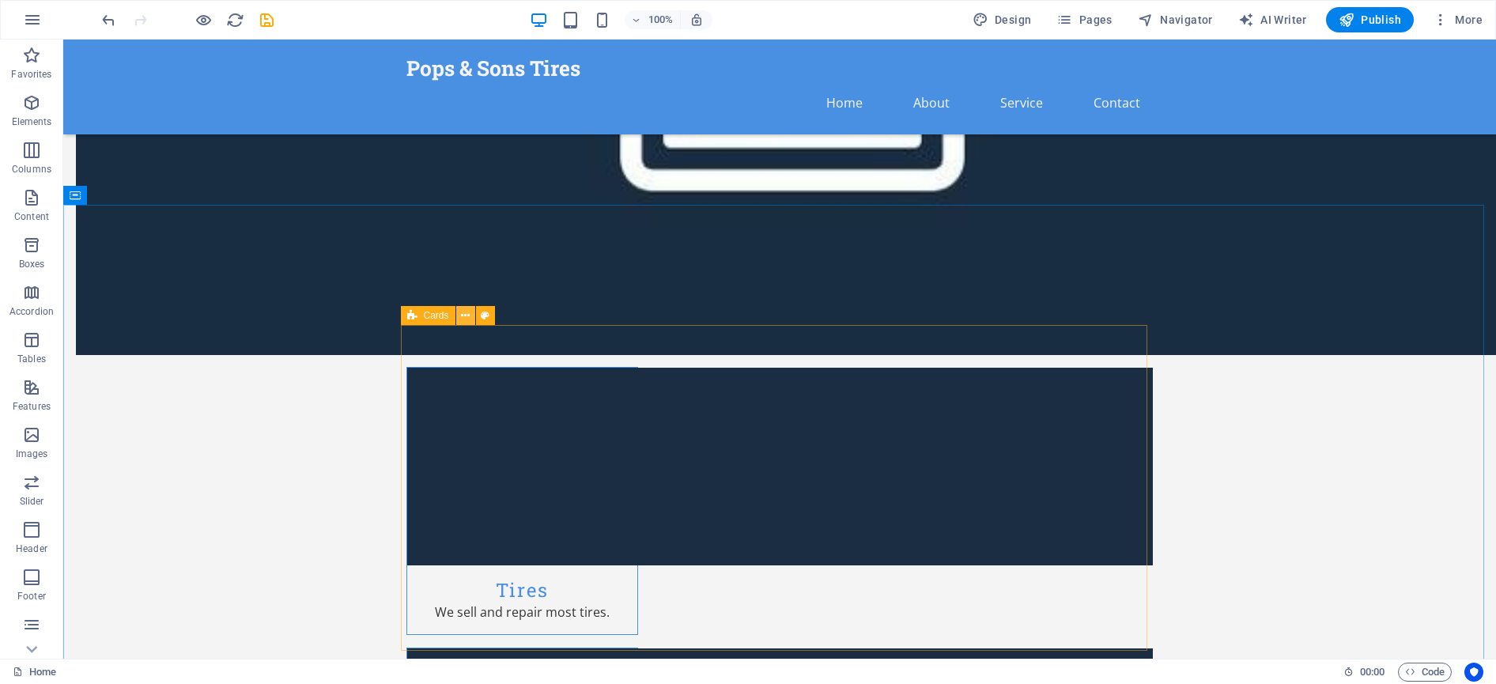
click at [470, 314] on icon at bounding box center [465, 316] width 9 height 17
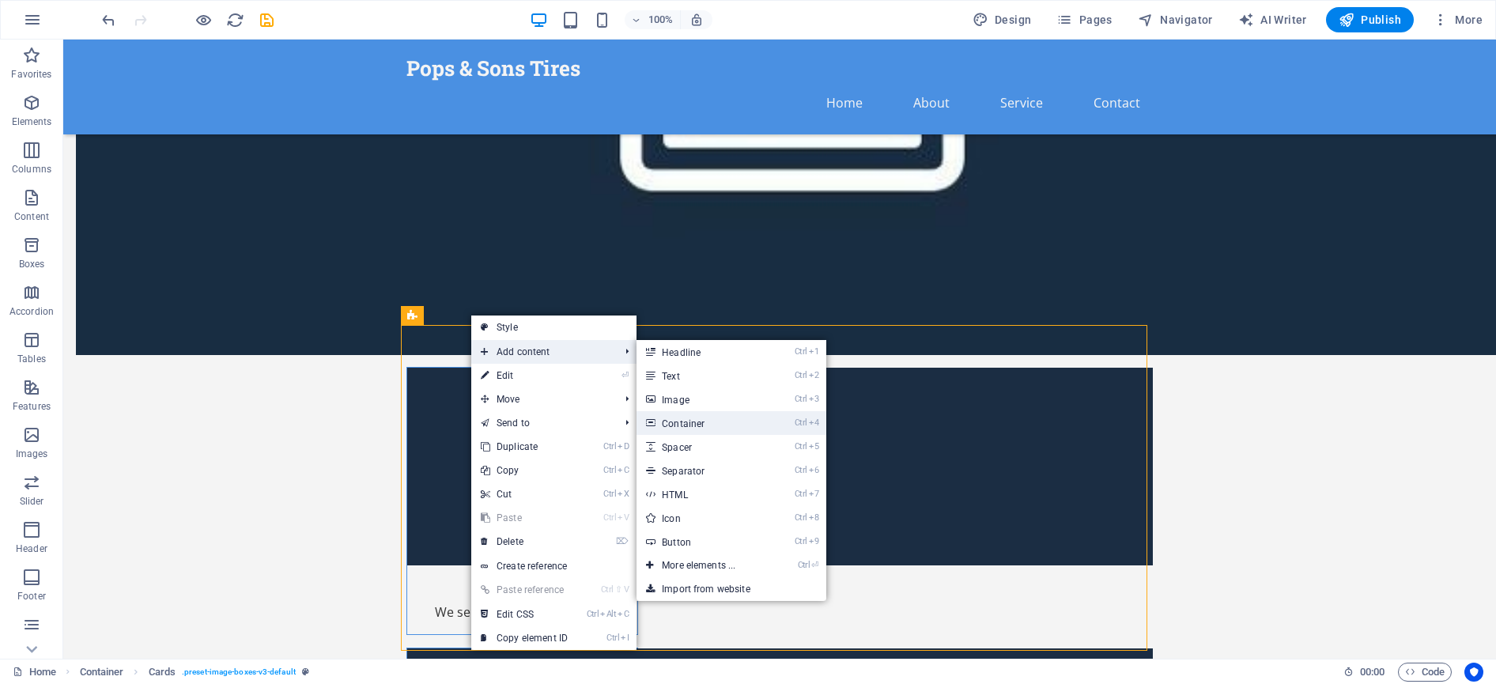
click at [710, 417] on link "Ctrl 4 Container" at bounding box center [701, 423] width 130 height 24
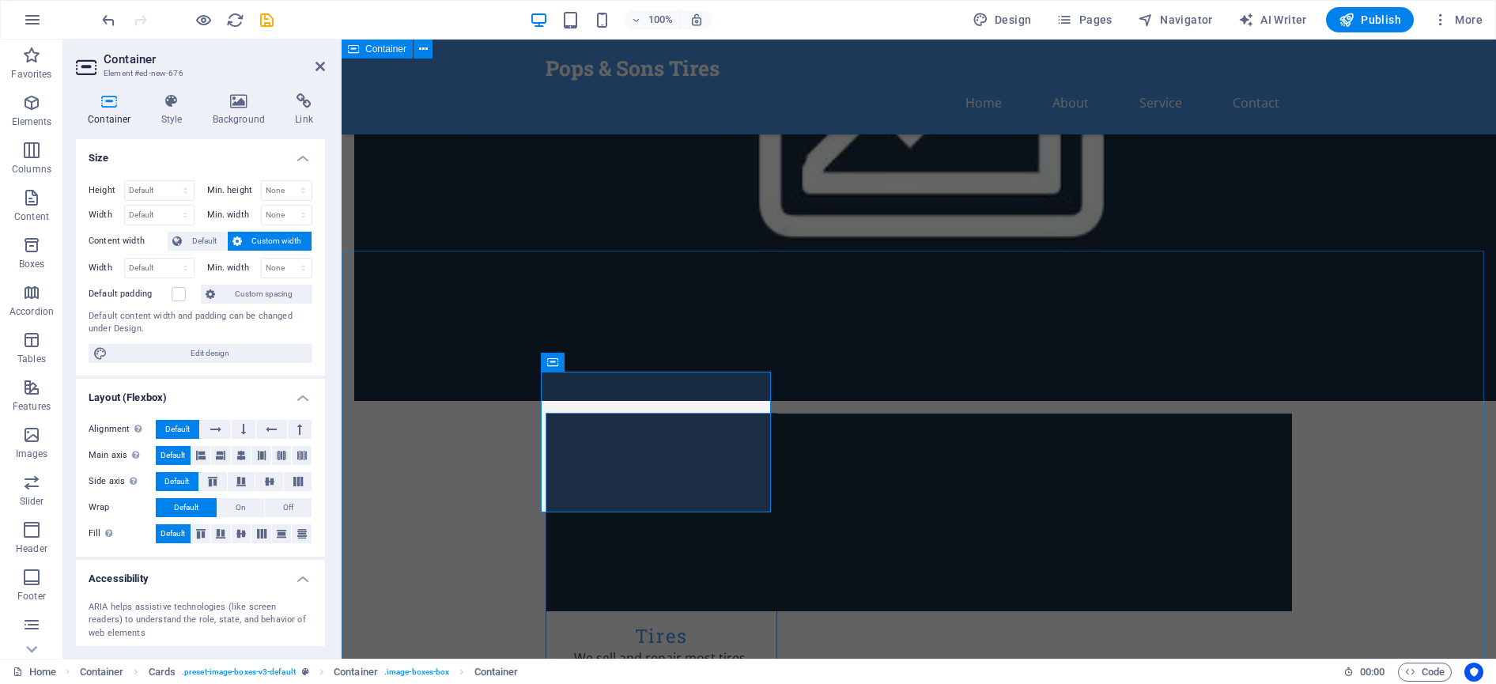
scroll to position [1502, 0]
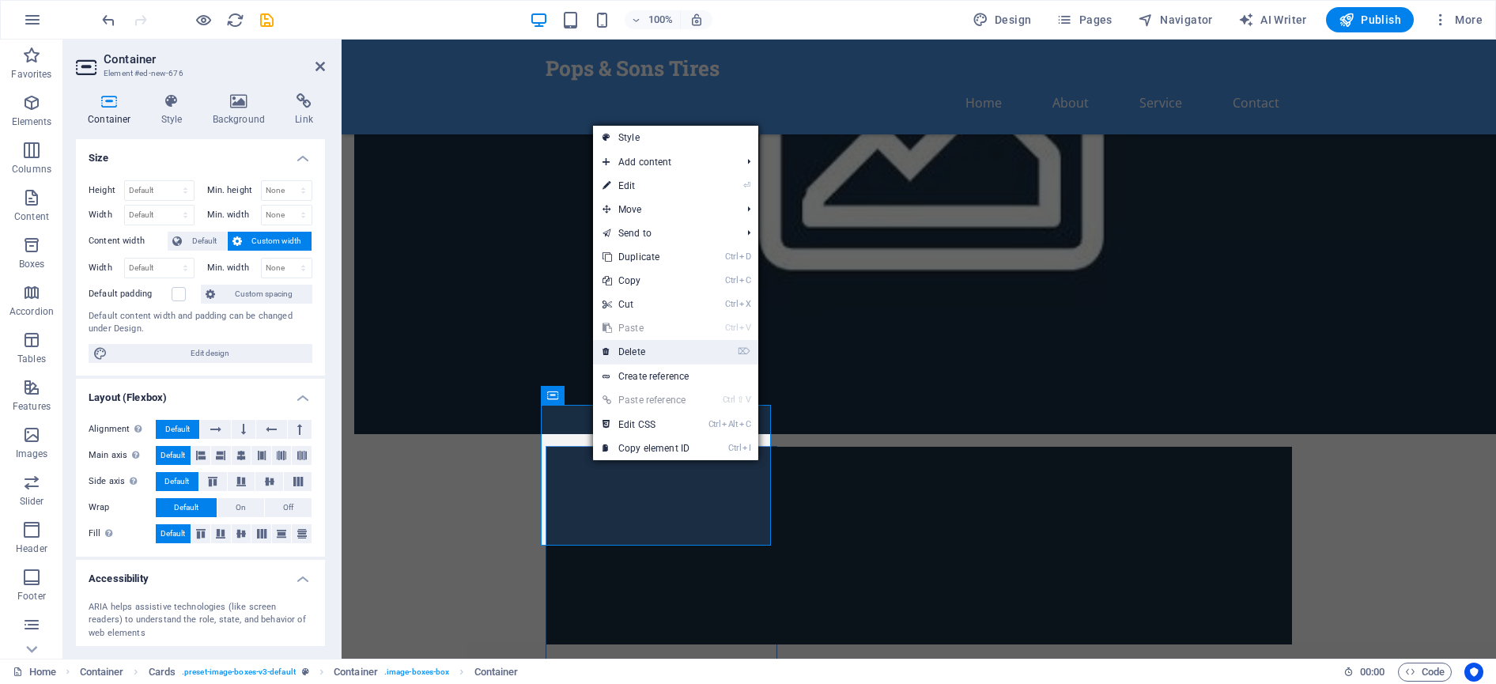
click at [661, 347] on link "⌦ Delete" at bounding box center [646, 352] width 106 height 24
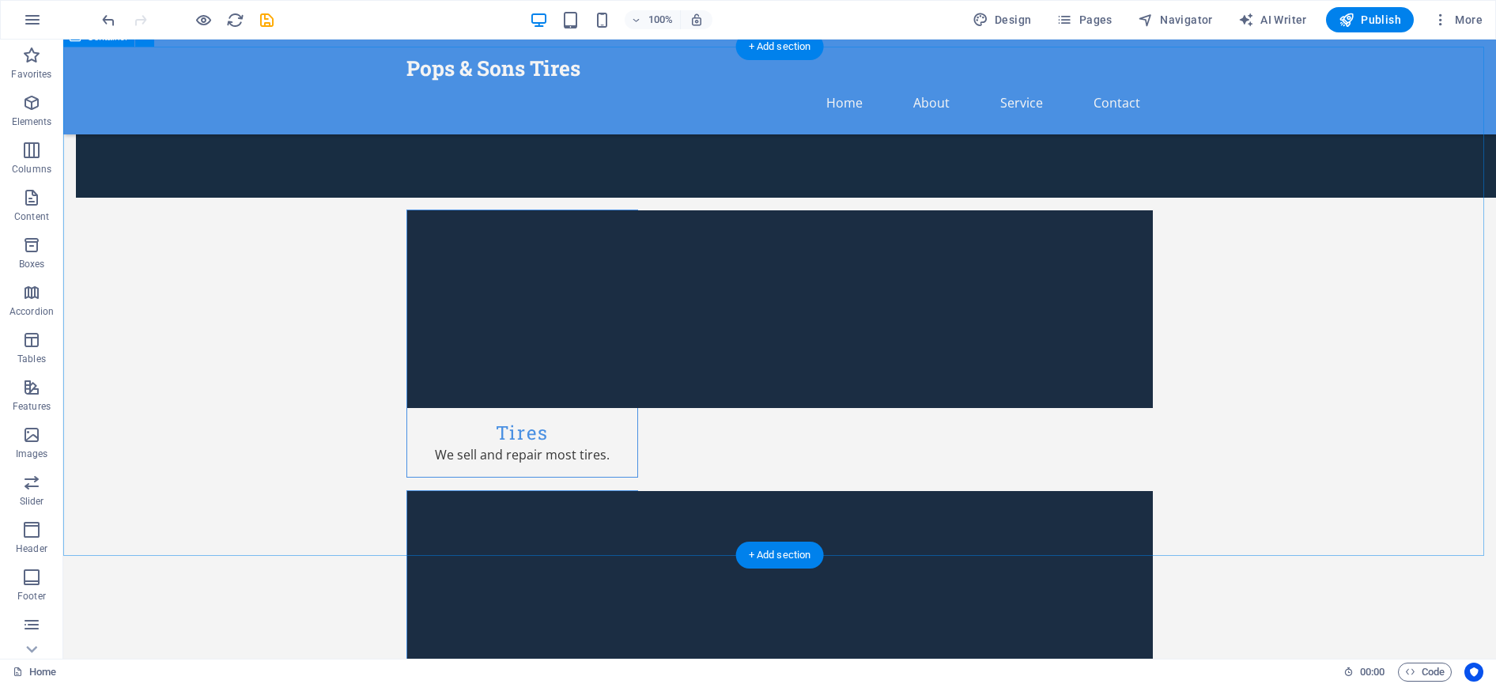
scroll to position [1739, 0]
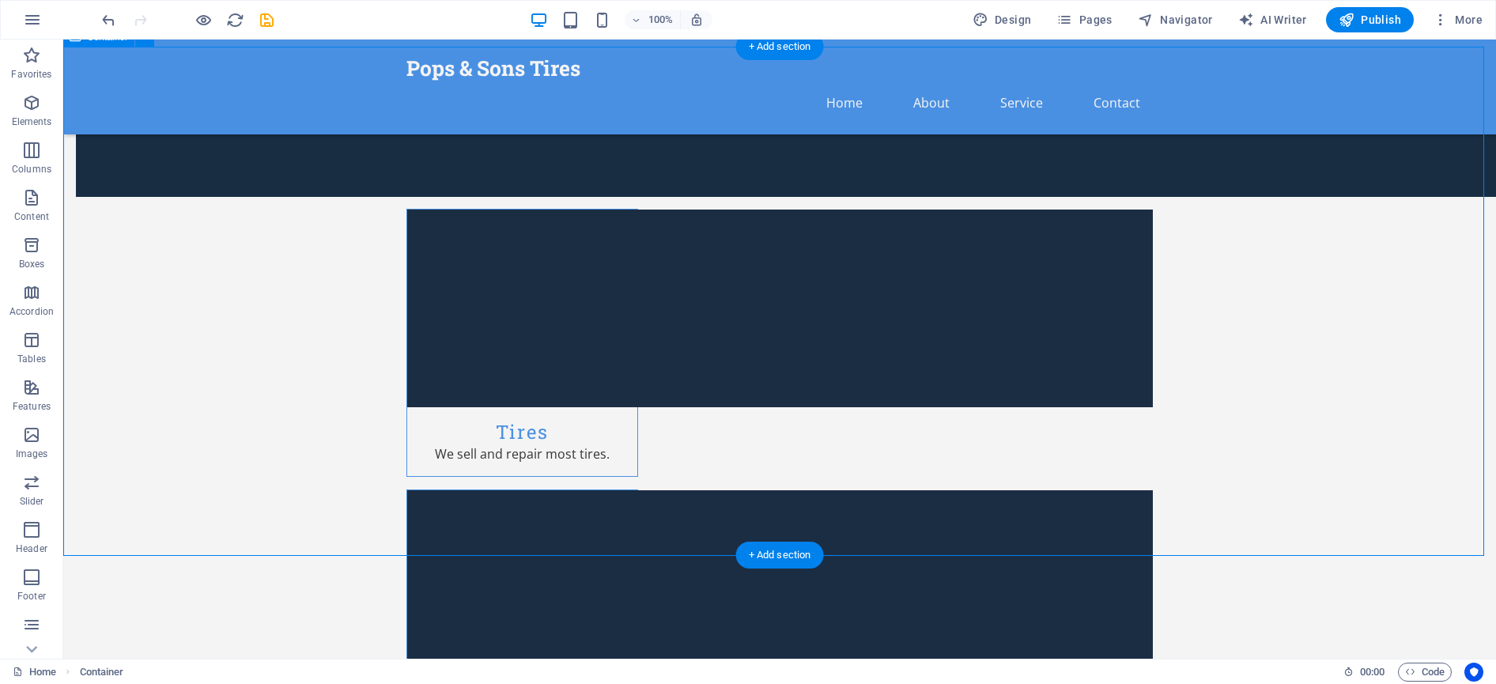
drag, startPoint x: 1188, startPoint y: 500, endPoint x: 1148, endPoint y: 349, distance: 156.3
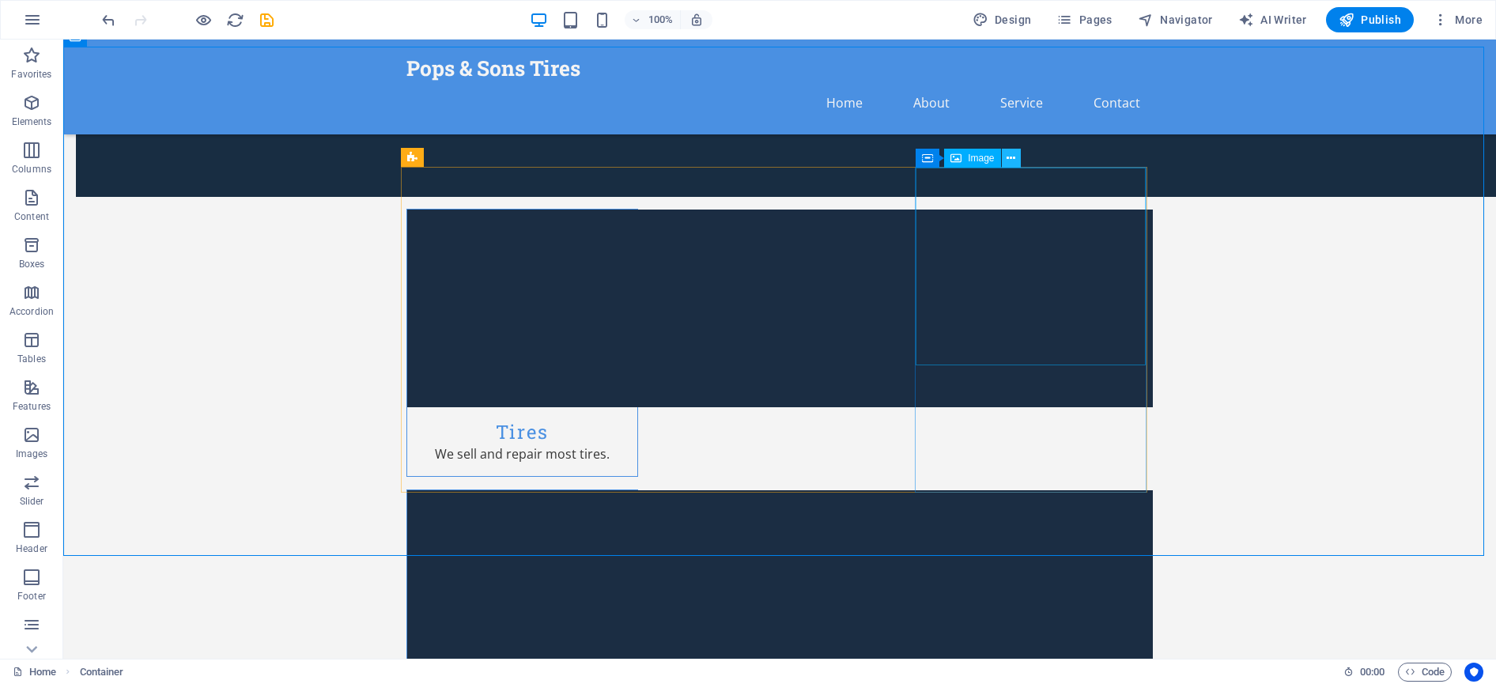
click at [1009, 157] on icon at bounding box center [1010, 158] width 9 height 17
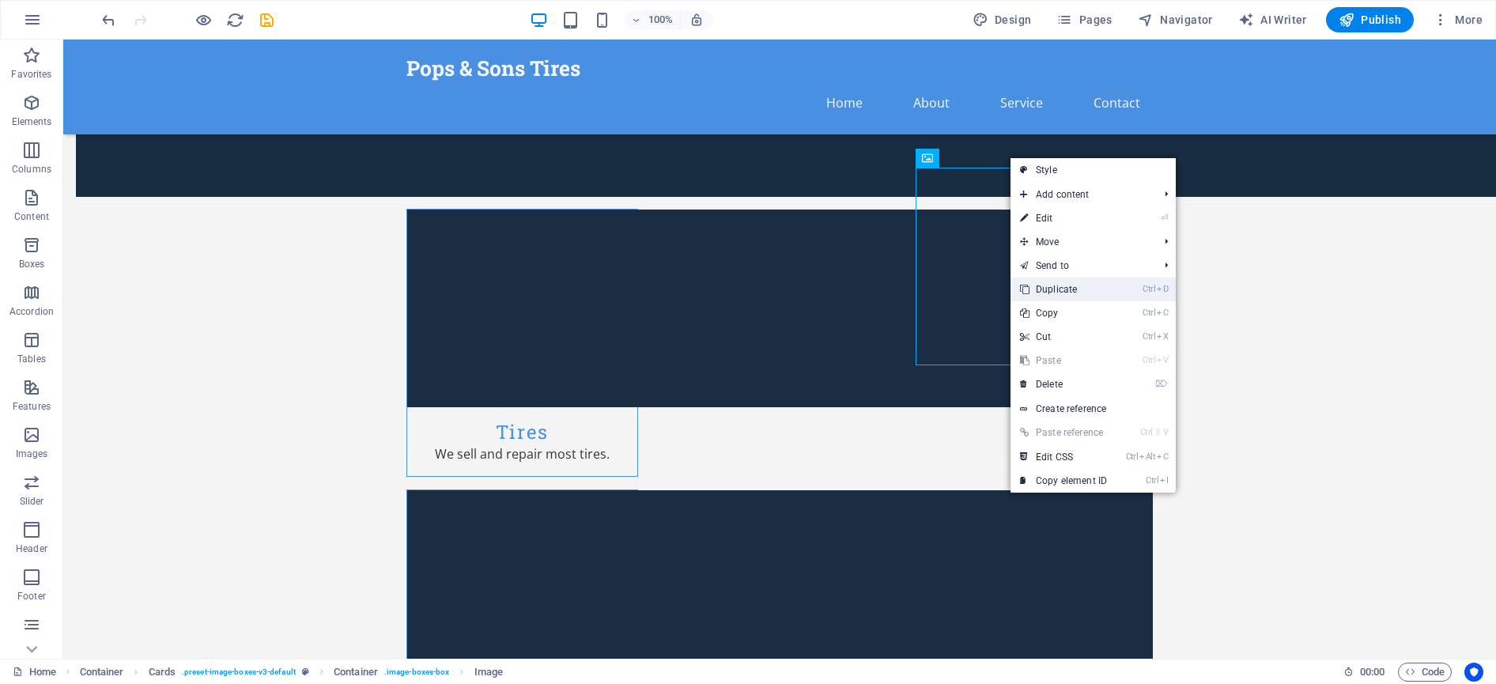
click at [1076, 289] on link "Ctrl D Duplicate" at bounding box center [1063, 289] width 106 height 24
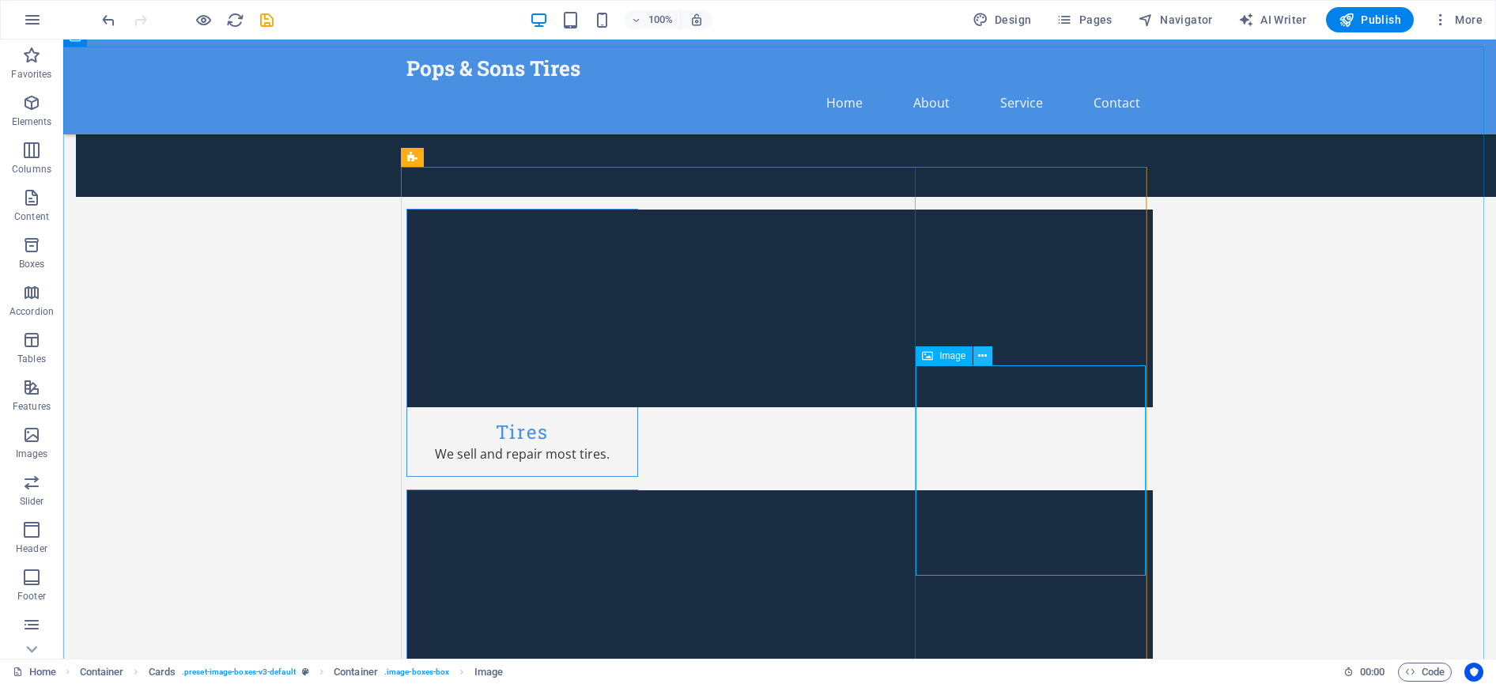
click at [983, 353] on icon at bounding box center [982, 356] width 9 height 17
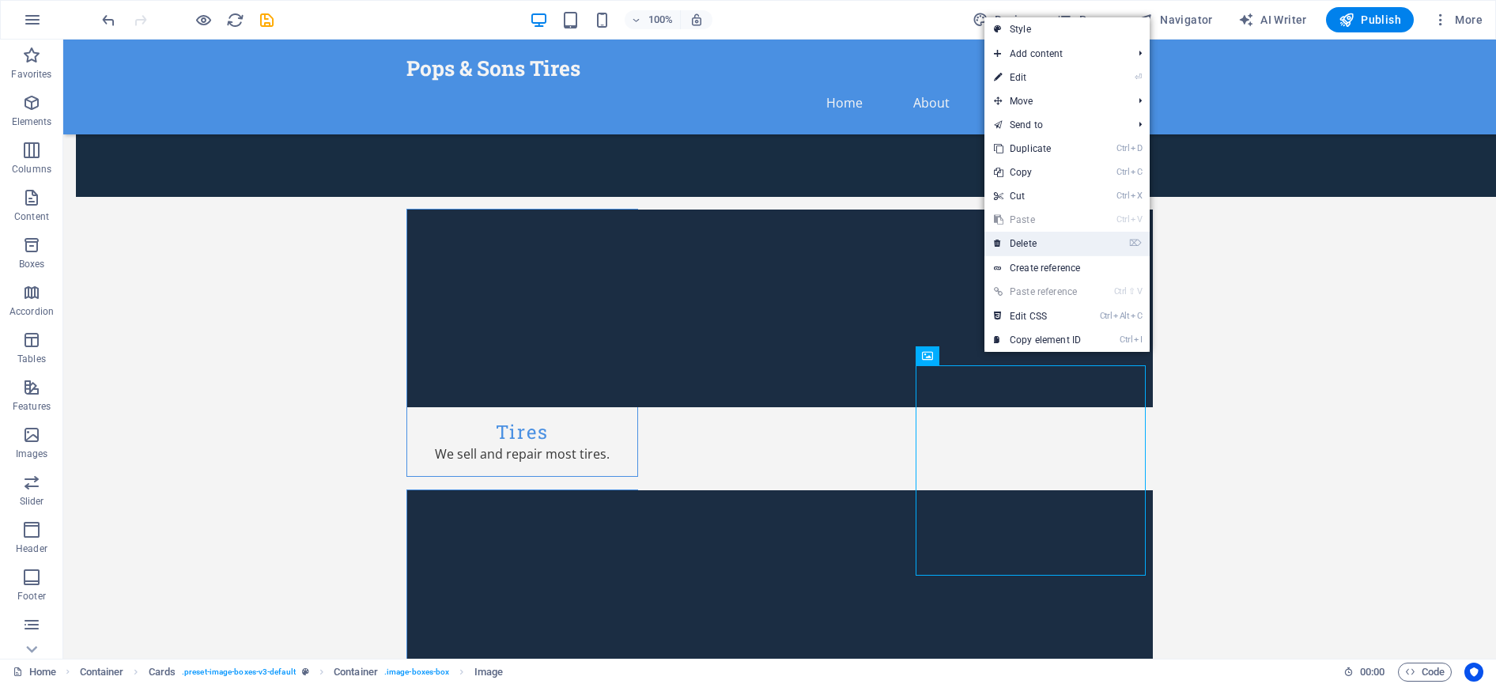
click at [1033, 247] on link "⌦ Delete" at bounding box center [1037, 244] width 106 height 24
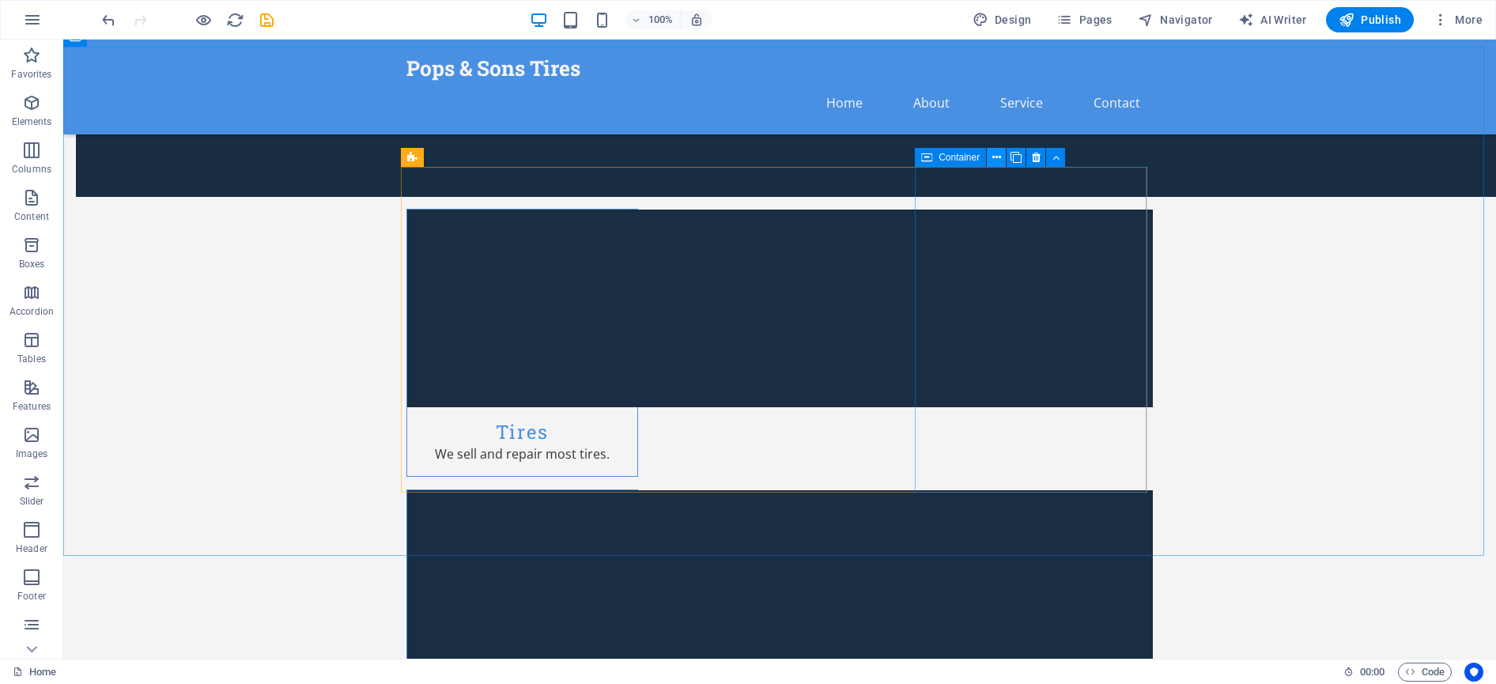
click at [997, 155] on icon at bounding box center [996, 157] width 9 height 17
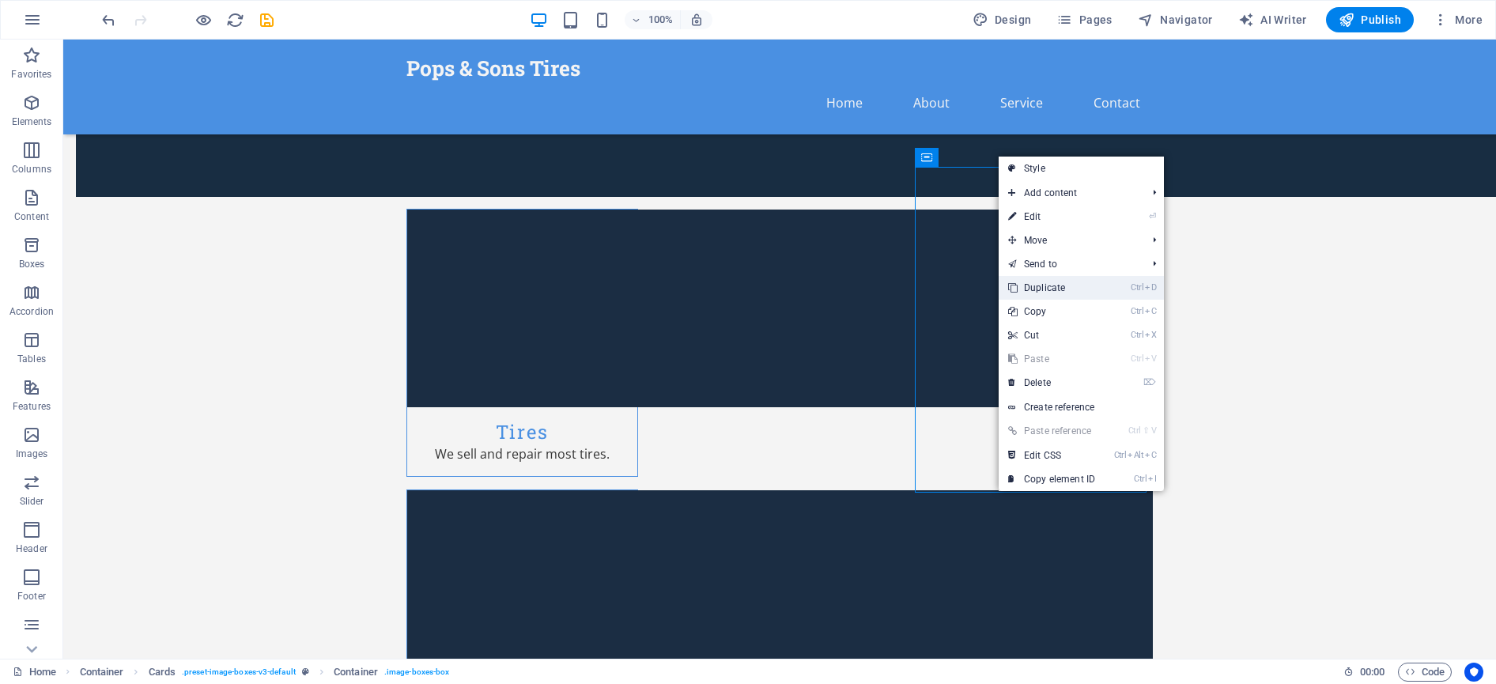
click at [1041, 287] on link "Ctrl D Duplicate" at bounding box center [1051, 288] width 106 height 24
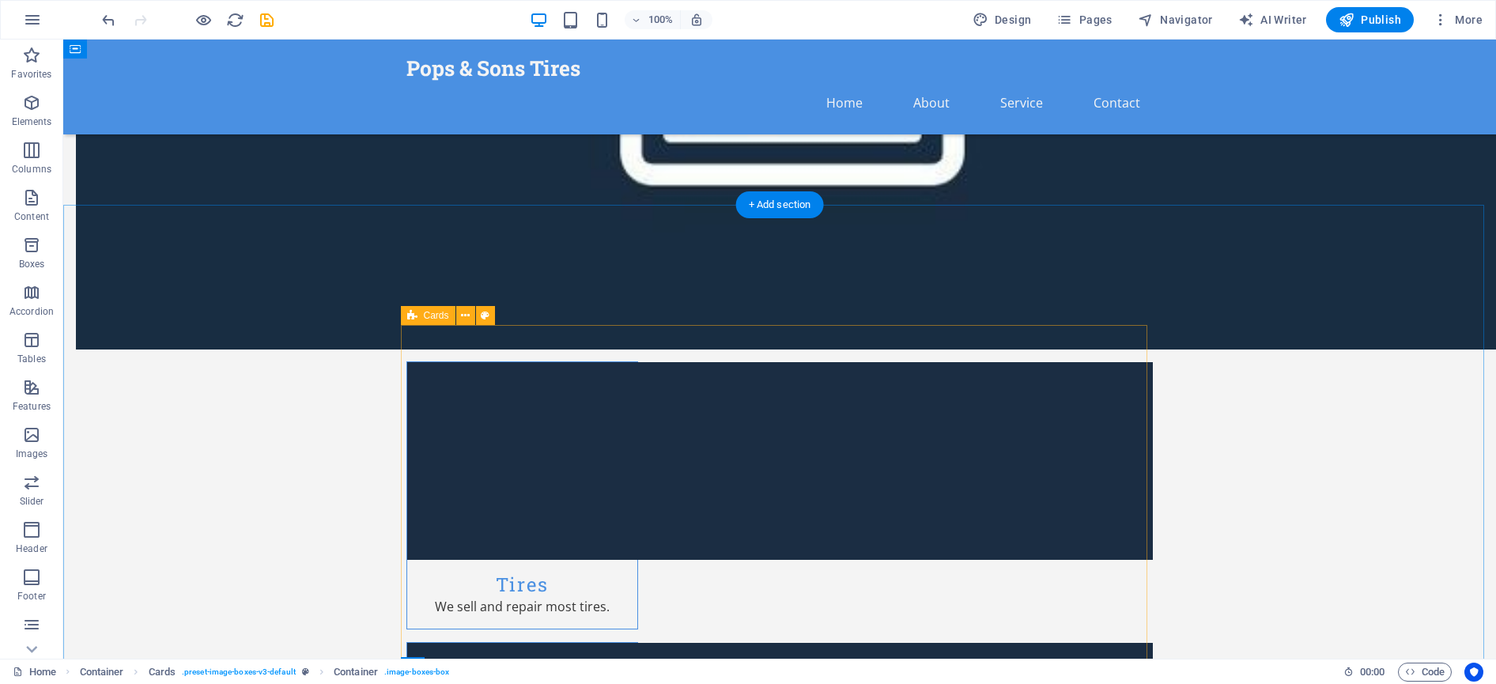
scroll to position [1581, 0]
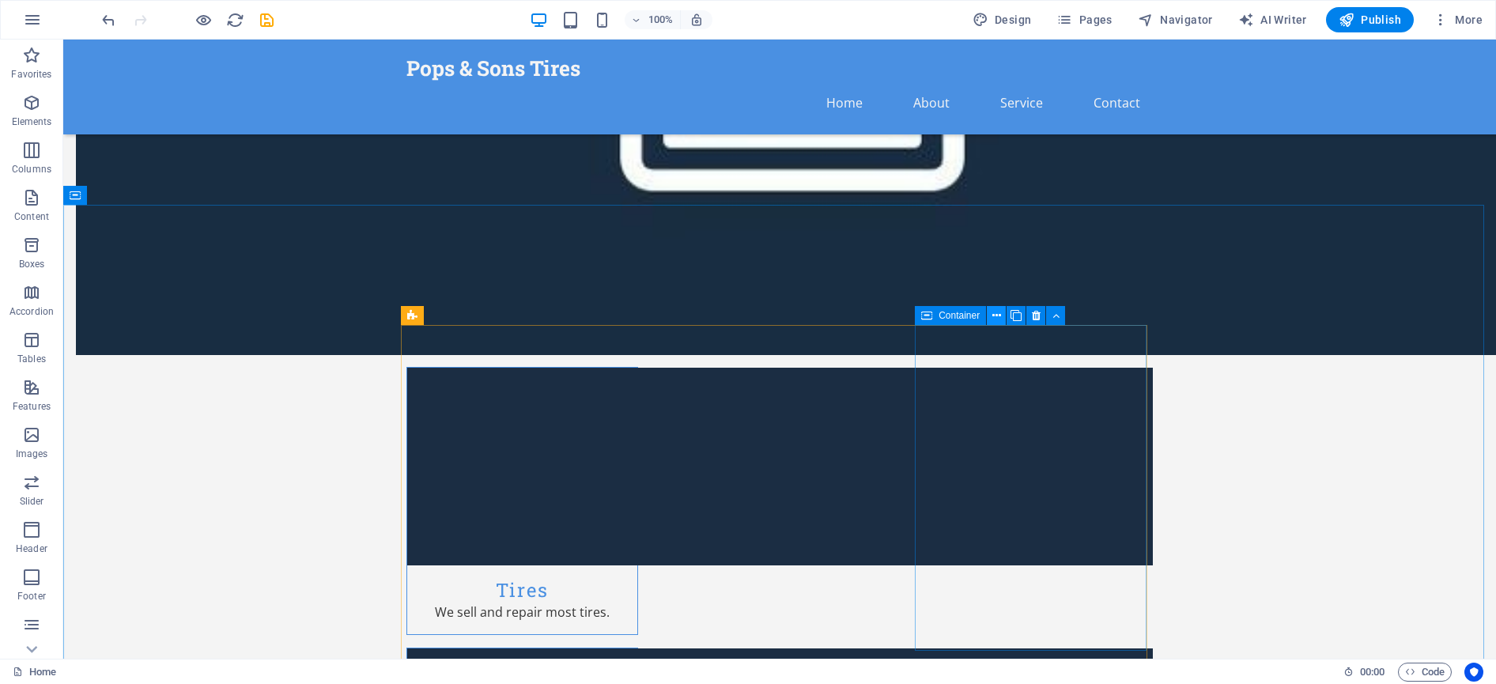
click at [998, 319] on icon at bounding box center [996, 316] width 9 height 17
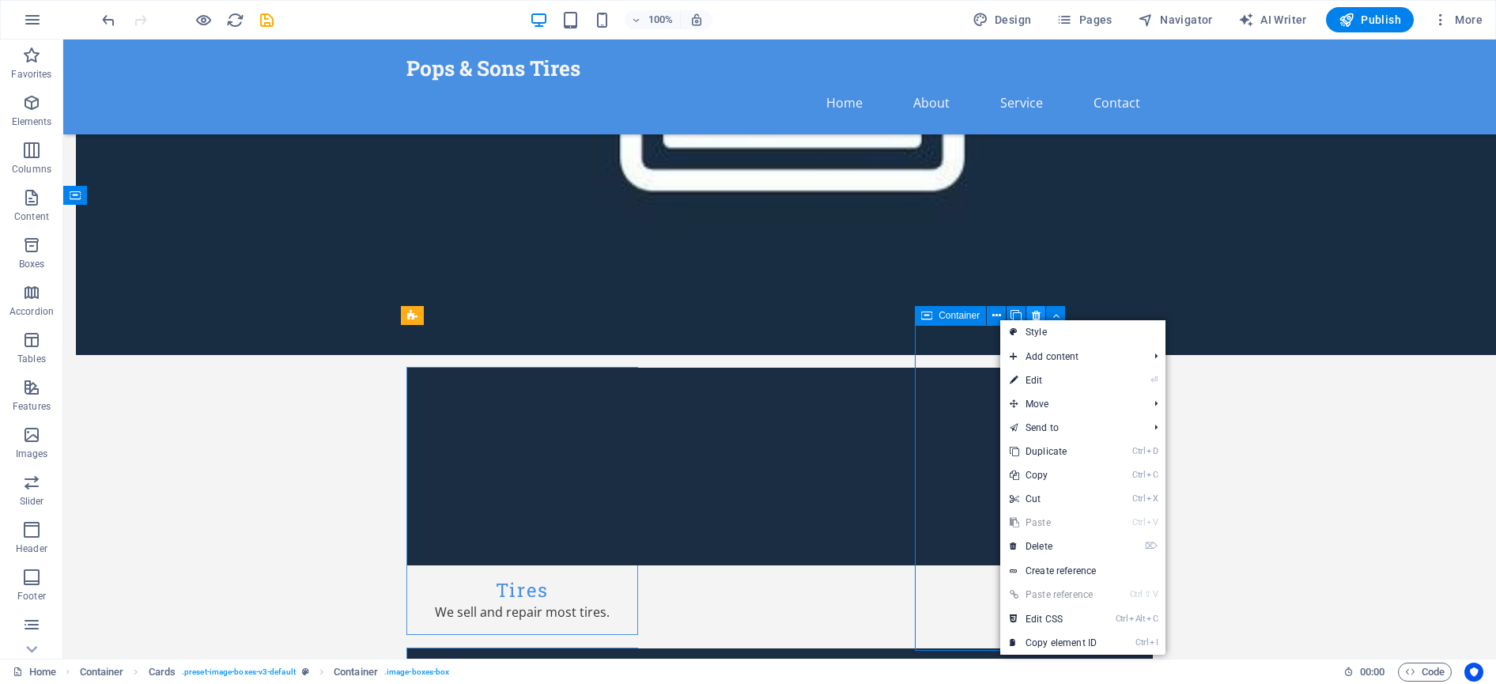
click at [1042, 308] on button at bounding box center [1035, 315] width 19 height 19
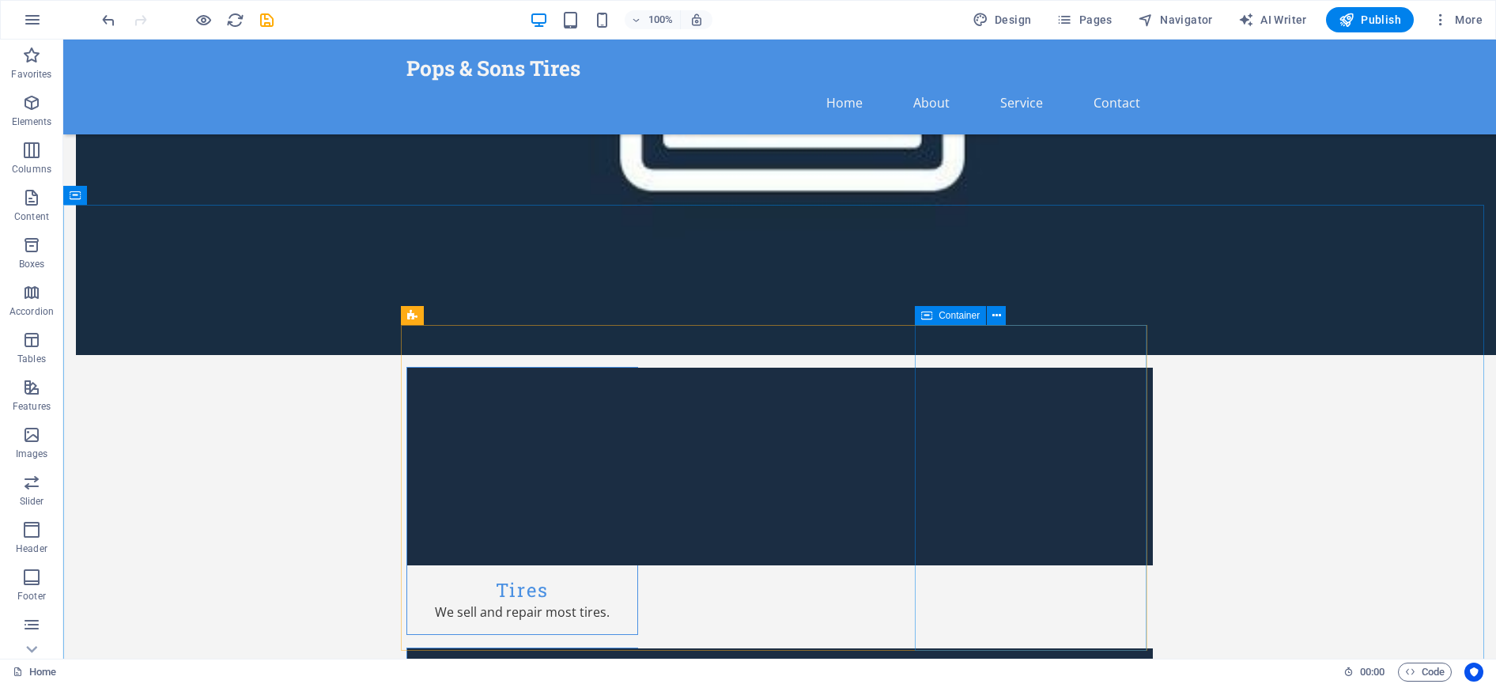
click at [923, 316] on icon at bounding box center [926, 315] width 11 height 19
click at [998, 312] on icon at bounding box center [996, 316] width 9 height 17
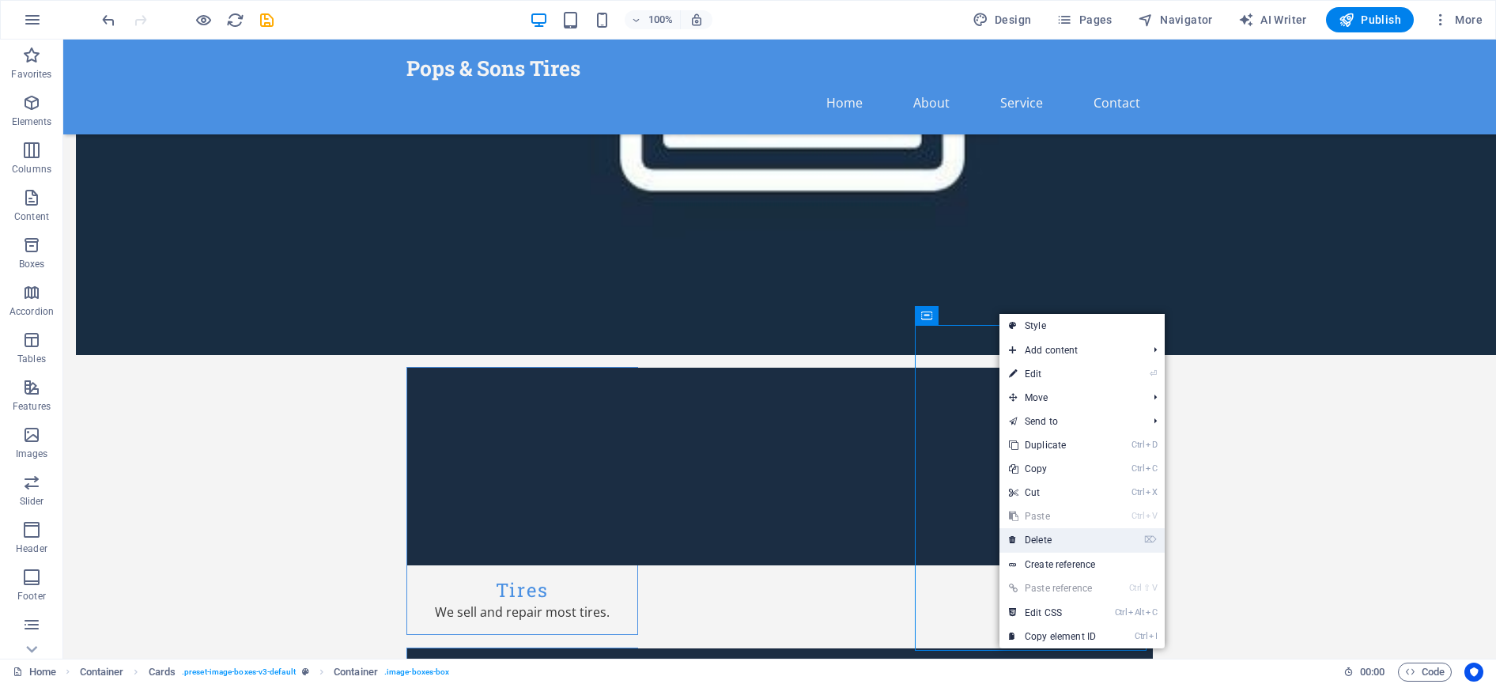
click at [1054, 541] on link "⌦ Delete" at bounding box center [1052, 540] width 106 height 24
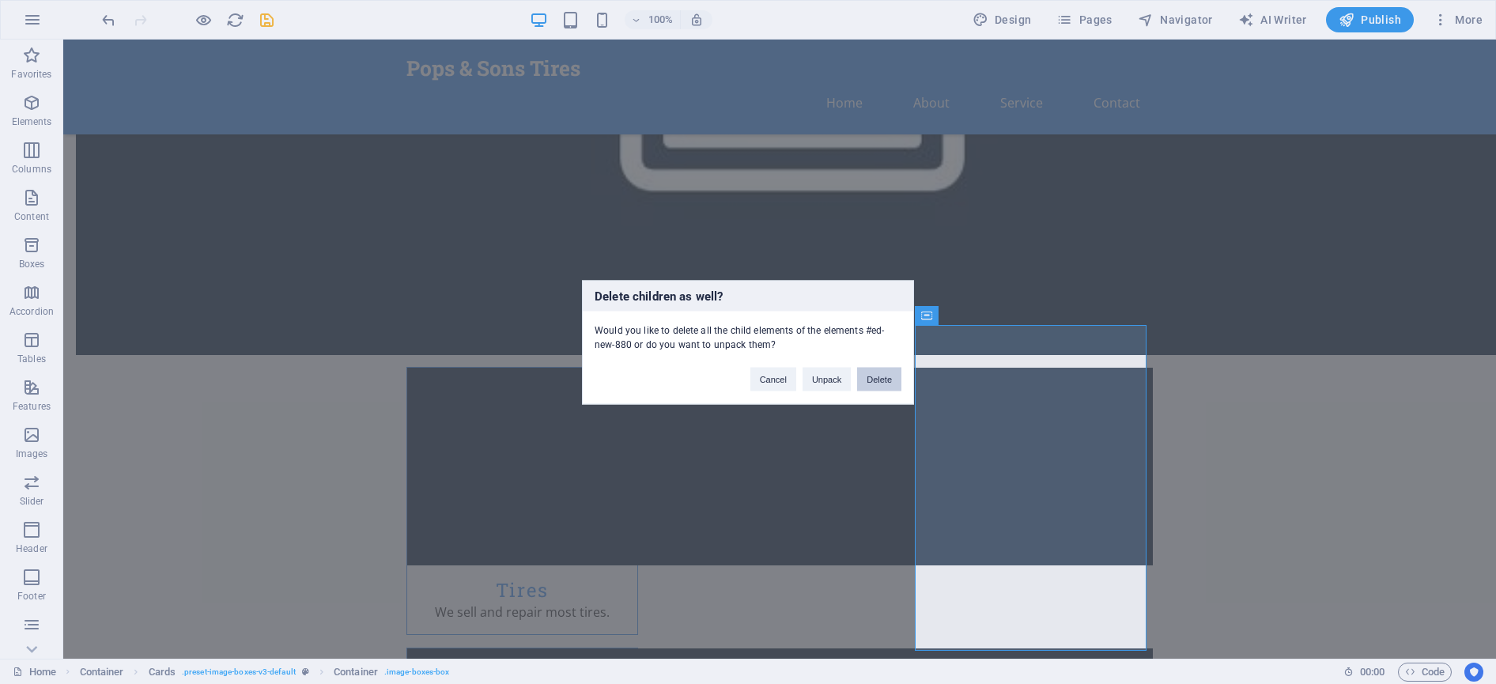
click at [881, 376] on button "Delete" at bounding box center [879, 379] width 44 height 24
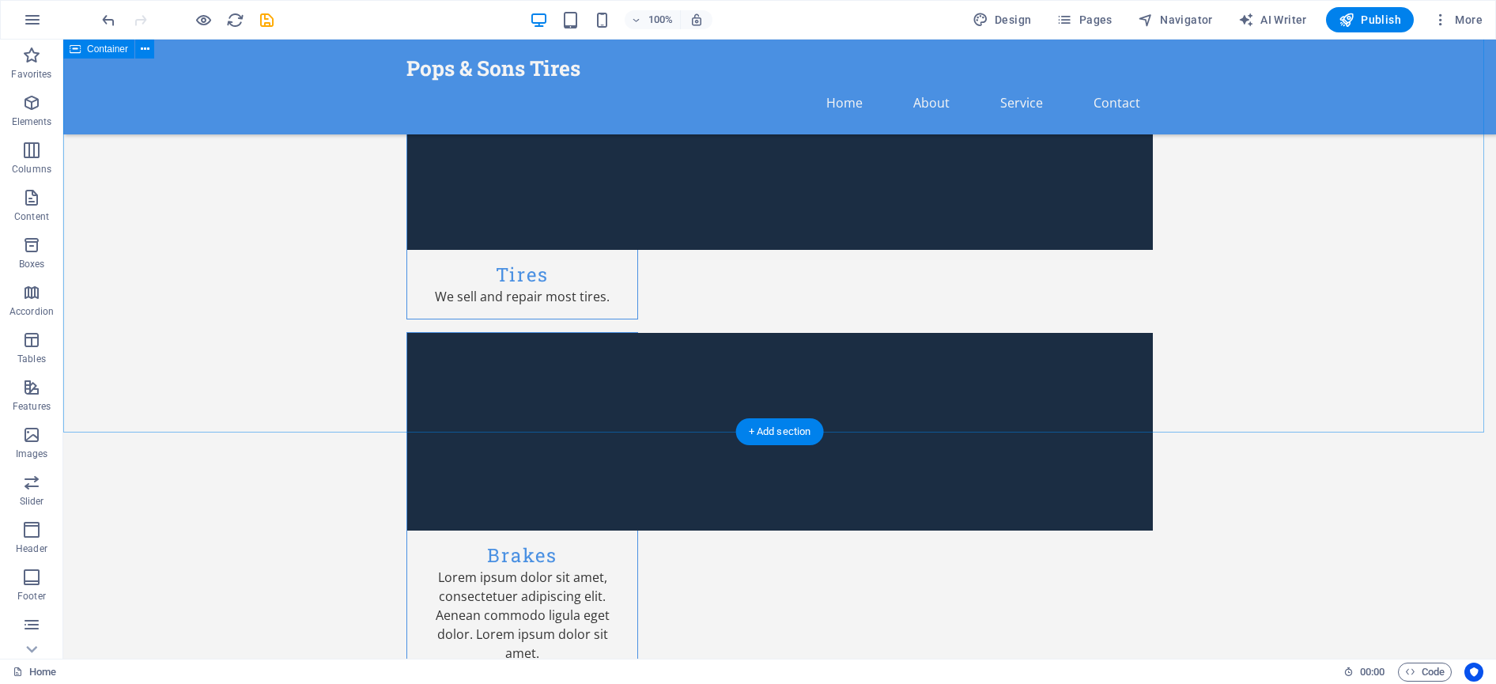
scroll to position [1897, 0]
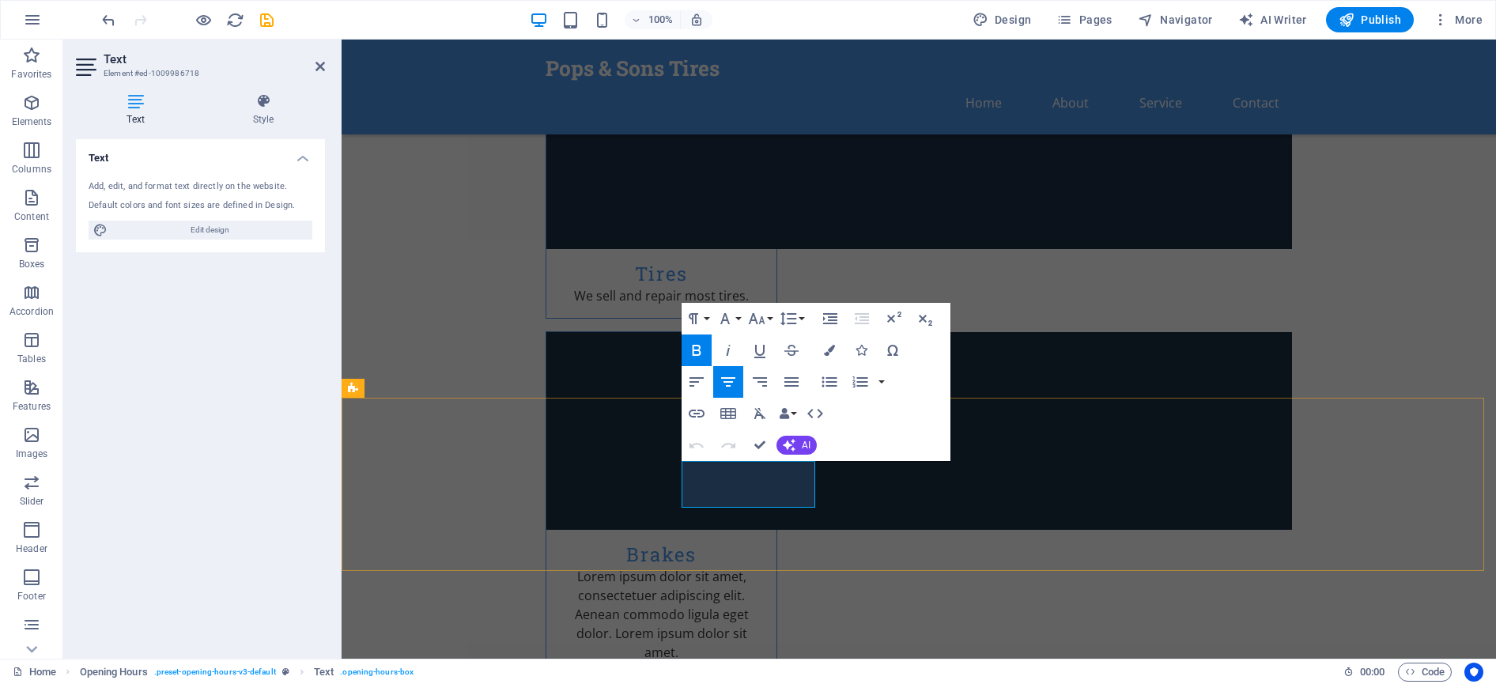
drag, startPoint x: 727, startPoint y: 491, endPoint x: 716, endPoint y: 489, distance: 11.2
drag, startPoint x: 802, startPoint y: 490, endPoint x: 683, endPoint y: 489, distance: 118.6
copy p "08:30 am - 5:30 pm"
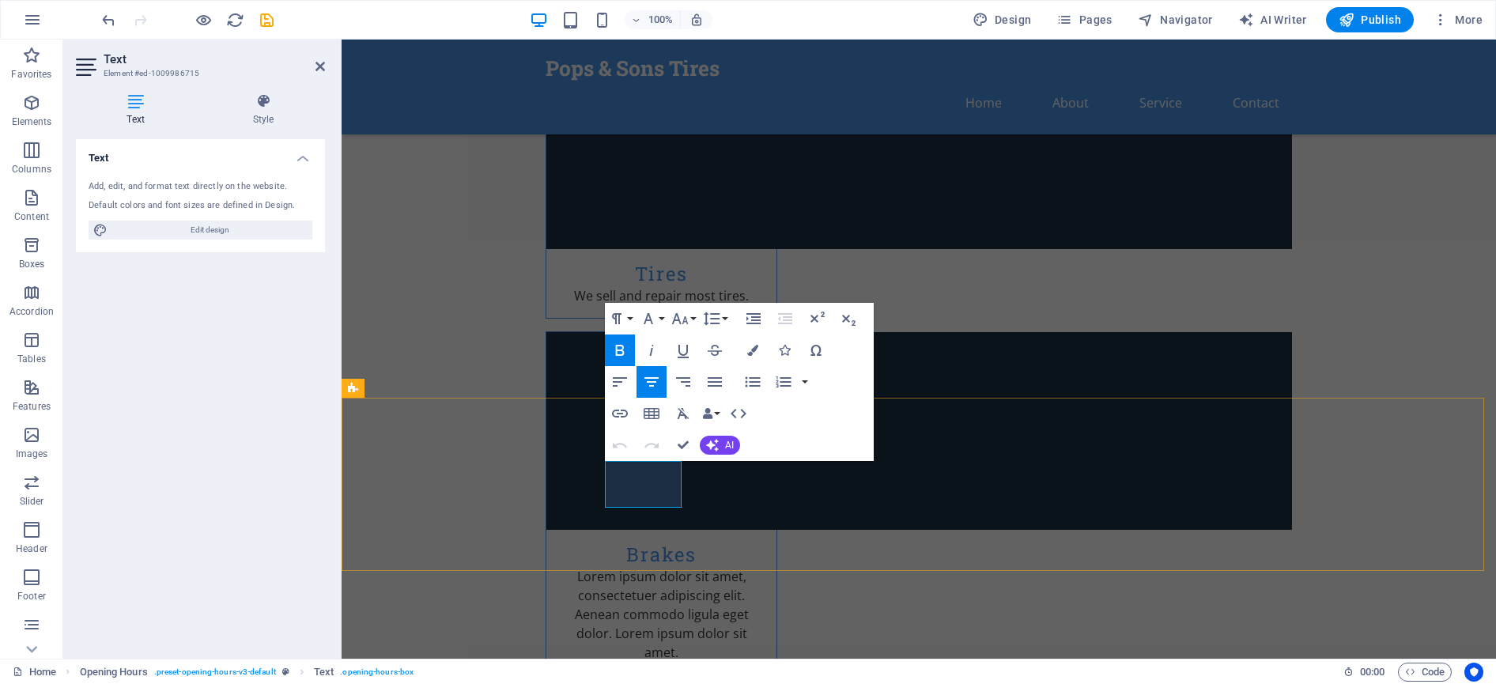
drag, startPoint x: 667, startPoint y: 490, endPoint x: 621, endPoint y: 492, distance: 46.7
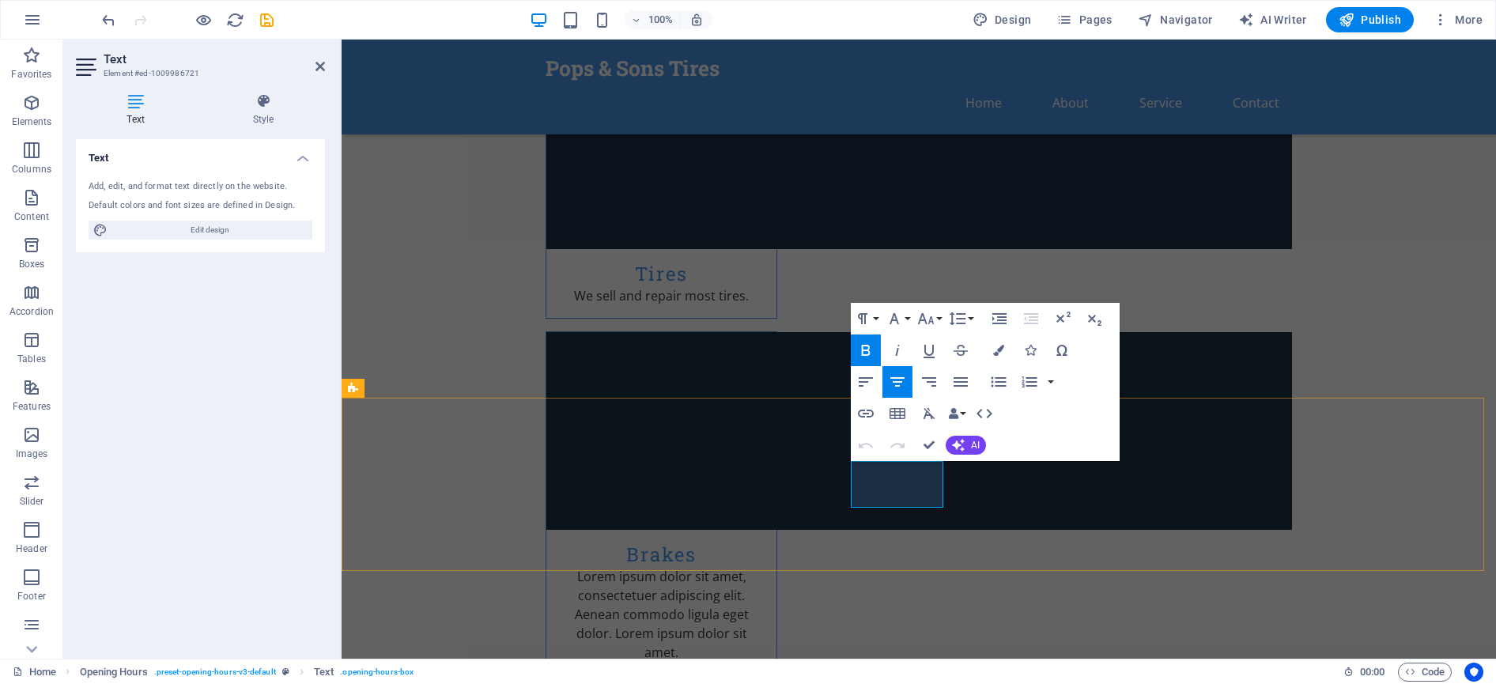
drag, startPoint x: 859, startPoint y: 489, endPoint x: 934, endPoint y: 496, distance: 74.6
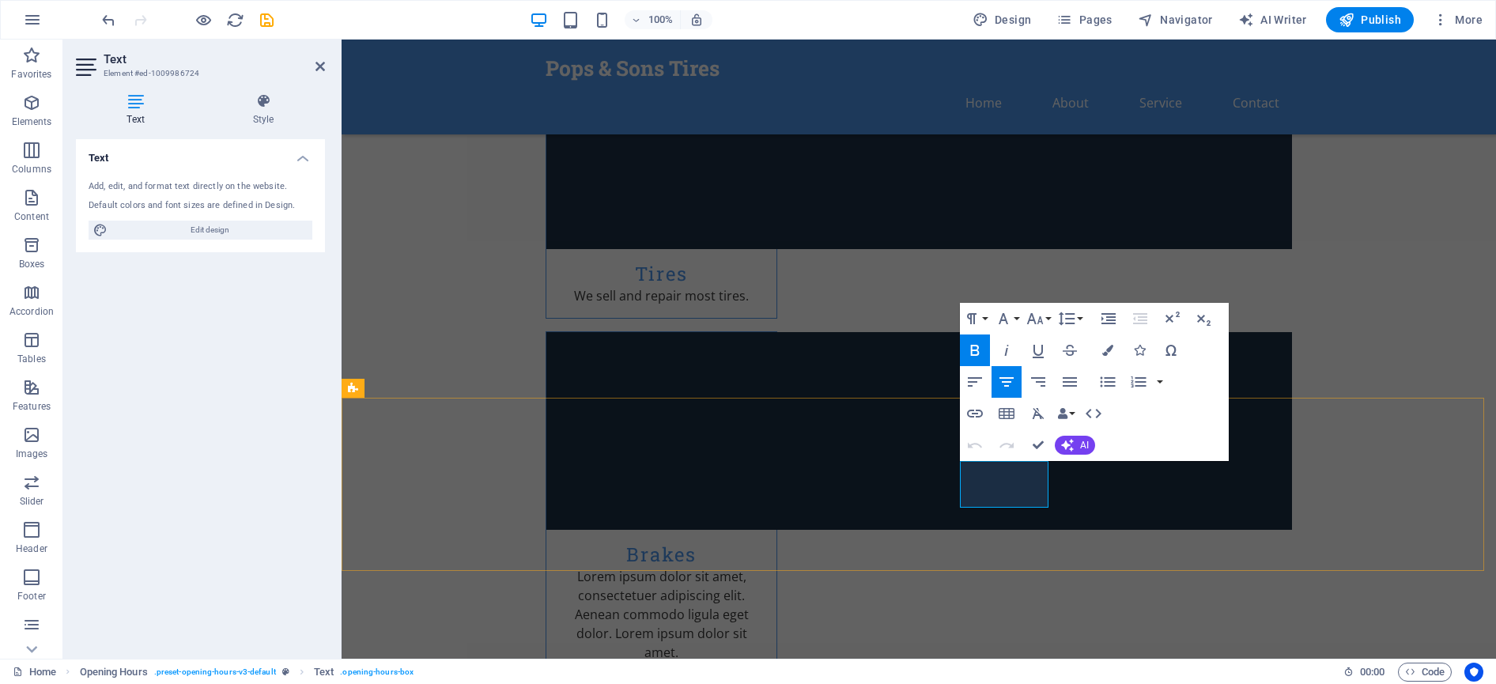
drag, startPoint x: 969, startPoint y: 494, endPoint x: 1050, endPoint y: 490, distance: 80.7
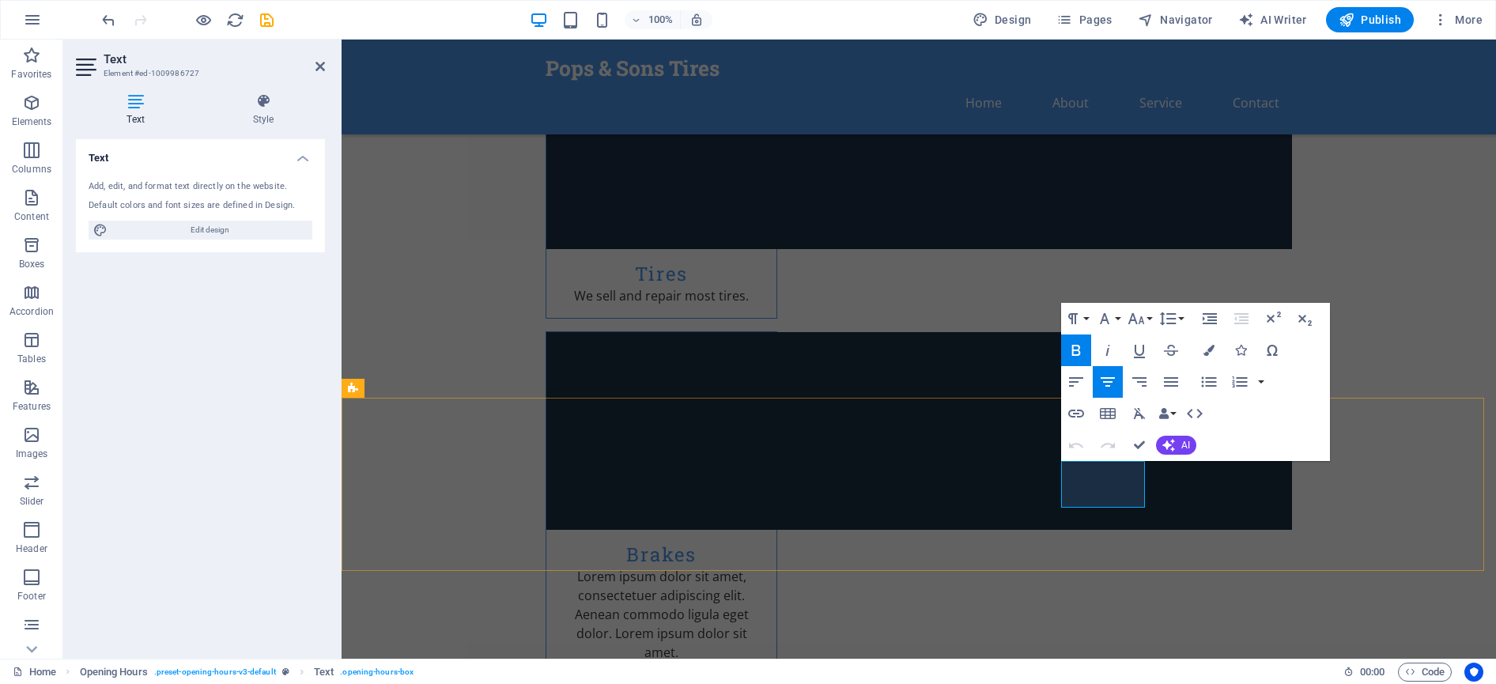
drag, startPoint x: 1067, startPoint y: 487, endPoint x: 1145, endPoint y: 491, distance: 78.4
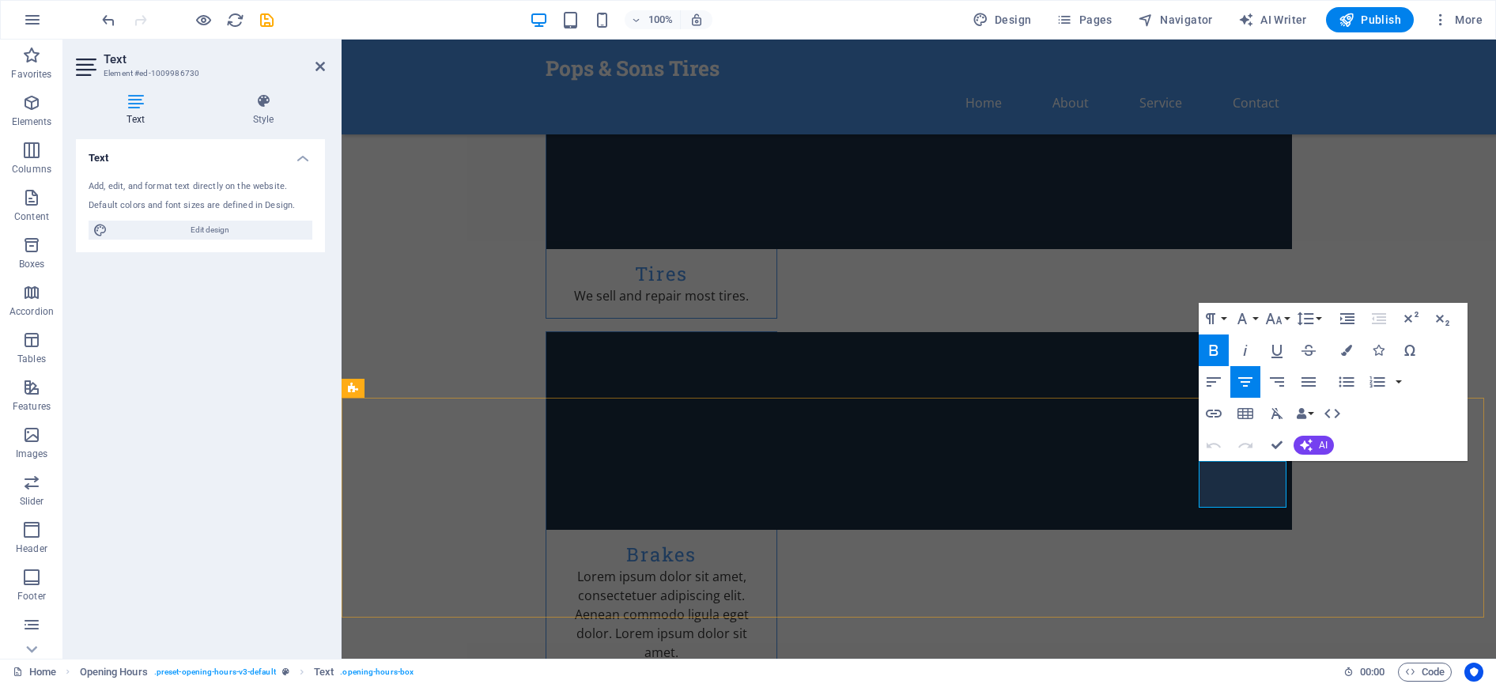
drag, startPoint x: 1277, startPoint y: 492, endPoint x: 1205, endPoint y: 492, distance: 71.9
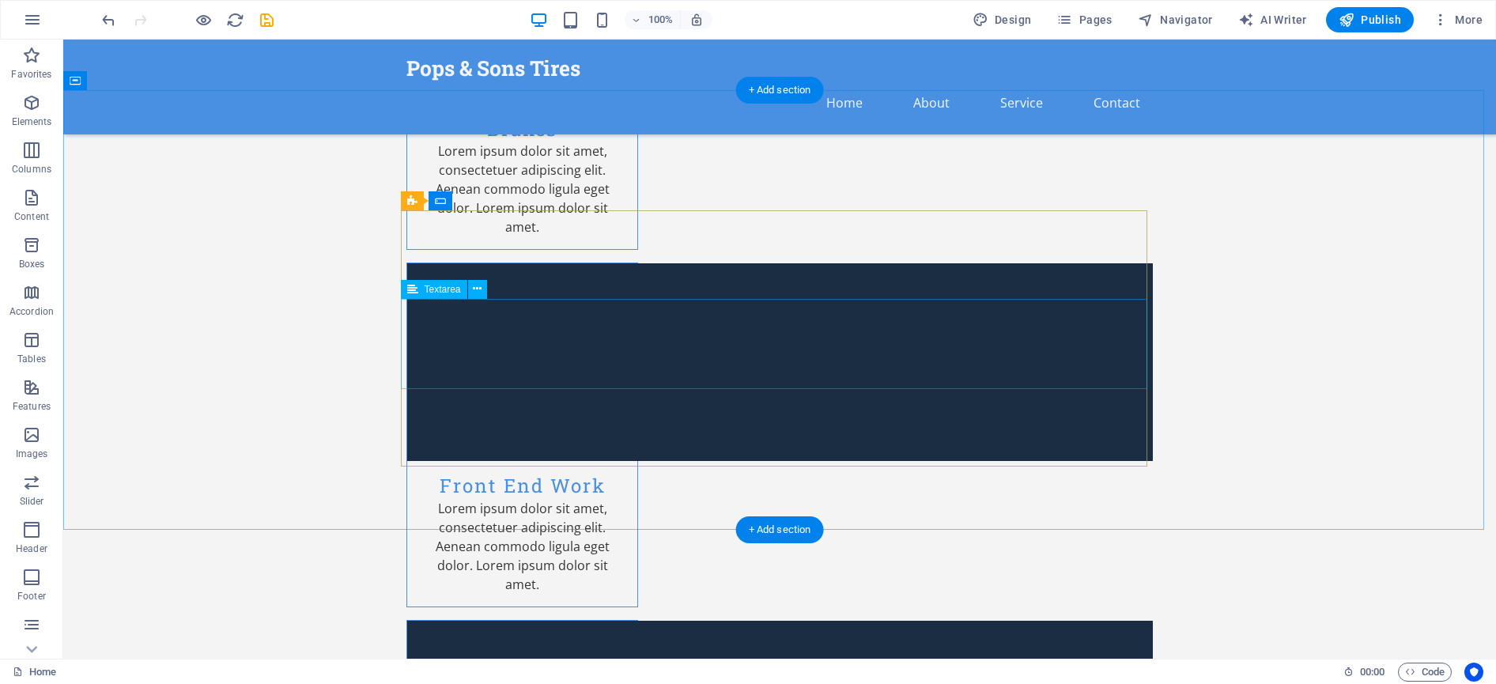
scroll to position [2293, 0]
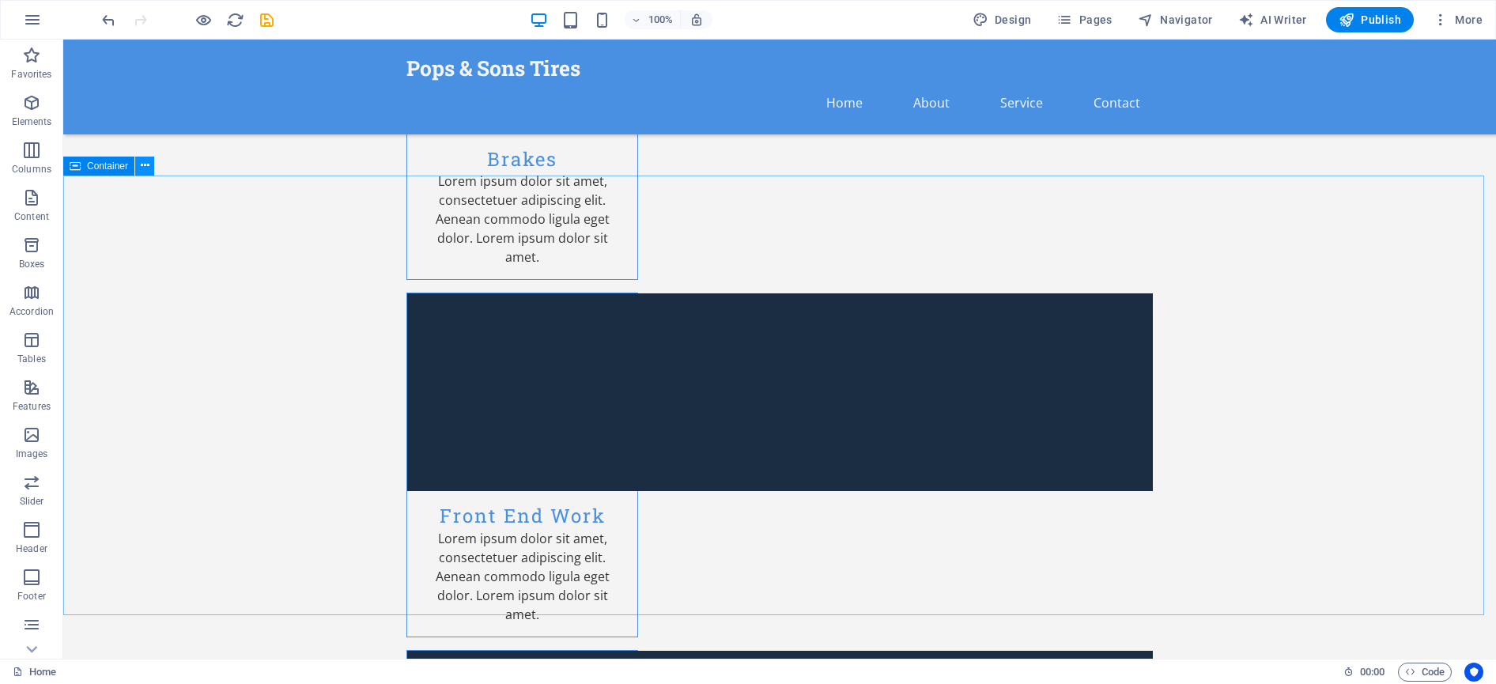
click at [144, 162] on icon at bounding box center [145, 165] width 9 height 17
click at [874, 511] on icon at bounding box center [871, 508] width 9 height 17
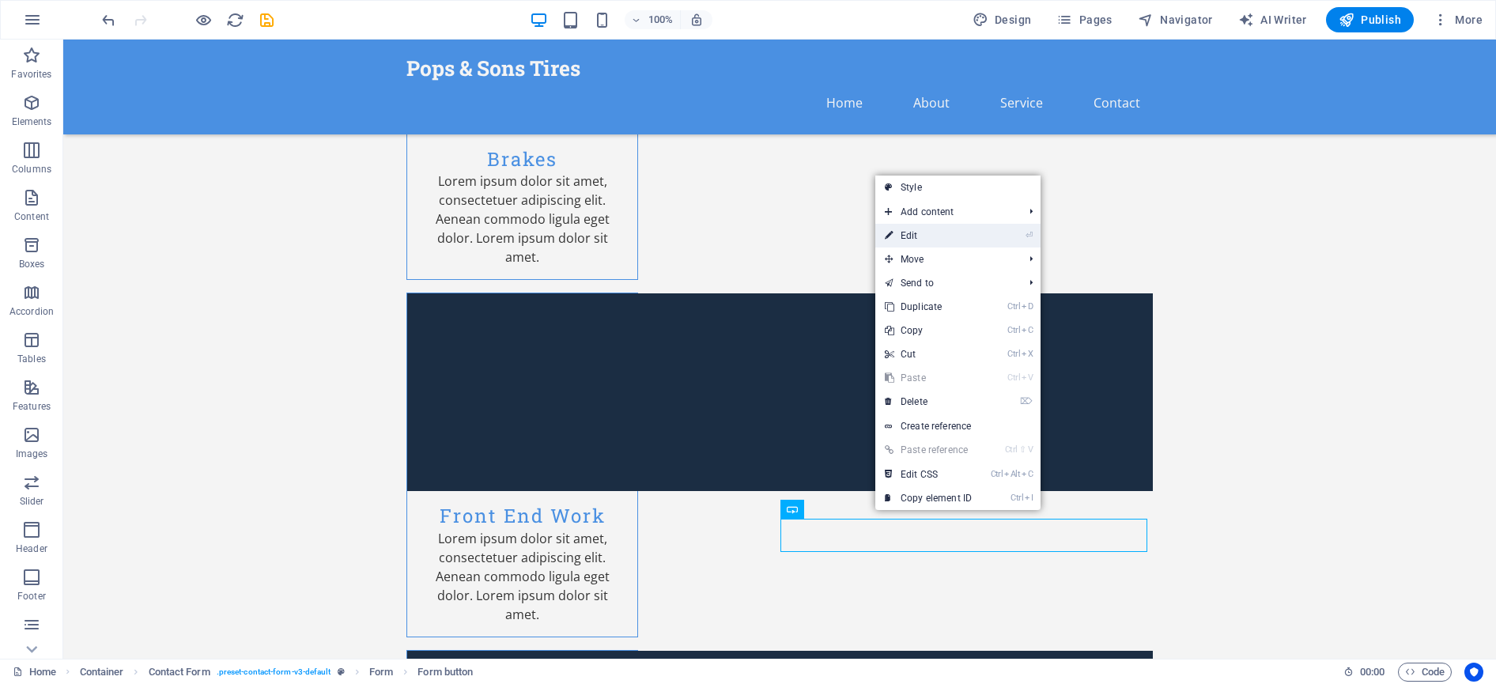
click at [938, 240] on link "⏎ Edit" at bounding box center [928, 236] width 106 height 24
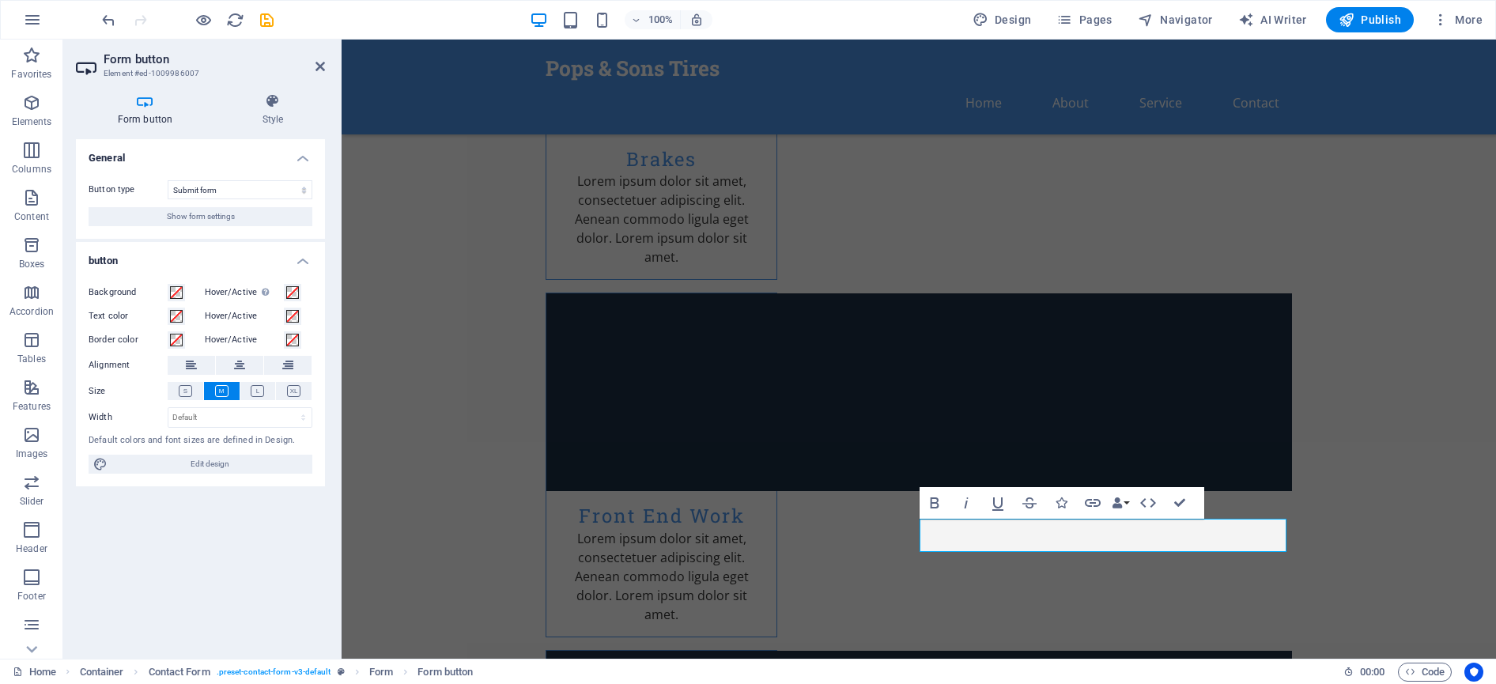
click at [213, 587] on div "General Button type Submit form Reset form No action Show form settings button …" at bounding box center [200, 392] width 249 height 507
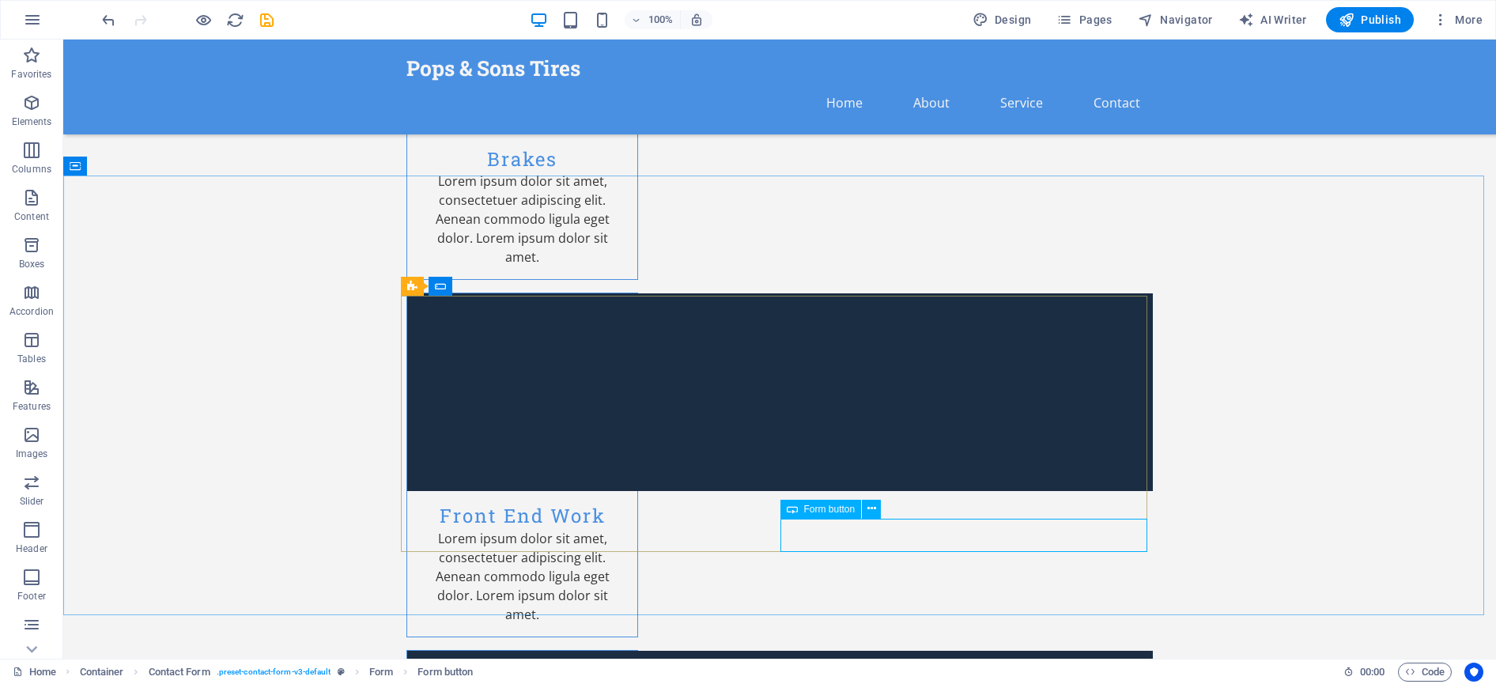
click at [824, 508] on span "Form button" at bounding box center [829, 508] width 51 height 9
click at [872, 508] on icon at bounding box center [871, 508] width 9 height 17
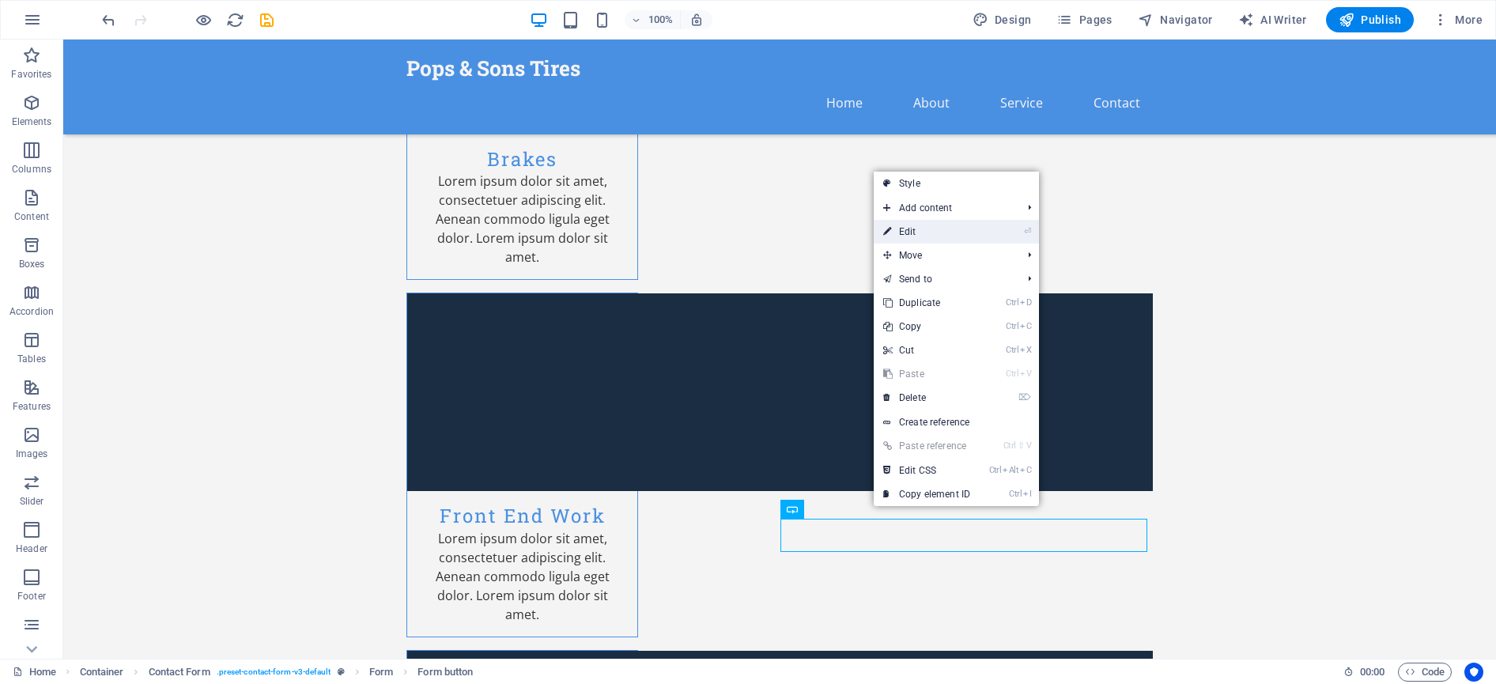
click at [914, 234] on link "⏎ Edit" at bounding box center [927, 232] width 106 height 24
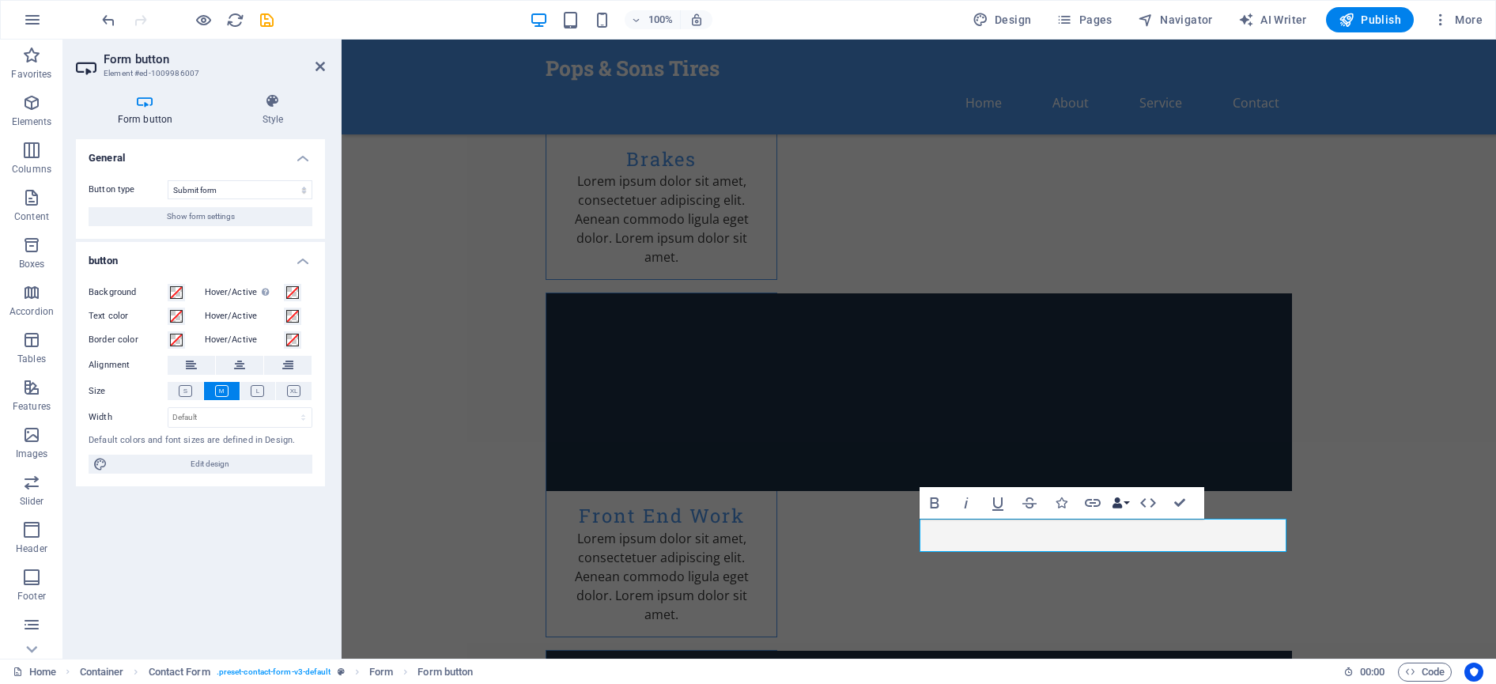
click at [1127, 501] on button "Data Bindings" at bounding box center [1120, 503] width 22 height 32
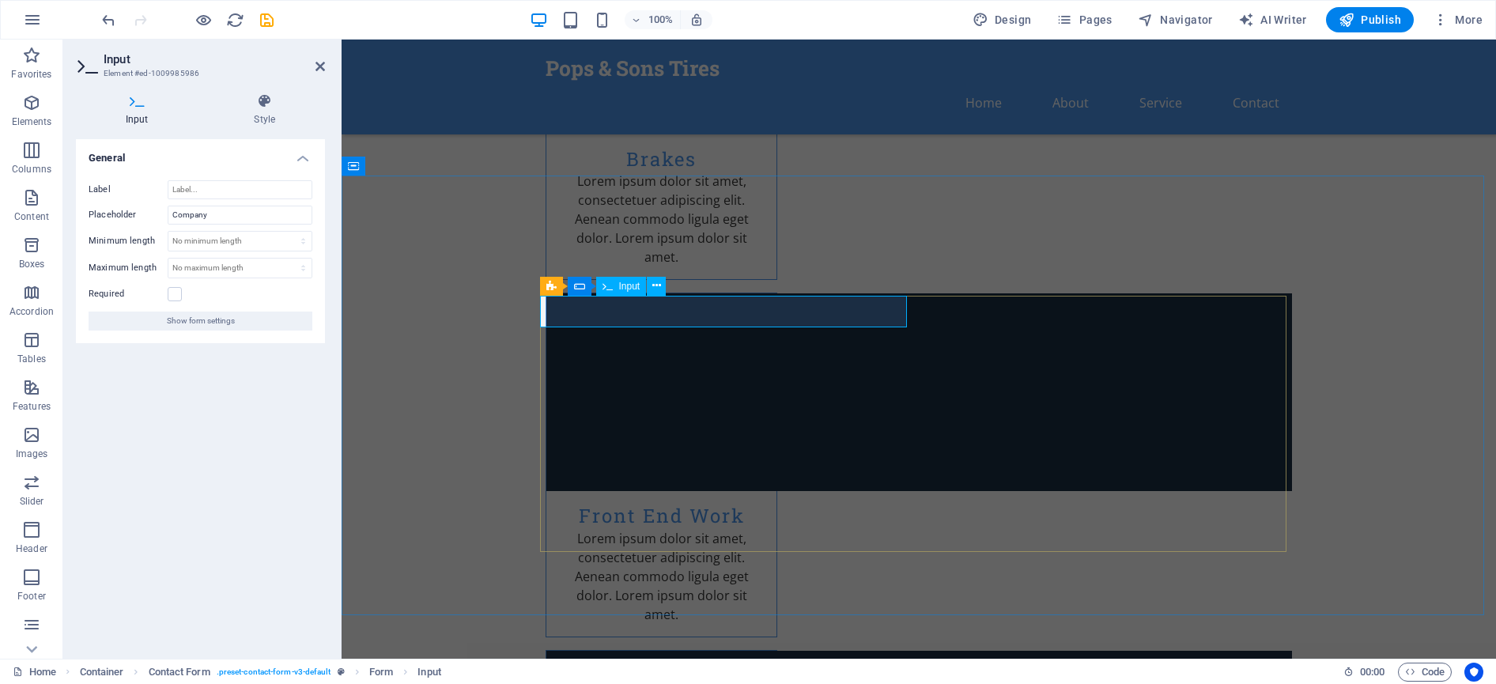
click at [657, 291] on icon at bounding box center [656, 285] width 9 height 17
drag, startPoint x: 637, startPoint y: 314, endPoint x: 534, endPoint y: 312, distance: 102.8
